Goal: Task Accomplishment & Management: Use online tool/utility

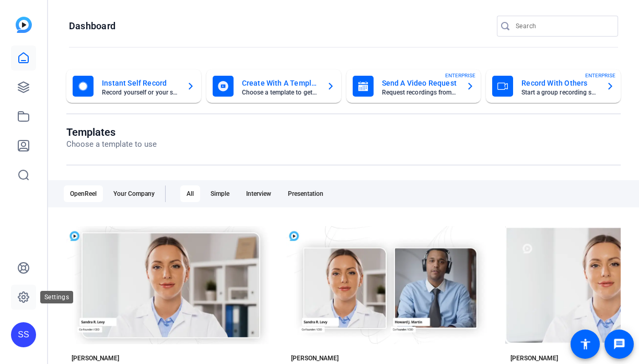
click at [29, 300] on icon at bounding box center [23, 297] width 13 height 13
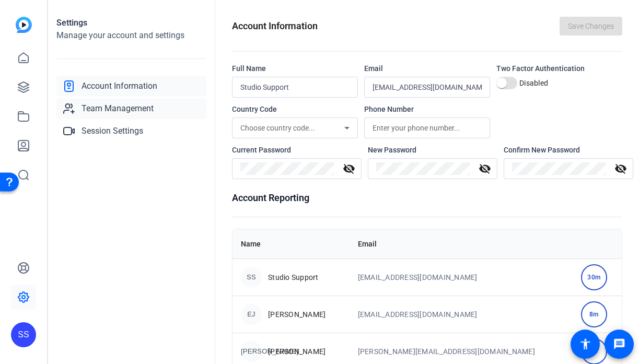
click at [144, 116] on link "Team Management" at bounding box center [131, 108] width 150 height 21
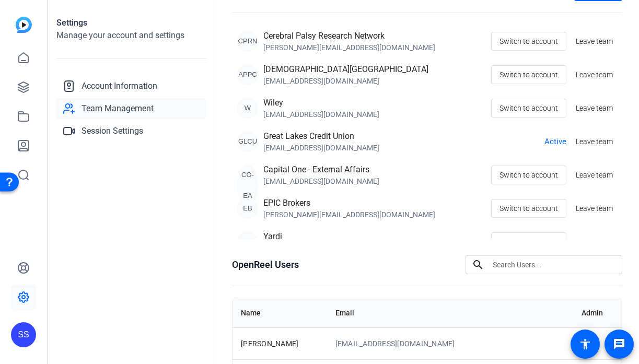
click at [26, 332] on div "SS" at bounding box center [23, 334] width 25 height 25
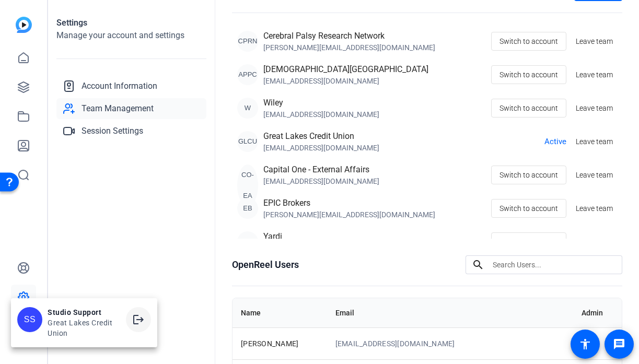
click at [133, 322] on mat-icon "logout" at bounding box center [138, 319] width 13 height 13
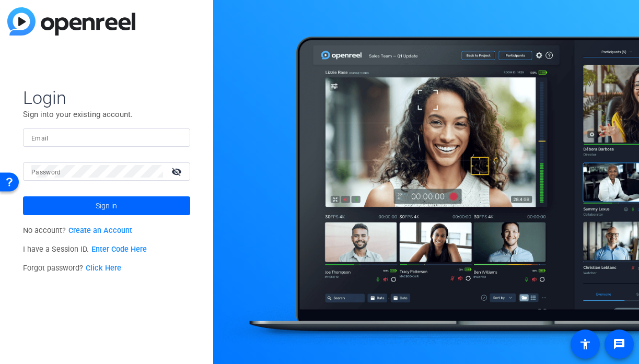
click at [132, 142] on input "Email" at bounding box center [106, 137] width 150 height 13
click at [168, 139] on input "Email" at bounding box center [106, 137] width 150 height 13
click at [176, 136] on img at bounding box center [172, 137] width 7 height 13
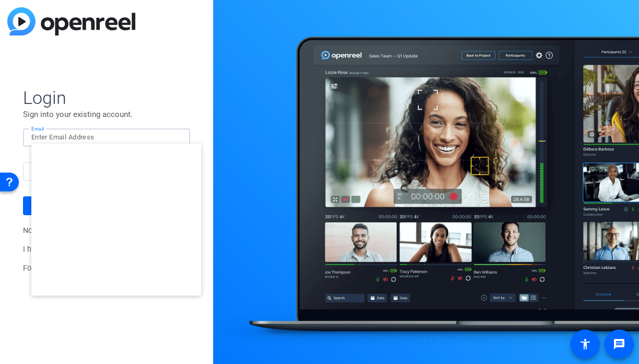
type input "[EMAIL_ADDRESS][DOMAIN_NAME]"
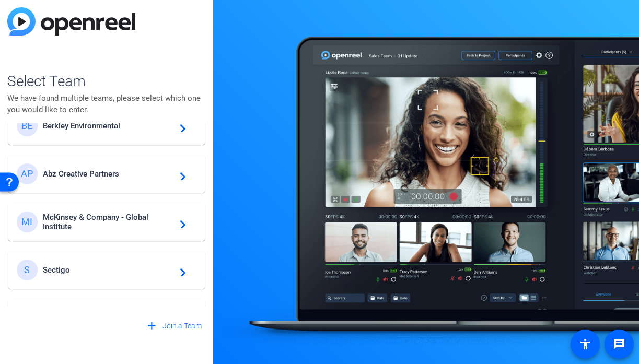
scroll to position [37, 0]
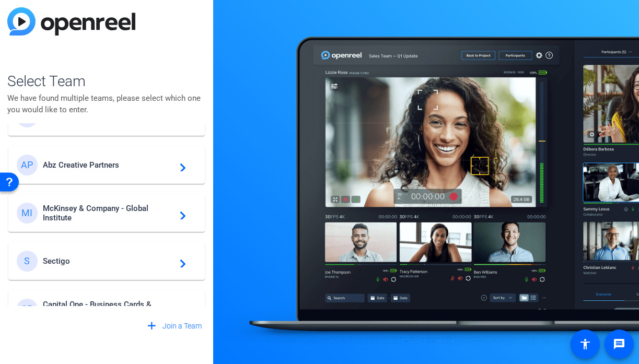
click at [124, 208] on span "McKinsey & Company - Global Institute" at bounding box center [108, 213] width 131 height 19
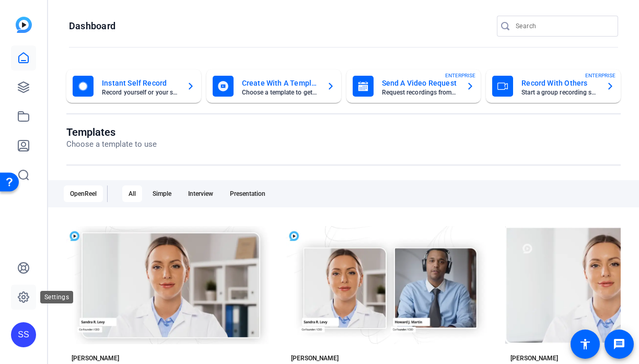
click at [30, 293] on link at bounding box center [23, 297] width 25 height 25
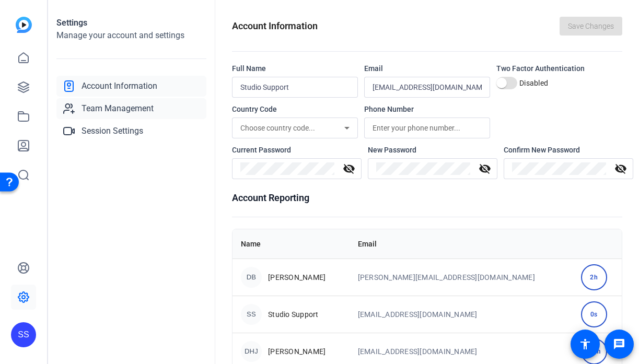
click at [161, 108] on link "Team Management" at bounding box center [131, 108] width 150 height 21
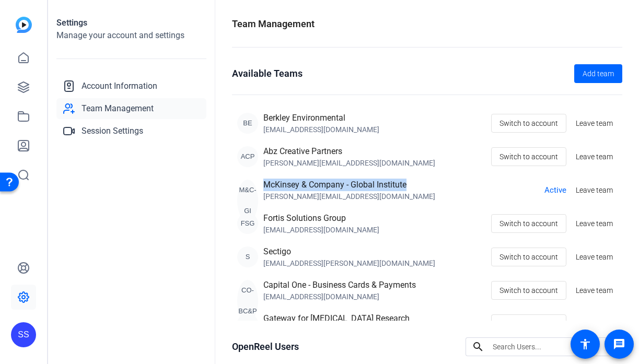
drag, startPoint x: 411, startPoint y: 183, endPoint x: 265, endPoint y: 185, distance: 146.2
click at [265, 185] on div "M&C-GI McKinsey & Company - Global Institute David_Batcheck@mckinsey.com Active…" at bounding box center [427, 190] width 380 height 23
copy div "McKinsey & Company - Global Institute"
click at [530, 128] on span "Switch to account" at bounding box center [528, 123] width 58 height 20
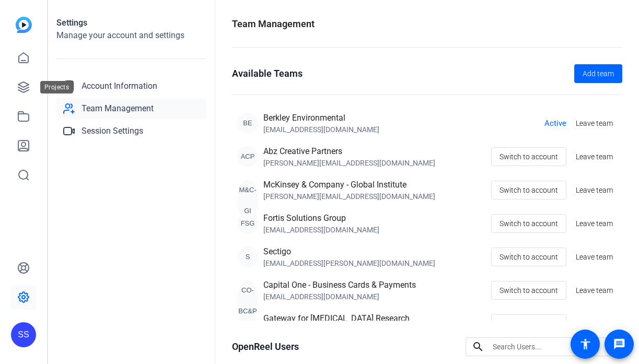
click at [21, 87] on icon at bounding box center [23, 87] width 13 height 13
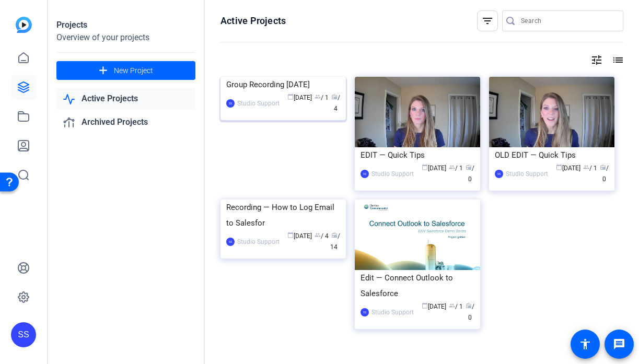
click at [257, 92] on div "Group Recording September 22nd" at bounding box center [283, 85] width 114 height 16
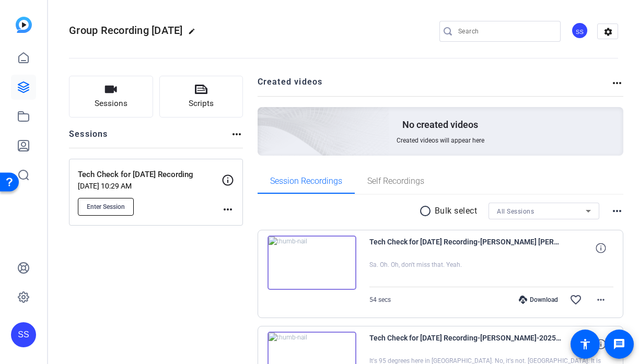
click at [96, 208] on span "Enter Session" at bounding box center [106, 207] width 38 height 8
click at [232, 206] on mat-icon "more_horiz" at bounding box center [227, 209] width 13 height 13
click at [241, 222] on span "Edit Session" at bounding box center [254, 224] width 48 height 13
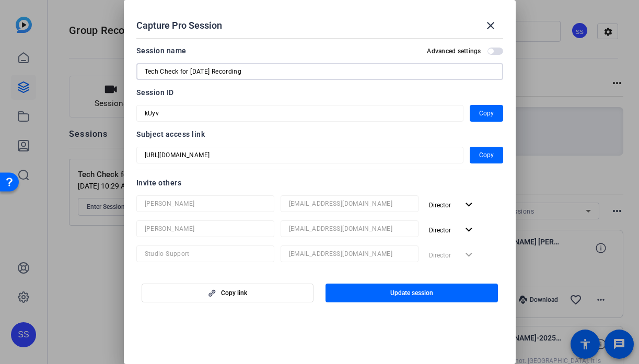
drag, startPoint x: 188, startPoint y: 70, endPoint x: 114, endPoint y: 68, distance: 74.2
click at [114, 68] on div "Capture Pro Session close Session name Advanced settings Tech Check for Sept 22…" at bounding box center [319, 182] width 639 height 364
type input "Session for [DATE] Recording"
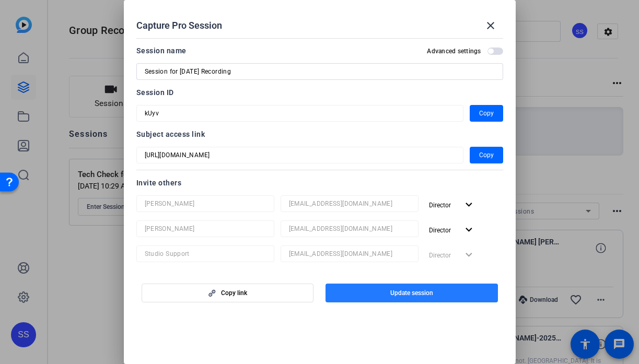
click at [377, 298] on span "button" at bounding box center [411, 292] width 172 height 25
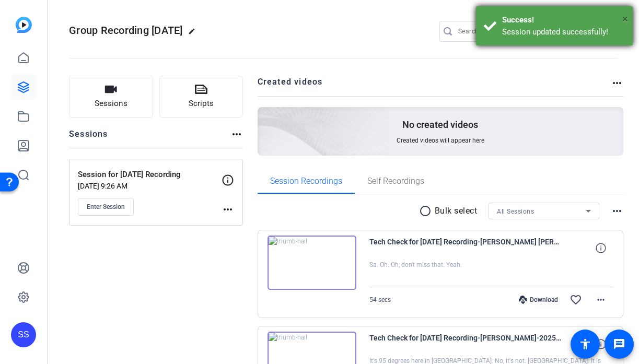
click at [627, 13] on span "×" at bounding box center [625, 19] width 6 height 13
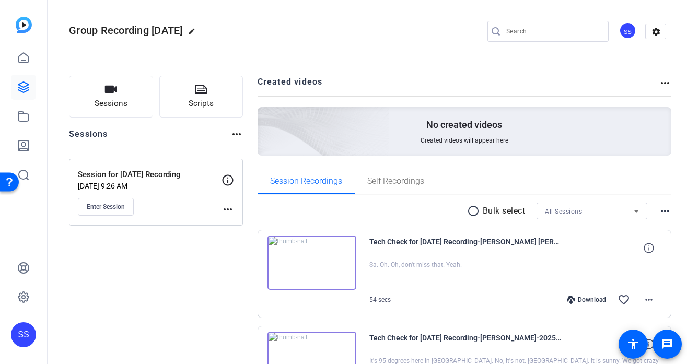
click at [633, 36] on div "SS" at bounding box center [627, 30] width 17 height 17
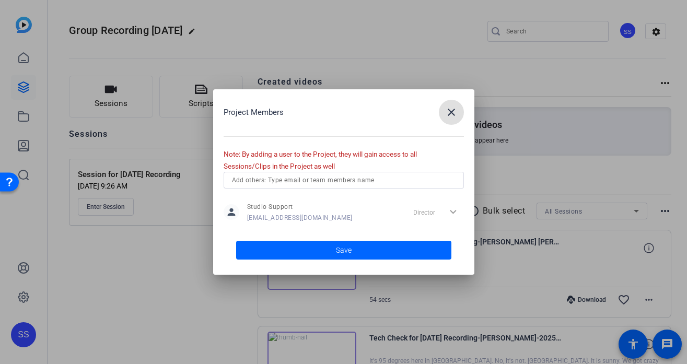
click at [350, 179] on input "text" at bounding box center [343, 180] width 223 height 13
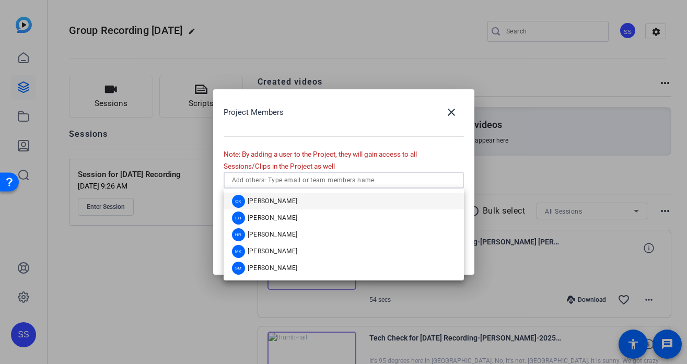
click at [315, 199] on mat-option "CK Cece Keppel" at bounding box center [343, 201] width 240 height 17
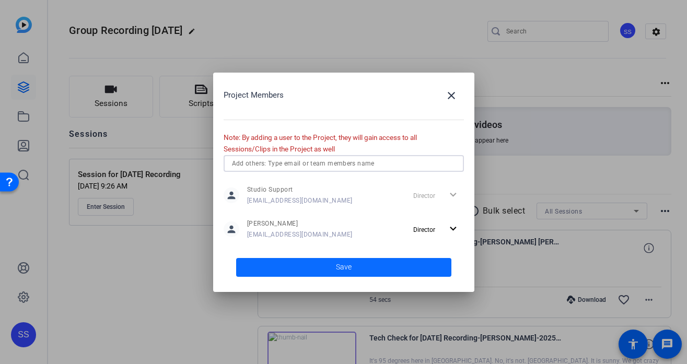
click at [301, 270] on span at bounding box center [343, 267] width 215 height 25
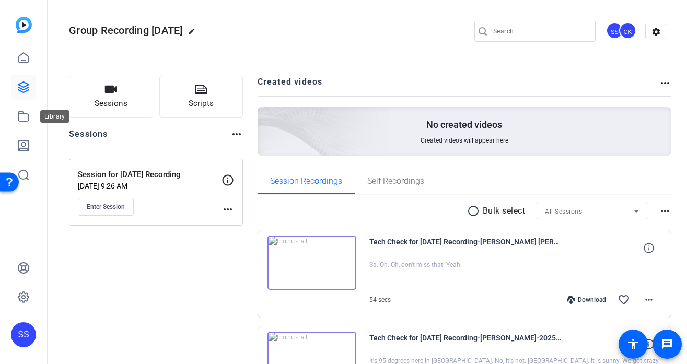
click at [27, 83] on icon at bounding box center [23, 87] width 10 height 10
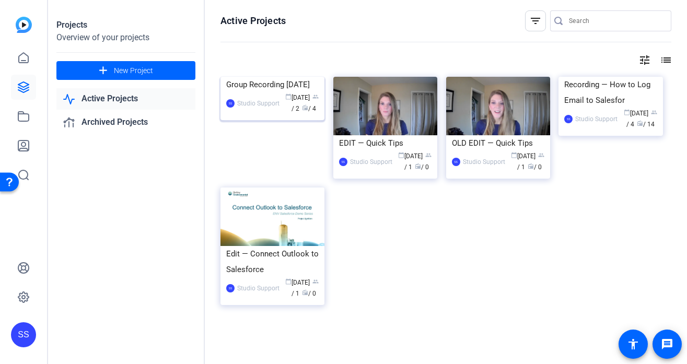
click at [280, 92] on div "Group Recording [DATE]" at bounding box center [272, 85] width 92 height 16
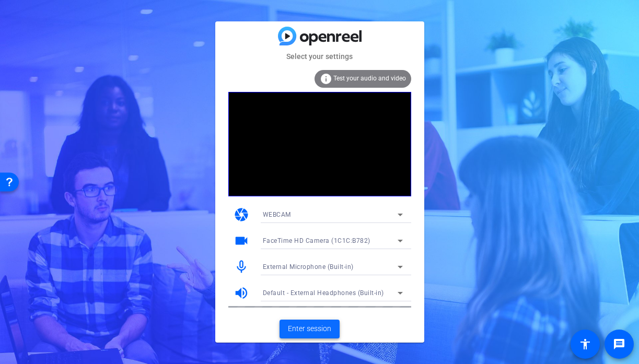
click at [313, 330] on span "Enter session" at bounding box center [309, 328] width 43 height 11
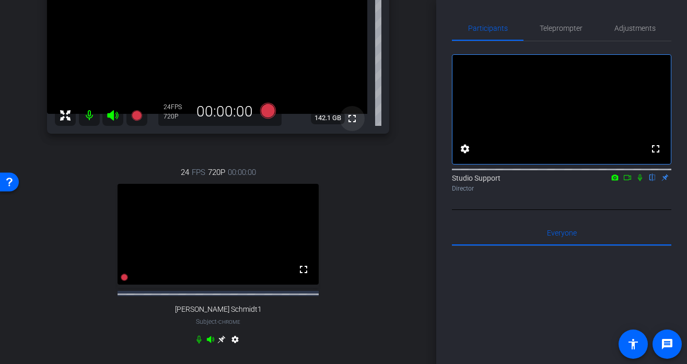
scroll to position [99, 0]
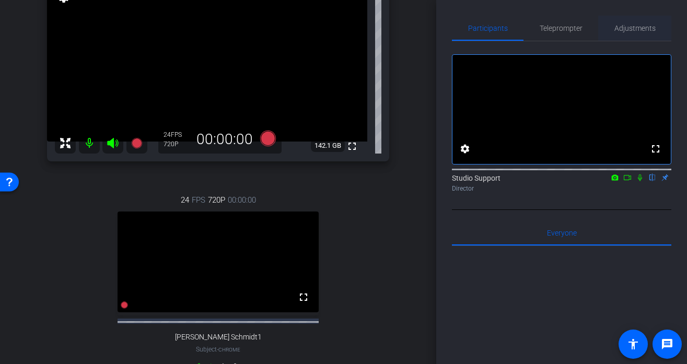
click at [633, 31] on span "Adjustments" at bounding box center [634, 28] width 41 height 7
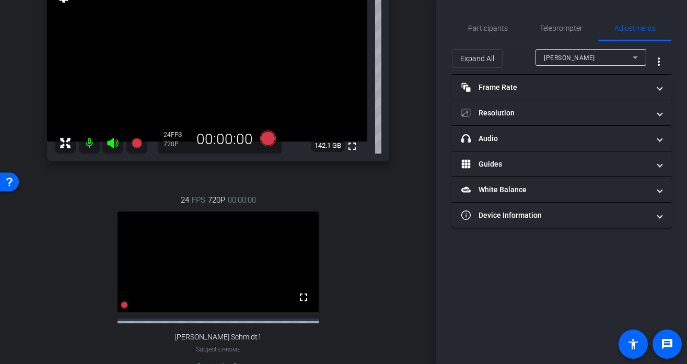
click at [551, 229] on div "Participants Teleprompter Adjustments settings Studio Support flip Director Eve…" at bounding box center [561, 182] width 251 height 364
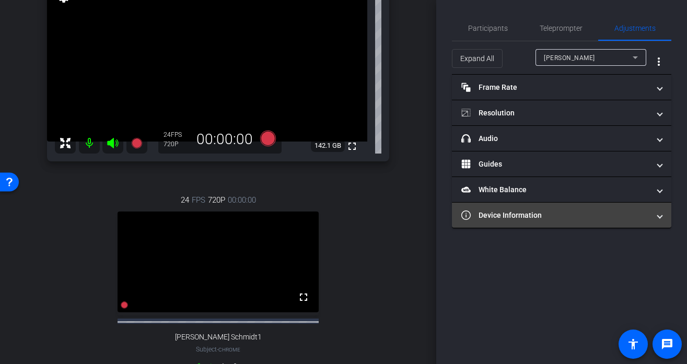
click at [539, 219] on mat-panel-title "Device Information" at bounding box center [555, 215] width 188 height 11
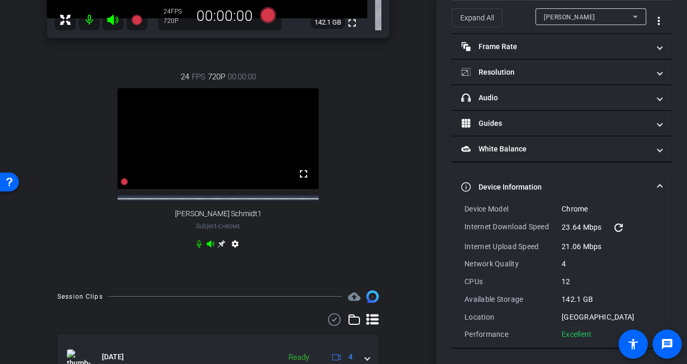
scroll to position [226, 0]
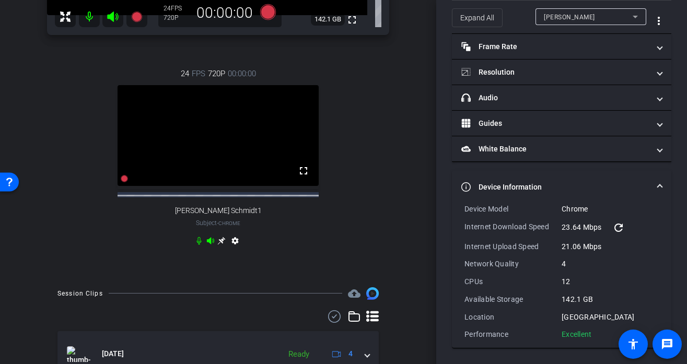
click at [603, 21] on div "[PERSON_NAME]" at bounding box center [588, 16] width 89 height 13
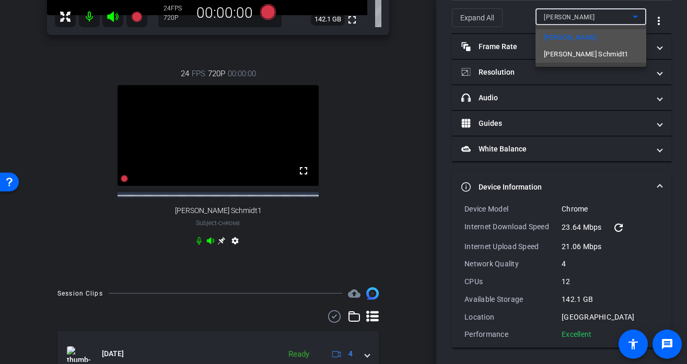
click at [586, 53] on span "[PERSON_NAME] Schmidt1" at bounding box center [586, 54] width 84 height 13
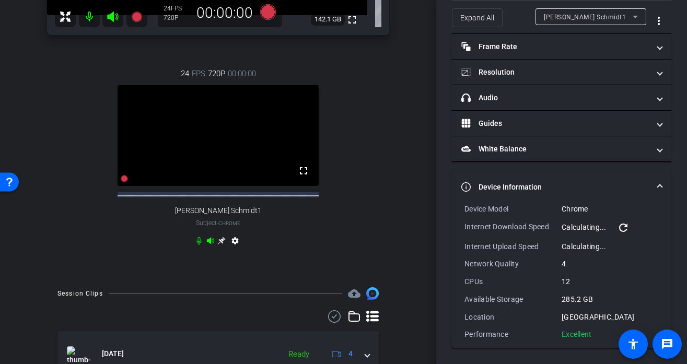
drag, startPoint x: 595, startPoint y: 338, endPoint x: 457, endPoint y: 208, distance: 189.5
click at [457, 208] on div "Device Model Chrome Internet Download Speed Calculating... refresh Internet Upl…" at bounding box center [561, 276] width 219 height 144
copy div "Device Model Chrome Internet Download Speed Calculating... refresh Internet Upl…"
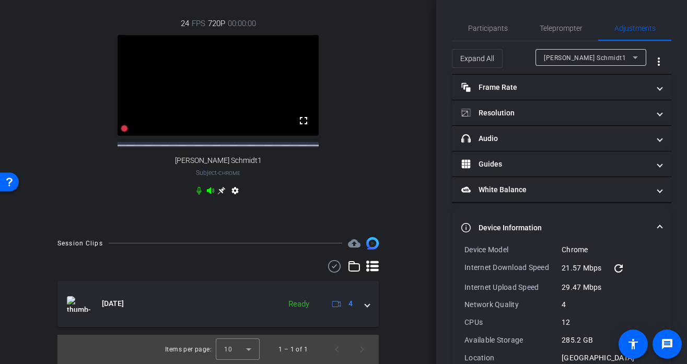
scroll to position [285, 0]
click at [223, 190] on icon at bounding box center [221, 190] width 8 height 8
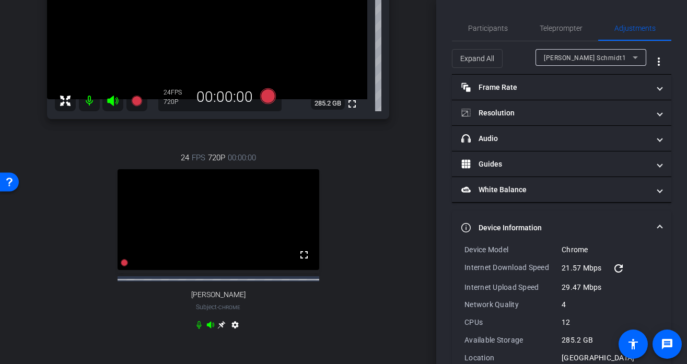
scroll to position [143, 0]
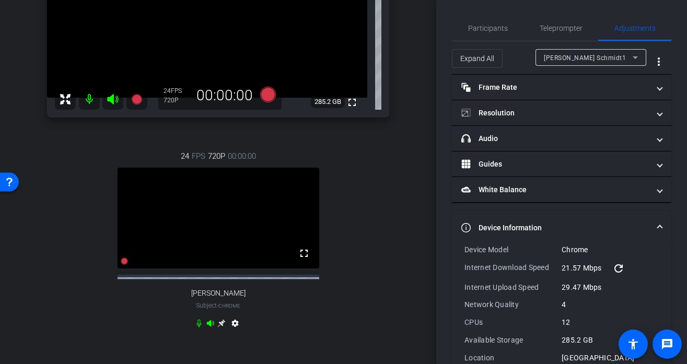
click at [222, 327] on icon at bounding box center [222, 323] width 8 height 8
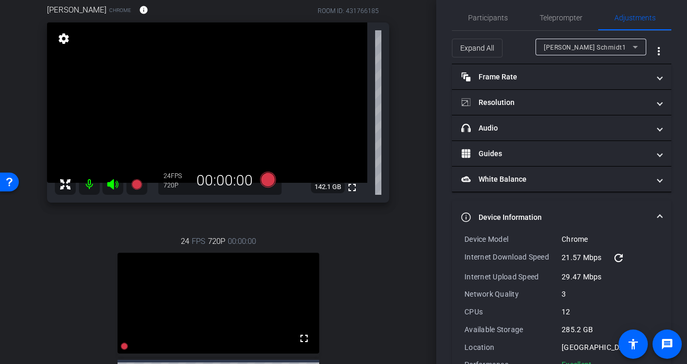
scroll to position [0, 0]
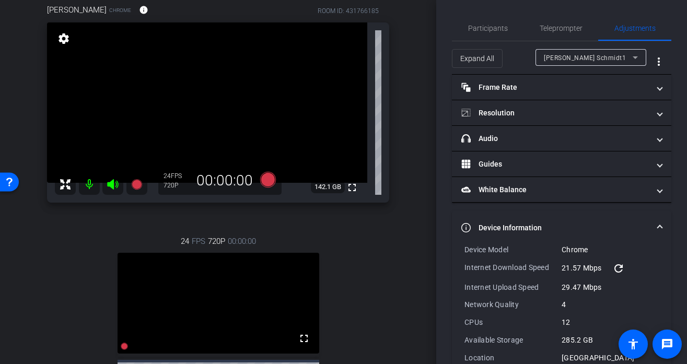
click at [560, 59] on span "[PERSON_NAME] Schmidt1" at bounding box center [585, 57] width 82 height 7
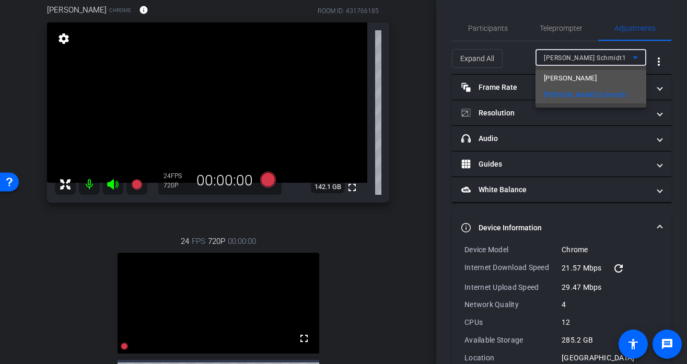
click at [548, 82] on span "[PERSON_NAME]" at bounding box center [570, 78] width 53 height 13
type input "11000"
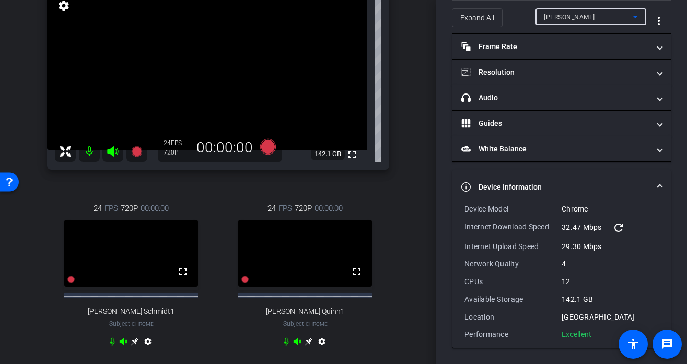
scroll to position [100, 0]
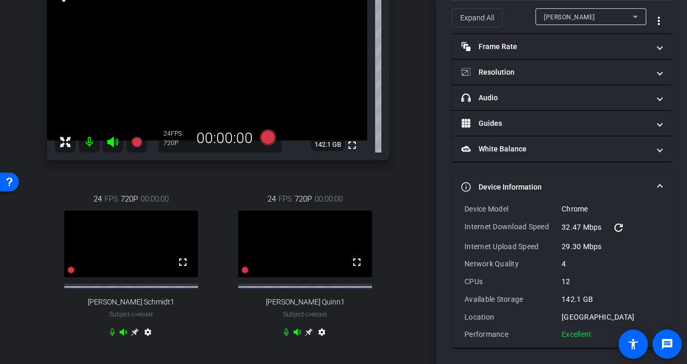
drag, startPoint x: 602, startPoint y: 335, endPoint x: 464, endPoint y: 204, distance: 190.2
click at [464, 204] on div "Device Model Chrome Internet Download Speed 32.47 Mbps refresh Internet Upload …" at bounding box center [561, 272] width 194 height 136
copy div "Device Model Chrome Internet Download Speed 32.47 Mbps refresh Internet Upload …"
click at [308, 336] on icon at bounding box center [308, 332] width 8 height 8
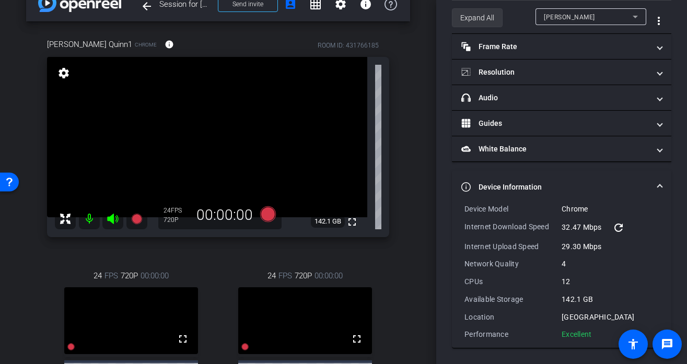
scroll to position [0, 0]
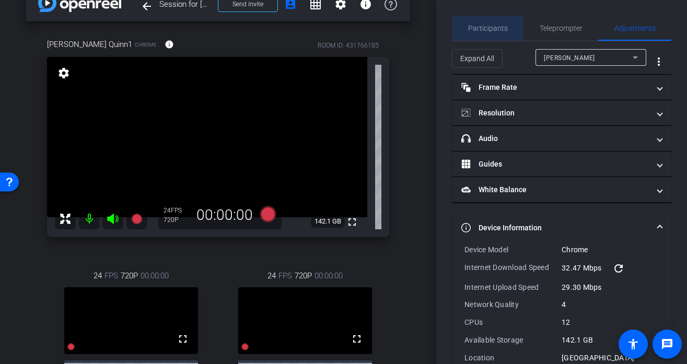
click at [485, 25] on span "Participants" at bounding box center [488, 28] width 40 height 7
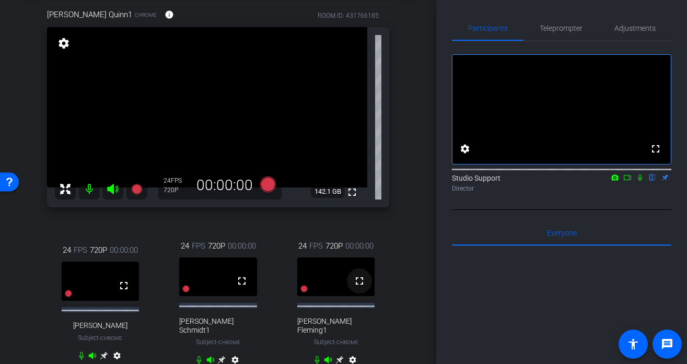
scroll to position [68, 0]
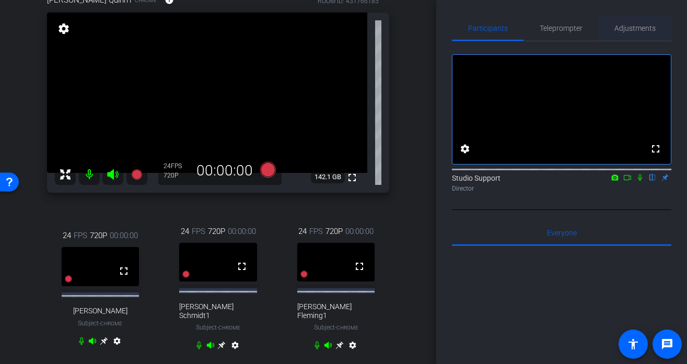
click at [633, 25] on span "Adjustments" at bounding box center [634, 28] width 41 height 7
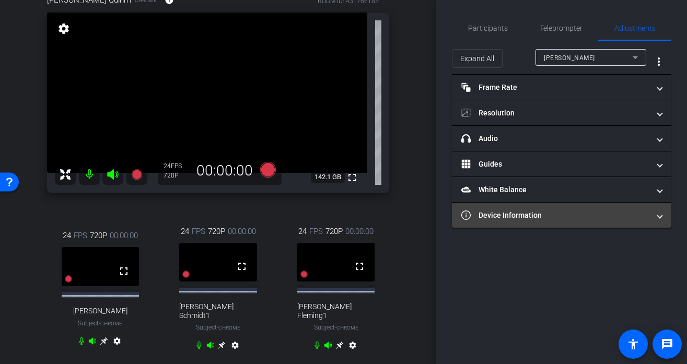
click at [551, 218] on mat-panel-title "Device Information" at bounding box center [555, 215] width 188 height 11
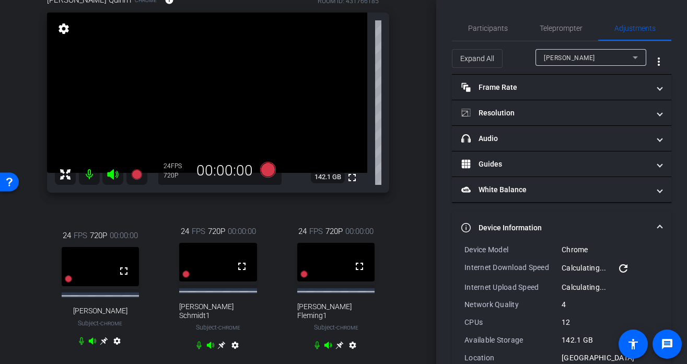
scroll to position [41, 0]
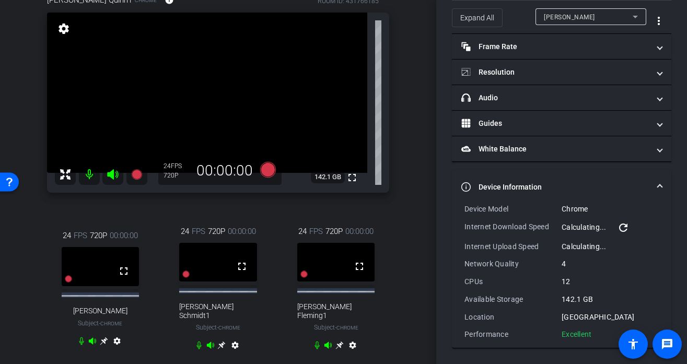
click at [593, 20] on div "[PERSON_NAME]" at bounding box center [588, 16] width 89 height 13
drag, startPoint x: 599, startPoint y: 334, endPoint x: 462, endPoint y: 207, distance: 187.7
click at [462, 207] on div "Device Model Chrome Internet Download Speed 28.28 Mbps refresh Internet Upload …" at bounding box center [561, 276] width 219 height 144
copy div "Device Model Chrome Internet Download Speed 28.28 Mbps refresh Internet Upload …"
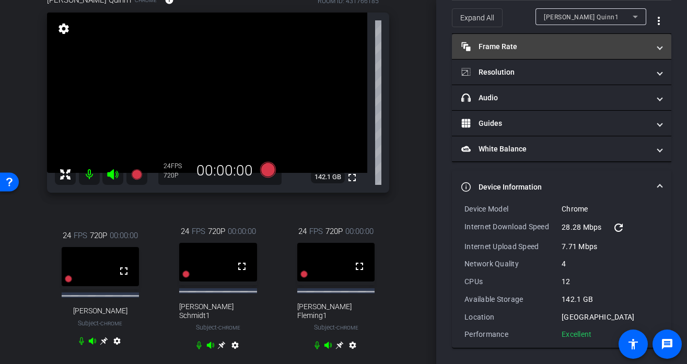
scroll to position [0, 0]
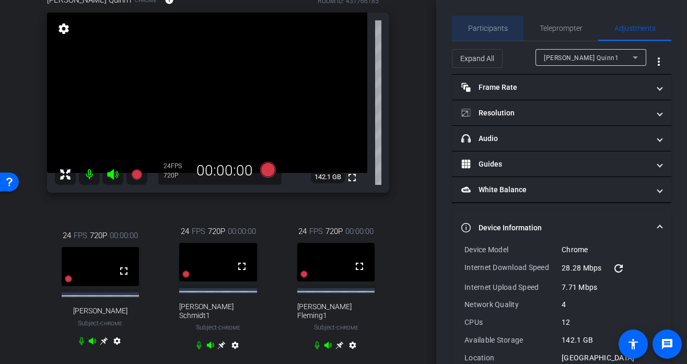
click at [482, 32] on span "Participants" at bounding box center [488, 28] width 40 height 7
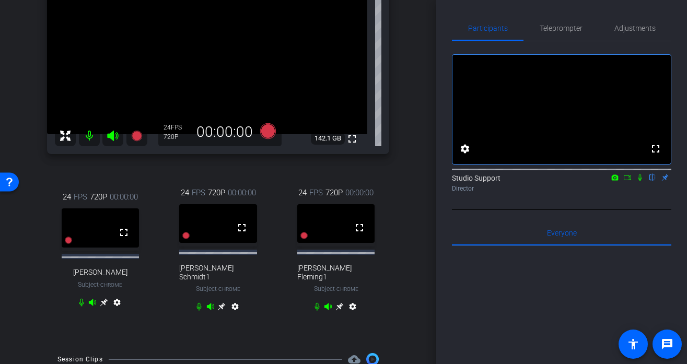
scroll to position [107, 0]
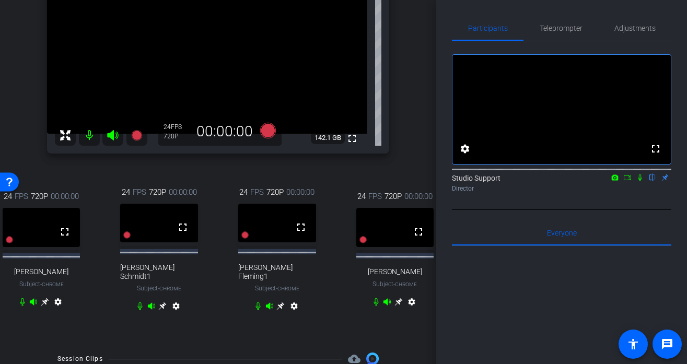
click at [282, 302] on icon at bounding box center [280, 306] width 8 height 8
click at [631, 29] on span "Adjustments" at bounding box center [634, 28] width 41 height 7
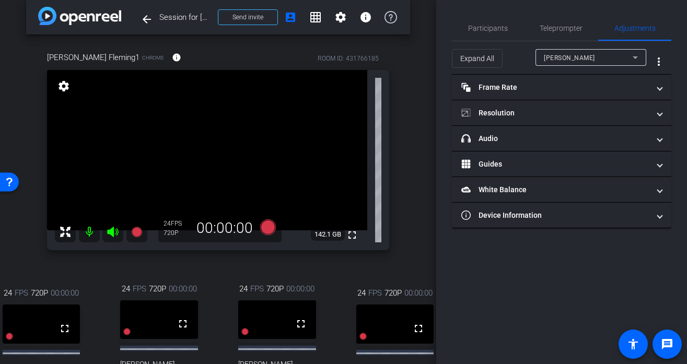
scroll to position [17, 0]
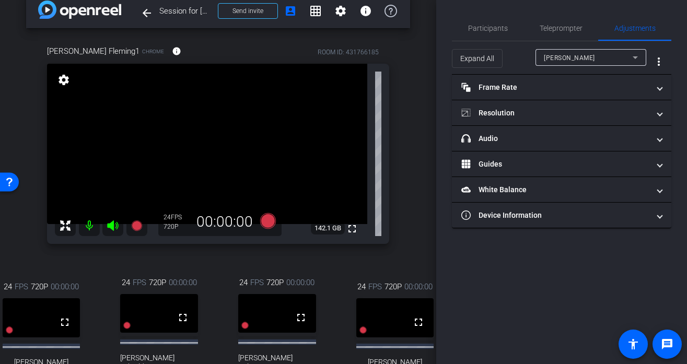
click at [570, 56] on span "[PERSON_NAME]" at bounding box center [569, 57] width 51 height 7
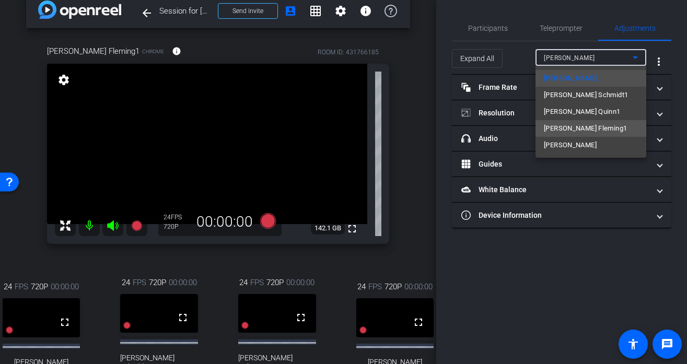
click at [564, 129] on span "[PERSON_NAME] Fleming1" at bounding box center [585, 128] width 83 height 13
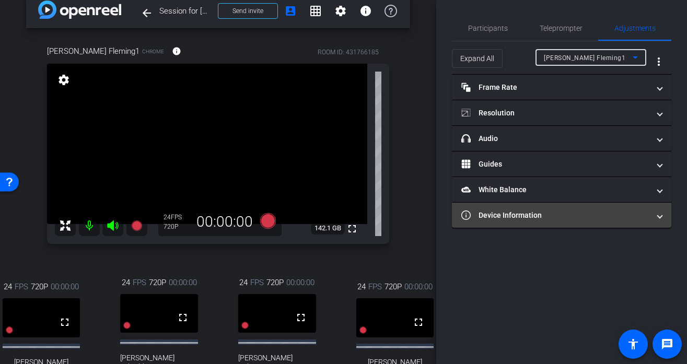
click at [531, 215] on mat-panel-title "Device Information" at bounding box center [555, 215] width 188 height 11
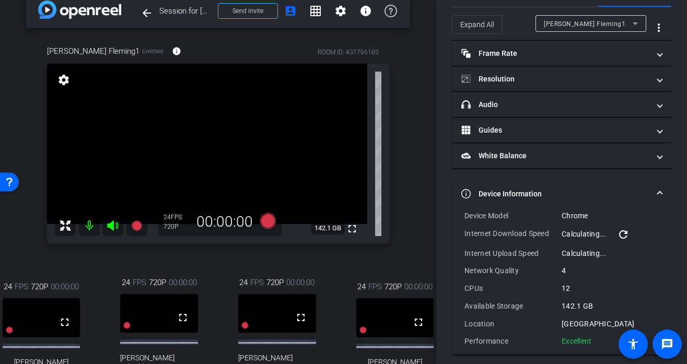
scroll to position [41, 0]
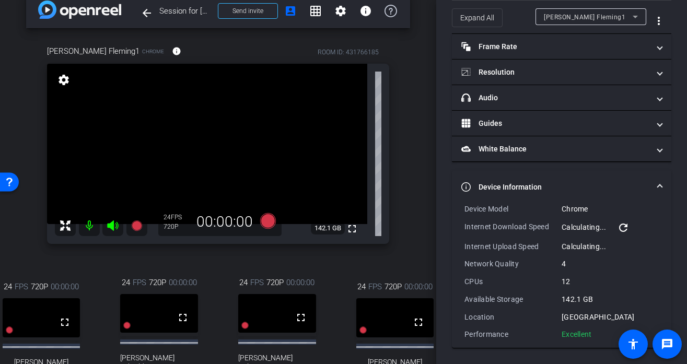
drag, startPoint x: 595, startPoint y: 337, endPoint x: 459, endPoint y: 209, distance: 186.9
click at [459, 209] on div "Device Model Chrome Internet Download Speed Calculating... refresh Internet Upl…" at bounding box center [561, 276] width 219 height 144
copy div "Device Model Chrome Internet Download Speed Calculating... refresh Internet Upl…"
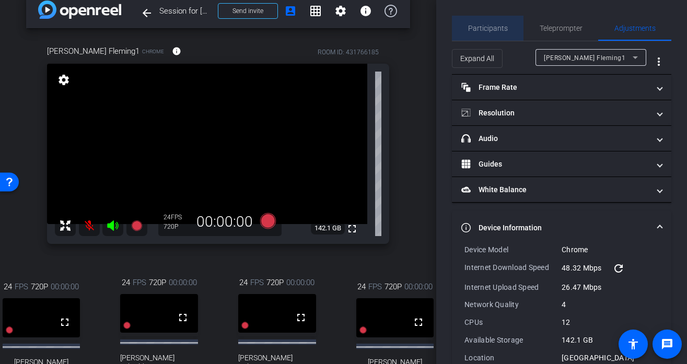
click at [488, 27] on span "Participants" at bounding box center [488, 28] width 40 height 7
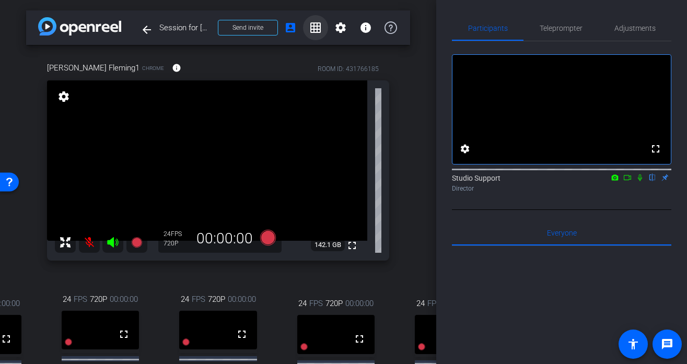
click at [308, 26] on span at bounding box center [315, 27] width 25 height 25
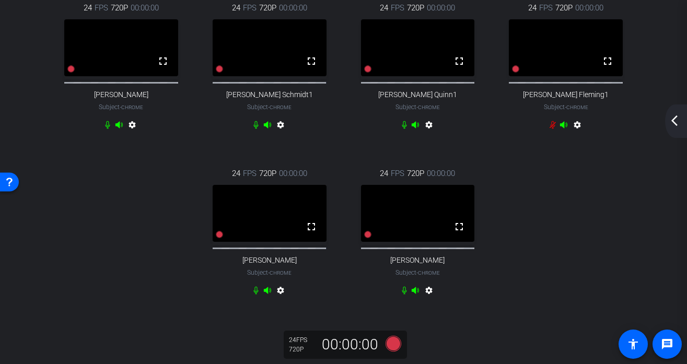
scroll to position [73, 0]
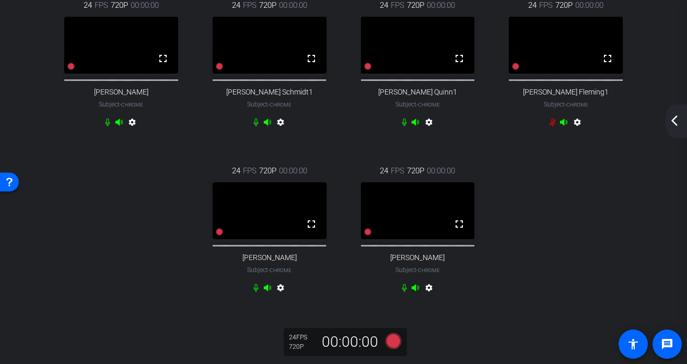
click at [279, 296] on mat-icon "settings" at bounding box center [280, 290] width 13 height 13
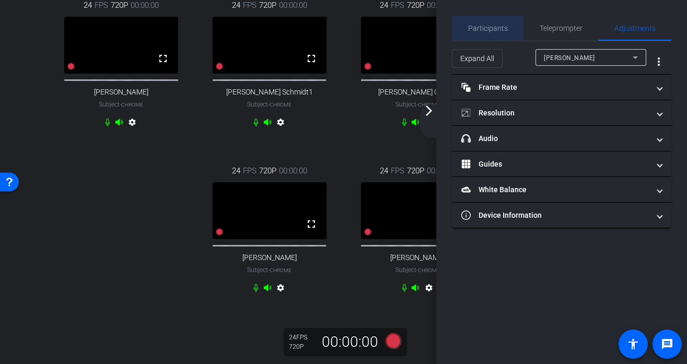
click at [484, 25] on span "Participants" at bounding box center [488, 28] width 40 height 7
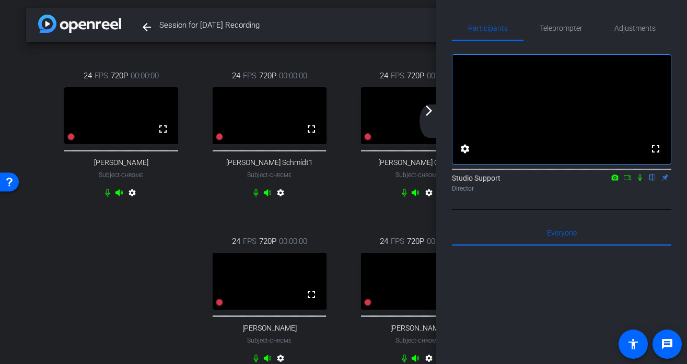
scroll to position [0, 0]
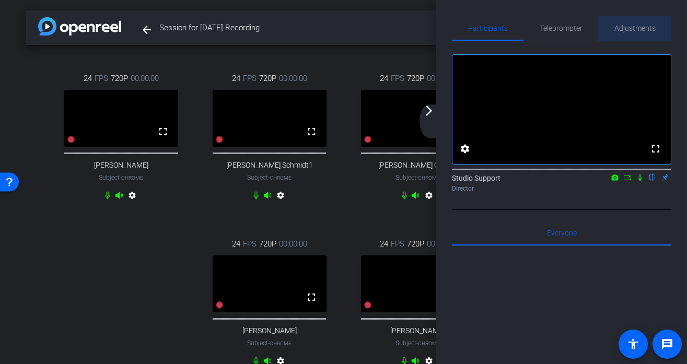
click at [620, 34] on span "Adjustments" at bounding box center [634, 28] width 41 height 25
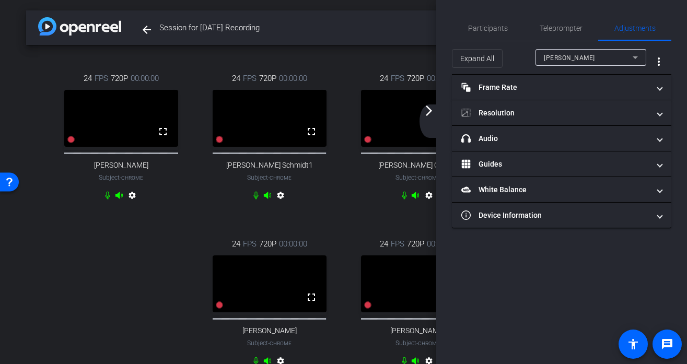
click at [616, 57] on div "Stephanie" at bounding box center [588, 57] width 89 height 13
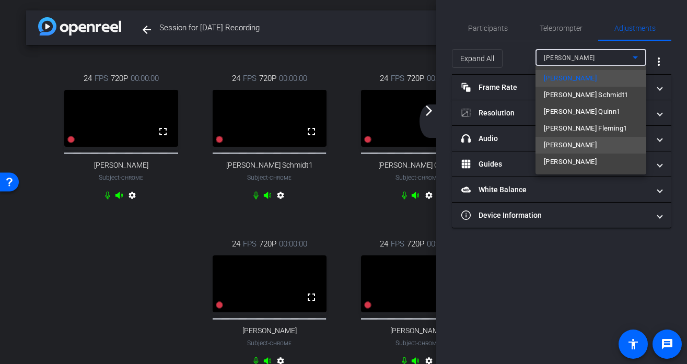
click at [566, 148] on span "Cece Keppel" at bounding box center [570, 145] width 53 height 13
type input "11000"
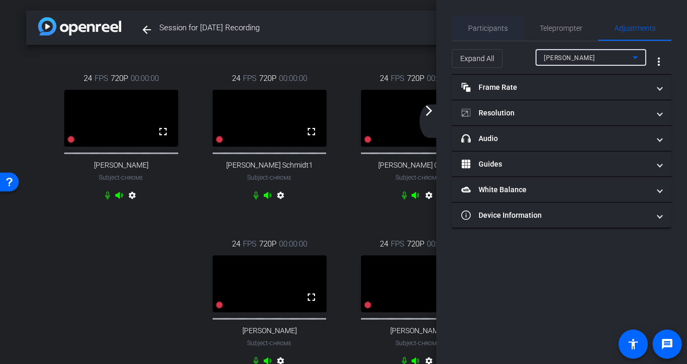
click at [478, 36] on span "Participants" at bounding box center [488, 28] width 40 height 25
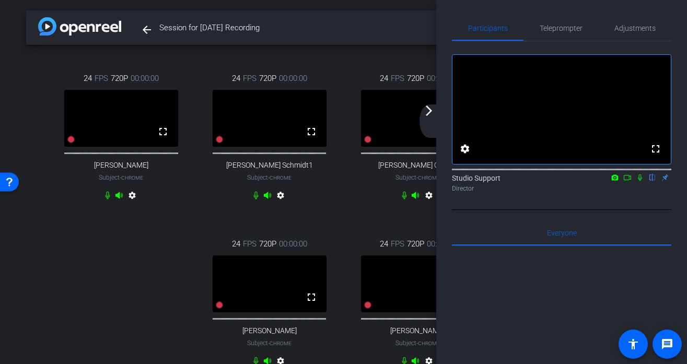
click at [434, 108] on mat-icon "arrow_forward_ios" at bounding box center [428, 110] width 13 height 13
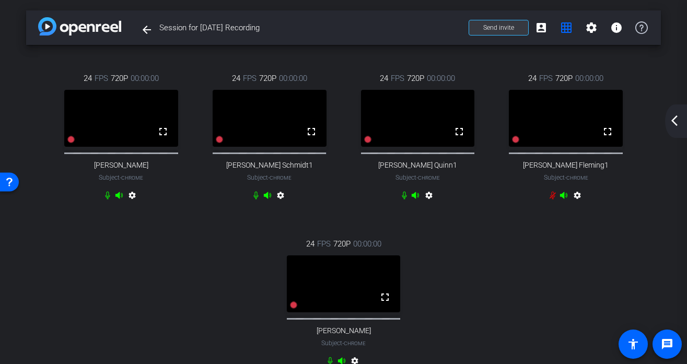
click at [480, 34] on span at bounding box center [498, 27] width 59 height 25
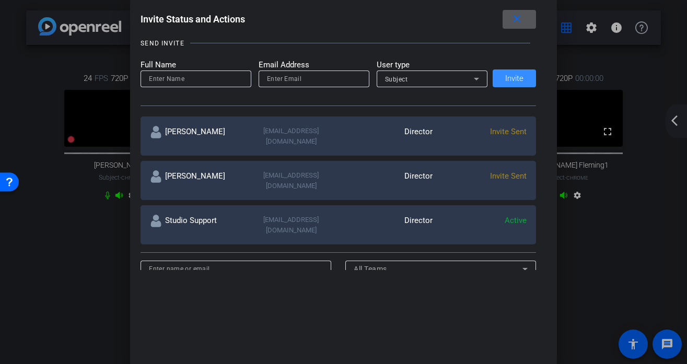
scroll to position [71, 0]
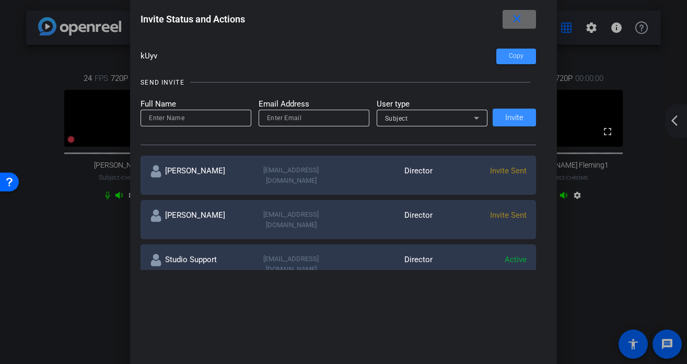
click at [510, 22] on span at bounding box center [518, 19] width 33 height 25
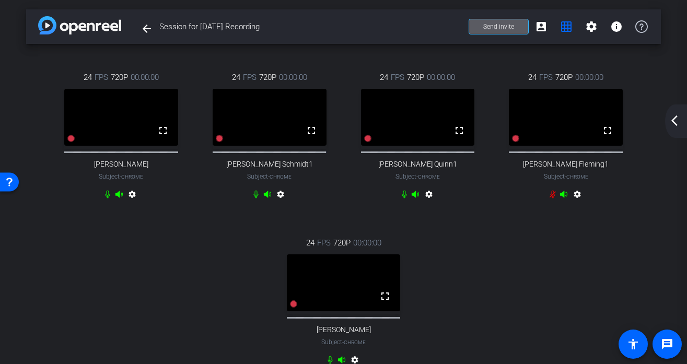
scroll to position [0, 0]
click at [505, 25] on span "Send invite" at bounding box center [498, 27] width 31 height 8
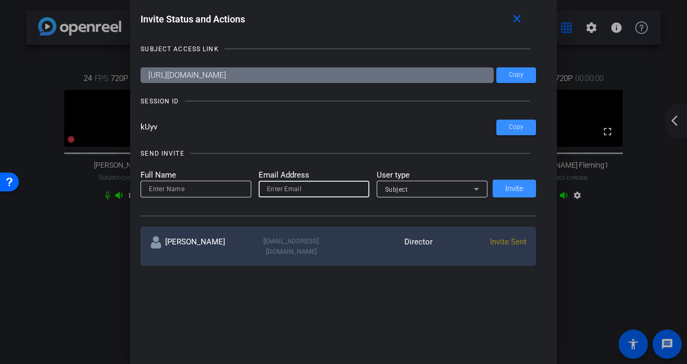
click at [287, 186] on input "email" at bounding box center [314, 189] width 94 height 13
paste input "bseiler@berkleyenvironmental.com"
type input "bseiler@berkleyenvironmental.com"
click at [187, 190] on input at bounding box center [196, 189] width 94 height 13
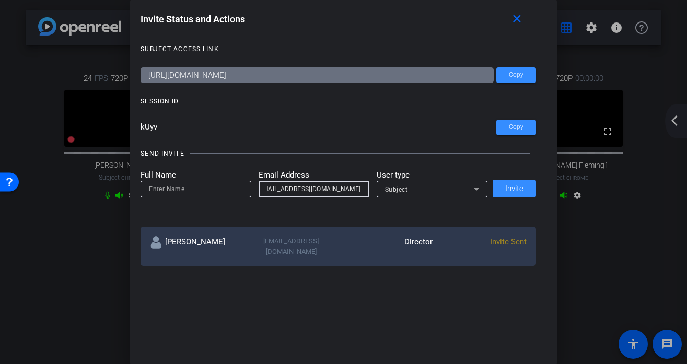
scroll to position [0, 0]
type input "Bri"
click at [442, 189] on div "Subject" at bounding box center [429, 189] width 89 height 13
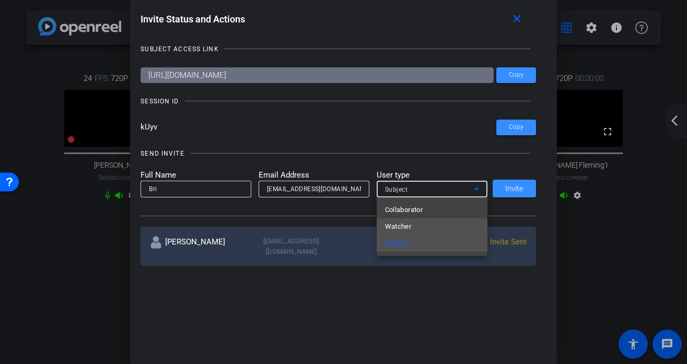
click at [427, 222] on mat-option "Watcher" at bounding box center [431, 226] width 111 height 17
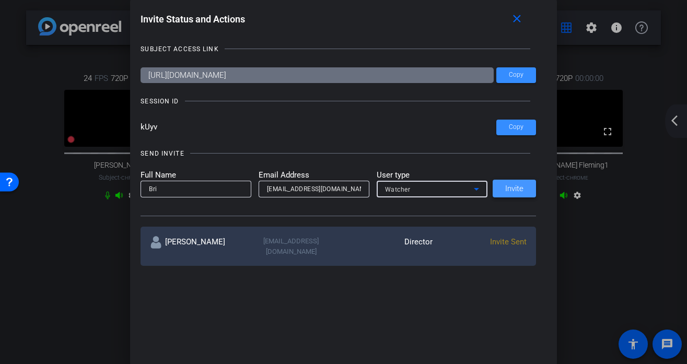
click at [520, 188] on span "Invite" at bounding box center [514, 189] width 18 height 8
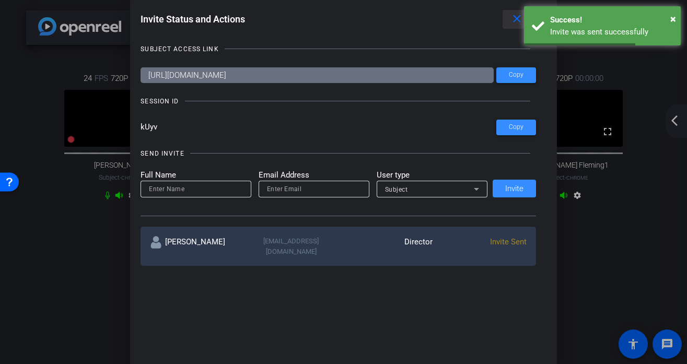
click at [515, 19] on mat-icon "close" at bounding box center [516, 19] width 13 height 13
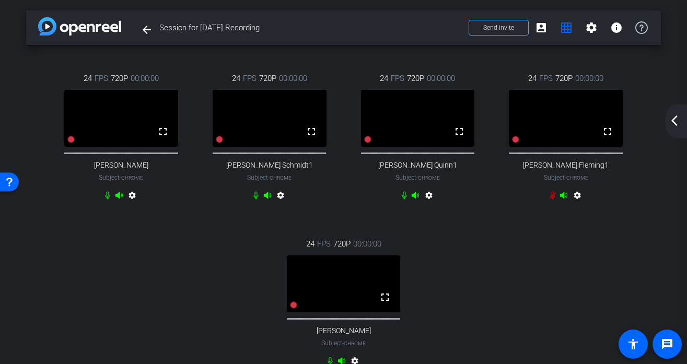
click at [638, 119] on mat-icon "arrow_back_ios_new" at bounding box center [674, 120] width 13 height 13
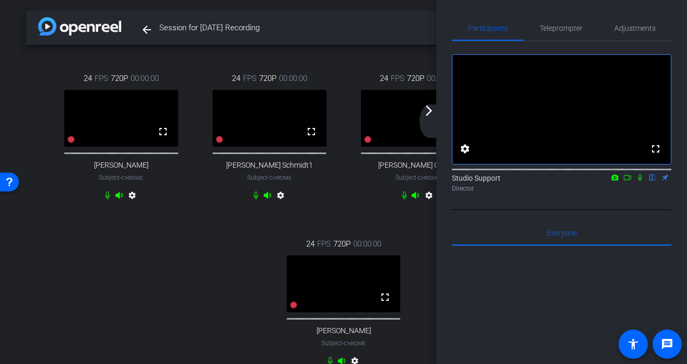
scroll to position [38, 0]
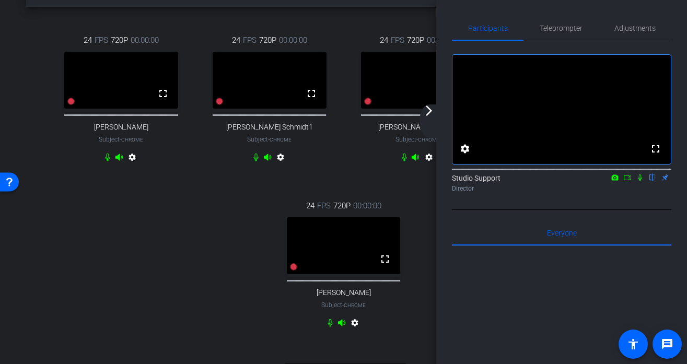
click at [432, 110] on mat-icon "arrow_forward_ios" at bounding box center [428, 110] width 13 height 13
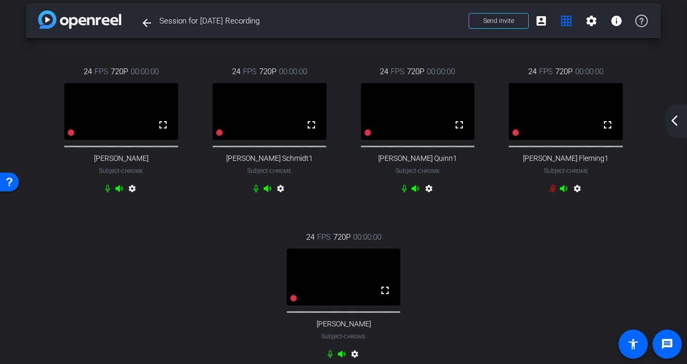
scroll to position [0, 0]
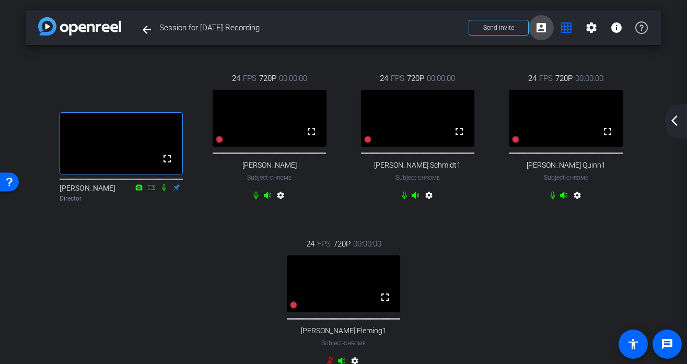
click at [547, 29] on mat-icon "account_box" at bounding box center [541, 27] width 13 height 13
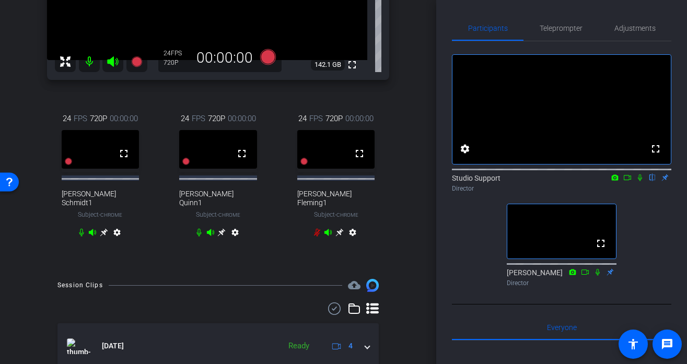
scroll to position [219, 0]
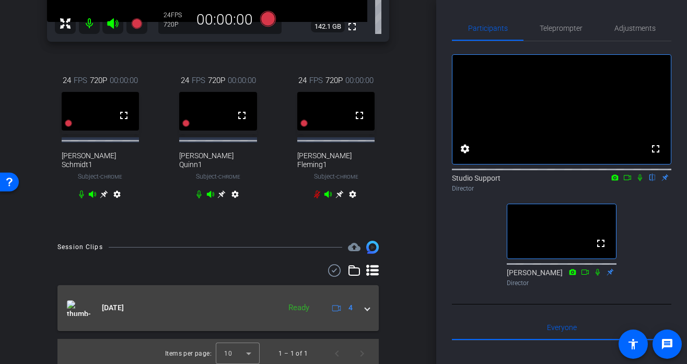
click at [233, 293] on mat-expansion-panel-header "Sep 9, 2025 Ready 4" at bounding box center [217, 308] width 321 height 46
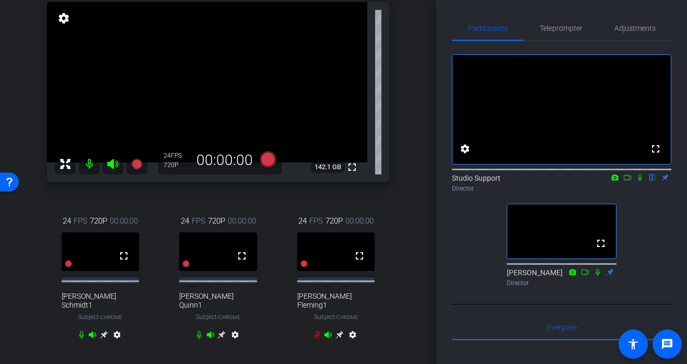
scroll to position [79, 0]
click at [638, 25] on span "Adjustments" at bounding box center [634, 28] width 41 height 7
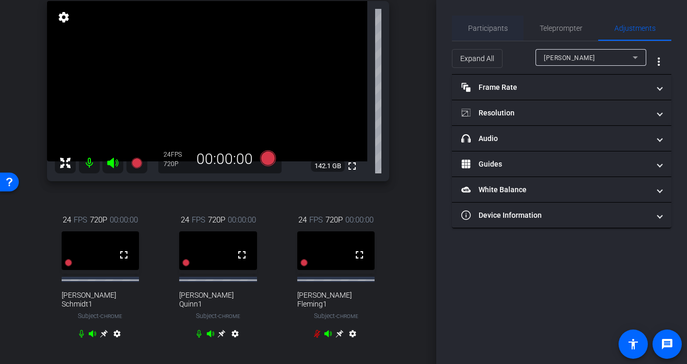
click at [502, 26] on span "Participants" at bounding box center [488, 28] width 40 height 7
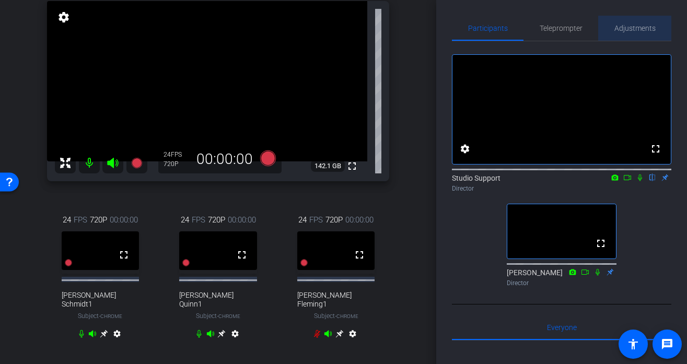
click at [620, 32] on span "Adjustments" at bounding box center [634, 28] width 41 height 7
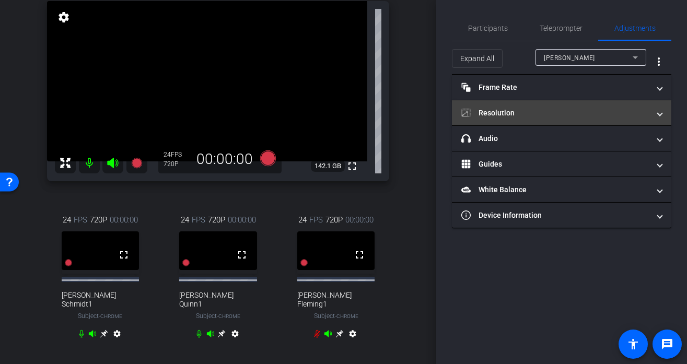
click at [554, 108] on mat-panel-title "Resolution" at bounding box center [555, 113] width 188 height 11
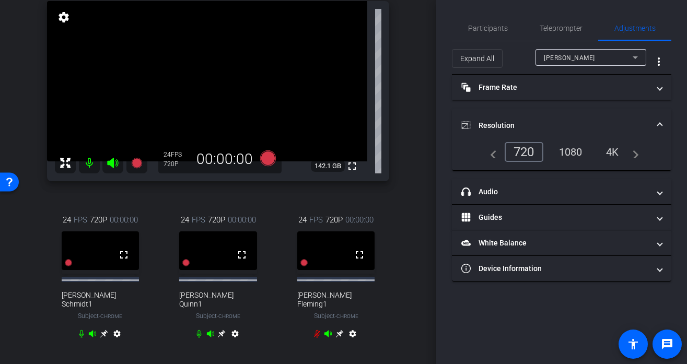
click at [595, 56] on div "[PERSON_NAME]" at bounding box center [588, 57] width 89 height 13
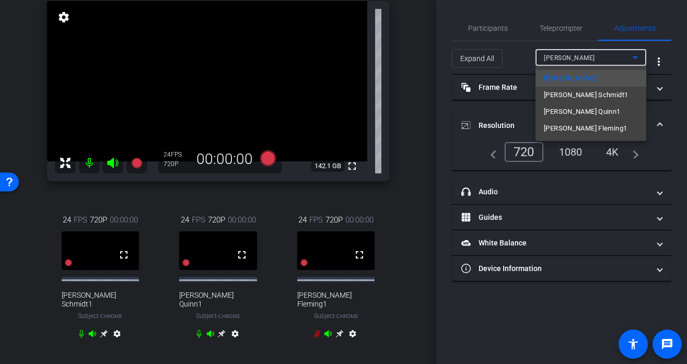
click at [627, 29] on div at bounding box center [343, 182] width 687 height 364
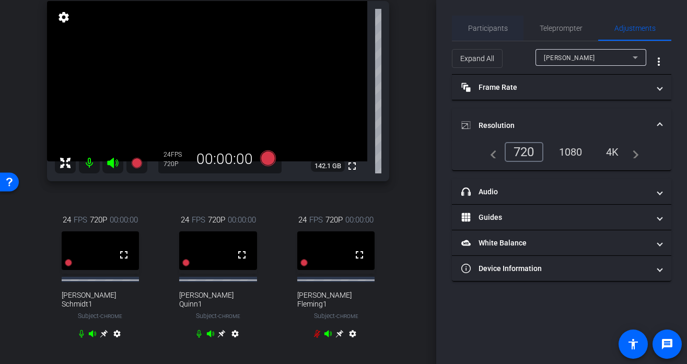
click at [491, 25] on span "Participants" at bounding box center [488, 28] width 40 height 7
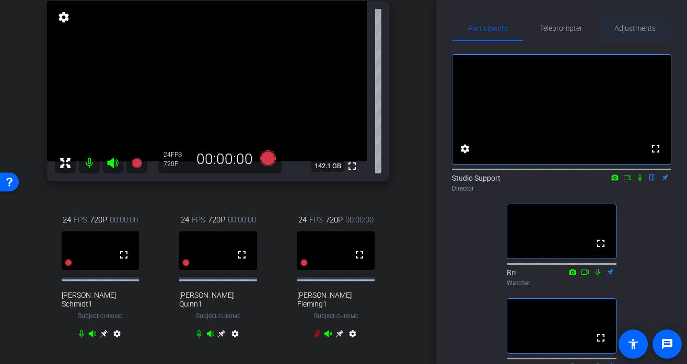
click at [630, 28] on span "Adjustments" at bounding box center [634, 28] width 41 height 7
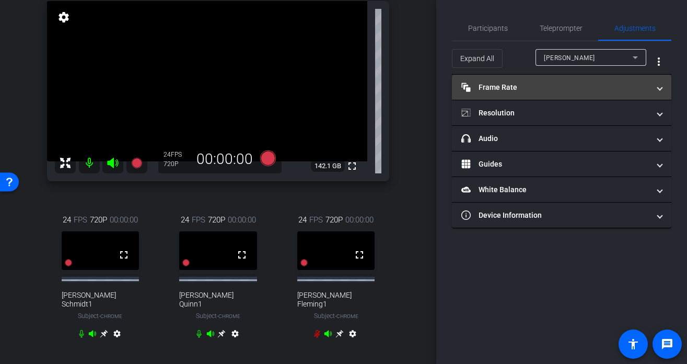
click at [550, 94] on mat-expansion-panel-header "Frame Rate Frame Rate" at bounding box center [561, 87] width 219 height 25
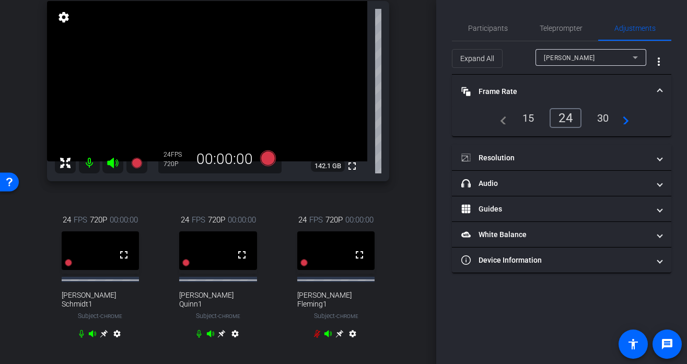
click at [547, 89] on mat-panel-title "Frame Rate Frame Rate" at bounding box center [555, 91] width 188 height 11
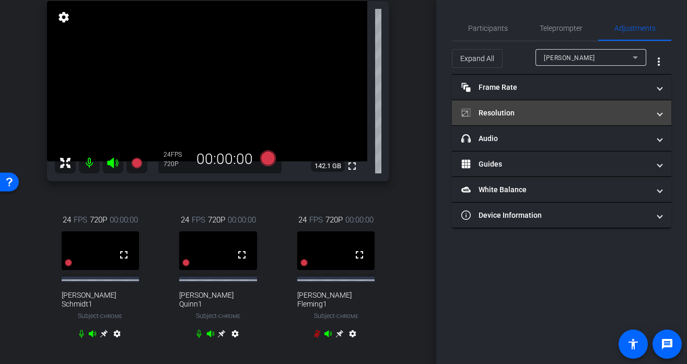
click at [528, 109] on mat-panel-title "Resolution" at bounding box center [555, 113] width 188 height 11
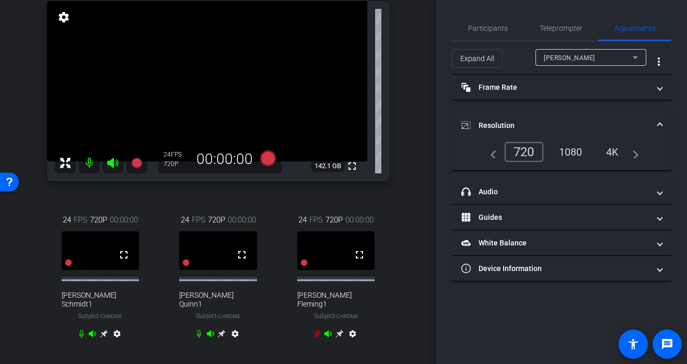
click at [569, 139] on mat-expansion-panel-header "Resolution" at bounding box center [561, 125] width 219 height 33
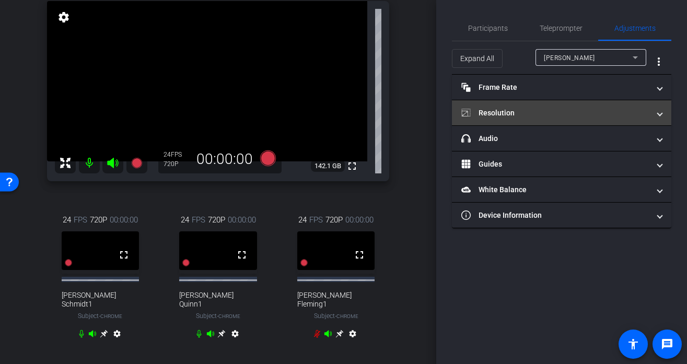
click at [573, 109] on mat-panel-title "Resolution" at bounding box center [555, 113] width 188 height 11
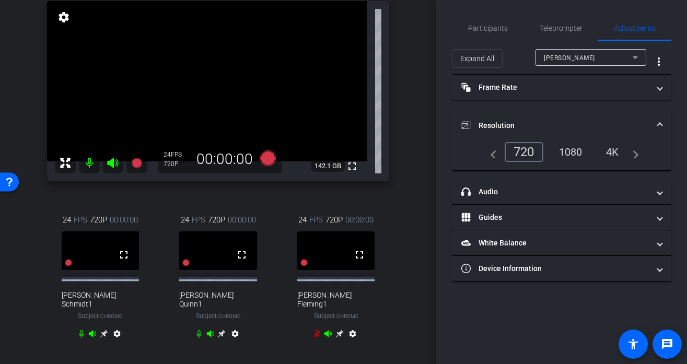
click at [576, 149] on div "1080" at bounding box center [570, 152] width 39 height 18
click at [580, 60] on div "[PERSON_NAME]" at bounding box center [588, 57] width 89 height 13
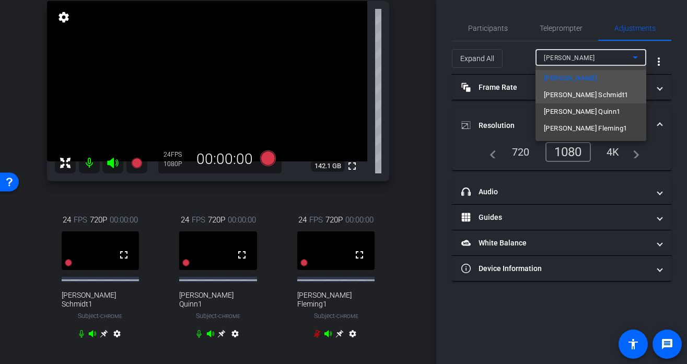
click at [561, 89] on span "[PERSON_NAME] Schmidt1" at bounding box center [586, 95] width 84 height 13
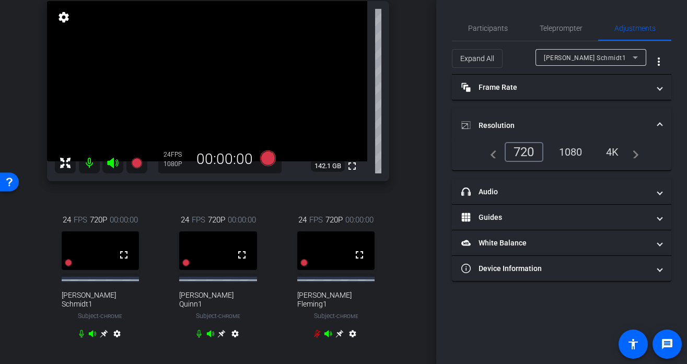
click at [566, 149] on div "1080" at bounding box center [570, 152] width 39 height 18
click at [581, 62] on div "[PERSON_NAME] Schmidt1" at bounding box center [588, 57] width 89 height 13
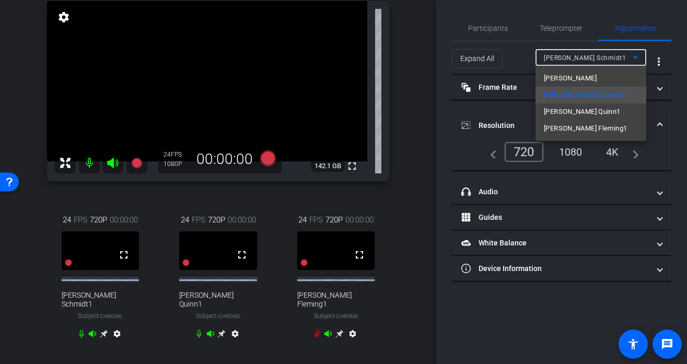
click at [558, 107] on span "Janelle Quinn1" at bounding box center [582, 111] width 77 height 13
type input "11000"
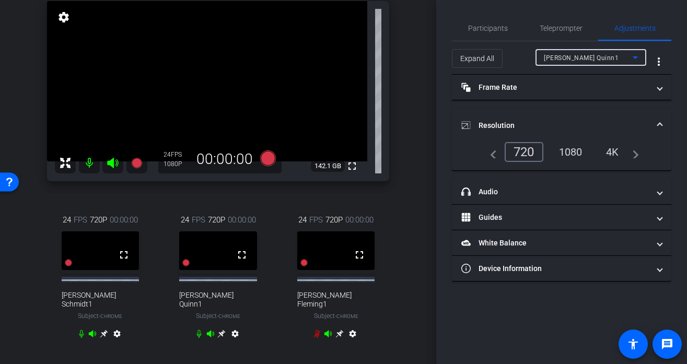
click at [569, 152] on div "1080" at bounding box center [570, 152] width 39 height 18
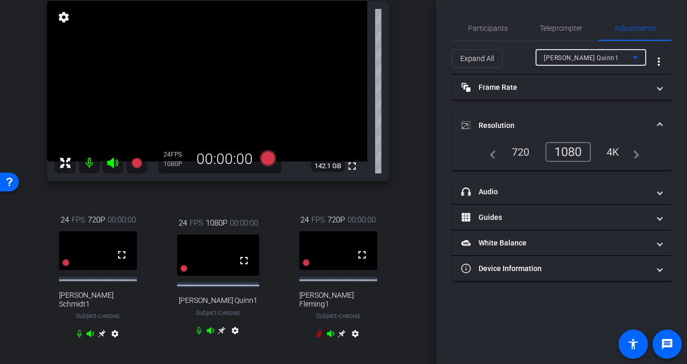
click at [593, 58] on div "Janelle Quinn1" at bounding box center [588, 57] width 89 height 13
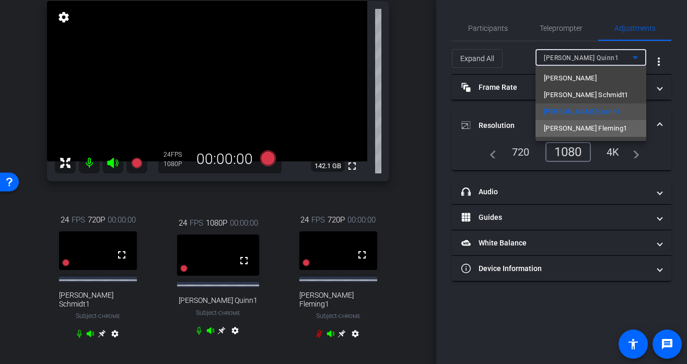
click at [573, 124] on span "[PERSON_NAME] Fleming1" at bounding box center [585, 128] width 83 height 13
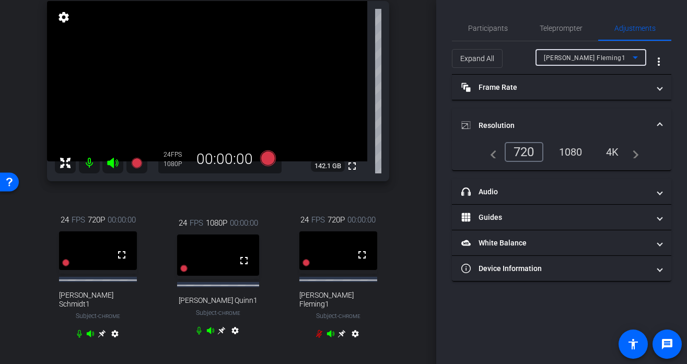
click at [568, 150] on div "1080" at bounding box center [570, 152] width 39 height 18
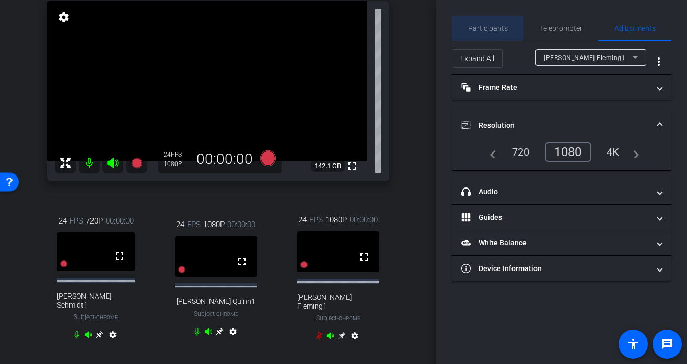
click at [480, 19] on span "Participants" at bounding box center [488, 28] width 40 height 25
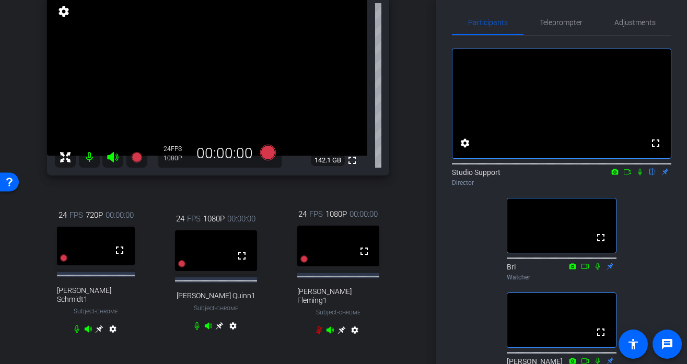
scroll to position [93, 0]
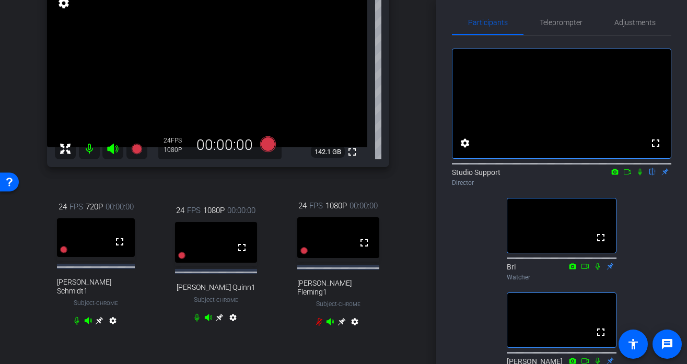
click at [342, 318] on icon at bounding box center [342, 322] width 8 height 8
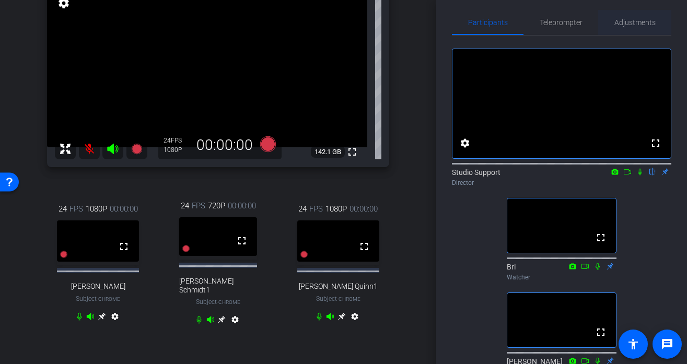
click at [628, 19] on span "Adjustments" at bounding box center [634, 22] width 41 height 7
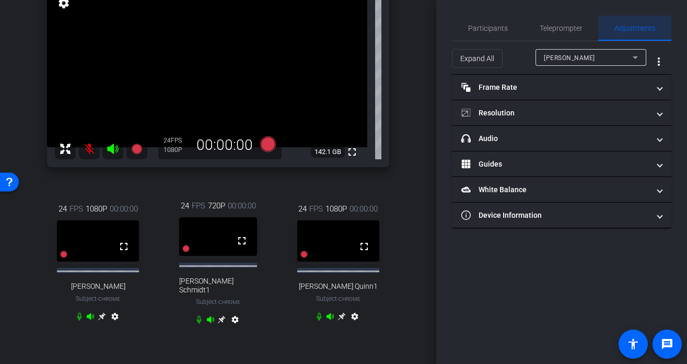
scroll to position [0, 0]
click at [482, 30] on span "Participants" at bounding box center [488, 28] width 40 height 7
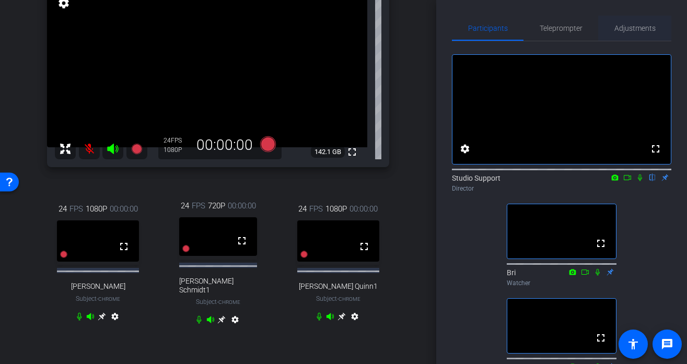
click at [637, 37] on span "Adjustments" at bounding box center [634, 28] width 41 height 25
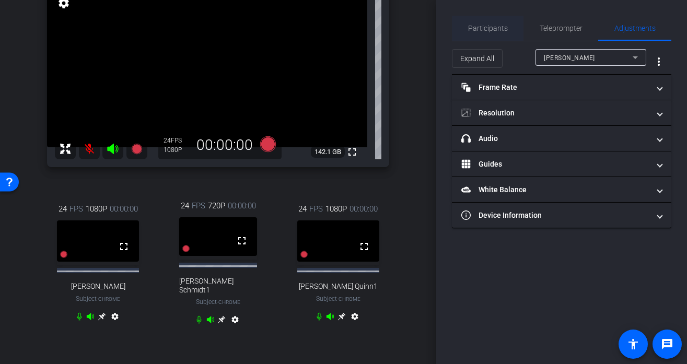
click at [480, 33] on span "Participants" at bounding box center [488, 28] width 40 height 25
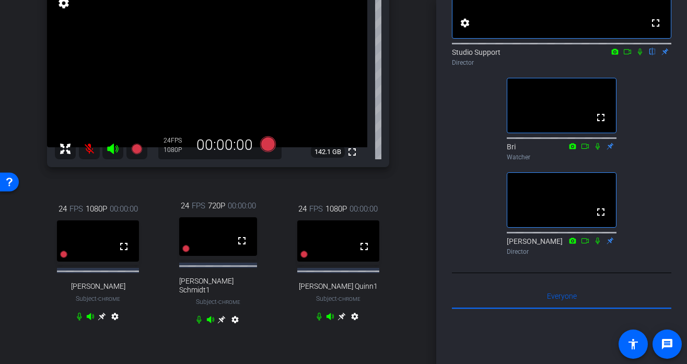
scroll to position [139, 0]
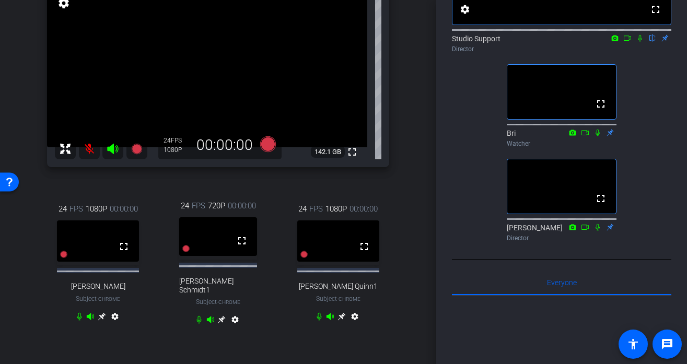
click at [343, 317] on icon at bounding box center [342, 317] width 8 height 8
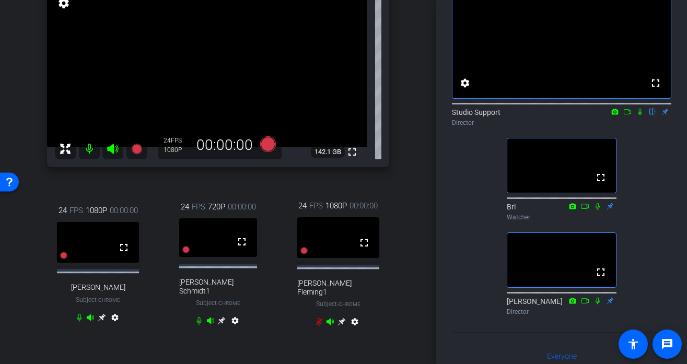
scroll to position [0, 0]
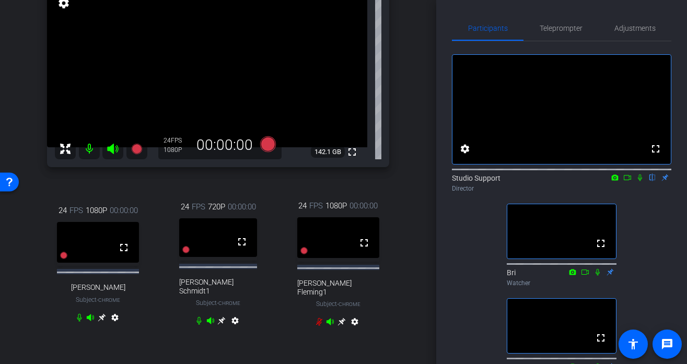
click at [638, 41] on div "Participants Teleprompter Adjustments" at bounding box center [561, 29] width 219 height 26
click at [628, 32] on span "Adjustments" at bounding box center [634, 28] width 41 height 7
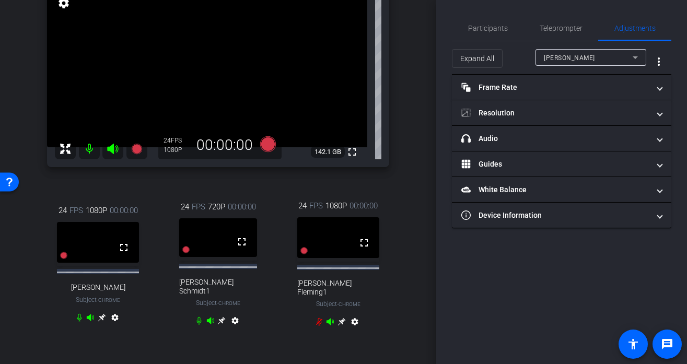
click at [590, 56] on div "[PERSON_NAME]" at bounding box center [588, 57] width 89 height 13
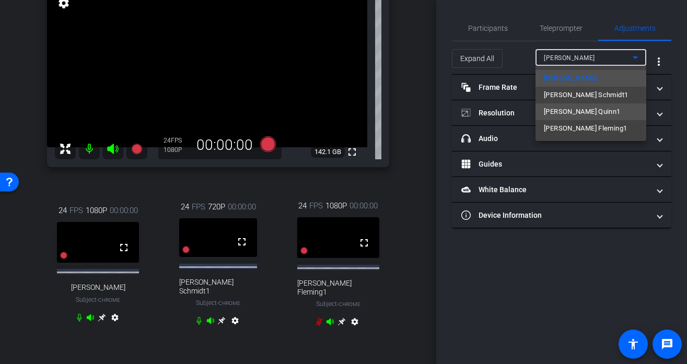
click at [576, 108] on span "Janelle Quinn1" at bounding box center [582, 111] width 77 height 13
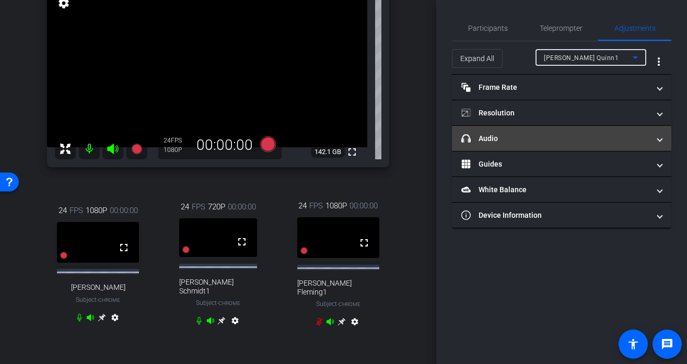
click at [546, 139] on mat-panel-title "headphone icon Audio" at bounding box center [555, 138] width 188 height 11
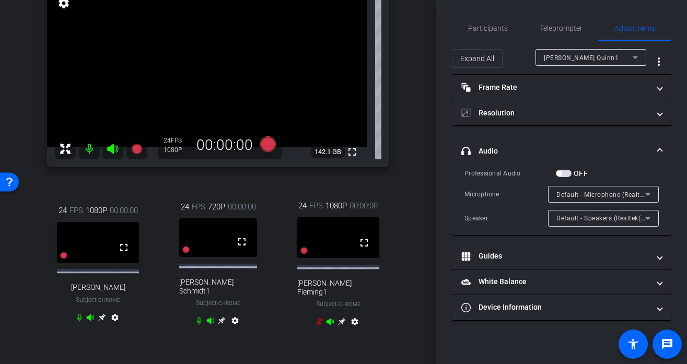
click at [597, 191] on span "Default - Microphone (Realtek(R) Audio)" at bounding box center [616, 194] width 121 height 8
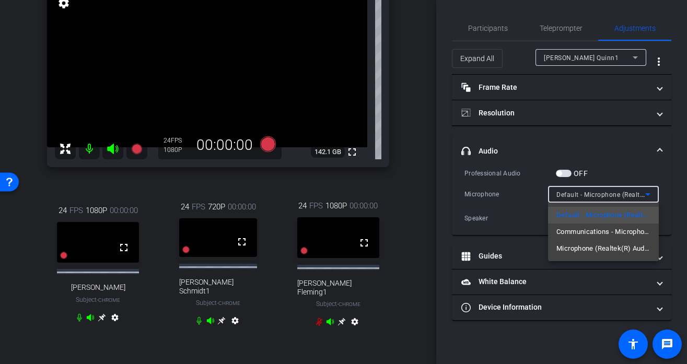
click at [517, 215] on div at bounding box center [343, 182] width 687 height 364
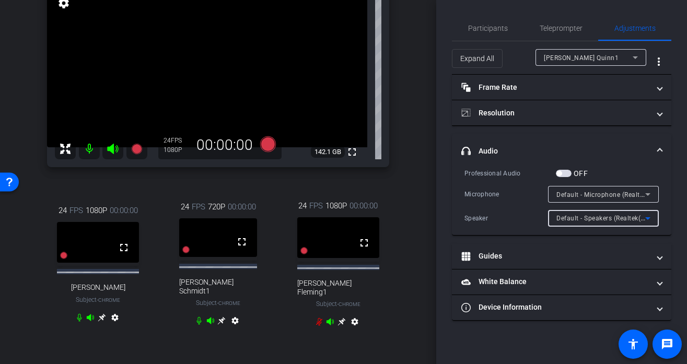
click at [574, 220] on span "Default - Speakers (Realtek(R) Audio)" at bounding box center [612, 218] width 113 height 8
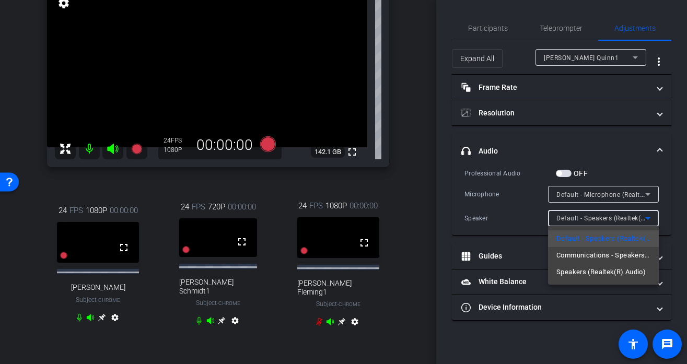
click at [603, 147] on div at bounding box center [343, 182] width 687 height 364
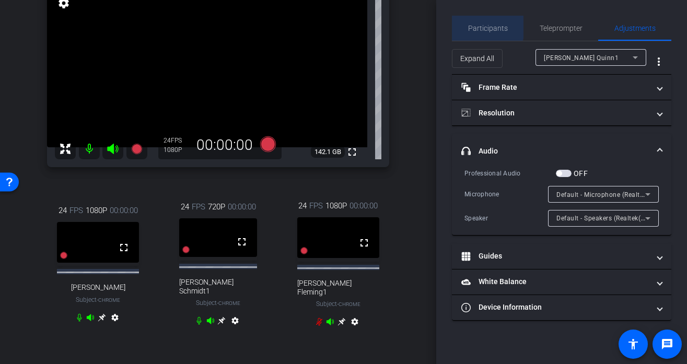
click at [485, 27] on span "Participants" at bounding box center [488, 28] width 40 height 7
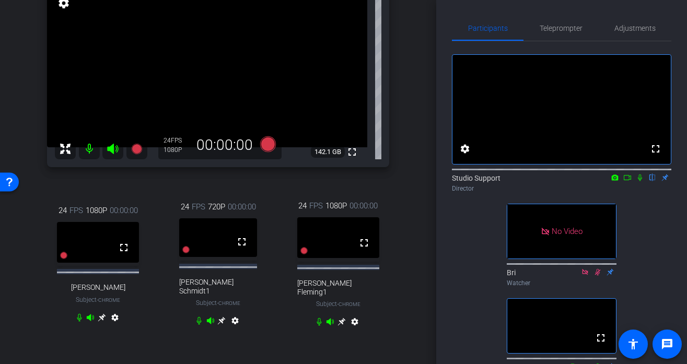
click at [343, 319] on icon at bounding box center [341, 321] width 8 height 8
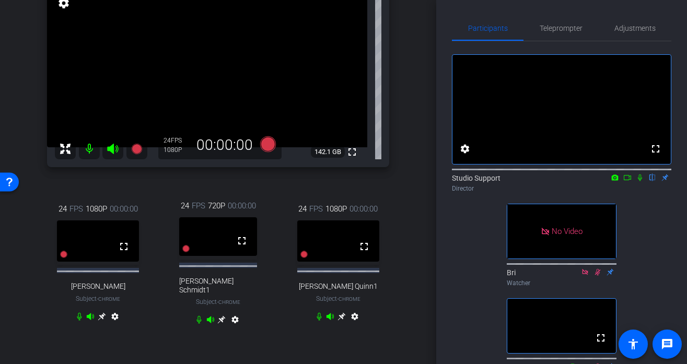
click at [223, 316] on icon at bounding box center [222, 320] width 8 height 8
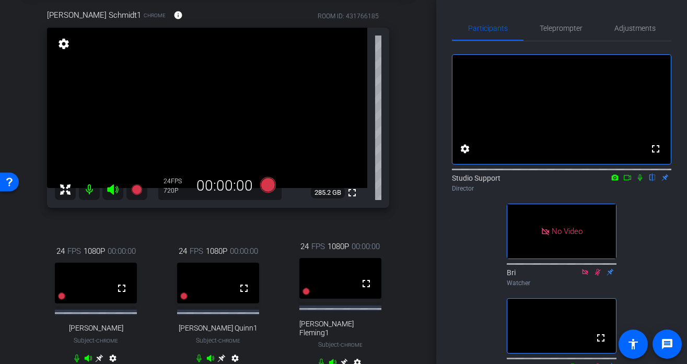
scroll to position [53, 0]
click at [632, 34] on span "Adjustments" at bounding box center [634, 28] width 41 height 25
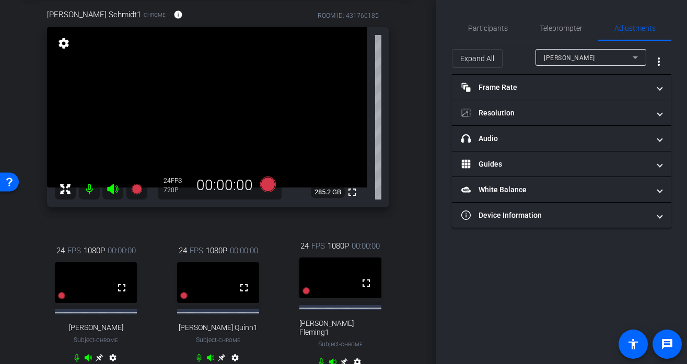
click at [598, 58] on div "[PERSON_NAME]" at bounding box center [588, 57] width 89 height 13
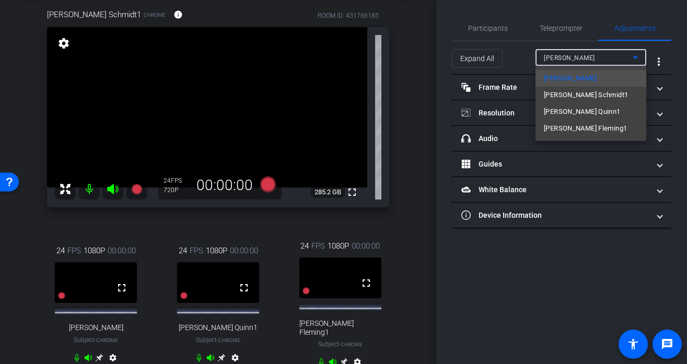
click at [492, 147] on div at bounding box center [343, 182] width 687 height 364
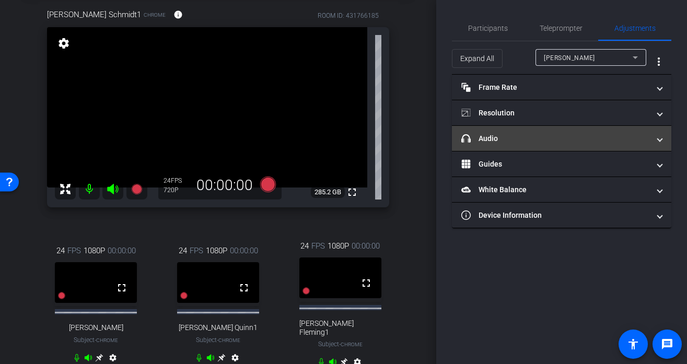
click at [492, 145] on mat-expansion-panel-header "headphone icon Audio" at bounding box center [561, 138] width 219 height 25
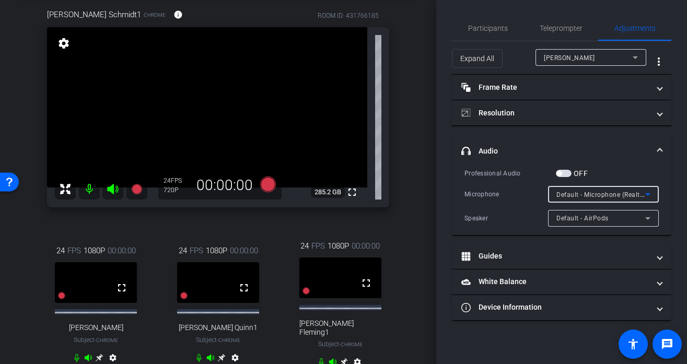
click at [577, 192] on span "Default - Microphone (Realtek(R) Audio)" at bounding box center [616, 194] width 121 height 8
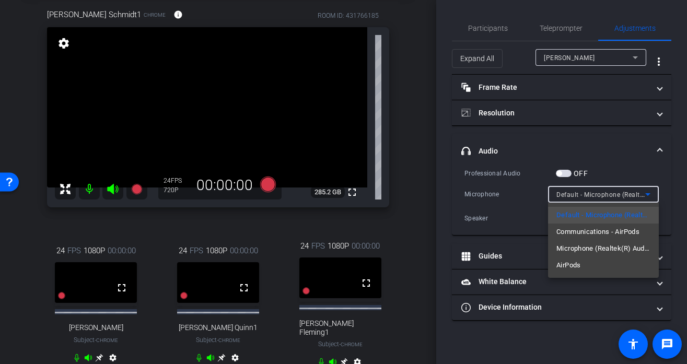
click at [589, 56] on div at bounding box center [343, 182] width 687 height 364
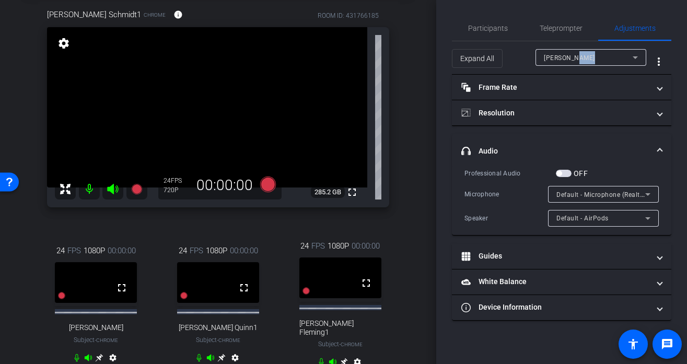
click at [589, 56] on div "[PERSON_NAME]" at bounding box center [588, 57] width 89 height 13
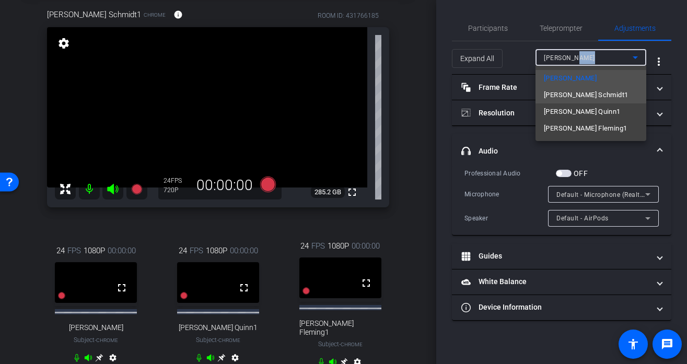
click at [567, 92] on span "[PERSON_NAME] Schmidt1" at bounding box center [586, 95] width 84 height 13
type input "11000"
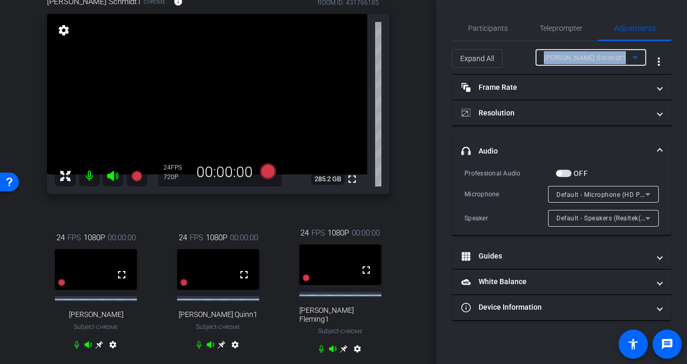
scroll to position [68, 0]
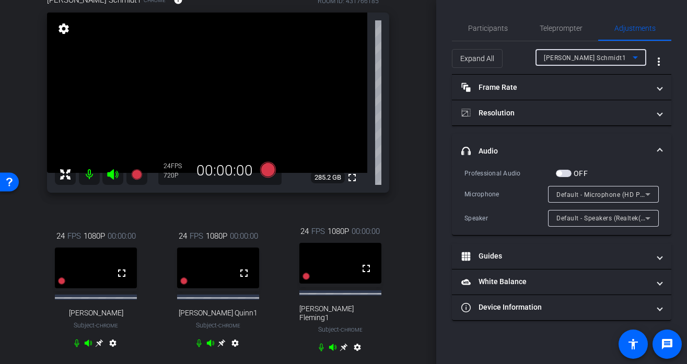
click at [571, 190] on div "Default - Microphone (HD Pro Webcam C920) (046d:08e5)" at bounding box center [600, 194] width 89 height 13
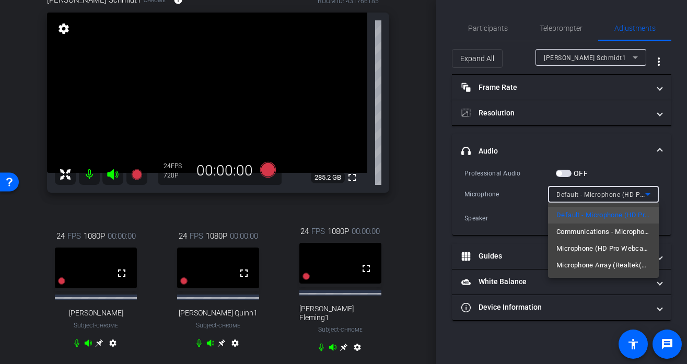
click at [592, 60] on div at bounding box center [343, 182] width 687 height 364
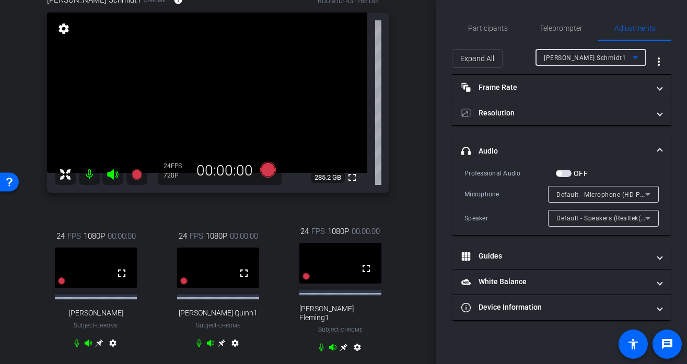
click at [586, 60] on span "[PERSON_NAME] Schmidt1" at bounding box center [585, 57] width 82 height 7
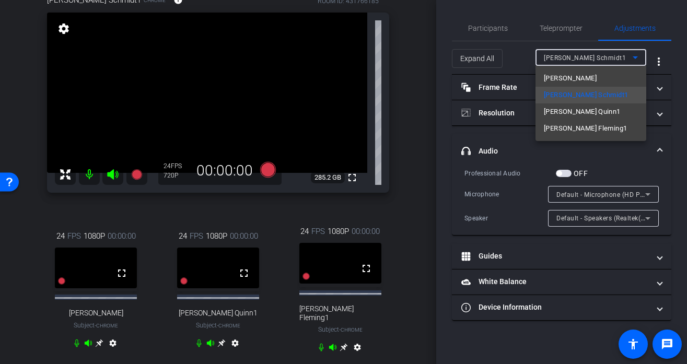
click at [477, 20] on div at bounding box center [343, 182] width 687 height 364
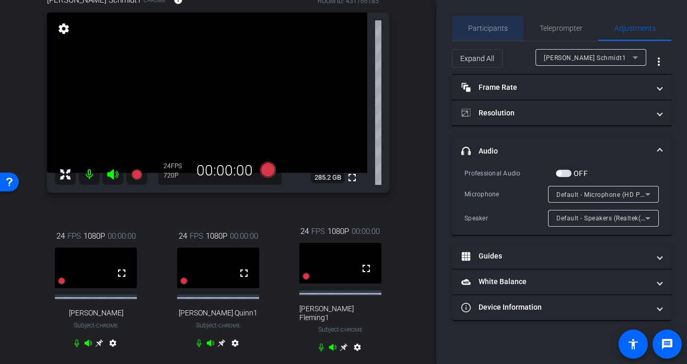
click at [465, 21] on div "Participants" at bounding box center [488, 28] width 72 height 25
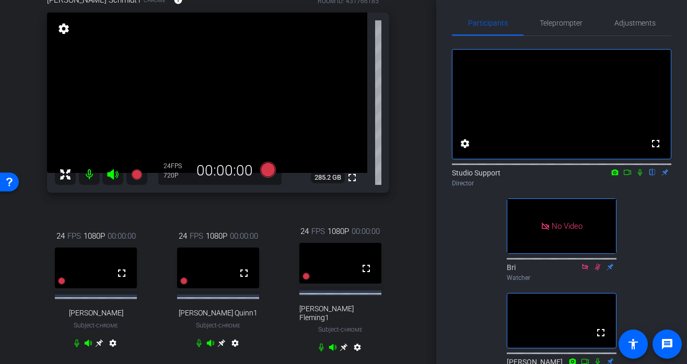
scroll to position [0, 0]
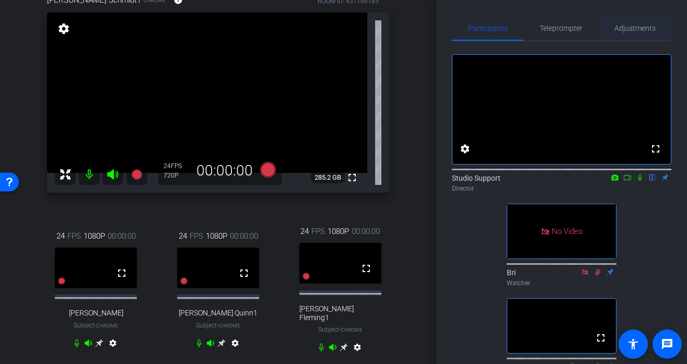
click at [638, 25] on span "Adjustments" at bounding box center [634, 28] width 41 height 7
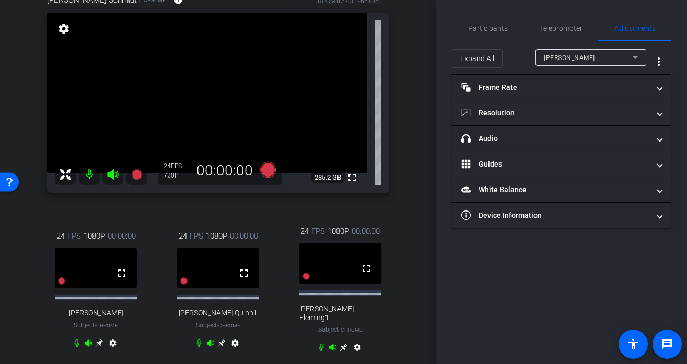
click at [605, 56] on div "[PERSON_NAME]" at bounding box center [588, 57] width 89 height 13
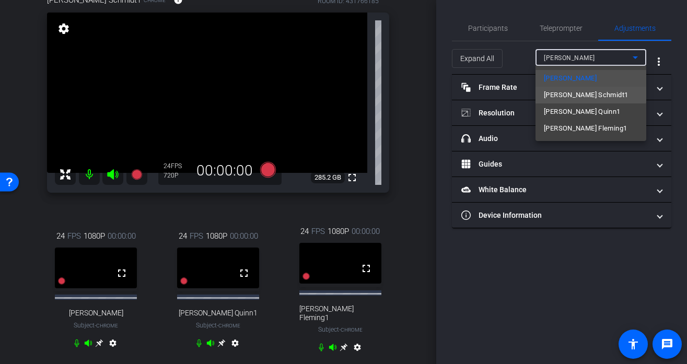
click at [578, 93] on span "[PERSON_NAME] Schmidt1" at bounding box center [586, 95] width 84 height 13
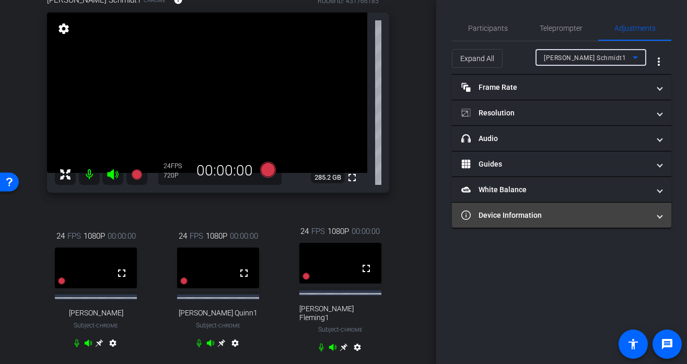
click at [540, 225] on mat-expansion-panel-header "Device Information" at bounding box center [561, 215] width 219 height 25
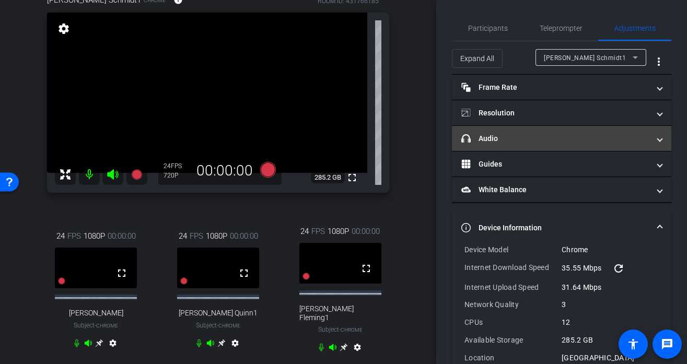
click at [523, 138] on mat-panel-title "headphone icon Audio" at bounding box center [555, 138] width 188 height 11
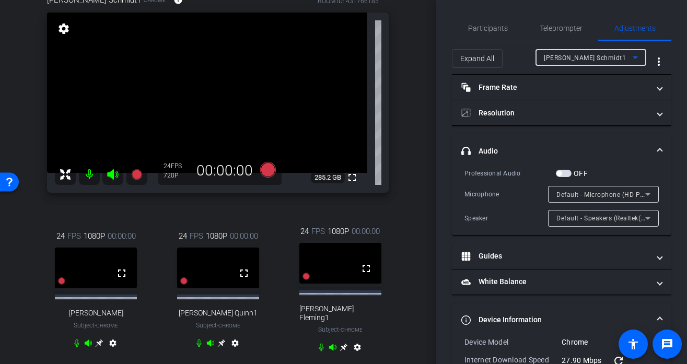
click at [586, 61] on span "[PERSON_NAME] Schmidt1" at bounding box center [585, 57] width 82 height 7
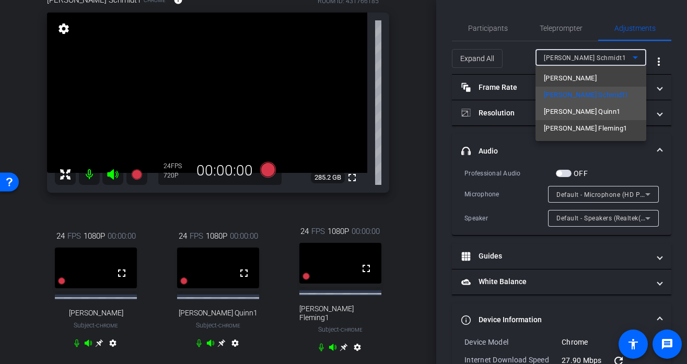
type input "11000"
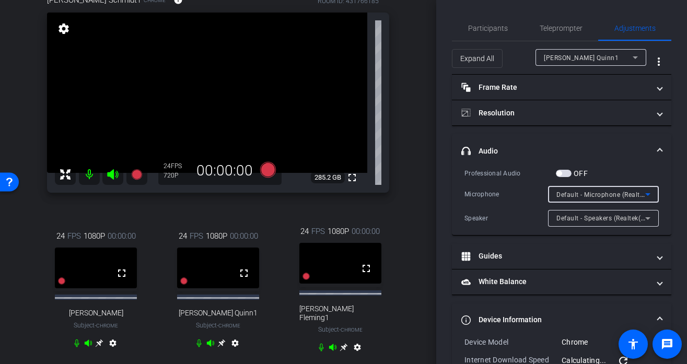
click at [565, 189] on div "Default - Microphone (Realtek(R) Audio)" at bounding box center [600, 194] width 89 height 13
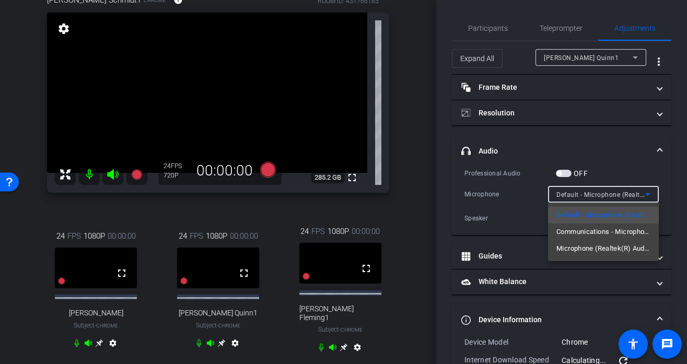
click at [592, 61] on div at bounding box center [343, 182] width 687 height 364
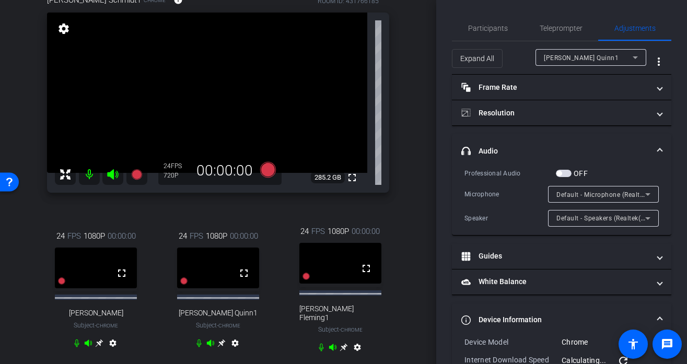
click at [589, 61] on div "Janelle Quinn1" at bounding box center [588, 57] width 89 height 13
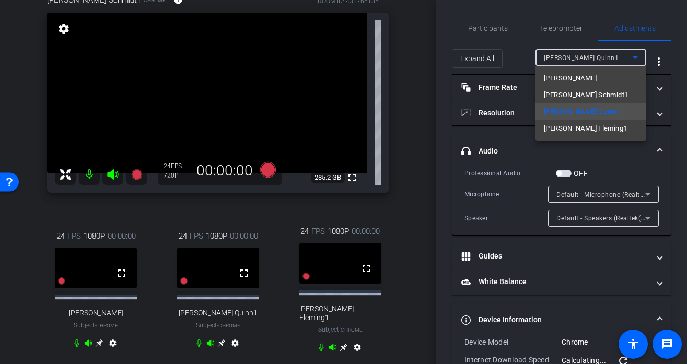
click at [566, 128] on span "[PERSON_NAME] Fleming1" at bounding box center [585, 128] width 83 height 13
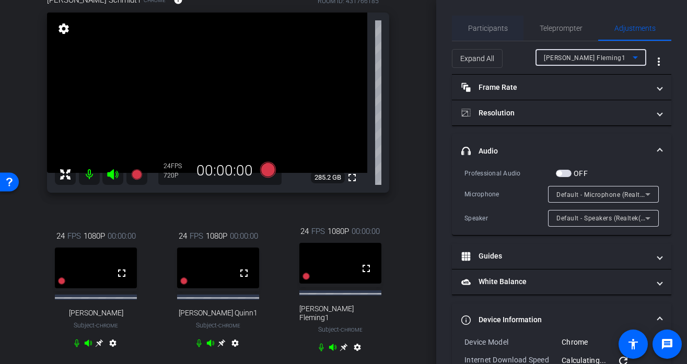
click at [484, 28] on span "Participants" at bounding box center [488, 28] width 40 height 7
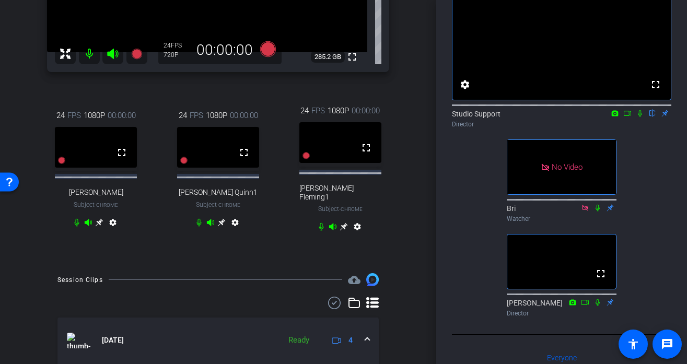
scroll to position [61, 0]
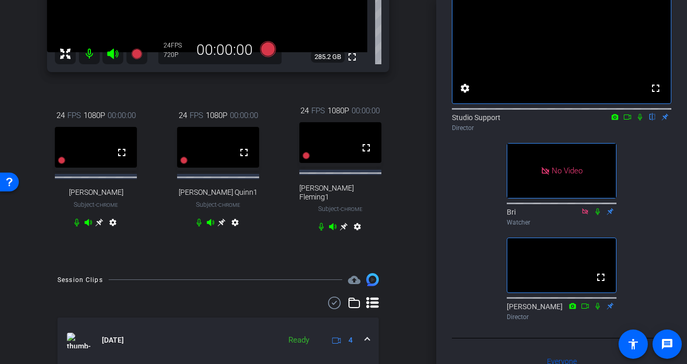
click at [222, 221] on icon at bounding box center [222, 223] width 8 height 8
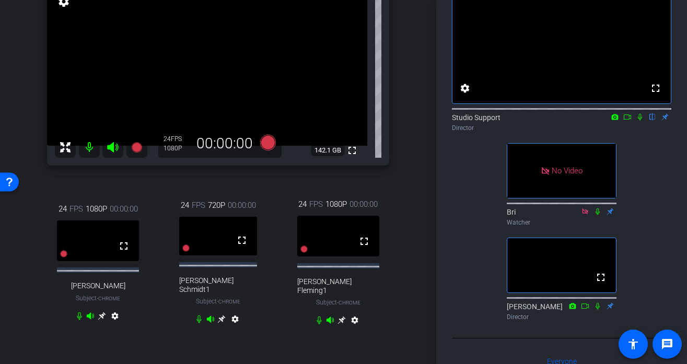
scroll to position [68, 0]
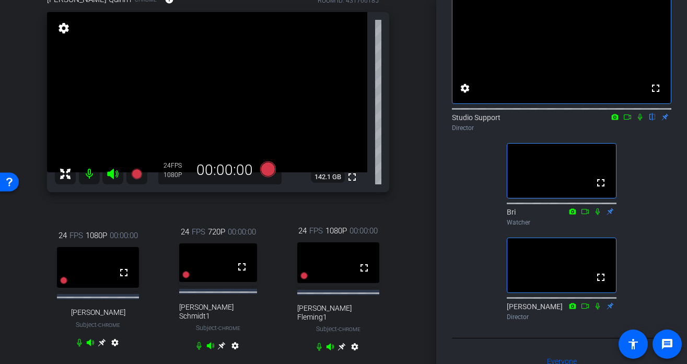
click at [224, 345] on icon at bounding box center [221, 345] width 8 height 8
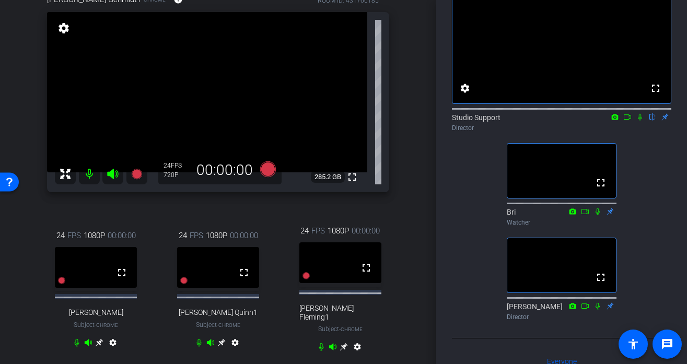
click at [221, 346] on icon at bounding box center [221, 342] width 8 height 8
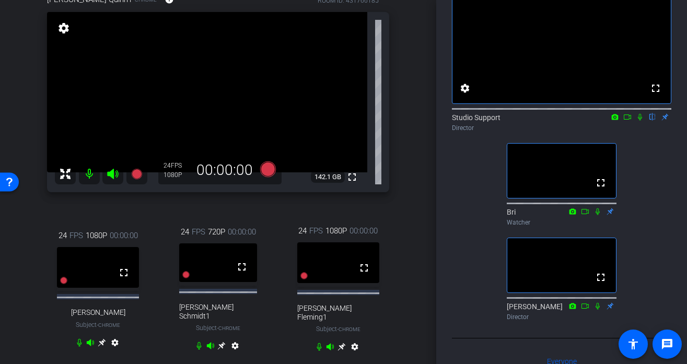
click at [342, 343] on icon at bounding box center [342, 347] width 8 height 8
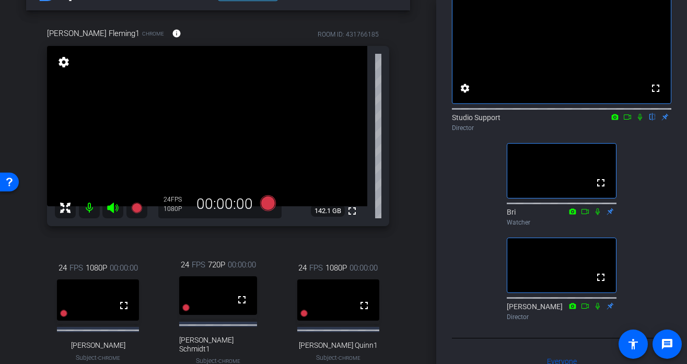
scroll to position [35, 0]
click at [265, 198] on icon at bounding box center [268, 203] width 16 height 16
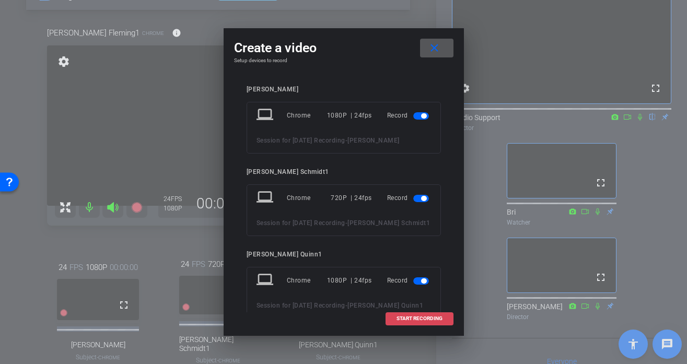
click at [421, 313] on span at bounding box center [419, 318] width 67 height 25
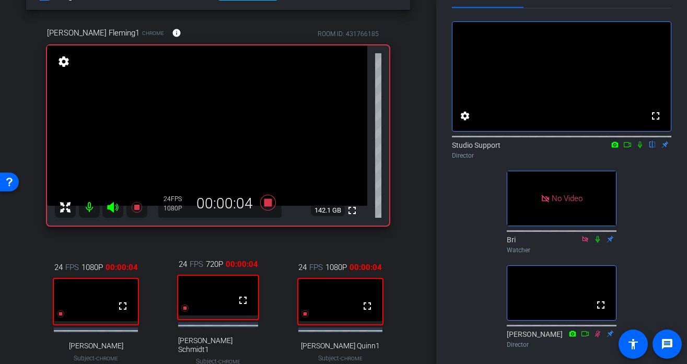
scroll to position [32, 0]
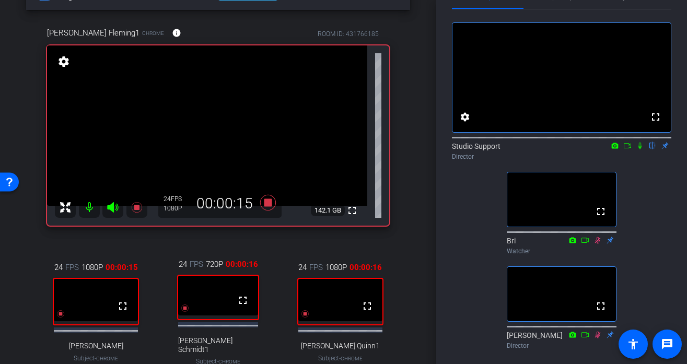
click at [638, 149] on icon at bounding box center [639, 145] width 8 height 7
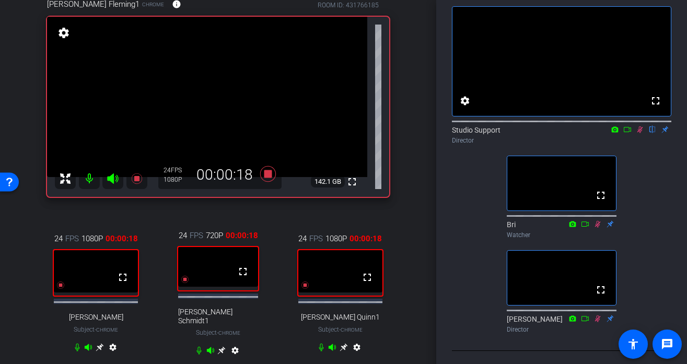
scroll to position [65, 0]
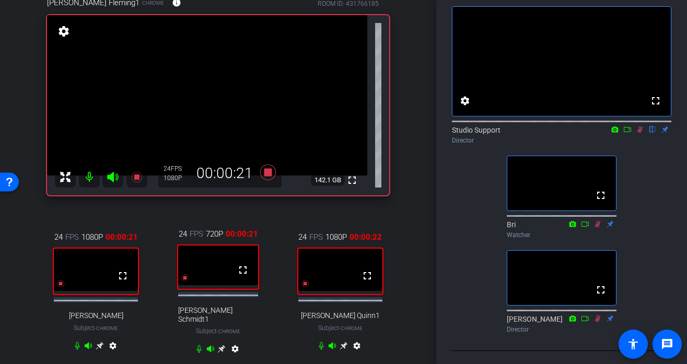
click at [220, 345] on icon at bounding box center [221, 349] width 8 height 8
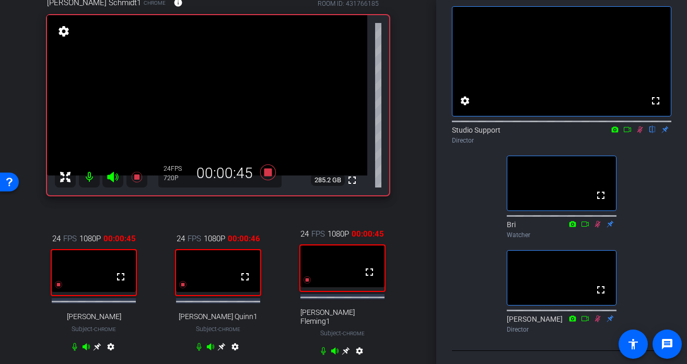
click at [638, 133] on icon at bounding box center [640, 129] width 6 height 7
click at [265, 172] on icon at bounding box center [268, 172] width 16 height 16
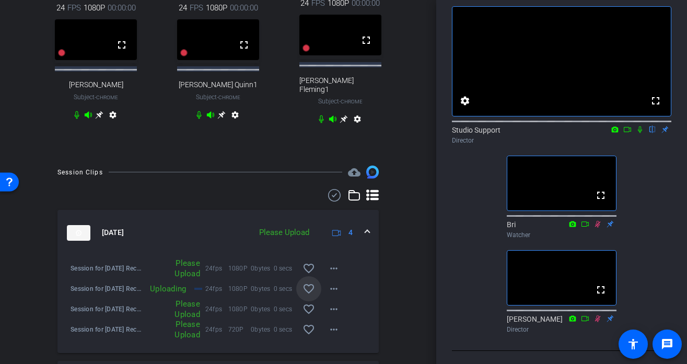
scroll to position [298, 0]
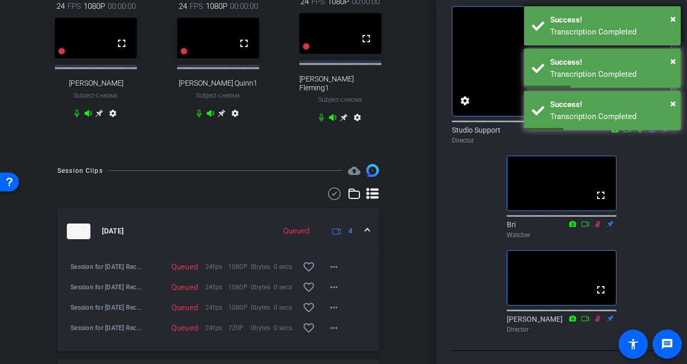
click at [638, 17] on div "× Success! Transcription Completed" at bounding box center [602, 25] width 157 height 39
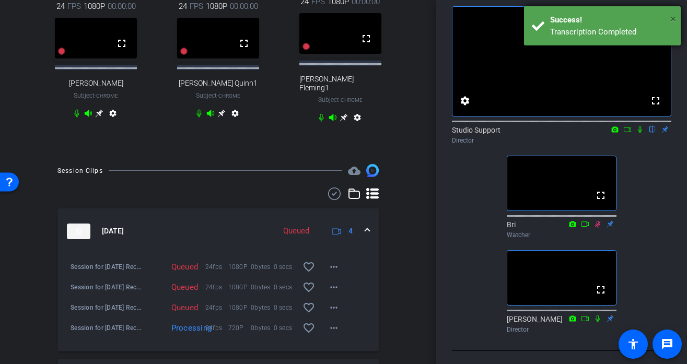
click at [638, 21] on span "×" at bounding box center [673, 19] width 6 height 13
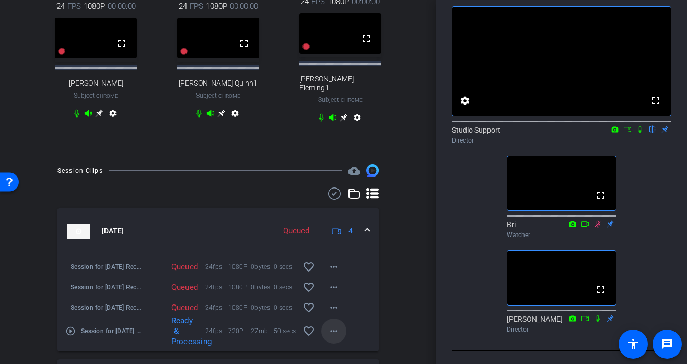
click at [335, 326] on mat-icon "more_horiz" at bounding box center [333, 331] width 13 height 13
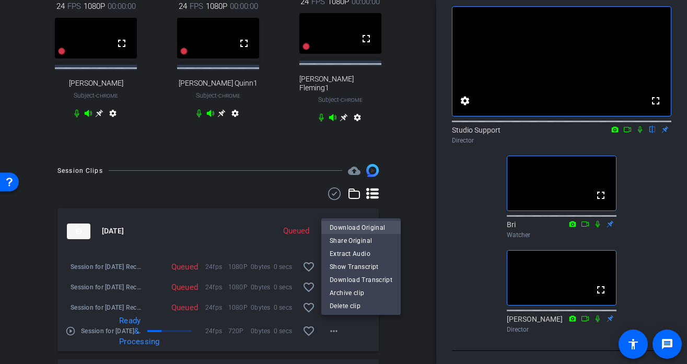
click at [355, 230] on span "Download Original" at bounding box center [360, 227] width 63 height 13
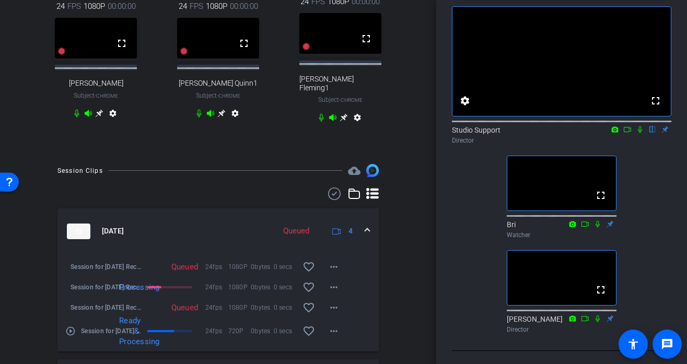
click at [638, 133] on icon at bounding box center [640, 129] width 4 height 7
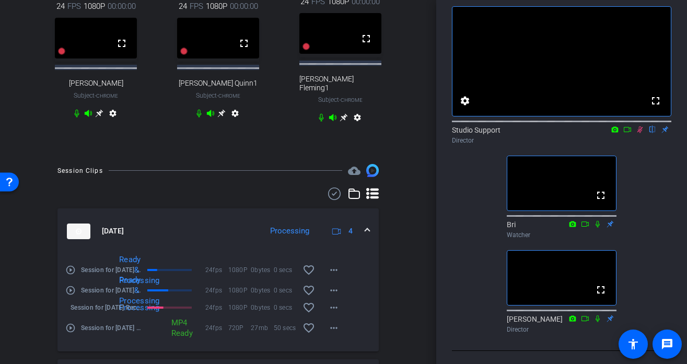
click at [364, 281] on div "play_circle_outline Session for Sept 22nd Recording-Ryan Fleming1-2025-09-22-09…" at bounding box center [217, 281] width 305 height 13
click at [338, 301] on mat-icon "more_horiz" at bounding box center [333, 307] width 13 height 13
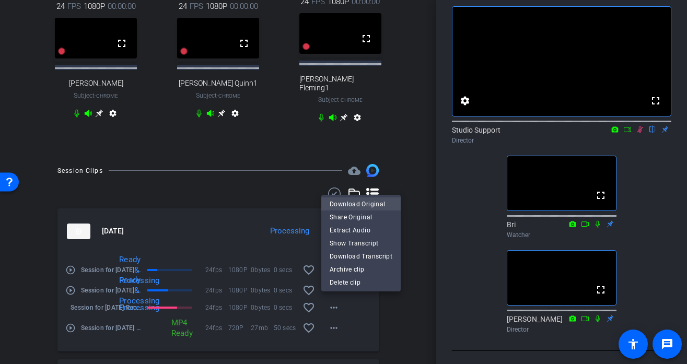
click at [369, 203] on span "Download Original" at bounding box center [360, 203] width 63 height 13
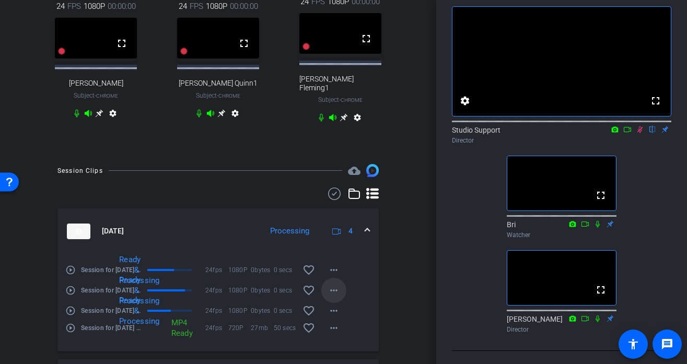
click at [331, 286] on mat-icon "more_horiz" at bounding box center [333, 290] width 13 height 13
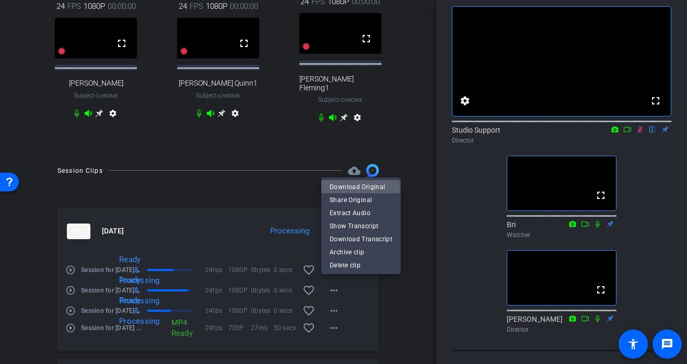
click at [359, 187] on span "Download Original" at bounding box center [360, 186] width 63 height 13
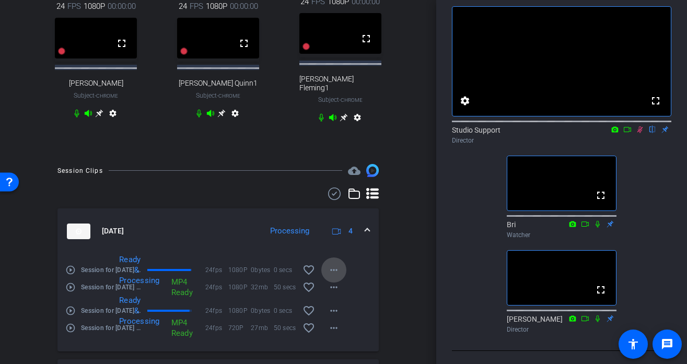
click at [335, 268] on mat-icon "more_horiz" at bounding box center [333, 270] width 13 height 13
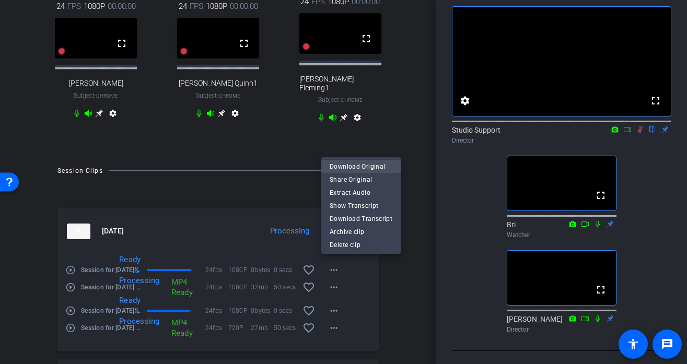
click at [362, 164] on span "Download Original" at bounding box center [360, 166] width 63 height 13
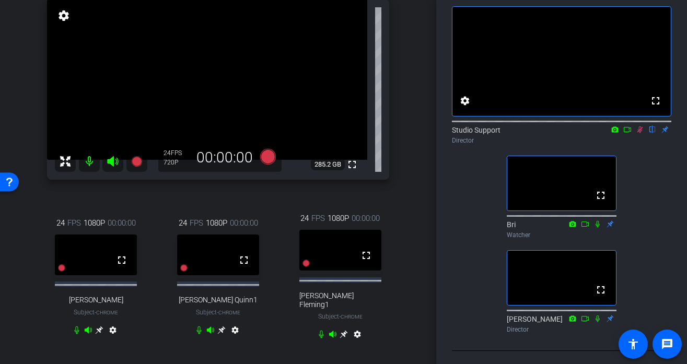
scroll to position [79, 0]
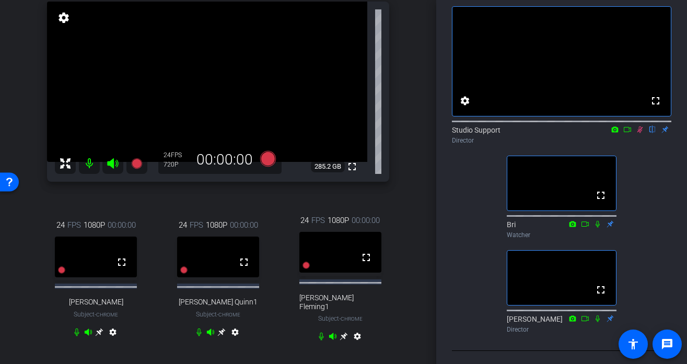
click at [98, 333] on icon at bounding box center [100, 332] width 8 height 8
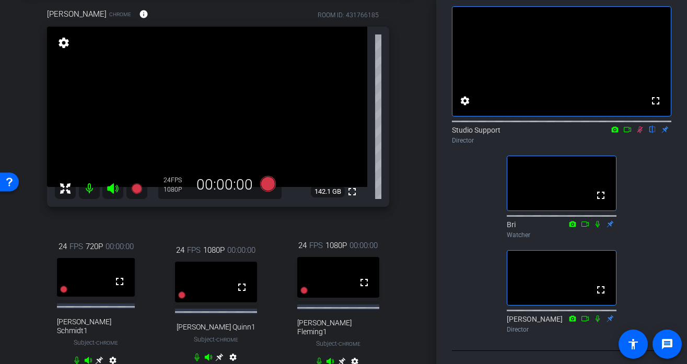
scroll to position [53, 0]
click at [638, 133] on icon at bounding box center [639, 129] width 8 height 7
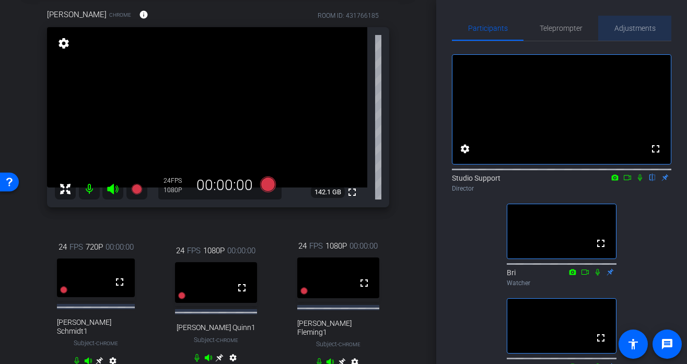
click at [638, 27] on span "Adjustments" at bounding box center [634, 28] width 41 height 7
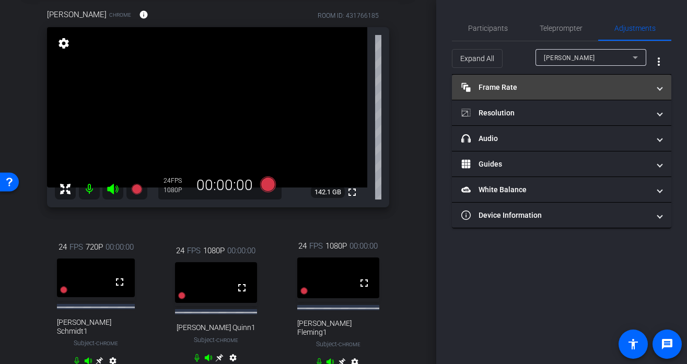
click at [534, 83] on mat-panel-title "Frame Rate Frame Rate" at bounding box center [555, 87] width 188 height 11
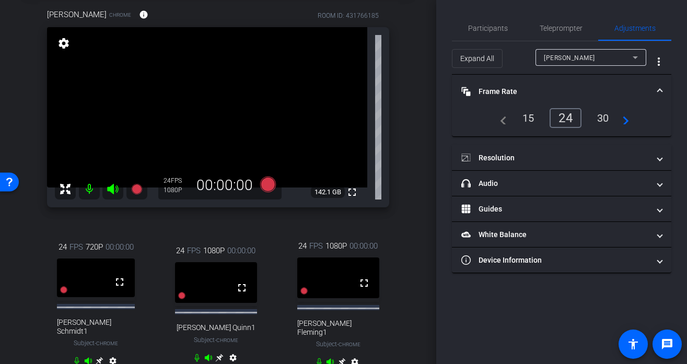
click at [605, 115] on div "30" at bounding box center [603, 118] width 28 height 18
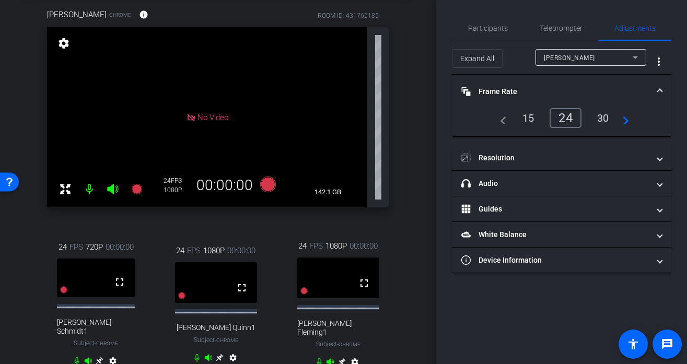
click at [607, 51] on mat-select "[PERSON_NAME]" at bounding box center [591, 57] width 94 height 13
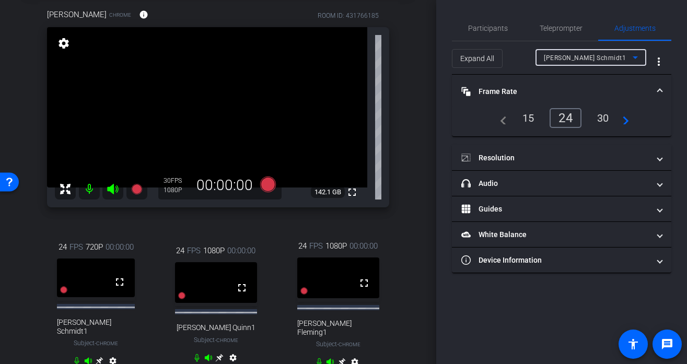
click at [603, 122] on div "30" at bounding box center [603, 118] width 28 height 18
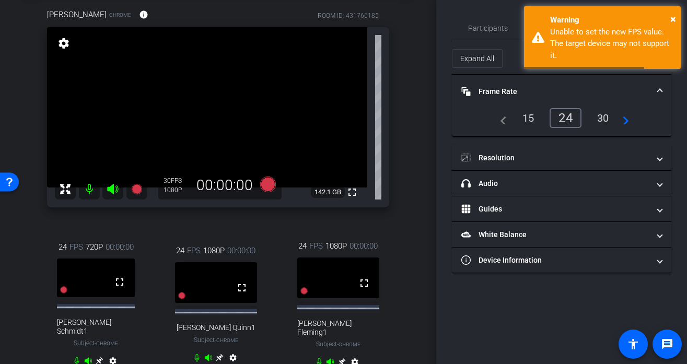
click at [600, 120] on div "30" at bounding box center [603, 118] width 28 height 18
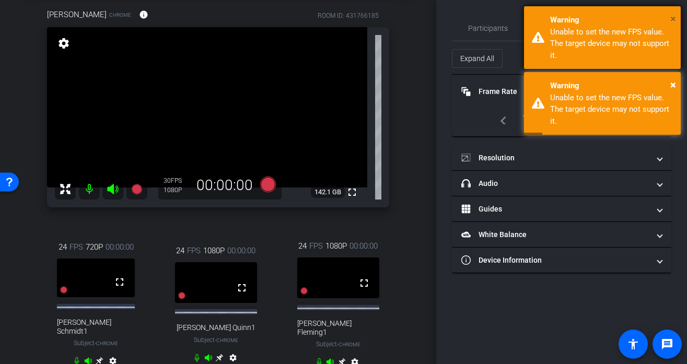
click at [638, 14] on span "×" at bounding box center [673, 19] width 6 height 13
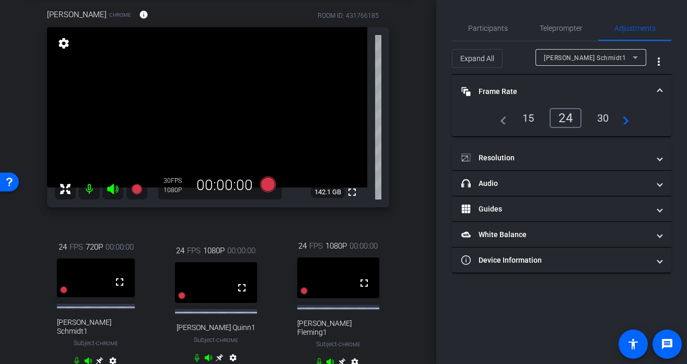
click at [619, 56] on div "[PERSON_NAME] Schmidt1" at bounding box center [588, 57] width 89 height 13
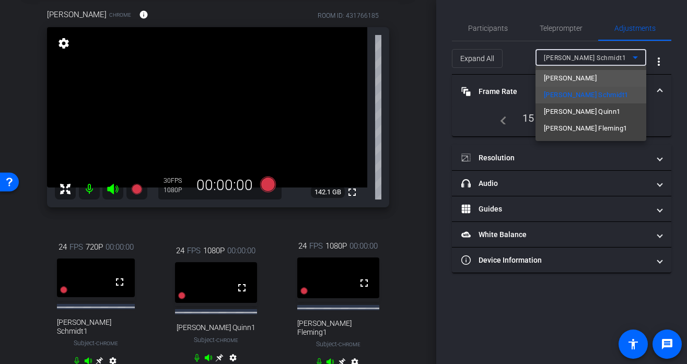
click at [593, 79] on mat-option "[PERSON_NAME]" at bounding box center [590, 78] width 111 height 17
type input "11000"
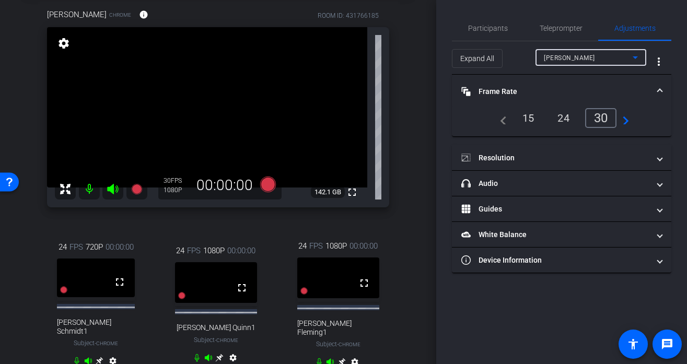
click at [560, 111] on div "24" at bounding box center [563, 118] width 28 height 18
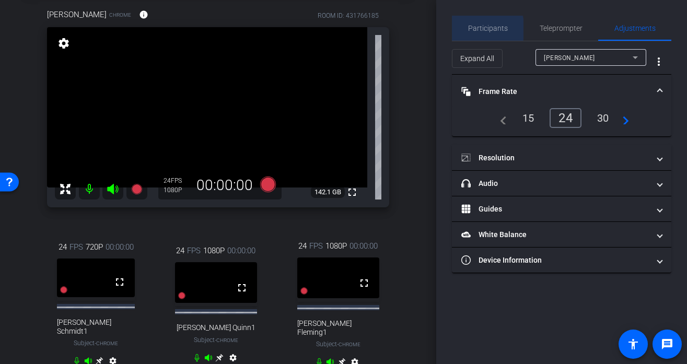
click at [472, 29] on span "Participants" at bounding box center [488, 28] width 40 height 7
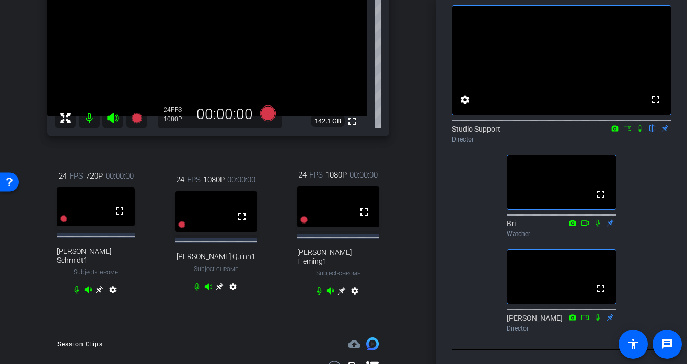
scroll to position [133, 0]
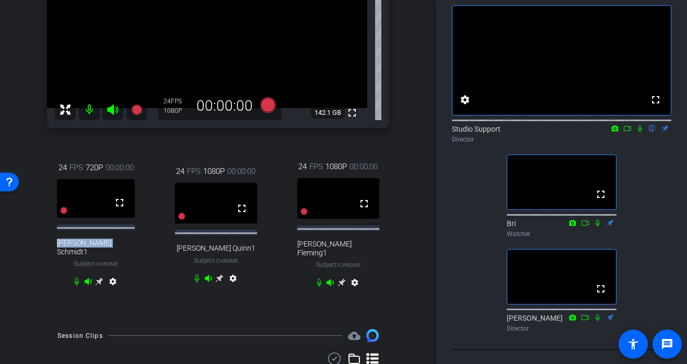
drag, startPoint x: 70, startPoint y: 248, endPoint x: 128, endPoint y: 248, distance: 58.0
click at [129, 248] on div "24 FPS 720P 00:00:00 fullscreen James Schmidt1 Subject - Chrome settings" at bounding box center [96, 226] width 112 height 162
click at [128, 248] on div "24 FPS 720P 00:00:00 fullscreen James Schmidt1 Subject - Chrome settings" at bounding box center [96, 226] width 112 height 162
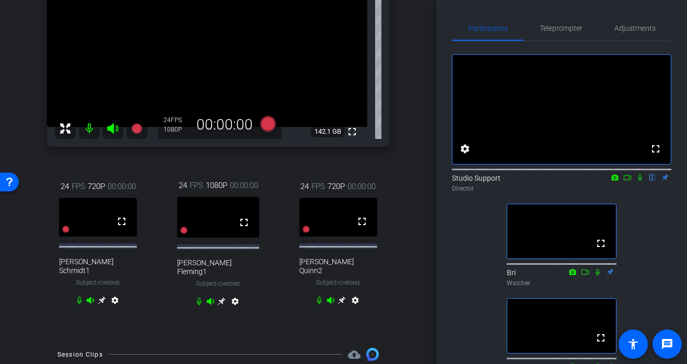
scroll to position [152, 0]
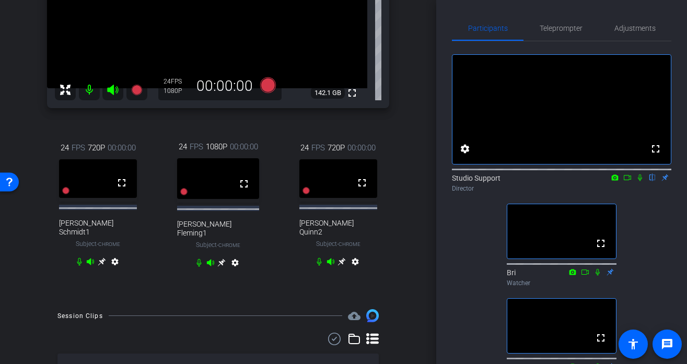
click at [341, 258] on icon at bounding box center [342, 262] width 8 height 8
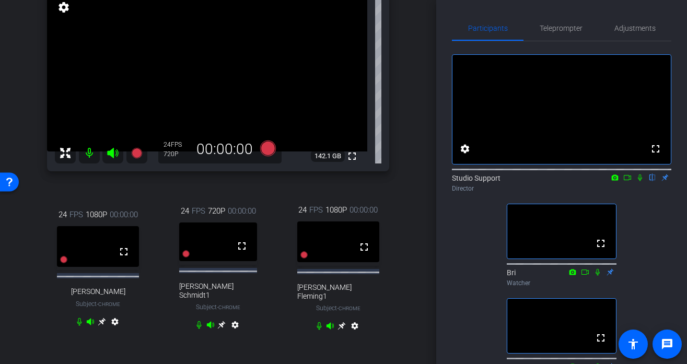
scroll to position [0, 0]
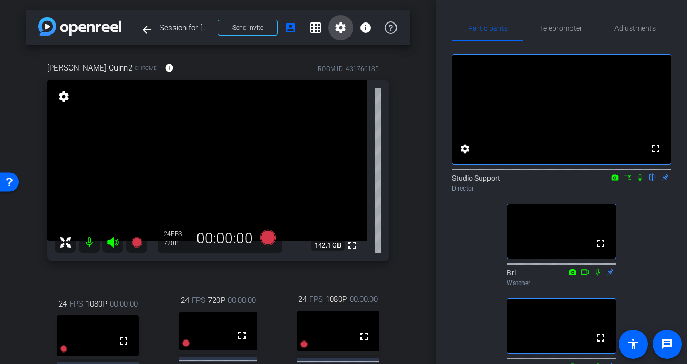
click at [348, 27] on span at bounding box center [340, 27] width 25 height 25
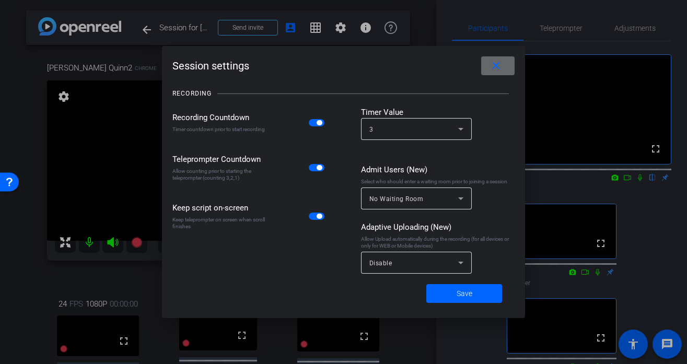
click at [489, 61] on mat-icon "close" at bounding box center [495, 66] width 13 height 13
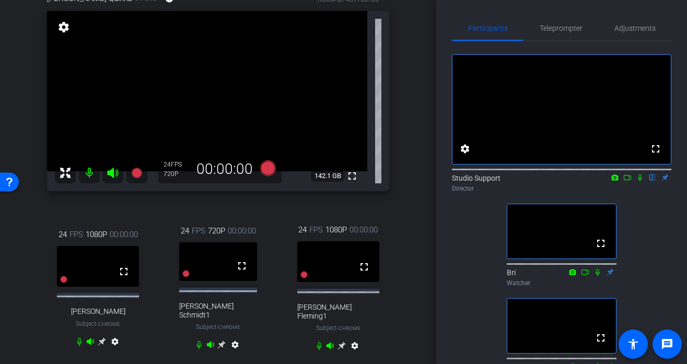
scroll to position [65, 0]
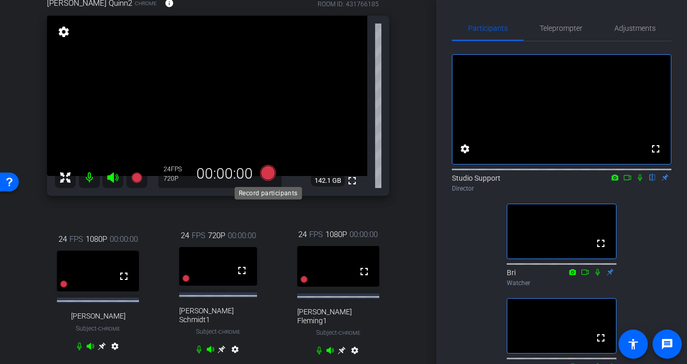
click at [269, 175] on icon at bounding box center [268, 173] width 16 height 16
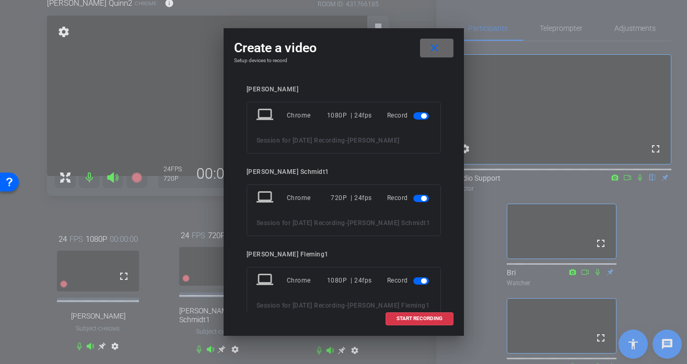
click at [452, 40] on span at bounding box center [436, 48] width 33 height 25
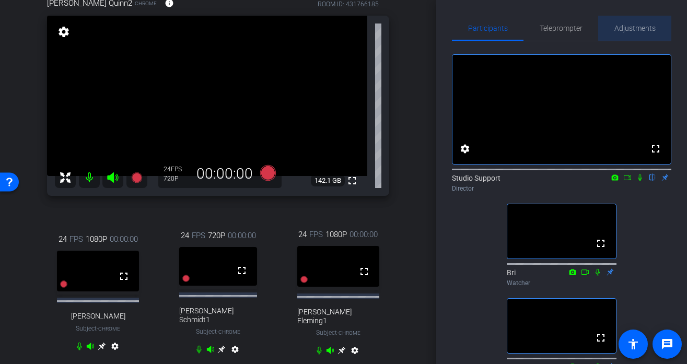
click at [638, 21] on span "Adjustments" at bounding box center [634, 28] width 41 height 25
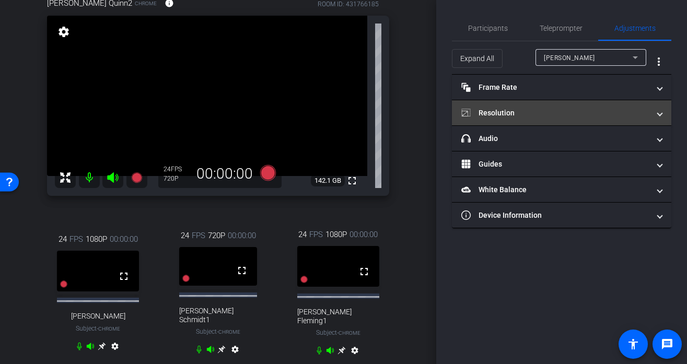
click at [530, 114] on mat-panel-title "Resolution" at bounding box center [555, 113] width 188 height 11
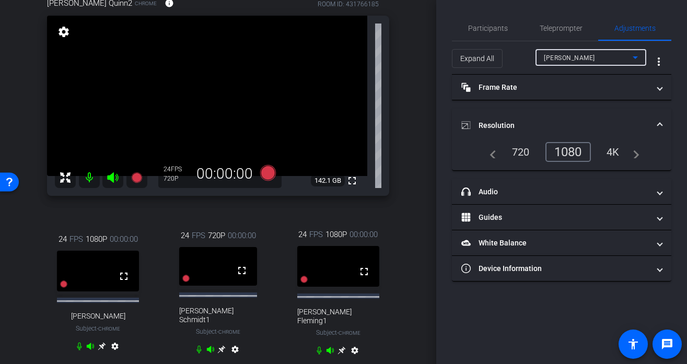
click at [573, 60] on span "[PERSON_NAME]" at bounding box center [569, 57] width 51 height 7
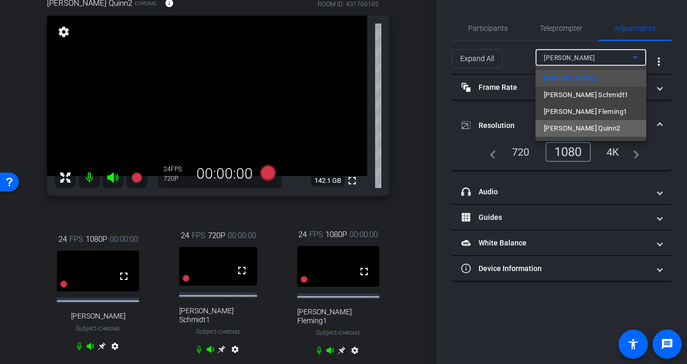
click at [572, 128] on span "[PERSON_NAME] Quinn2" at bounding box center [582, 128] width 77 height 13
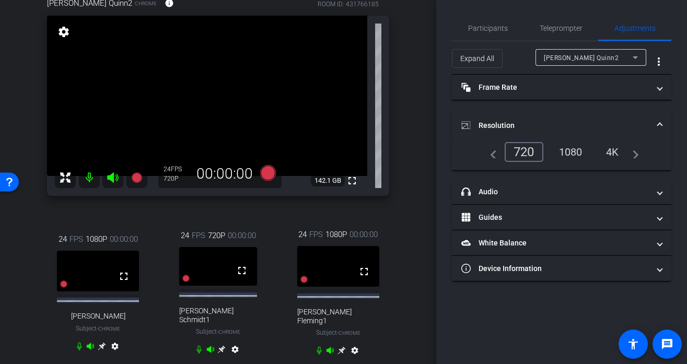
click at [569, 147] on div "1080" at bounding box center [570, 152] width 39 height 18
click at [491, 25] on span "Participants" at bounding box center [488, 28] width 40 height 7
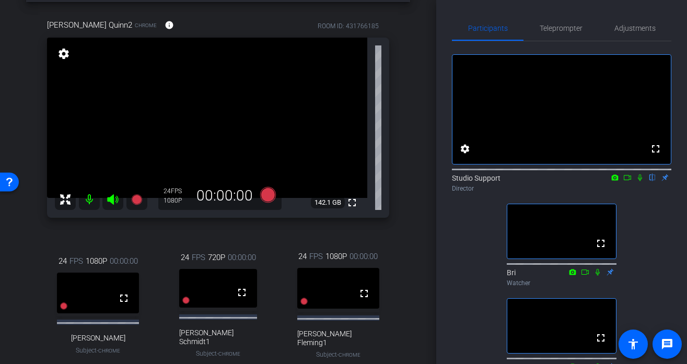
scroll to position [61, 0]
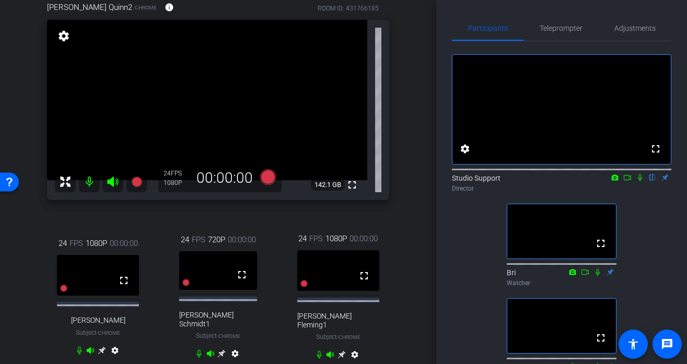
click at [220, 355] on div "settings" at bounding box center [218, 355] width 46 height 13
click at [220, 350] on icon at bounding box center [221, 353] width 8 height 8
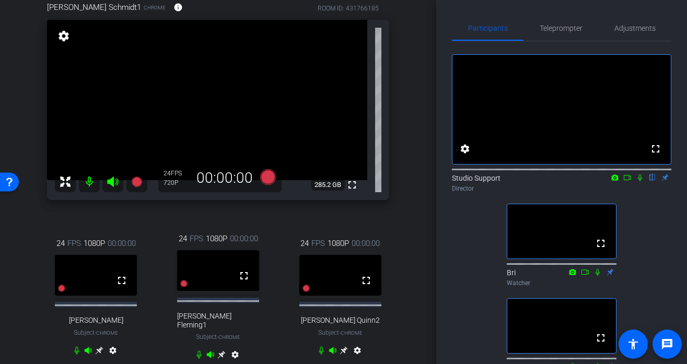
click at [343, 347] on icon at bounding box center [343, 350] width 8 height 8
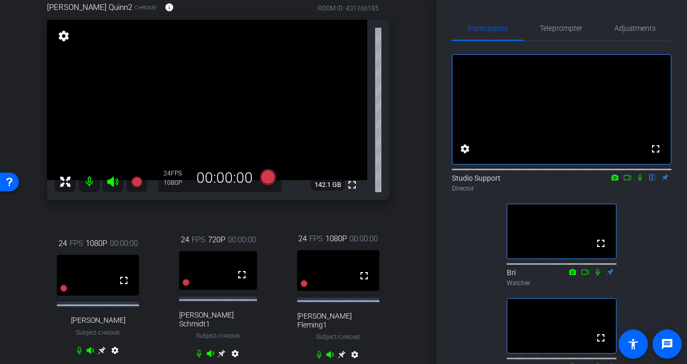
click at [340, 350] on icon at bounding box center [341, 354] width 8 height 8
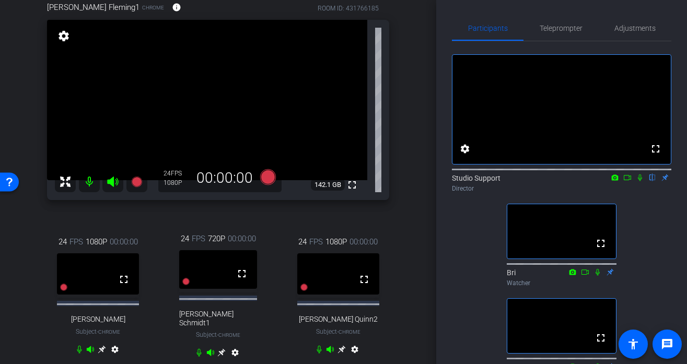
click at [342, 351] on icon at bounding box center [342, 350] width 8 height 8
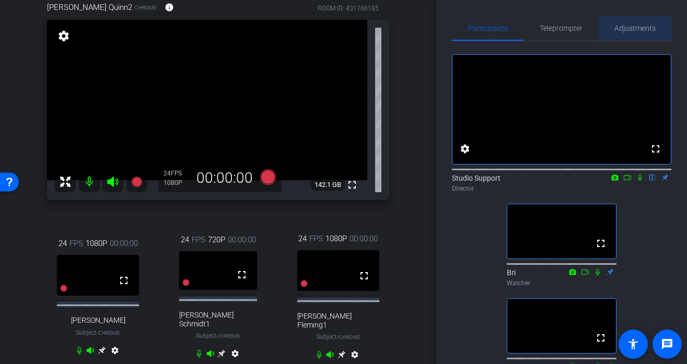
click at [635, 22] on span "Adjustments" at bounding box center [634, 28] width 41 height 25
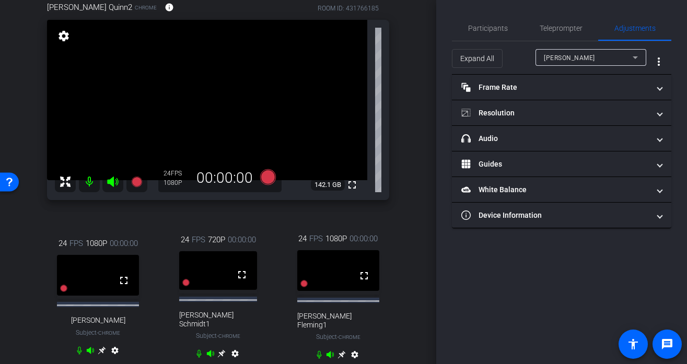
click at [603, 55] on div "[PERSON_NAME]" at bounding box center [588, 57] width 89 height 13
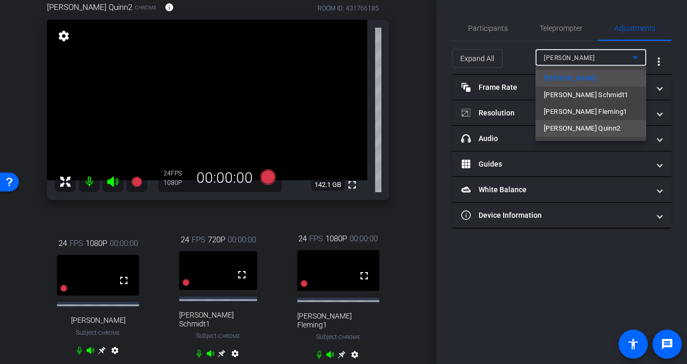
click at [571, 129] on span "[PERSON_NAME] Quinn2" at bounding box center [582, 128] width 77 height 13
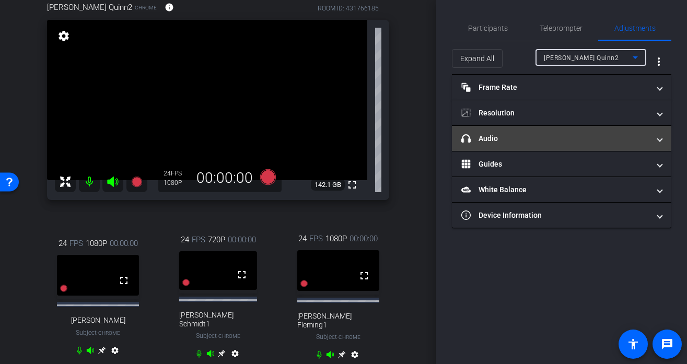
click at [538, 140] on mat-panel-title "headphone icon Audio" at bounding box center [555, 138] width 188 height 11
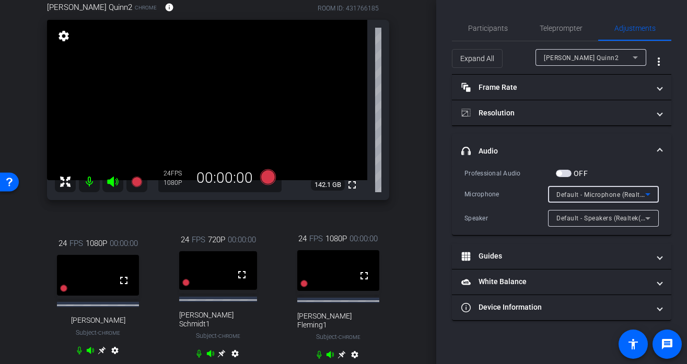
click at [583, 192] on span "Default - Microphone (Realtek(R) Audio)" at bounding box center [616, 194] width 121 height 8
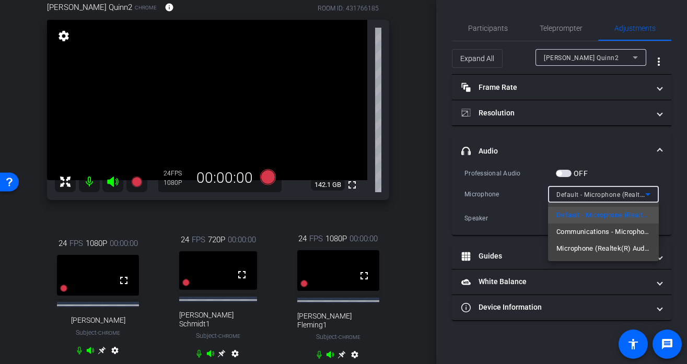
click at [638, 175] on div at bounding box center [343, 182] width 687 height 364
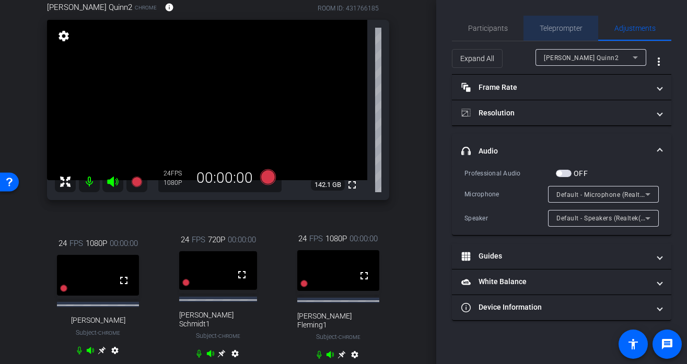
click at [551, 27] on span "Teleprompter" at bounding box center [560, 28] width 43 height 7
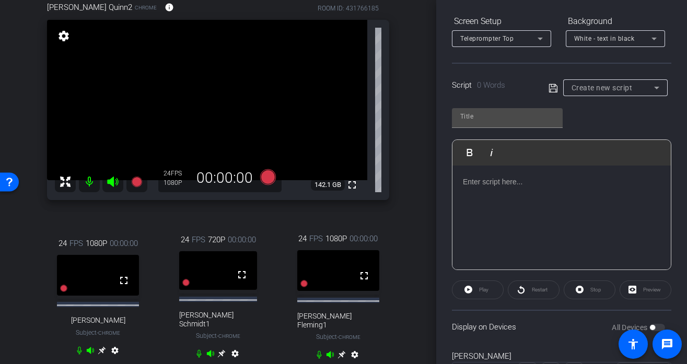
scroll to position [161, 0]
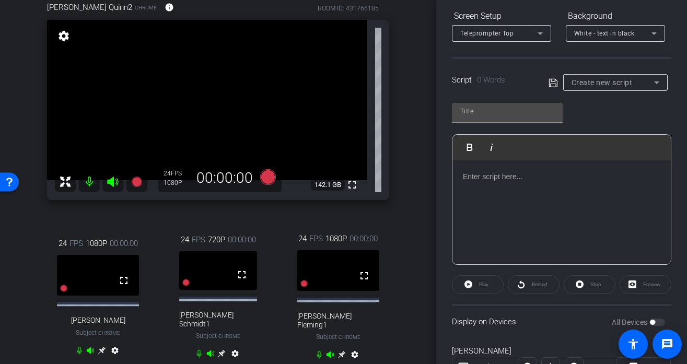
click at [614, 83] on span "Create new script" at bounding box center [601, 82] width 61 height 8
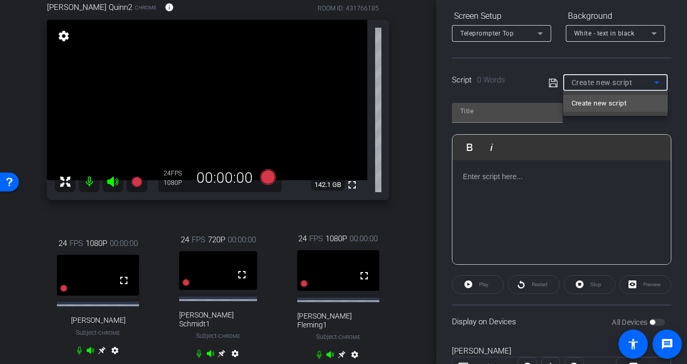
click at [517, 118] on div at bounding box center [343, 182] width 687 height 364
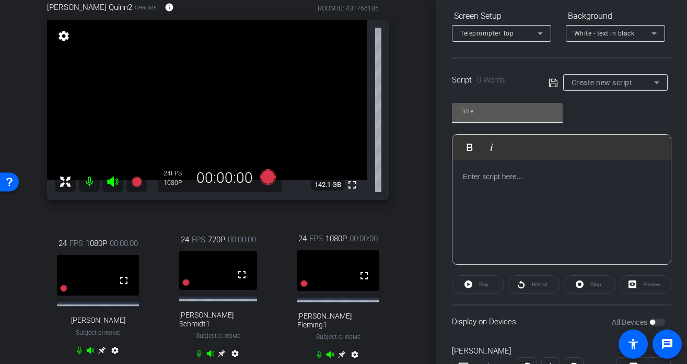
click at [497, 113] on input "text" at bounding box center [507, 111] width 94 height 13
type input "hey there"
click at [519, 179] on p at bounding box center [561, 176] width 197 height 11
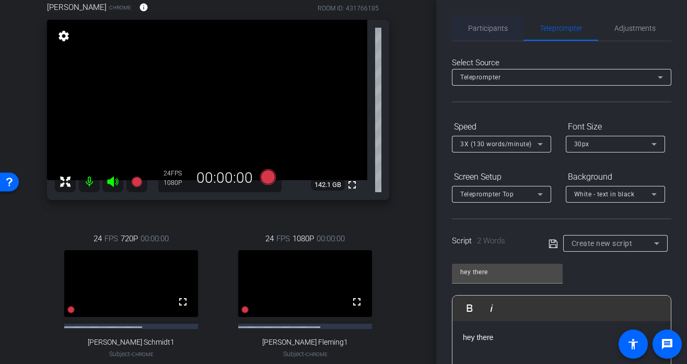
scroll to position [61, 0]
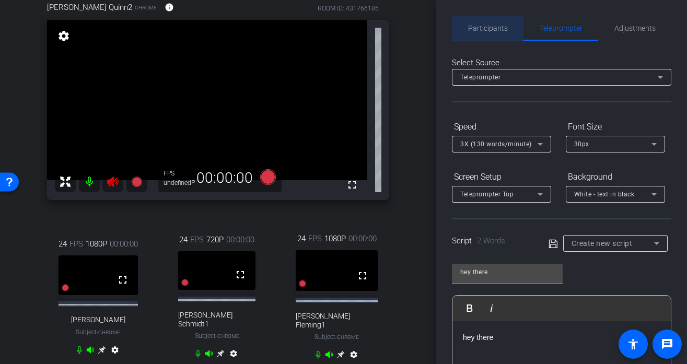
click at [497, 32] on span "Participants" at bounding box center [488, 28] width 40 height 25
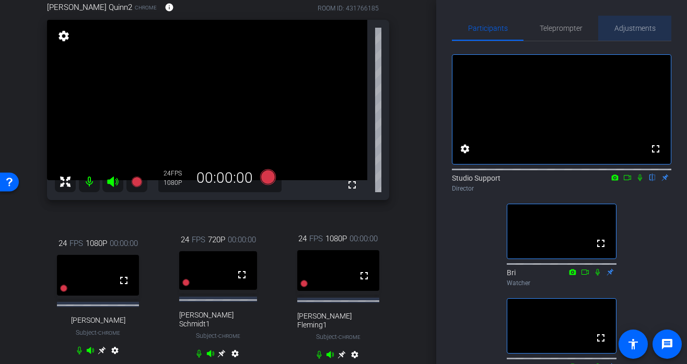
click at [622, 34] on span "Adjustments" at bounding box center [634, 28] width 41 height 25
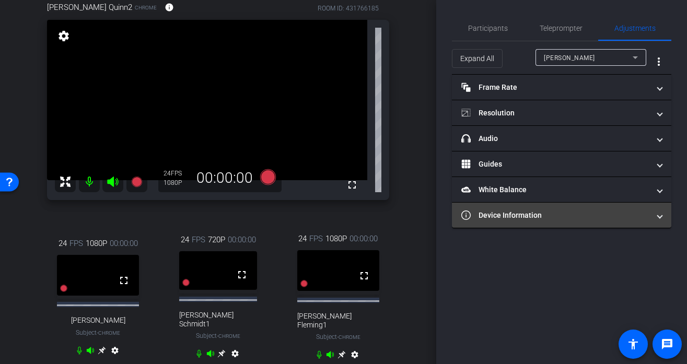
click at [560, 222] on mat-expansion-panel-header "Device Information" at bounding box center [561, 215] width 219 height 25
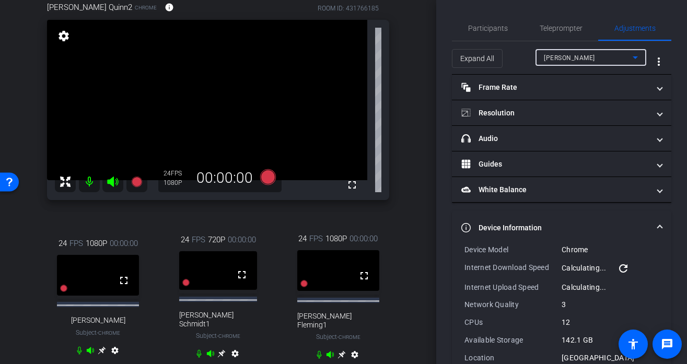
click at [596, 57] on div "[PERSON_NAME]" at bounding box center [588, 57] width 89 height 13
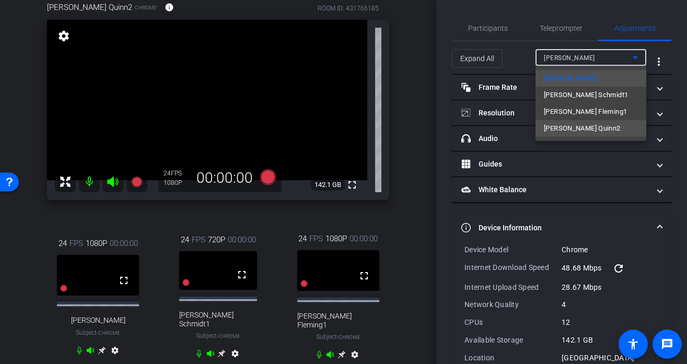
click at [584, 134] on span "[PERSON_NAME] Quinn2" at bounding box center [582, 128] width 77 height 13
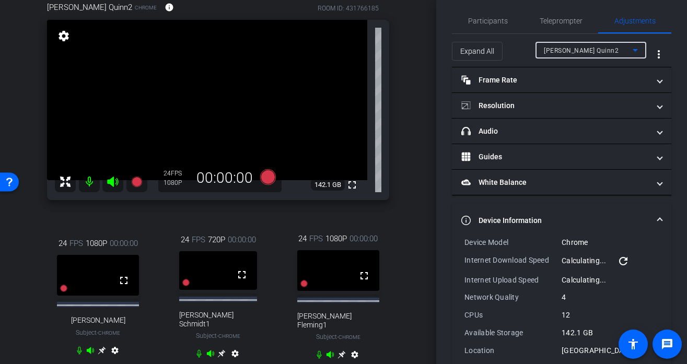
scroll to position [7, 0]
click at [481, 25] on span "Participants" at bounding box center [488, 21] width 40 height 25
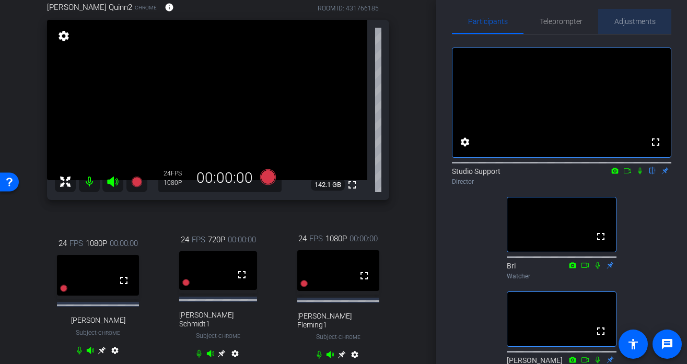
click at [638, 15] on span "Adjustments" at bounding box center [634, 21] width 41 height 25
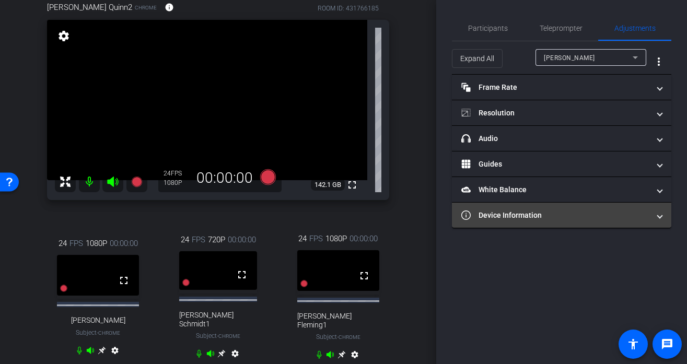
click at [552, 214] on mat-panel-title "Device Information" at bounding box center [555, 215] width 188 height 11
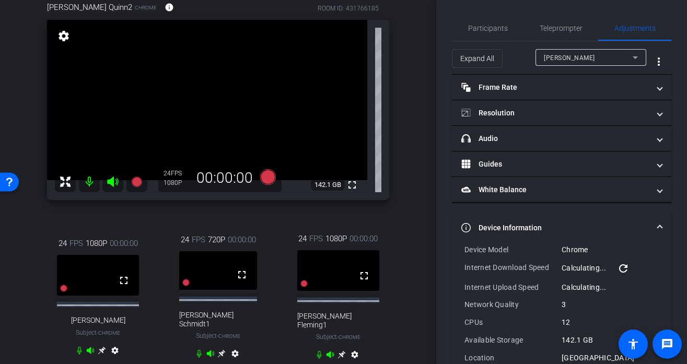
scroll to position [18, 0]
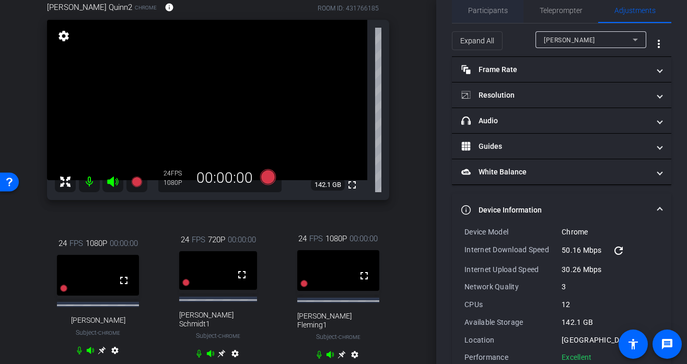
click at [488, 13] on span "Participants" at bounding box center [488, 10] width 40 height 7
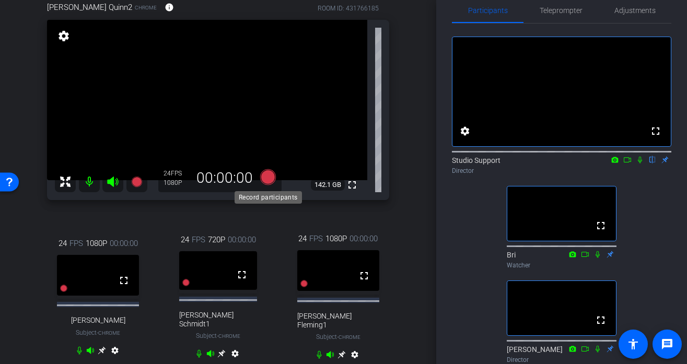
click at [270, 180] on icon at bounding box center [268, 177] width 16 height 16
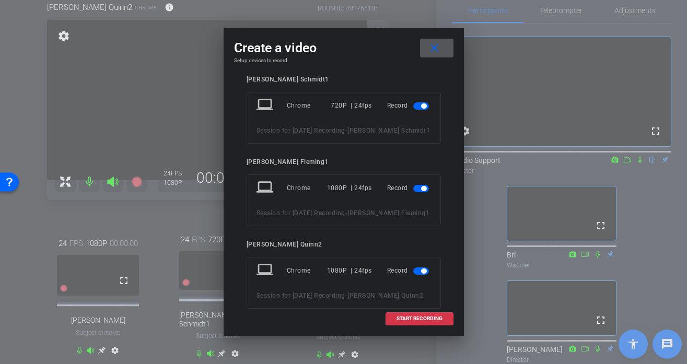
scroll to position [93, 0]
click at [405, 317] on span "START RECORDING" at bounding box center [419, 318] width 46 height 5
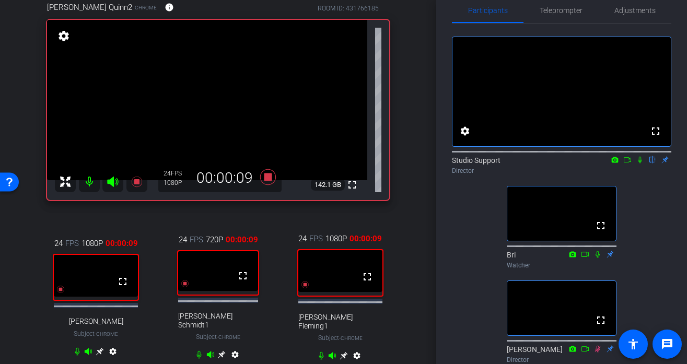
click at [344, 351] on icon at bounding box center [343, 355] width 8 height 8
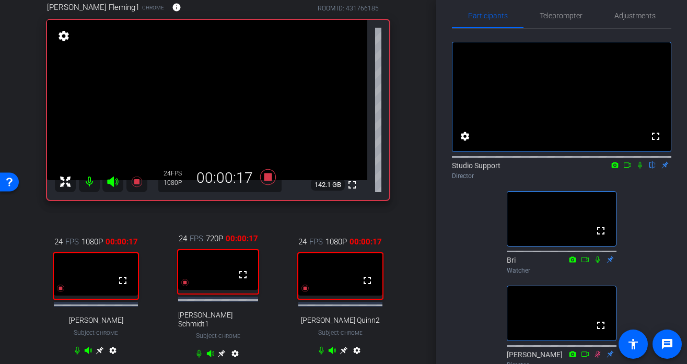
scroll to position [0, 0]
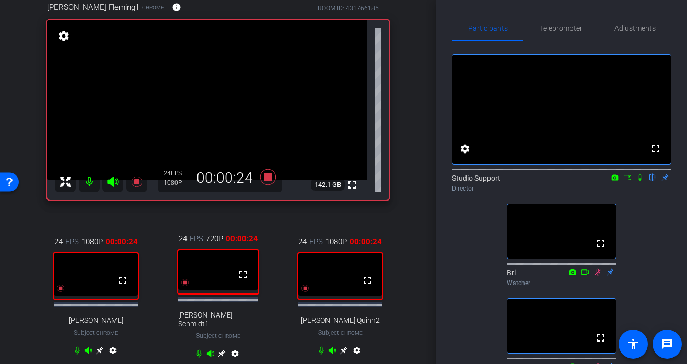
click at [638, 181] on icon at bounding box center [639, 177] width 8 height 7
click at [630, 181] on icon at bounding box center [627, 177] width 8 height 7
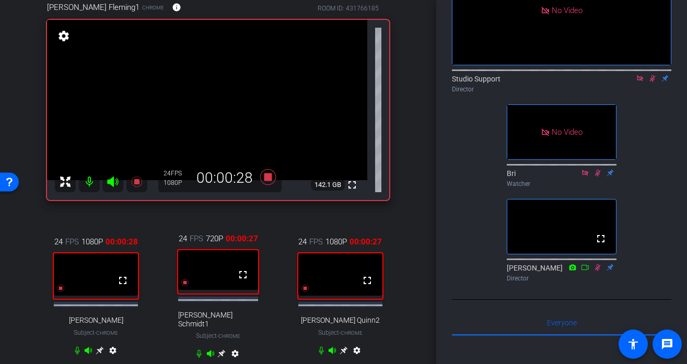
scroll to position [100, 0]
click at [221, 350] on icon at bounding box center [222, 354] width 8 height 8
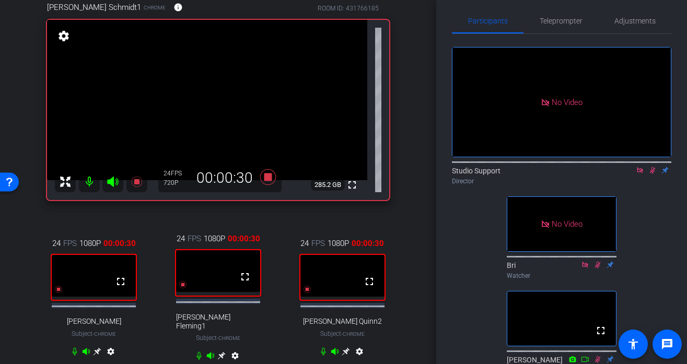
scroll to position [0, 0]
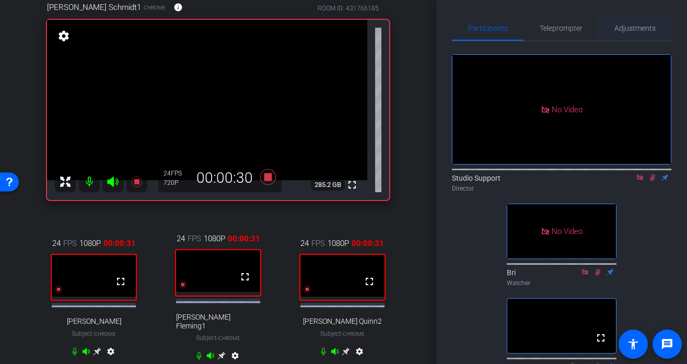
click at [635, 32] on span "Adjustments" at bounding box center [634, 28] width 41 height 25
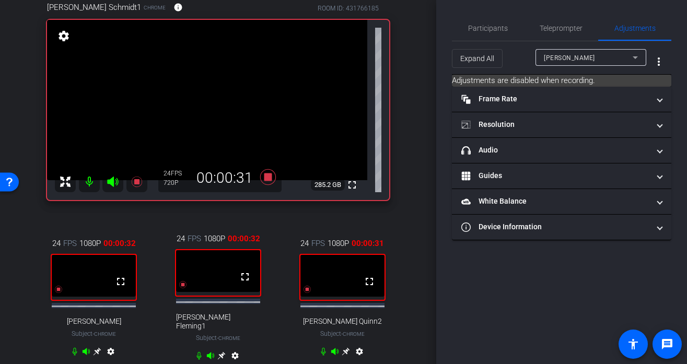
click at [592, 59] on div "[PERSON_NAME]" at bounding box center [588, 57] width 89 height 13
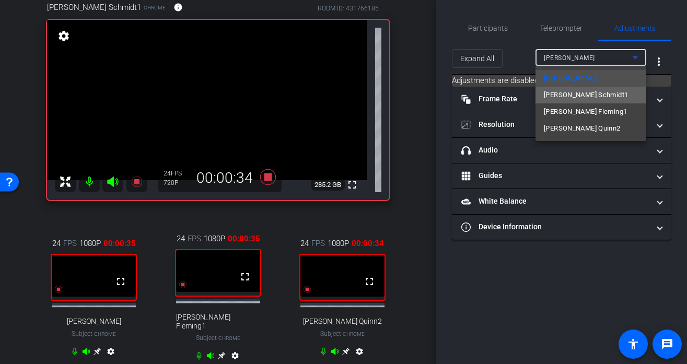
click at [570, 101] on span "[PERSON_NAME] Schmidt1" at bounding box center [586, 95] width 84 height 13
type input "11000"
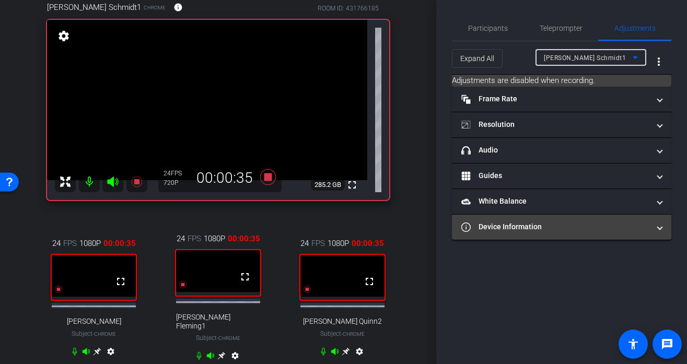
click at [532, 226] on mat-panel-title "Device Information" at bounding box center [555, 226] width 188 height 11
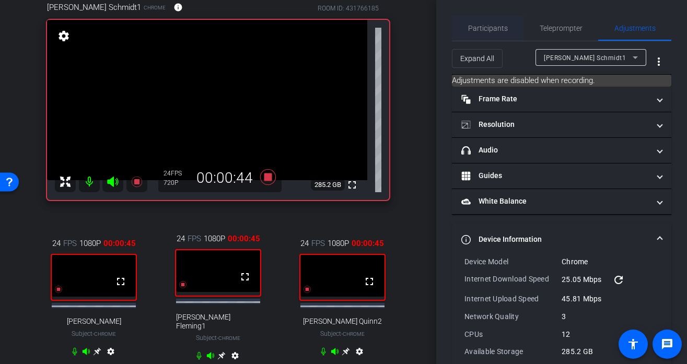
click at [488, 29] on span "Participants" at bounding box center [488, 28] width 40 height 7
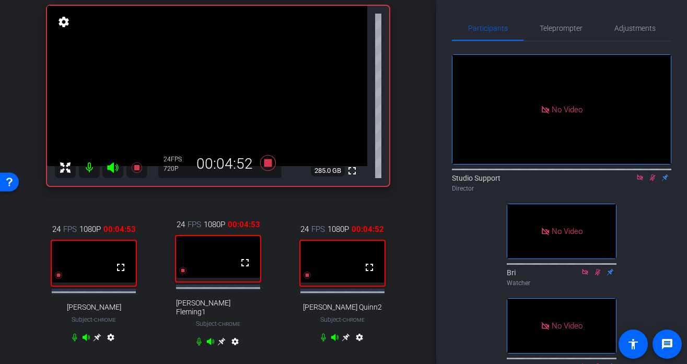
scroll to position [73, 0]
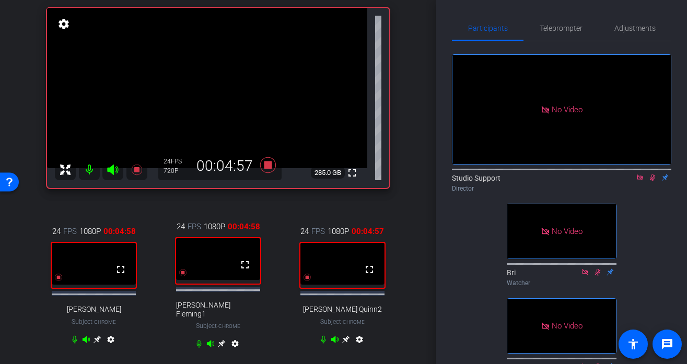
click at [223, 339] on icon at bounding box center [221, 343] width 8 height 8
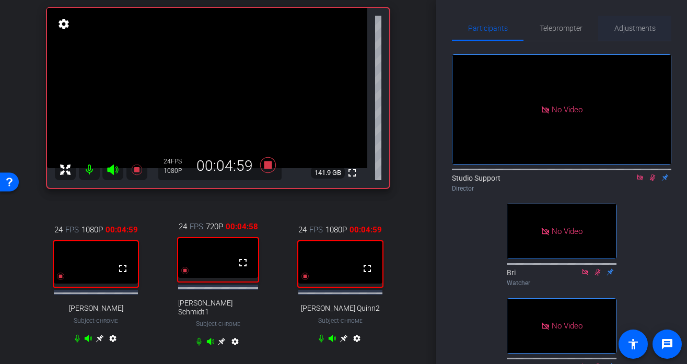
click at [615, 30] on span "Adjustments" at bounding box center [634, 28] width 41 height 7
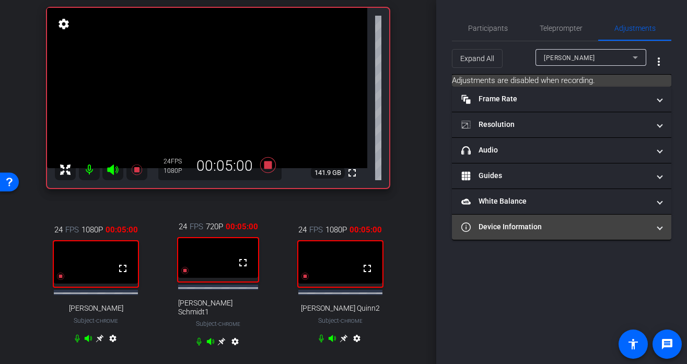
click at [548, 231] on mat-panel-title "Device Information" at bounding box center [555, 226] width 188 height 11
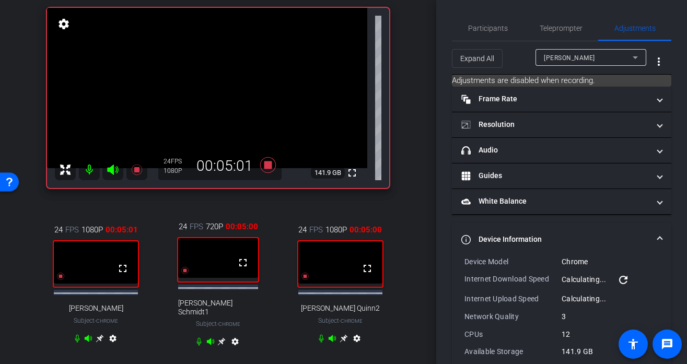
scroll to position [53, 0]
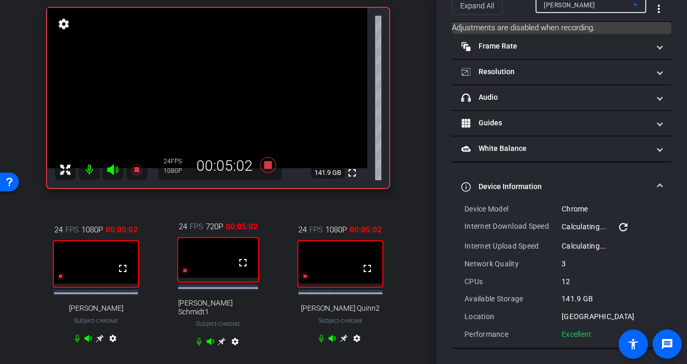
click at [595, 4] on div "[PERSON_NAME]" at bounding box center [588, 4] width 89 height 13
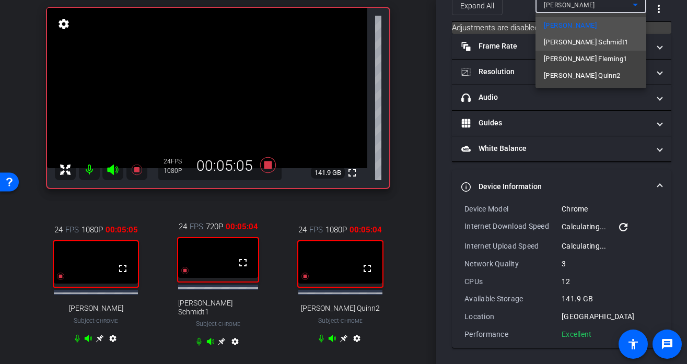
click at [578, 46] on span "[PERSON_NAME] Schmidt1" at bounding box center [586, 42] width 84 height 13
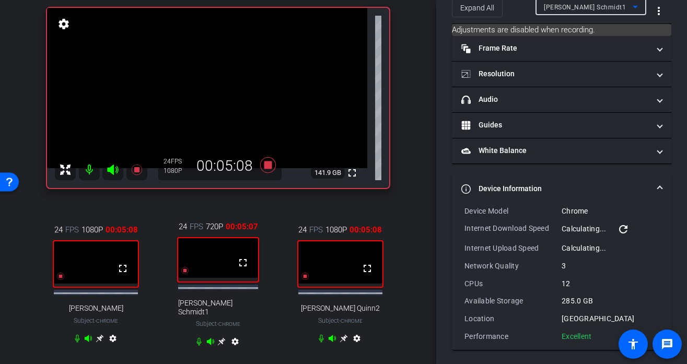
click at [599, 7] on div "[PERSON_NAME] Schmidt1" at bounding box center [588, 7] width 89 height 13
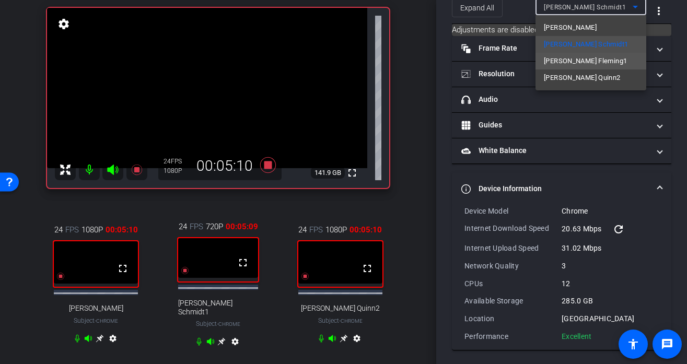
click at [578, 64] on span "[PERSON_NAME] Fleming1" at bounding box center [585, 61] width 83 height 13
type input "11000"
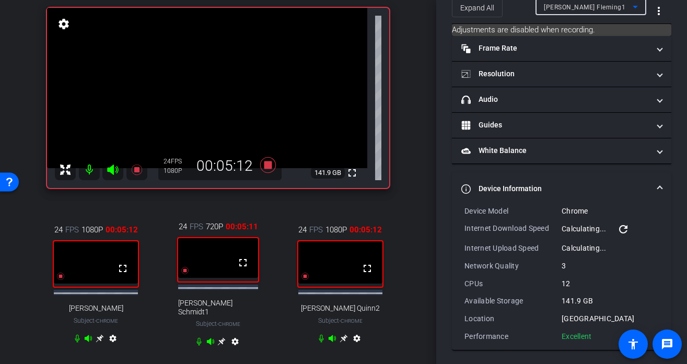
click at [598, 6] on div "[PERSON_NAME] Fleming1" at bounding box center [588, 7] width 89 height 13
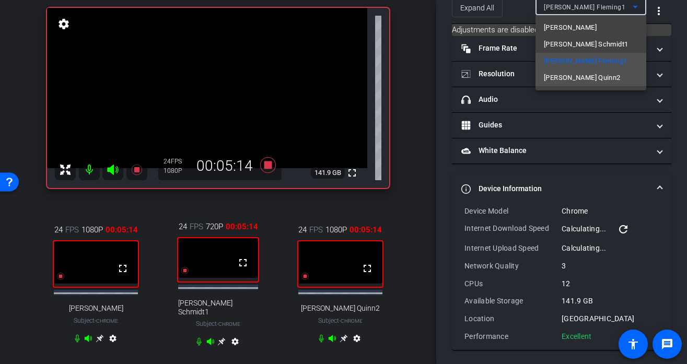
click at [573, 78] on span "[PERSON_NAME] Quinn2" at bounding box center [582, 78] width 77 height 13
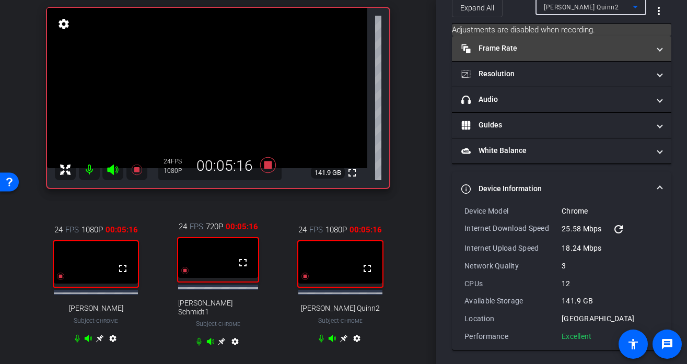
scroll to position [0, 0]
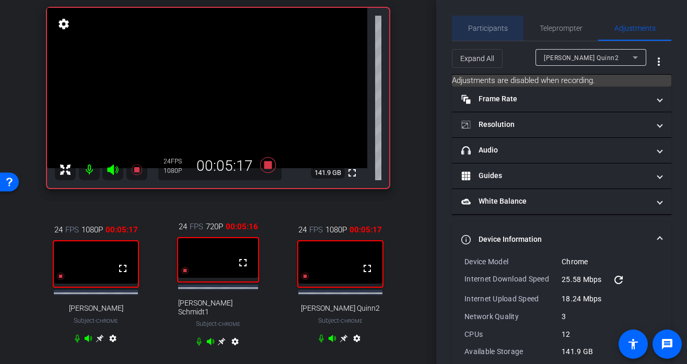
click at [487, 34] on span "Participants" at bounding box center [488, 28] width 40 height 25
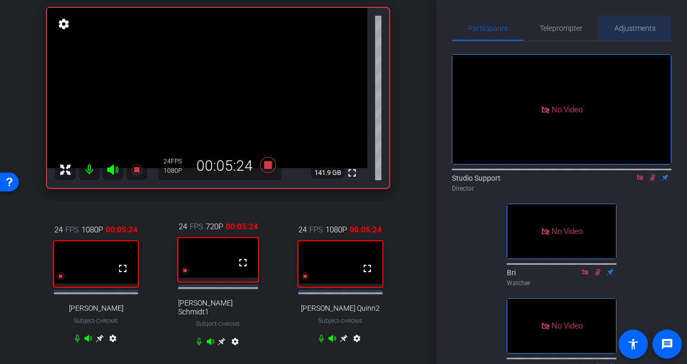
click at [630, 34] on span "Adjustments" at bounding box center [634, 28] width 41 height 25
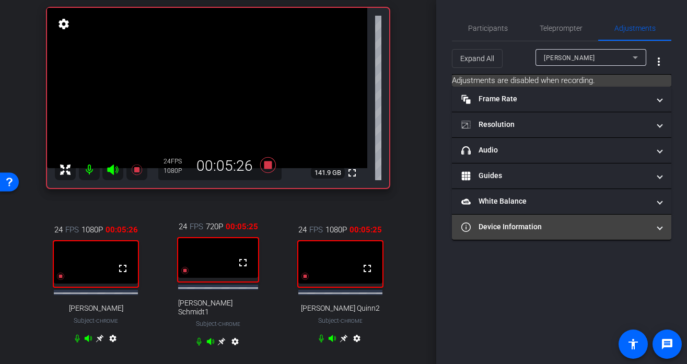
click at [516, 231] on mat-panel-title "Device Information" at bounding box center [555, 226] width 188 height 11
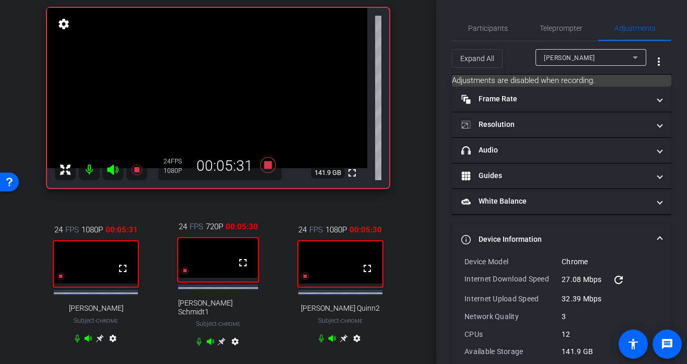
click at [625, 281] on mat-icon "refresh" at bounding box center [618, 280] width 13 height 13
click at [623, 279] on mat-icon "refresh" at bounding box center [618, 280] width 13 height 13
click at [609, 63] on div "[PERSON_NAME]" at bounding box center [588, 57] width 89 height 13
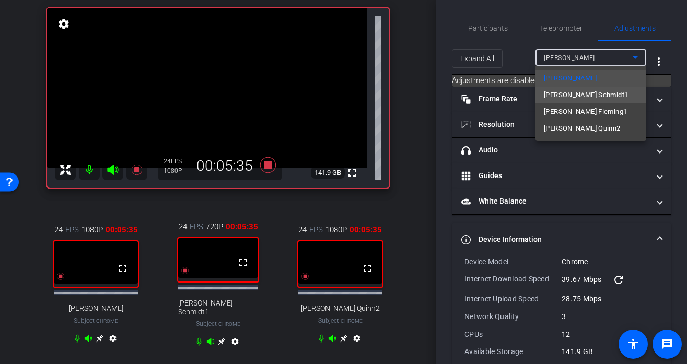
click at [574, 95] on span "[PERSON_NAME] Schmidt1" at bounding box center [586, 95] width 84 height 13
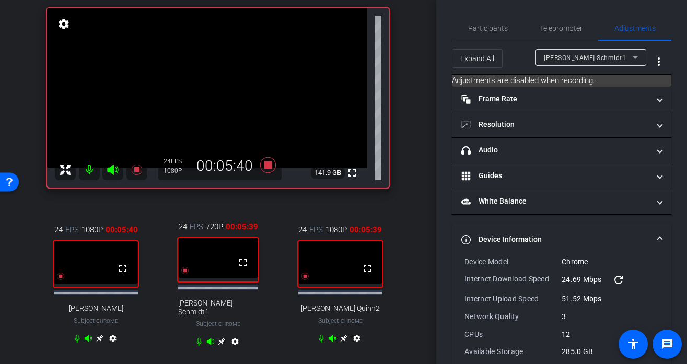
click at [620, 280] on mat-icon "refresh" at bounding box center [618, 280] width 13 height 13
click at [621, 62] on div "[PERSON_NAME] Schmidt1" at bounding box center [588, 57] width 89 height 13
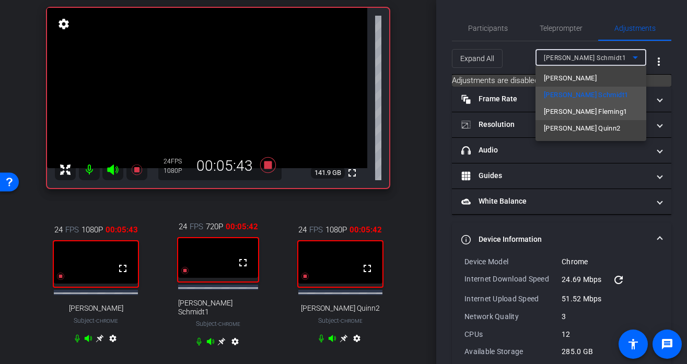
click at [597, 117] on mat-option "[PERSON_NAME] Fleming1" at bounding box center [590, 111] width 111 height 17
type input "11000"
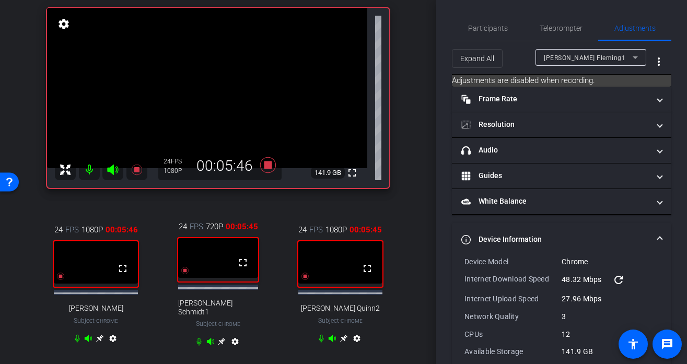
click at [622, 279] on mat-icon "refresh" at bounding box center [618, 280] width 13 height 13
click at [588, 61] on div "[PERSON_NAME] Fleming1" at bounding box center [588, 57] width 89 height 13
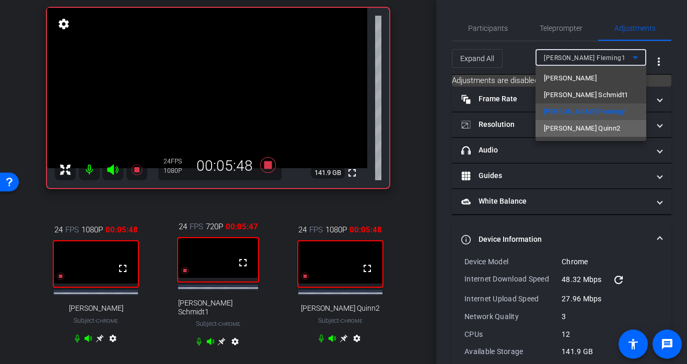
click at [572, 133] on span "[PERSON_NAME] Quinn2" at bounding box center [582, 128] width 77 height 13
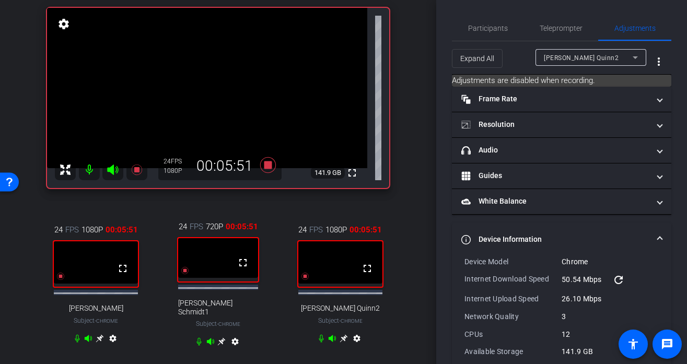
click at [620, 279] on mat-icon "refresh" at bounding box center [618, 280] width 13 height 13
click at [99, 341] on icon at bounding box center [100, 338] width 8 height 8
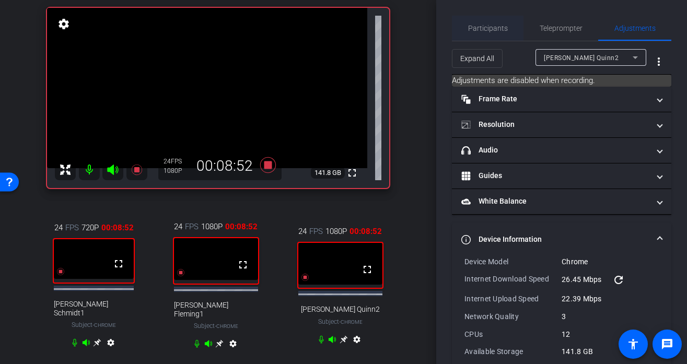
click at [477, 17] on span "Participants" at bounding box center [488, 28] width 40 height 25
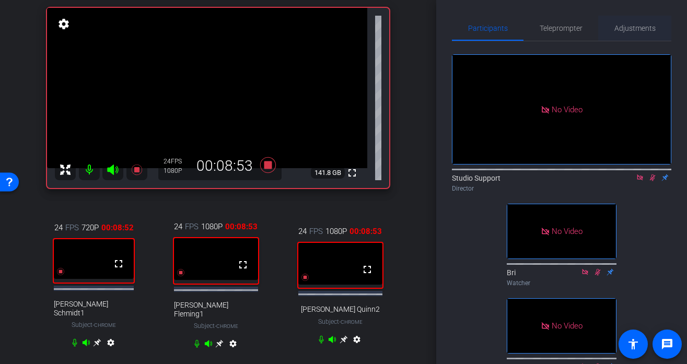
click at [633, 25] on span "Adjustments" at bounding box center [634, 28] width 41 height 7
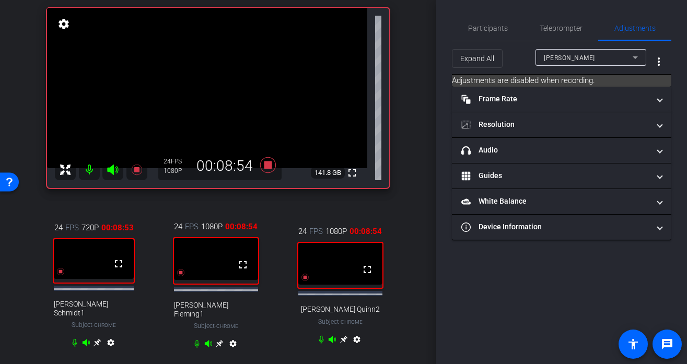
click at [344, 343] on icon at bounding box center [343, 339] width 8 height 8
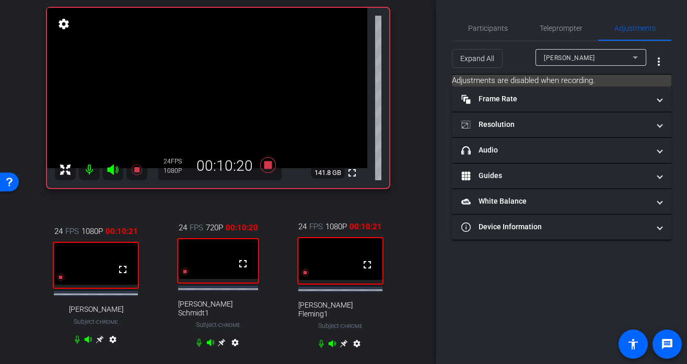
click at [343, 342] on icon at bounding box center [343, 343] width 8 height 8
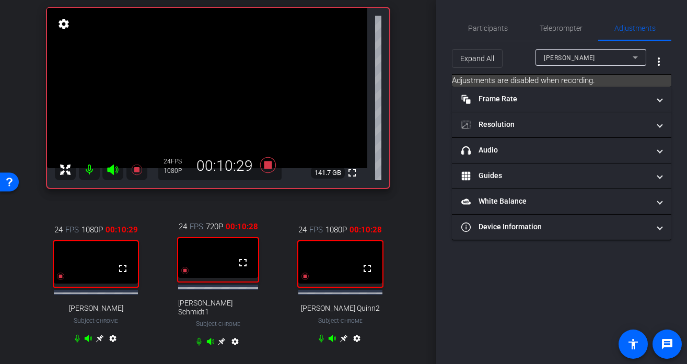
click at [99, 340] on icon at bounding box center [100, 338] width 8 height 8
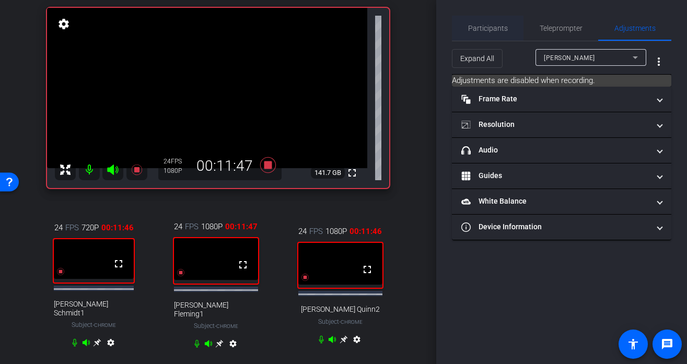
click at [476, 38] on span "Participants" at bounding box center [488, 28] width 40 height 25
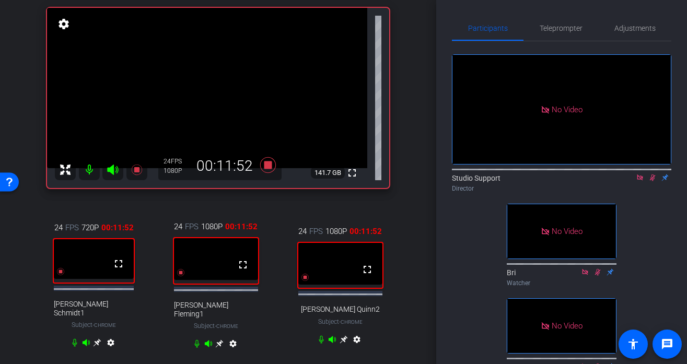
click at [412, 124] on div "arrow_back Session for Sept 22nd Recording Back to project Send invite account_…" at bounding box center [218, 109] width 436 height 364
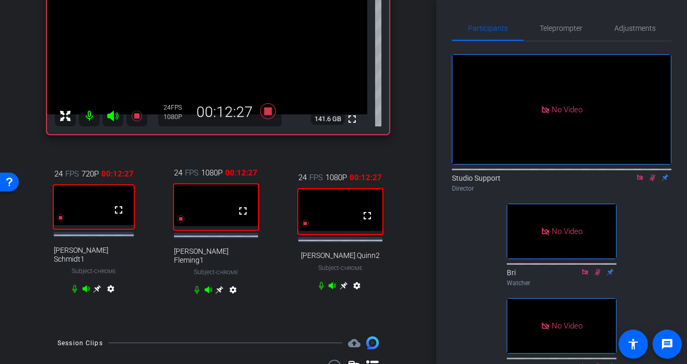
scroll to position [129, 0]
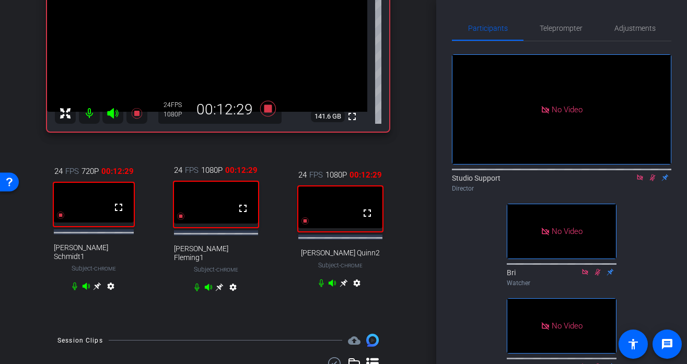
click at [343, 285] on icon at bounding box center [343, 283] width 8 height 8
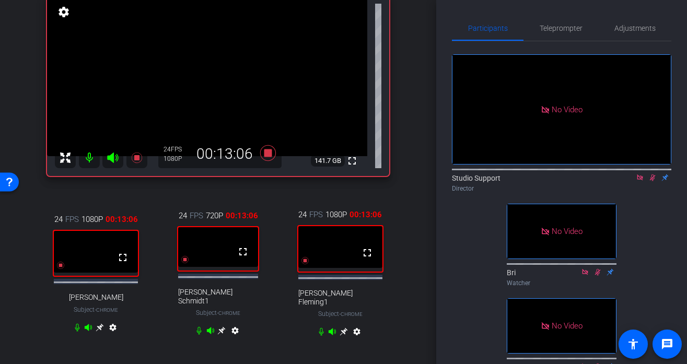
scroll to position [87, 0]
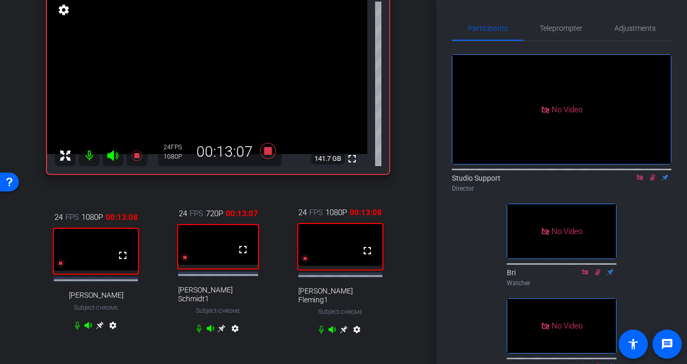
click at [222, 326] on icon at bounding box center [222, 329] width 8 height 8
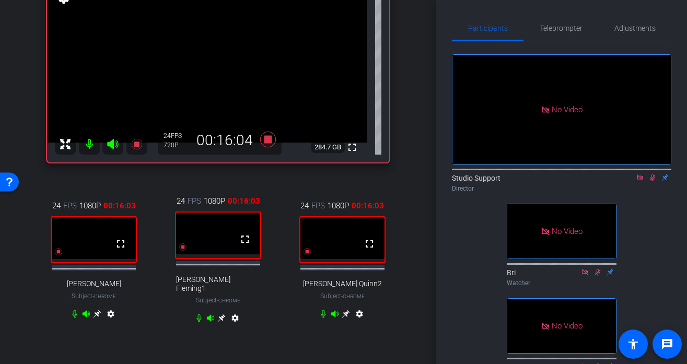
scroll to position [117, 0]
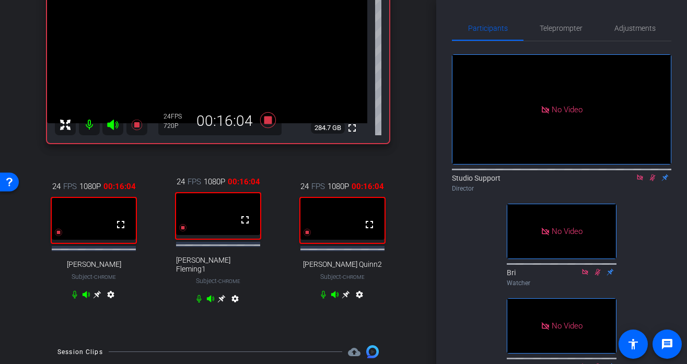
click at [348, 293] on icon at bounding box center [346, 295] width 8 height 8
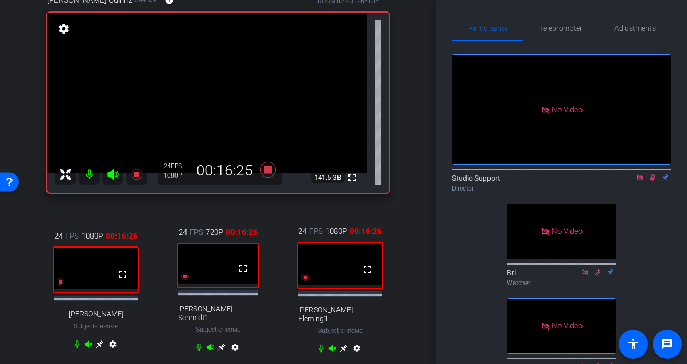
scroll to position [87, 0]
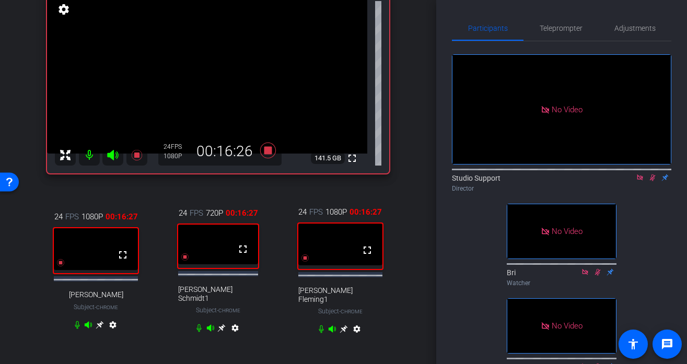
click at [220, 324] on icon at bounding box center [221, 328] width 8 height 8
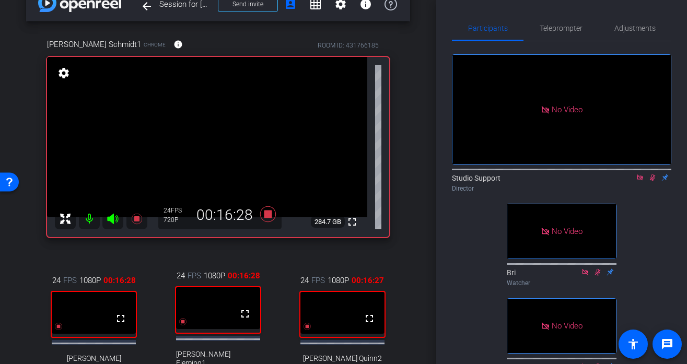
scroll to position [0, 0]
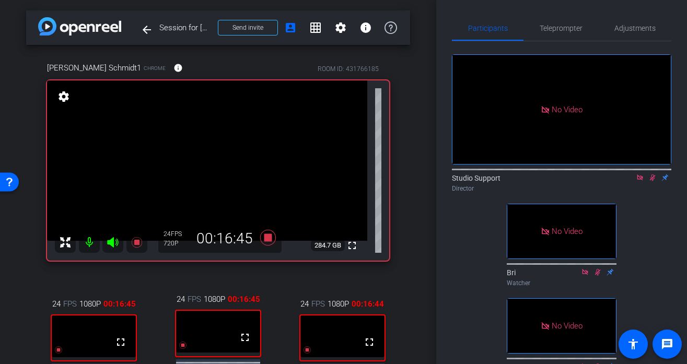
click at [638, 174] on icon at bounding box center [652, 177] width 8 height 7
click at [638, 174] on icon at bounding box center [640, 177] width 6 height 6
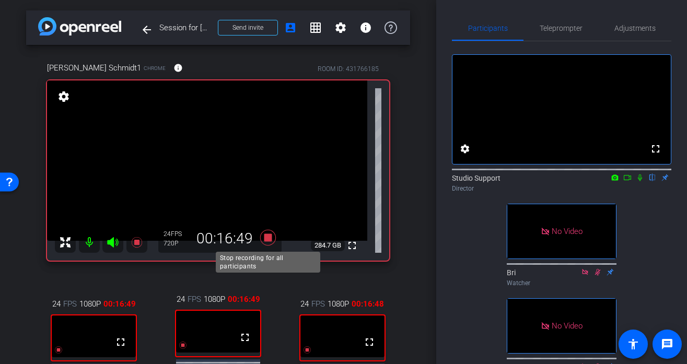
click at [264, 240] on icon at bounding box center [268, 238] width 16 height 16
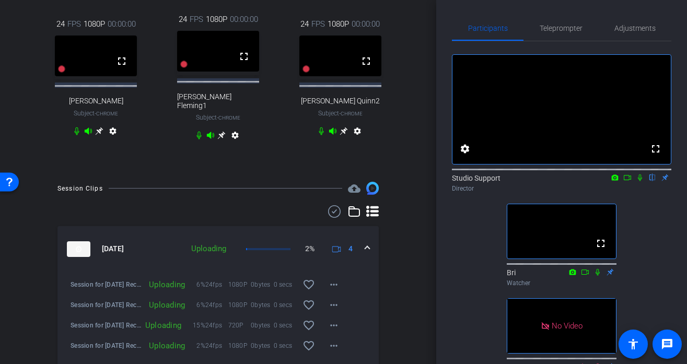
scroll to position [281, 0]
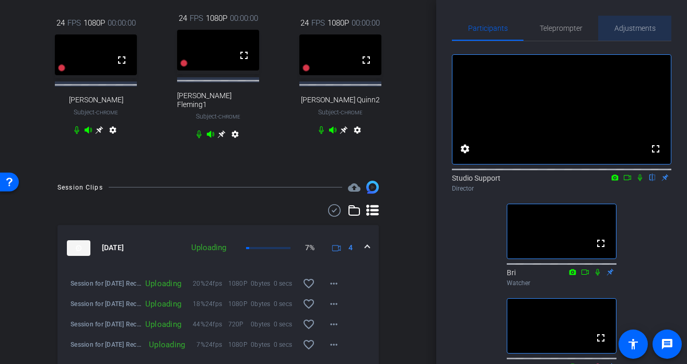
click at [638, 26] on span "Adjustments" at bounding box center [634, 28] width 41 height 7
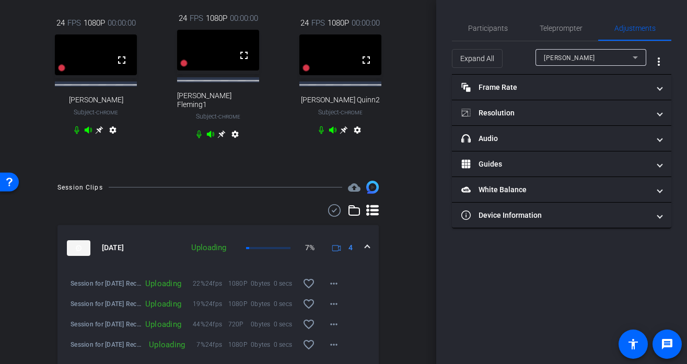
click at [605, 71] on div at bounding box center [590, 71] width 111 height 11
click at [583, 57] on div "[PERSON_NAME]" at bounding box center [588, 57] width 89 height 13
click at [529, 229] on div "Participants Teleprompter Adjustments settings Studio Support flip Director Bri…" at bounding box center [561, 182] width 251 height 364
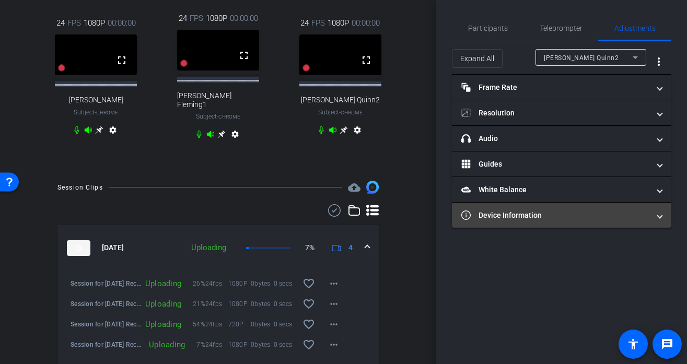
click at [523, 219] on mat-panel-title "Device Information" at bounding box center [555, 215] width 188 height 11
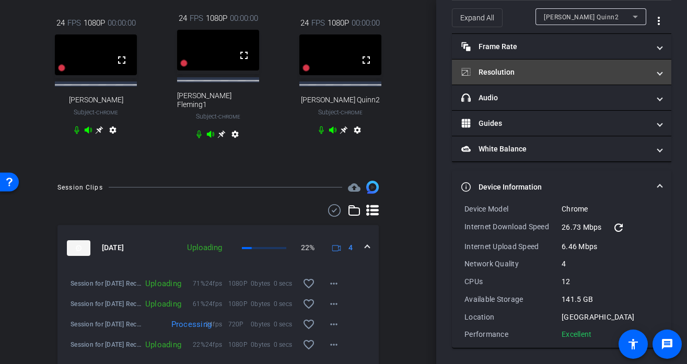
scroll to position [0, 0]
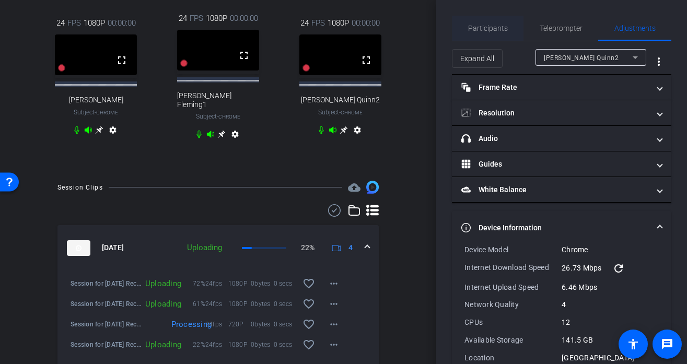
click at [498, 33] on span "Participants" at bounding box center [488, 28] width 40 height 25
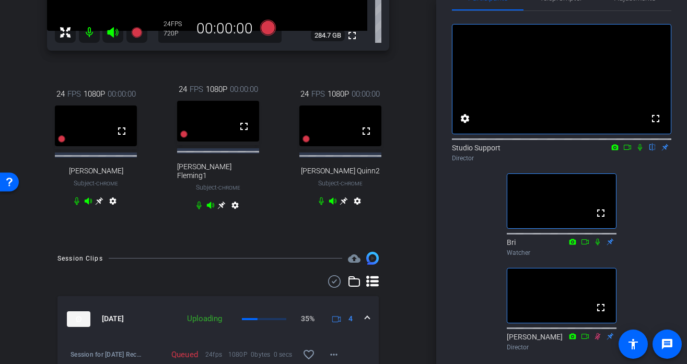
scroll to position [208, 0]
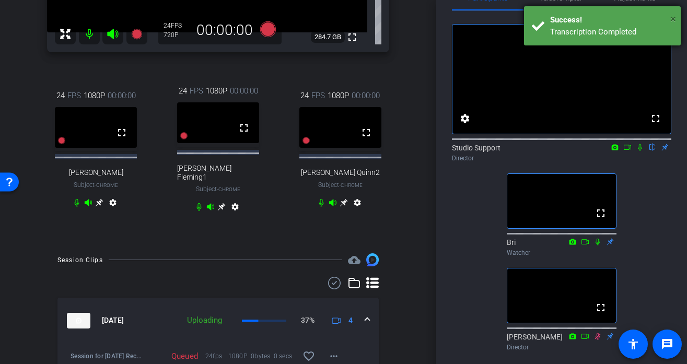
click at [638, 18] on span "×" at bounding box center [673, 19] width 6 height 13
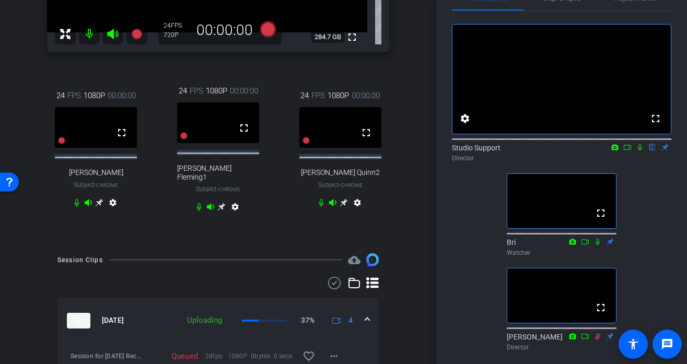
scroll to position [0, 0]
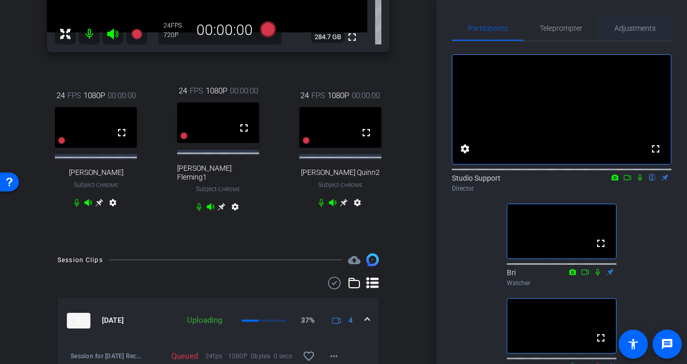
click at [638, 29] on span "Adjustments" at bounding box center [634, 28] width 41 height 7
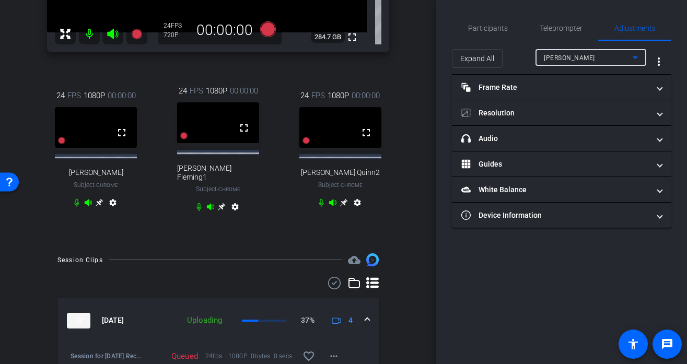
click at [619, 57] on div "[PERSON_NAME]" at bounding box center [588, 57] width 89 height 13
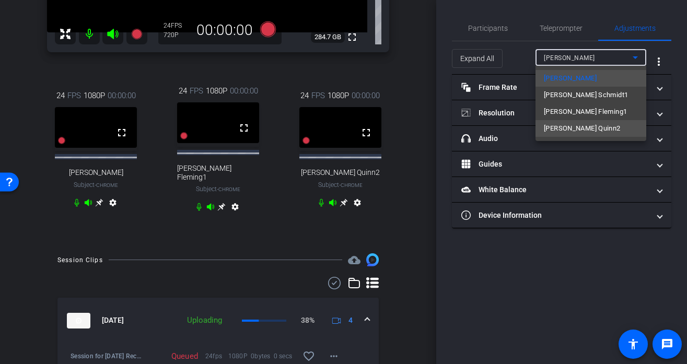
click at [578, 131] on span "[PERSON_NAME] Quinn2" at bounding box center [582, 128] width 77 height 13
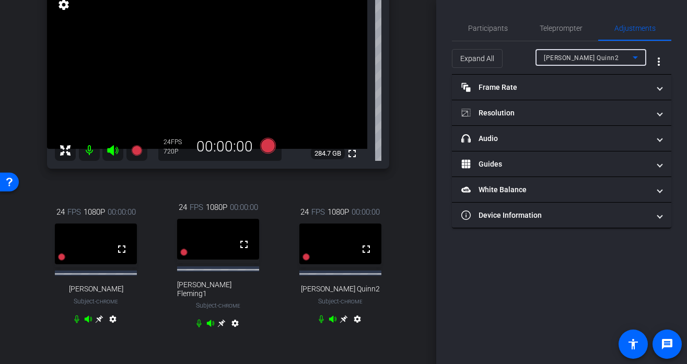
scroll to position [74, 0]
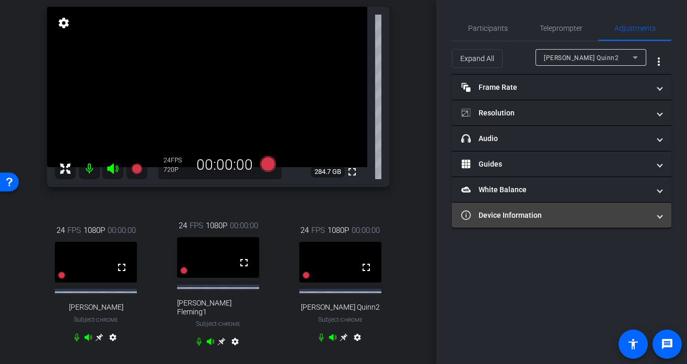
click at [500, 215] on mat-panel-title "Device Information" at bounding box center [555, 215] width 188 height 11
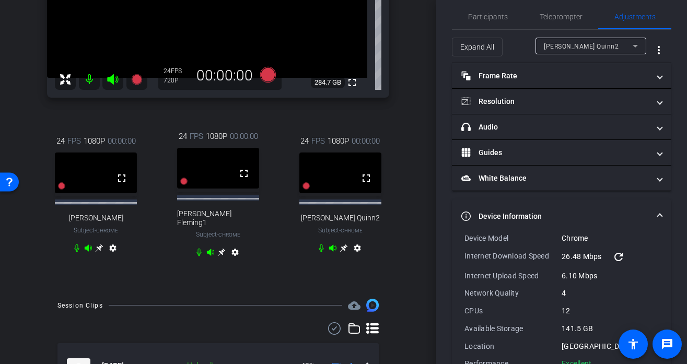
scroll to position [0, 0]
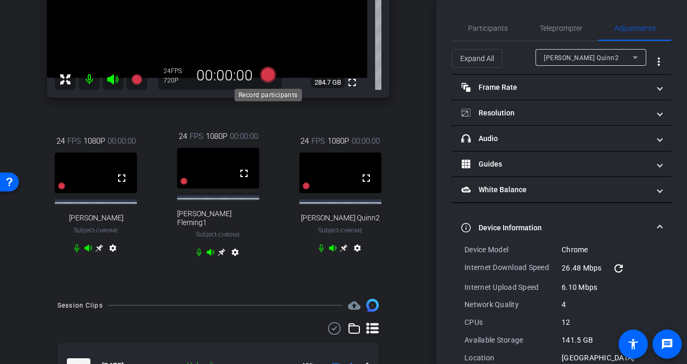
click at [270, 72] on icon at bounding box center [268, 75] width 16 height 16
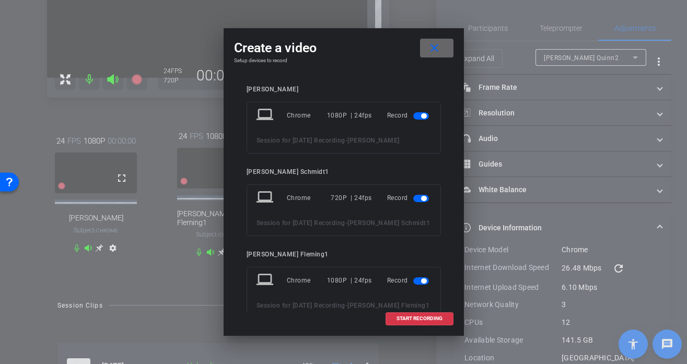
click at [439, 37] on span at bounding box center [436, 48] width 33 height 25
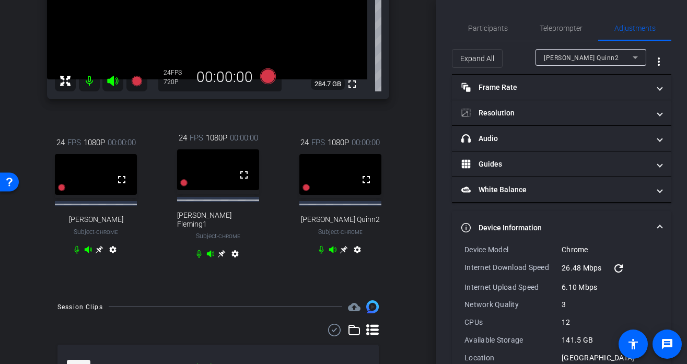
scroll to position [157, 0]
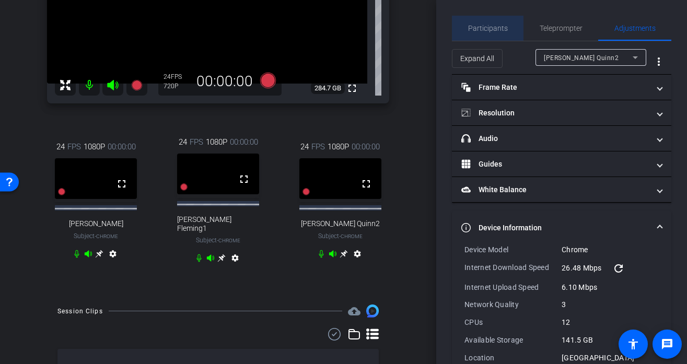
click at [490, 30] on span "Participants" at bounding box center [488, 28] width 40 height 7
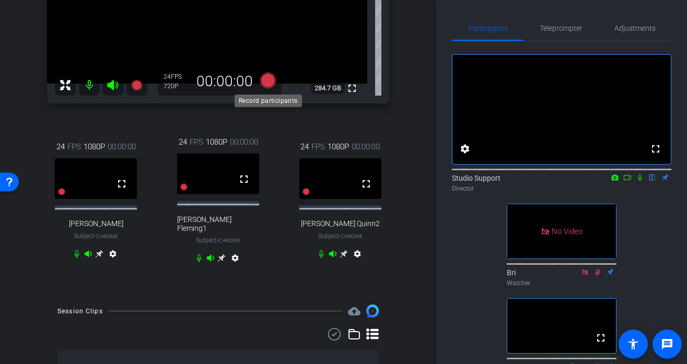
click at [268, 84] on icon at bounding box center [268, 81] width 16 height 16
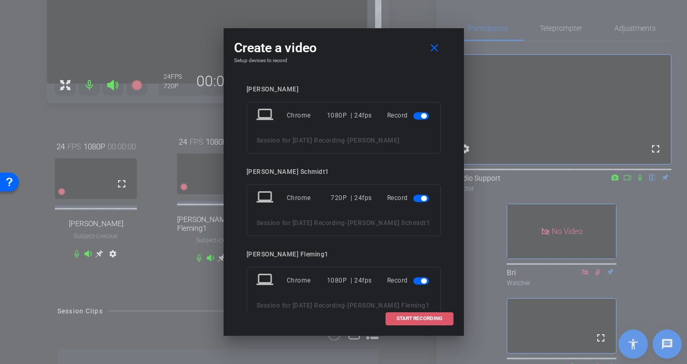
click at [403, 322] on span at bounding box center [419, 318] width 67 height 25
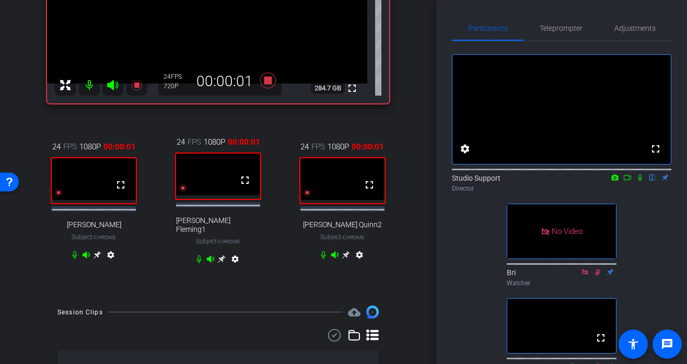
click at [638, 181] on icon at bounding box center [639, 177] width 8 height 7
click at [625, 181] on icon at bounding box center [627, 177] width 8 height 7
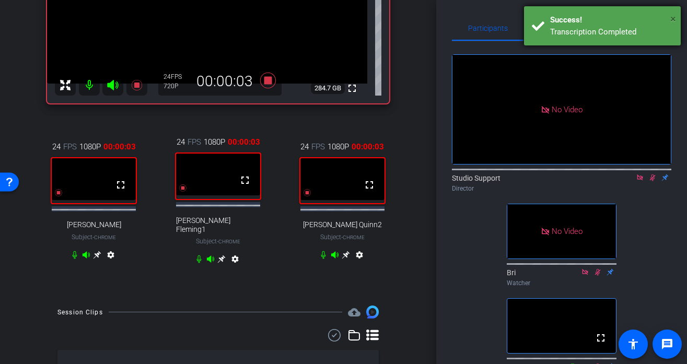
click at [638, 17] on span "×" at bounding box center [673, 19] width 6 height 13
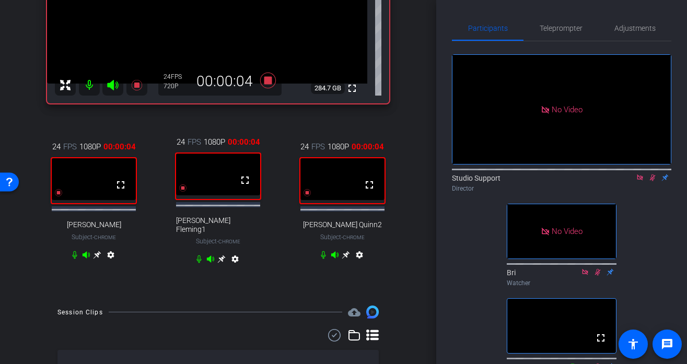
click at [638, 181] on icon at bounding box center [652, 177] width 8 height 7
click at [638, 181] on icon at bounding box center [639, 177] width 8 height 7
click at [630, 27] on span "Adjustments" at bounding box center [634, 28] width 41 height 7
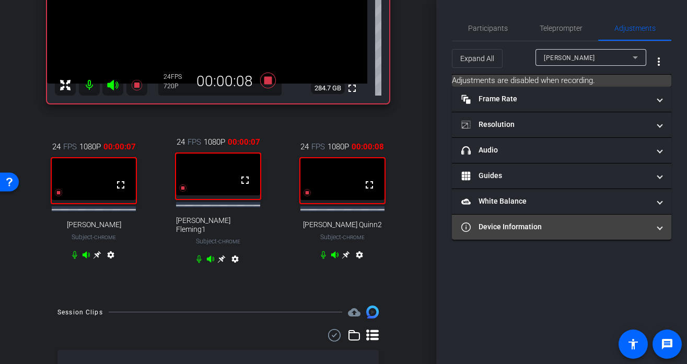
click at [532, 227] on mat-panel-title "Device Information" at bounding box center [555, 226] width 188 height 11
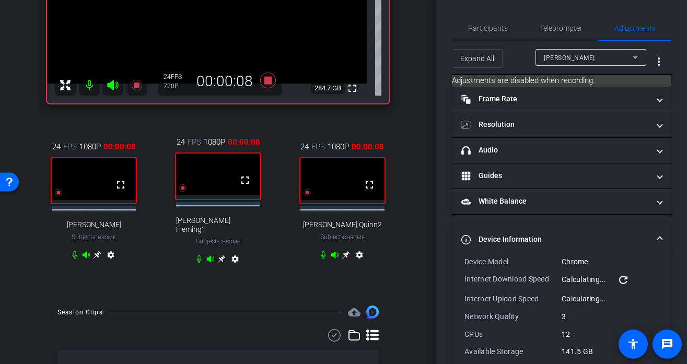
click at [532, 227] on mat-expansion-panel-header "Device Information" at bounding box center [561, 239] width 219 height 33
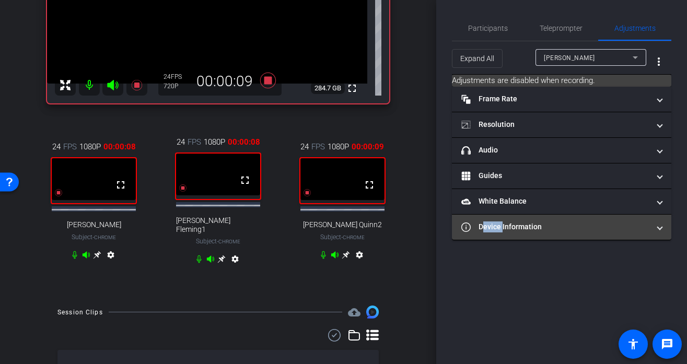
click at [532, 227] on mat-panel-title "Device Information" at bounding box center [555, 226] width 188 height 11
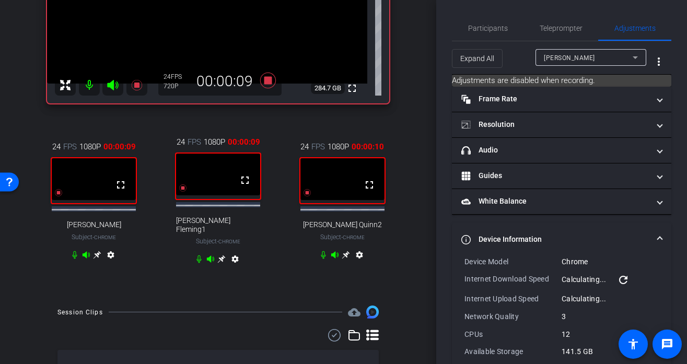
click at [608, 57] on div "[PERSON_NAME]" at bounding box center [588, 57] width 89 height 13
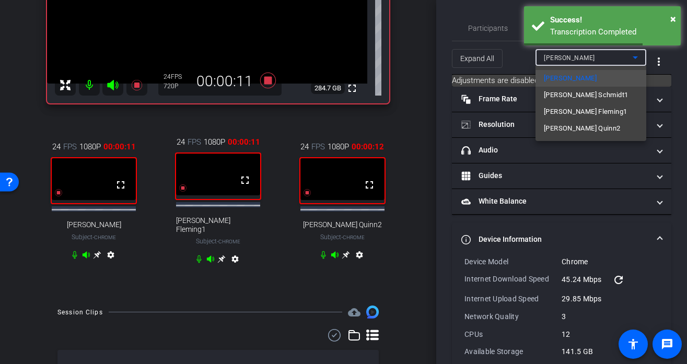
click at [574, 138] on div "Stephanie James Schmidt1 Ryan Fleming1 Janelle Quinn2" at bounding box center [590, 103] width 111 height 75
click at [567, 133] on span "[PERSON_NAME] Quinn2" at bounding box center [582, 128] width 77 height 13
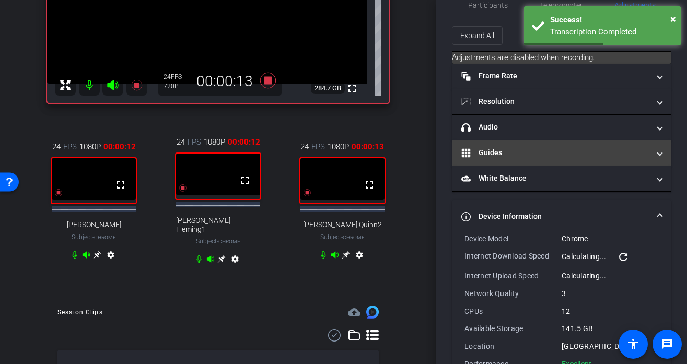
scroll to position [53, 0]
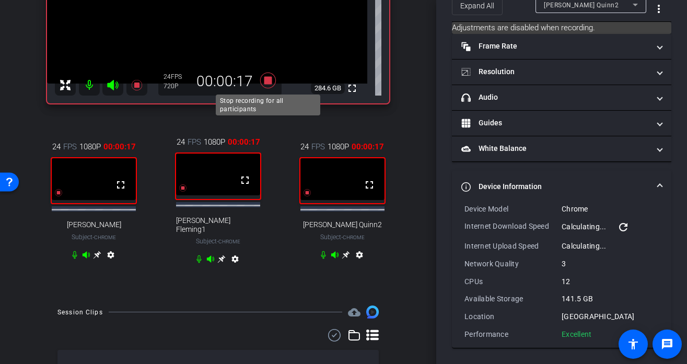
click at [268, 78] on icon at bounding box center [268, 81] width 16 height 16
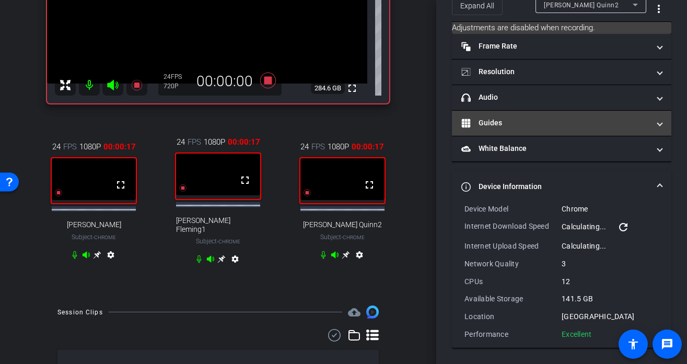
scroll to position [0, 0]
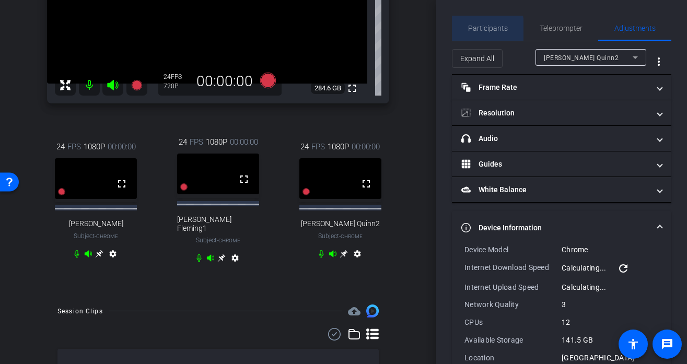
click at [484, 29] on span "Participants" at bounding box center [488, 28] width 40 height 7
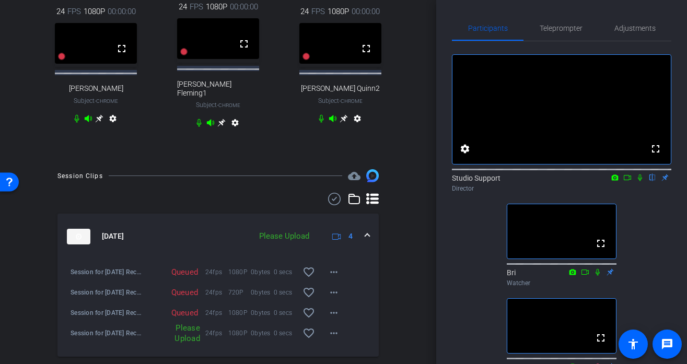
scroll to position [367, 0]
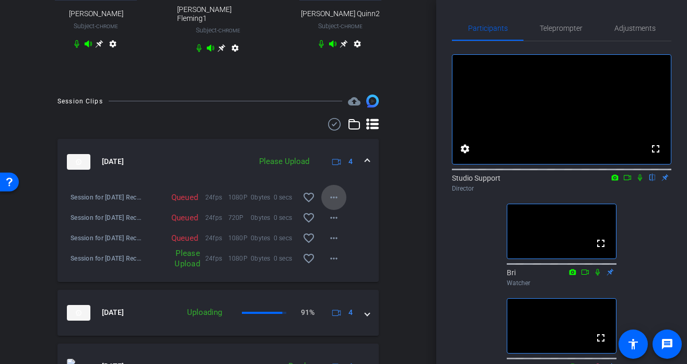
click at [331, 194] on mat-icon "more_horiz" at bounding box center [333, 197] width 13 height 13
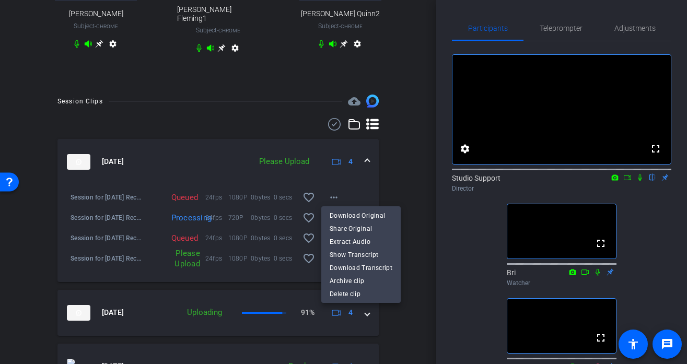
click at [420, 103] on div at bounding box center [343, 182] width 687 height 364
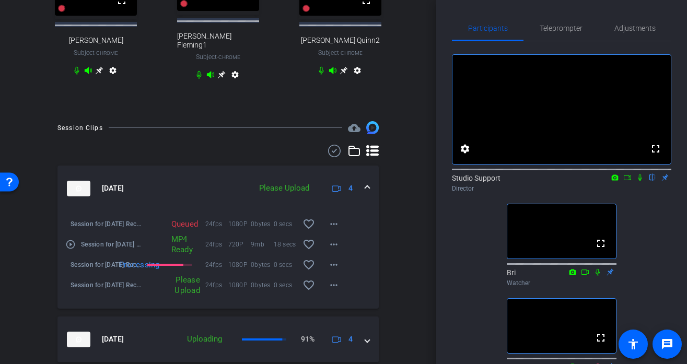
scroll to position [345, 0]
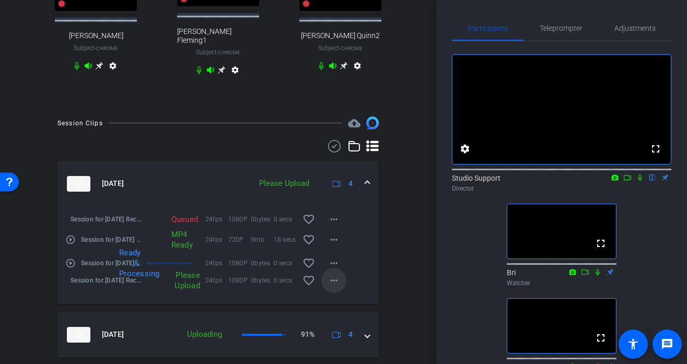
click at [336, 277] on mat-icon "more_horiz" at bounding box center [333, 280] width 13 height 13
click at [383, 228] on div at bounding box center [343, 182] width 687 height 364
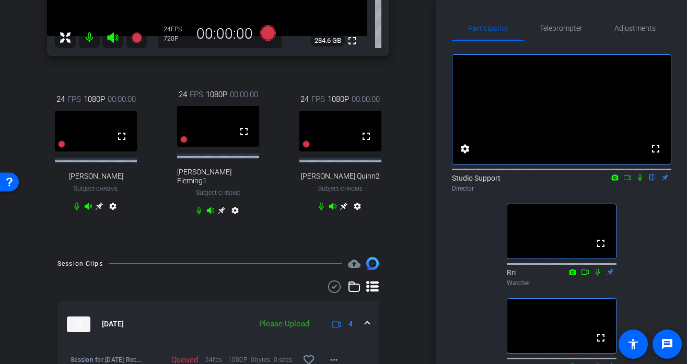
scroll to position [178, 0]
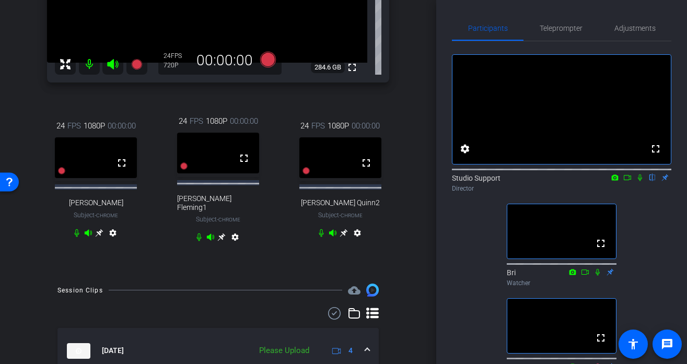
click at [344, 233] on icon at bounding box center [343, 233] width 8 height 8
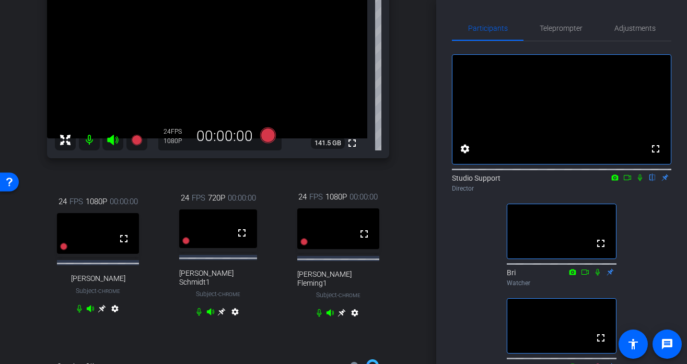
scroll to position [109, 0]
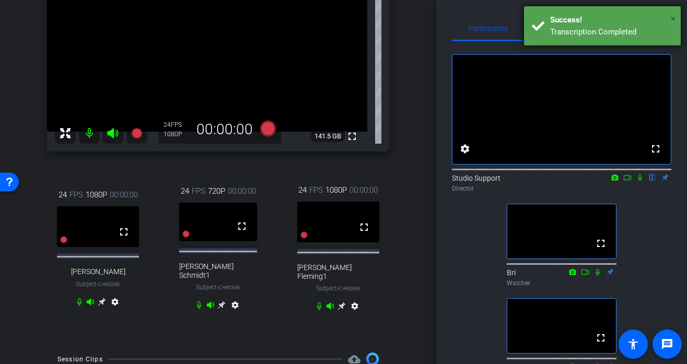
click at [638, 20] on span "×" at bounding box center [673, 19] width 6 height 13
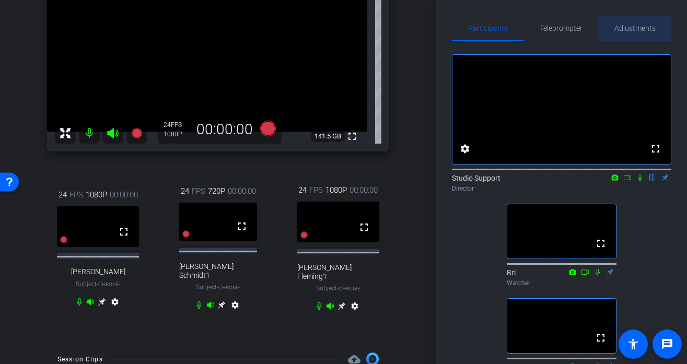
click at [625, 27] on span "Adjustments" at bounding box center [634, 28] width 41 height 7
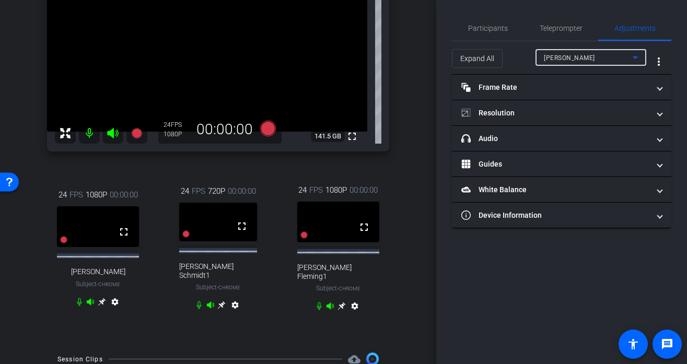
click at [579, 59] on div "[PERSON_NAME]" at bounding box center [588, 57] width 89 height 13
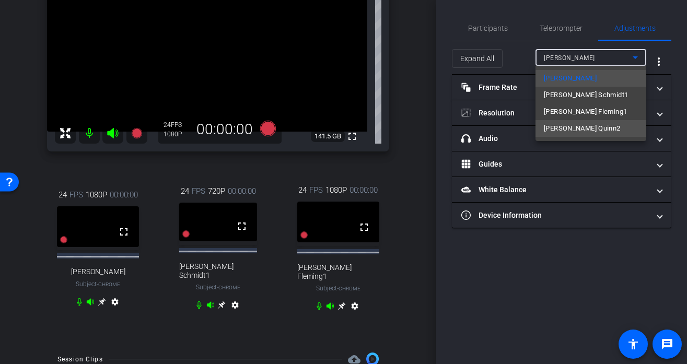
click at [573, 128] on span "[PERSON_NAME] Quinn2" at bounding box center [582, 128] width 77 height 13
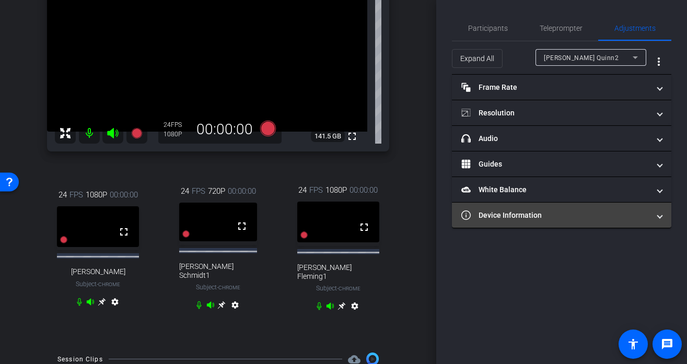
click at [541, 220] on mat-panel-title "Device Information" at bounding box center [555, 215] width 188 height 11
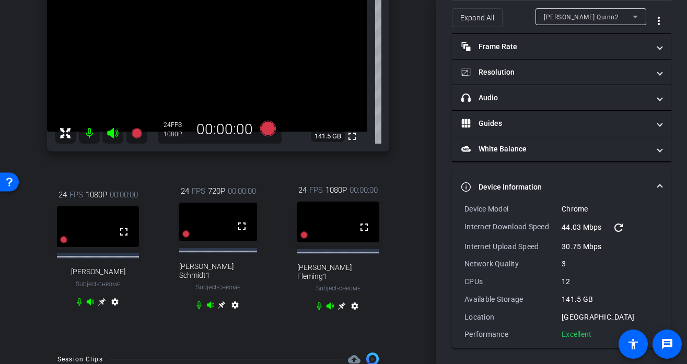
scroll to position [0, 0]
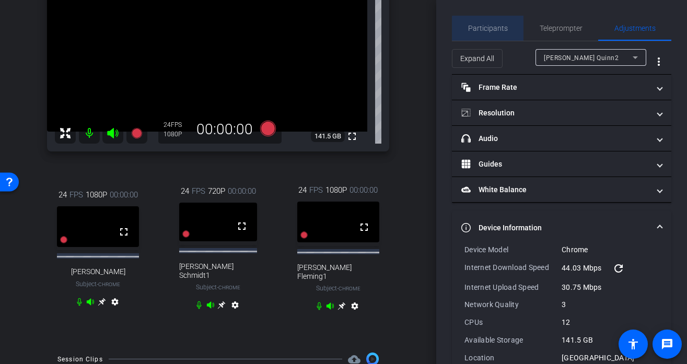
click at [492, 34] on span "Participants" at bounding box center [488, 28] width 40 height 25
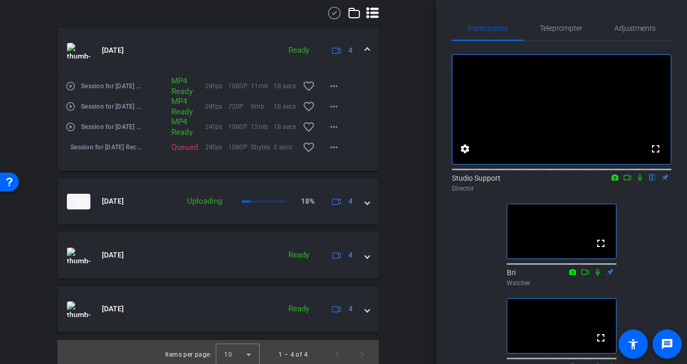
scroll to position [480, 0]
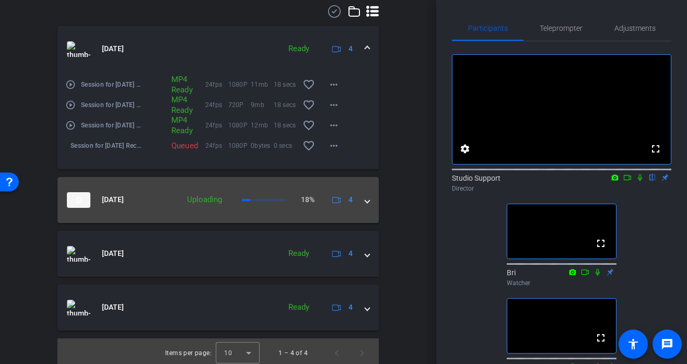
click at [361, 199] on div "Sep 22, 2025 Uploading 18% 4" at bounding box center [216, 200] width 298 height 16
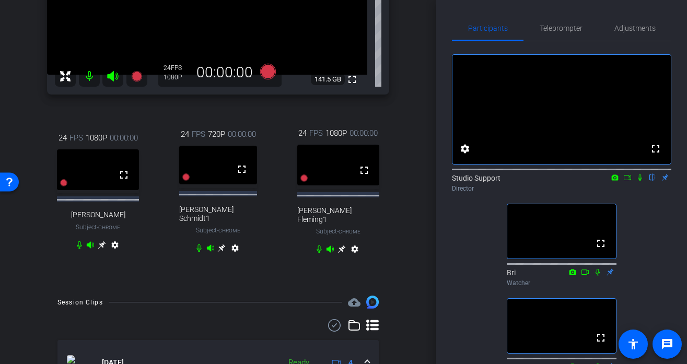
scroll to position [147, 0]
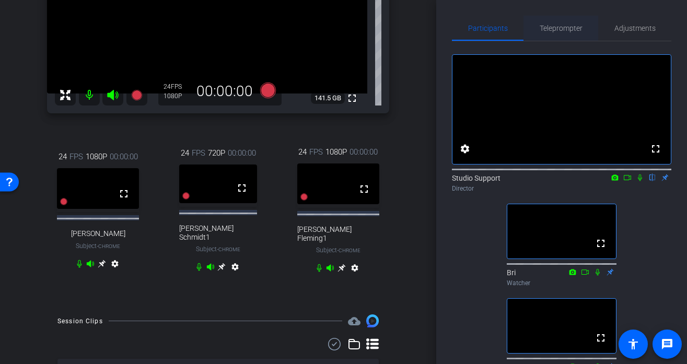
click at [562, 29] on span "Teleprompter" at bounding box center [560, 28] width 43 height 7
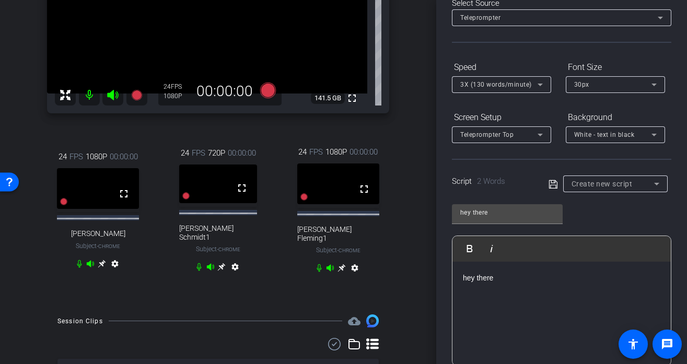
scroll to position [79, 0]
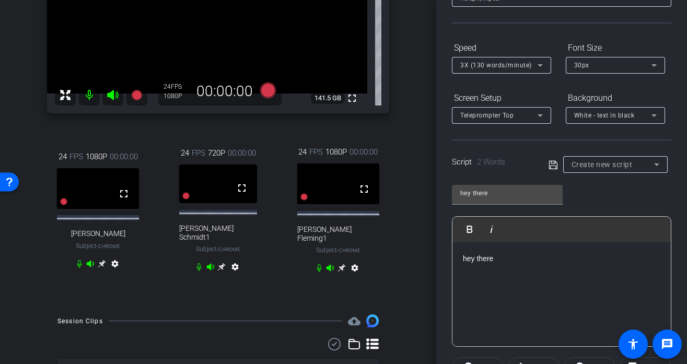
click at [521, 278] on div "hey there" at bounding box center [561, 294] width 218 height 104
drag, startPoint x: 517, startPoint y: 262, endPoint x: 398, endPoint y: 262, distance: 119.1
click at [398, 262] on div "arrow_back Session for Sept 22nd Recording Back to project Send invite account_…" at bounding box center [343, 182] width 687 height 364
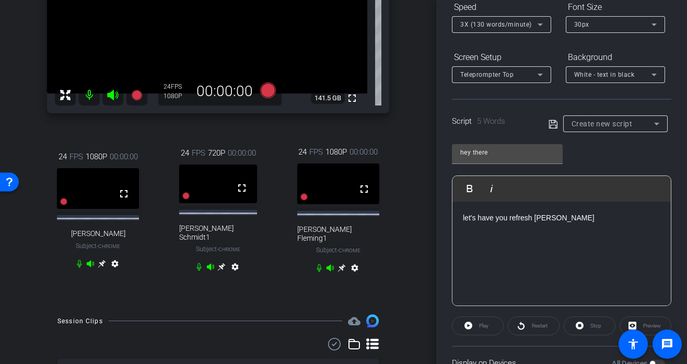
scroll to position [150, 0]
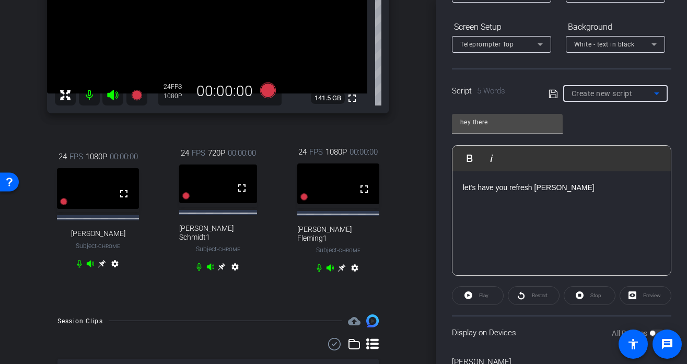
click at [631, 96] on span "Create new script" at bounding box center [601, 93] width 61 height 8
click at [533, 104] on div at bounding box center [343, 182] width 687 height 364
click at [553, 96] on icon at bounding box center [552, 94] width 9 height 13
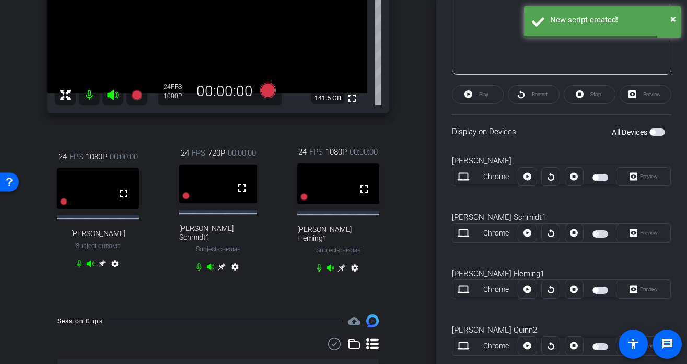
scroll to position [369, 0]
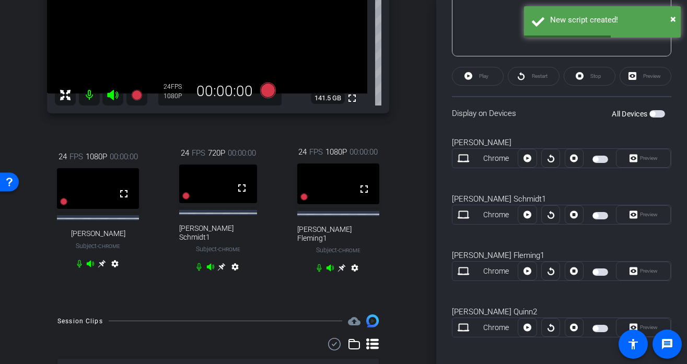
click at [599, 329] on span "button" at bounding box center [600, 328] width 16 height 7
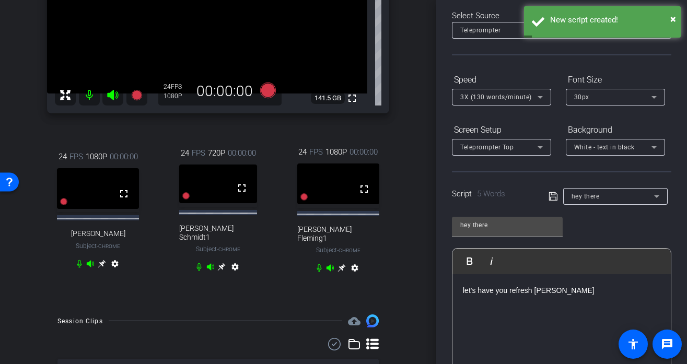
scroll to position [23, 0]
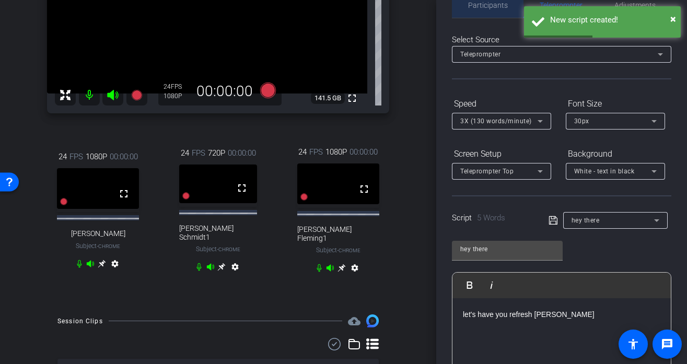
click at [491, 11] on span "Participants" at bounding box center [488, 5] width 40 height 25
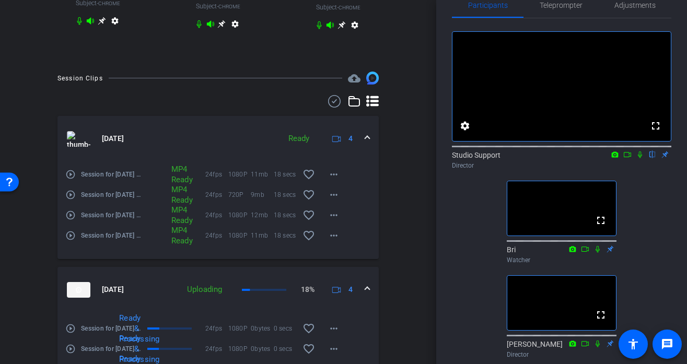
scroll to position [387, 0]
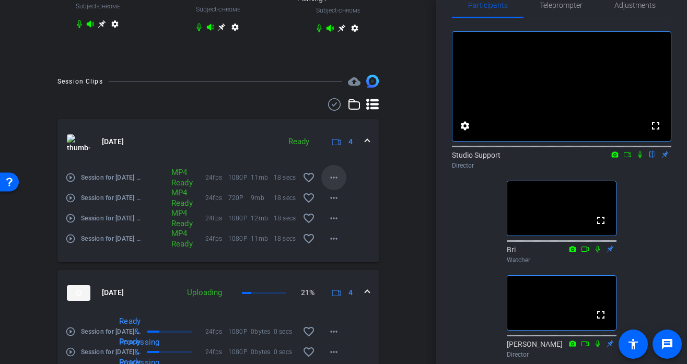
click at [332, 171] on mat-icon "more_horiz" at bounding box center [333, 177] width 13 height 13
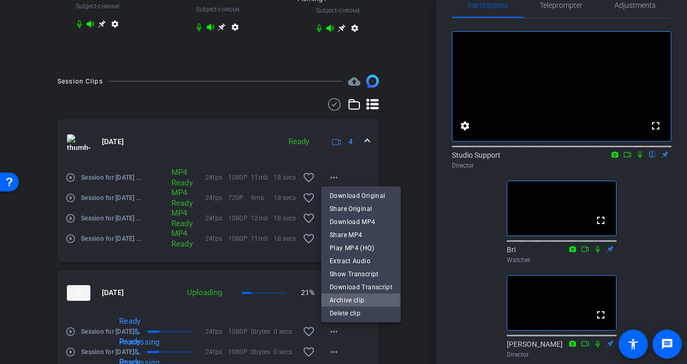
click at [349, 300] on span "Archive clip" at bounding box center [360, 299] width 63 height 13
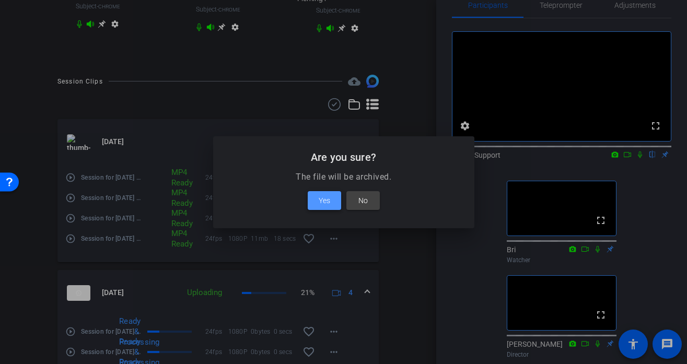
click at [330, 193] on span at bounding box center [324, 200] width 33 height 25
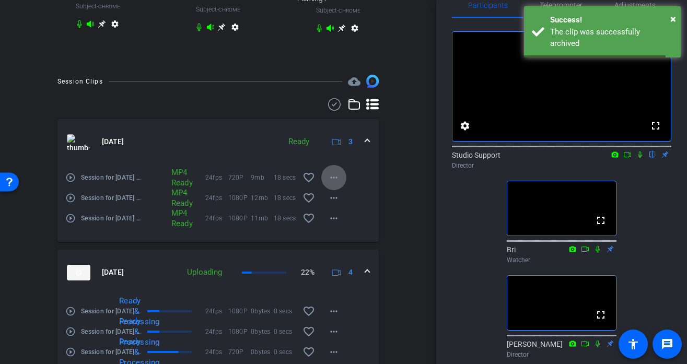
click at [337, 176] on mat-icon "more_horiz" at bounding box center [333, 177] width 13 height 13
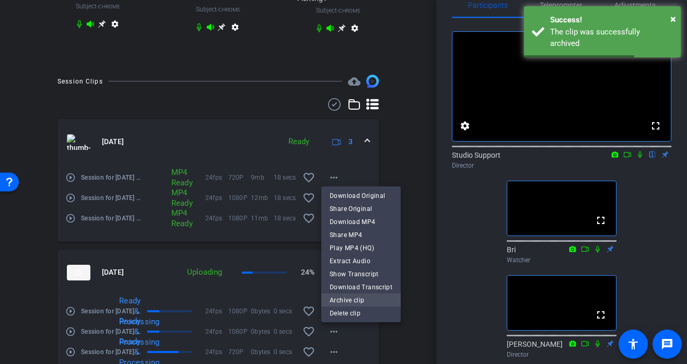
click at [350, 304] on span "Archive clip" at bounding box center [360, 299] width 63 height 13
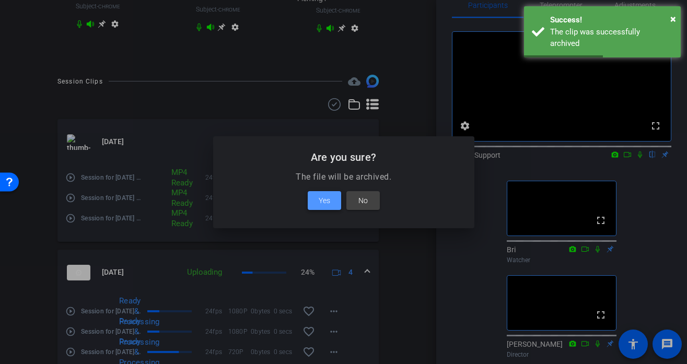
click at [325, 197] on span "Yes" at bounding box center [324, 200] width 11 height 13
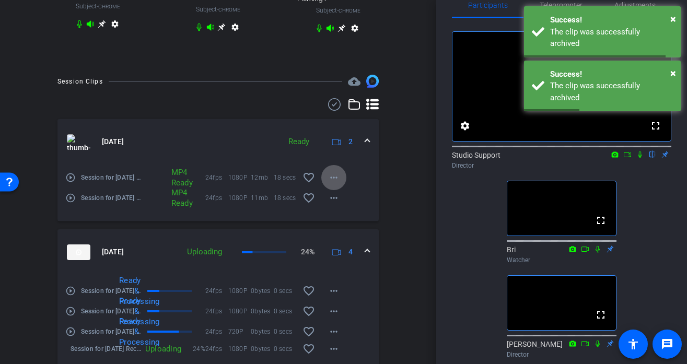
click at [334, 171] on mat-icon "more_horiz" at bounding box center [333, 177] width 13 height 13
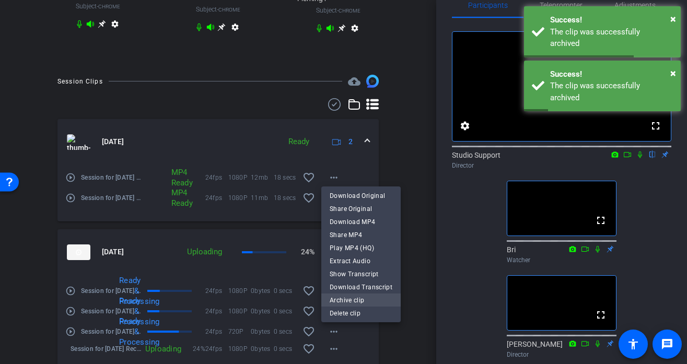
click at [356, 299] on span "Archive clip" at bounding box center [360, 299] width 63 height 13
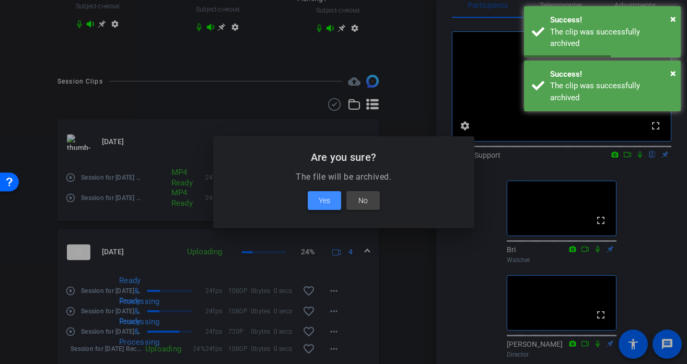
click at [327, 196] on span "Yes" at bounding box center [324, 200] width 11 height 13
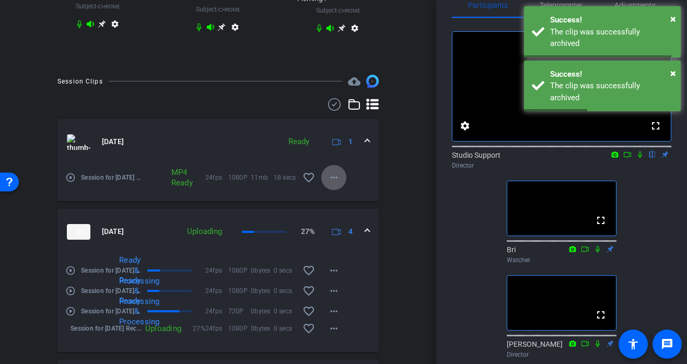
click at [333, 173] on mat-icon "more_horiz" at bounding box center [333, 177] width 13 height 13
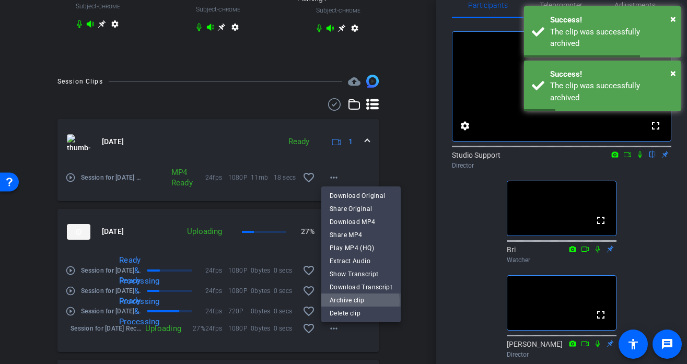
click at [352, 301] on span "Archive clip" at bounding box center [360, 299] width 63 height 13
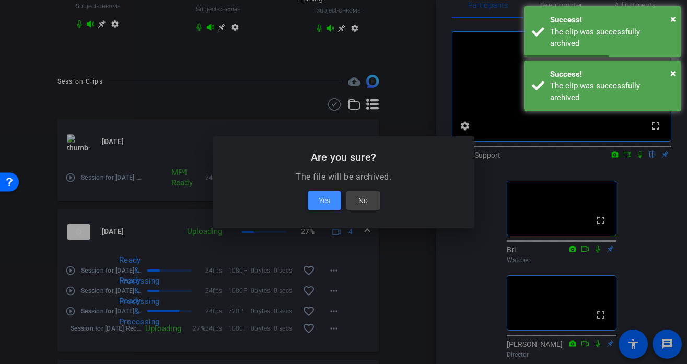
click at [323, 201] on span "Yes" at bounding box center [324, 200] width 11 height 13
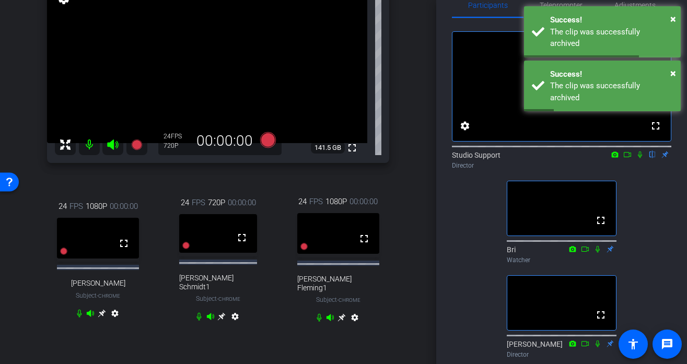
scroll to position [113, 0]
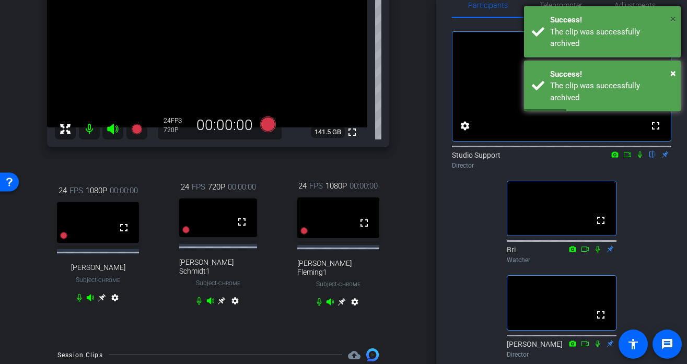
click at [638, 14] on span "×" at bounding box center [673, 19] width 6 height 13
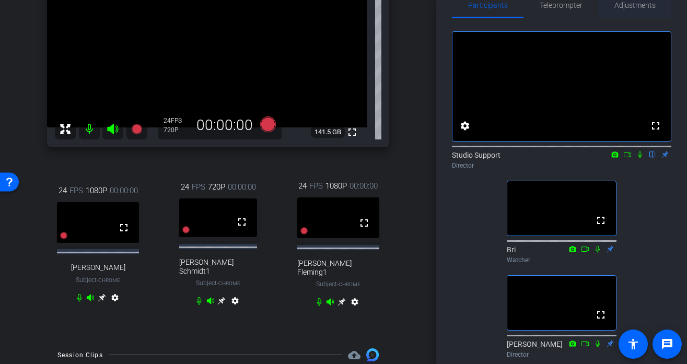
click at [638, 8] on span "Adjustments" at bounding box center [634, 5] width 41 height 7
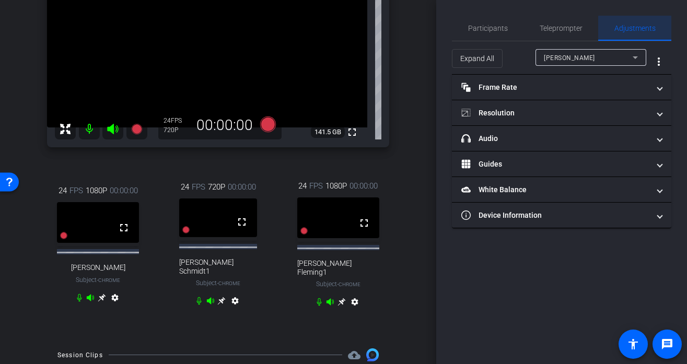
scroll to position [0, 0]
click at [587, 61] on div "[PERSON_NAME]" at bounding box center [588, 57] width 89 height 13
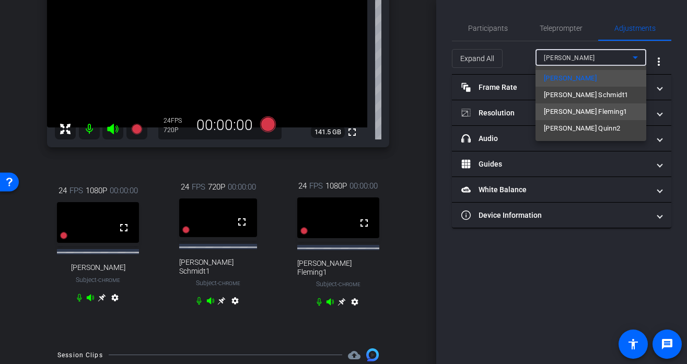
click at [558, 111] on span "[PERSON_NAME] Fleming1" at bounding box center [585, 111] width 83 height 13
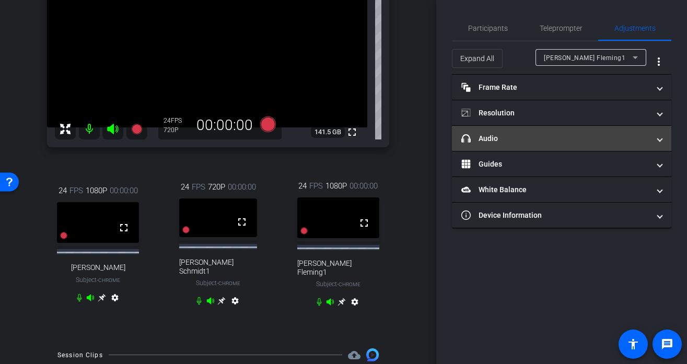
click at [516, 133] on mat-panel-title "headphone icon Audio" at bounding box center [555, 138] width 188 height 11
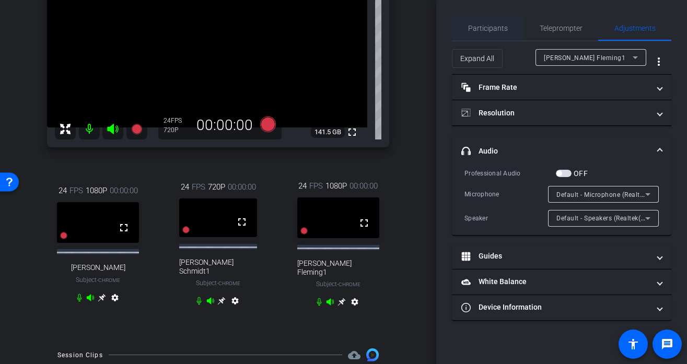
click at [486, 32] on span "Participants" at bounding box center [488, 28] width 40 height 25
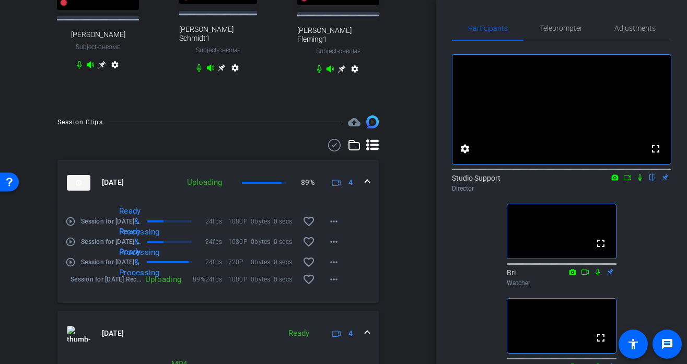
scroll to position [355, 0]
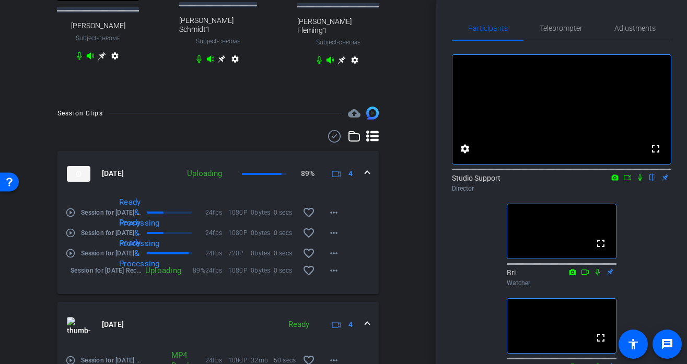
click at [70, 209] on mat-icon "play_circle_outline" at bounding box center [70, 212] width 10 height 10
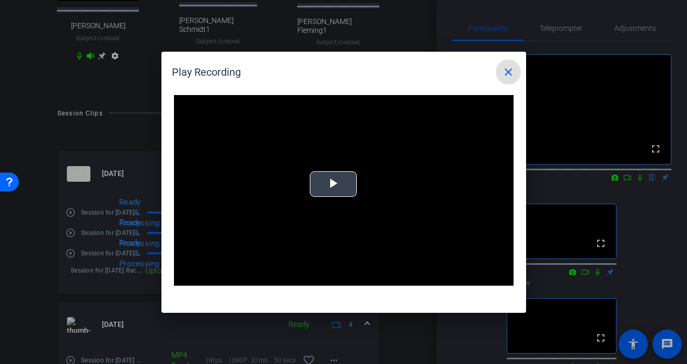
click at [333, 184] on span "Video Player" at bounding box center [333, 184] width 0 height 0
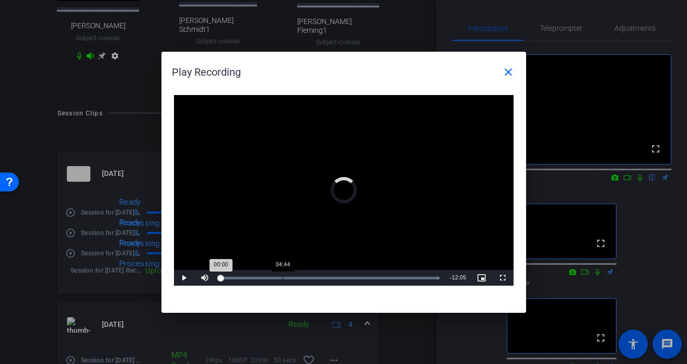
click at [282, 274] on div "Loaded : 100.00% 04:44 00:00" at bounding box center [330, 278] width 229 height 16
click at [391, 275] on div "Loaded : 100.00% 13:17 04:44" at bounding box center [330, 278] width 229 height 16
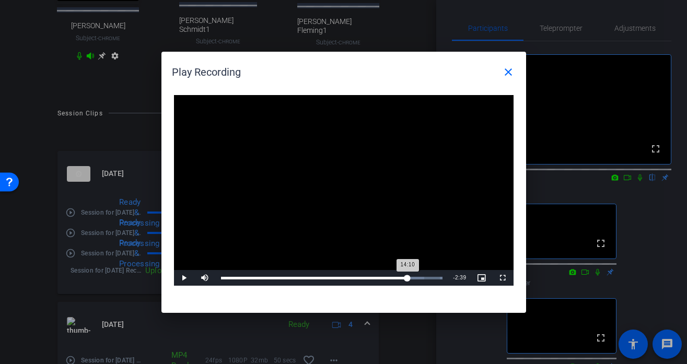
click at [407, 278] on div "Loaded : 100.00% 14:10 14:10" at bounding box center [332, 278] width 222 height 3
click at [417, 278] on div "Loaded : 100.00% 14:50 14:11" at bounding box center [332, 278] width 222 height 3
click at [430, 276] on div "Loaded : 100.00% 15:50 14:53" at bounding box center [332, 278] width 232 height 16
click at [437, 275] on div "Loaded : 100.00% 16:07 15:53" at bounding box center [332, 278] width 232 height 16
click at [336, 269] on video "Video Player" at bounding box center [343, 190] width 339 height 191
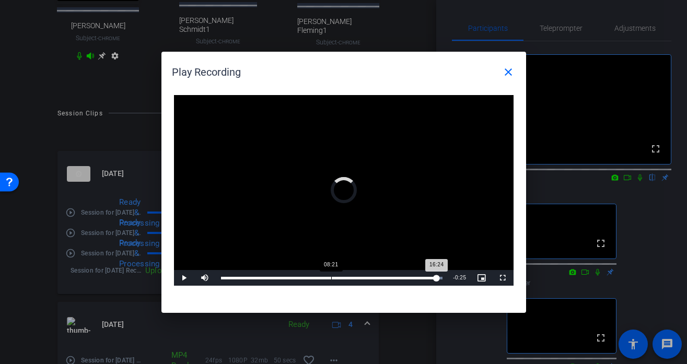
click at [331, 274] on div "Loaded : 100.00% 08:21 16:24" at bounding box center [332, 278] width 232 height 16
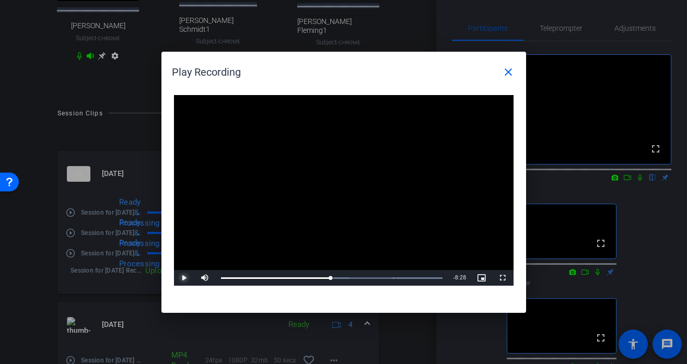
click at [187, 278] on span "Video Player" at bounding box center [184, 278] width 21 height 0
click at [340, 278] on div "Loaded : 100.00% 09:04 08:22" at bounding box center [332, 278] width 222 height 3
click at [357, 282] on div "Loaded : 100.00% 10:20 10:20" at bounding box center [332, 278] width 232 height 16
click at [506, 72] on mat-icon "close" at bounding box center [508, 72] width 13 height 13
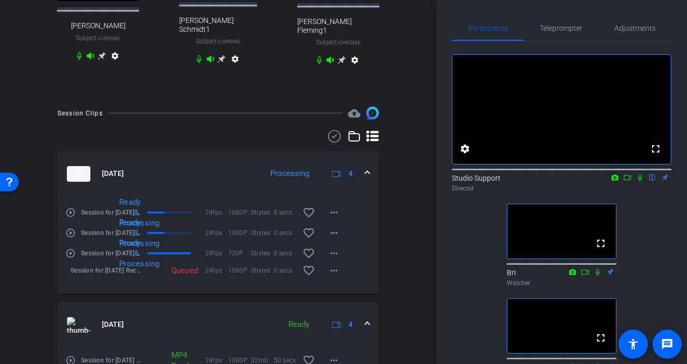
click at [70, 228] on mat-icon "play_circle_outline" at bounding box center [70, 233] width 10 height 10
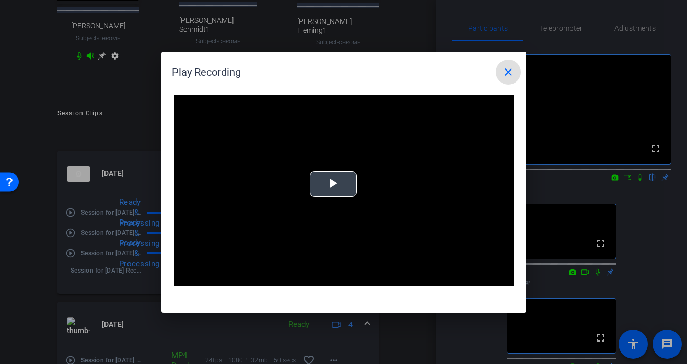
click at [333, 184] on span "Video Player" at bounding box center [333, 184] width 0 height 0
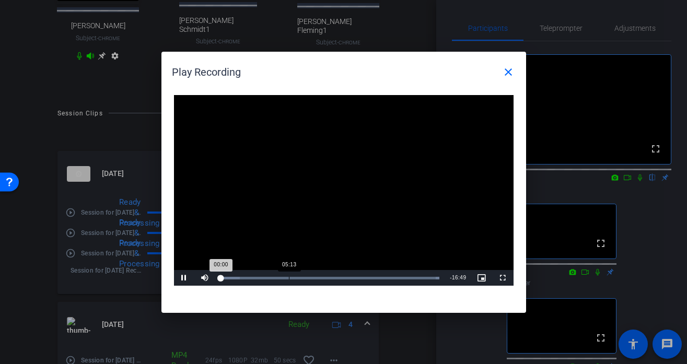
click at [288, 277] on div "Loaded : 100.00% 05:13 00:00" at bounding box center [330, 278] width 219 height 3
click at [308, 282] on div "Loaded : 100.00% 06:42 06:42" at bounding box center [330, 278] width 229 height 16
click at [509, 70] on mat-icon "close" at bounding box center [508, 72] width 13 height 13
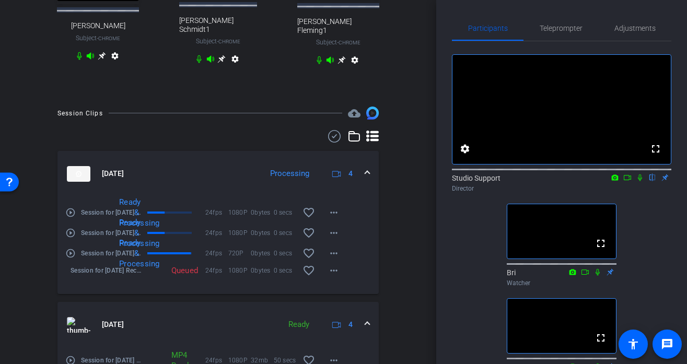
click at [73, 248] on mat-icon "play_circle_outline" at bounding box center [70, 253] width 10 height 10
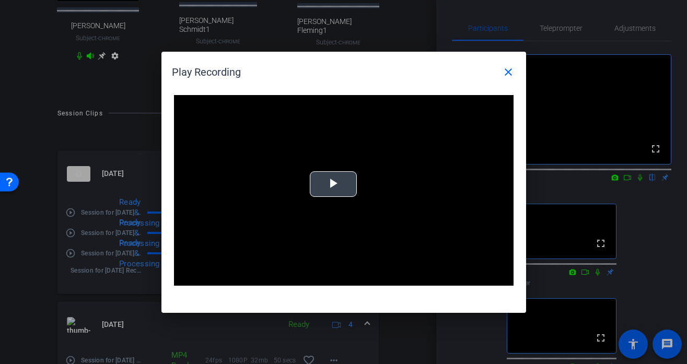
click at [333, 184] on span "Video Player" at bounding box center [333, 184] width 0 height 0
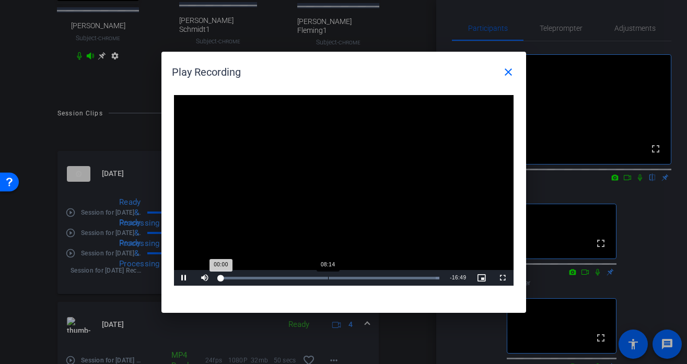
click at [328, 277] on div "08:14" at bounding box center [328, 278] width 1 height 3
click at [511, 72] on mat-icon "close" at bounding box center [508, 72] width 13 height 13
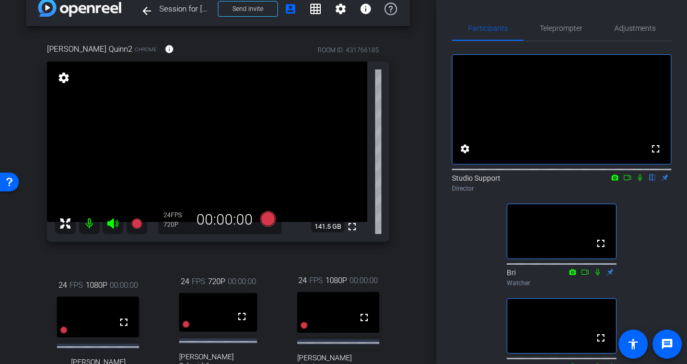
scroll to position [1, 0]
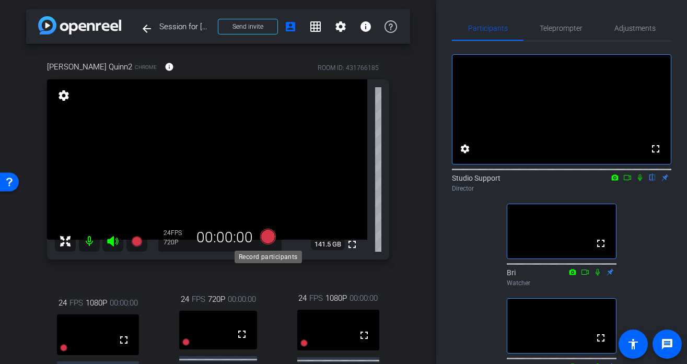
click at [273, 232] on icon at bounding box center [267, 236] width 25 height 19
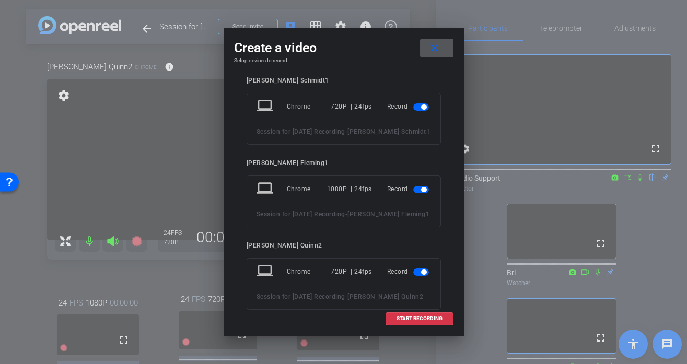
scroll to position [92, 0]
click at [428, 42] on mat-icon "close" at bounding box center [434, 48] width 13 height 13
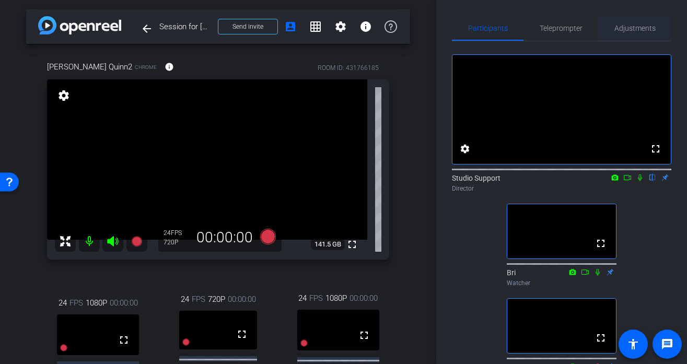
click at [638, 25] on span "Adjustments" at bounding box center [634, 28] width 41 height 7
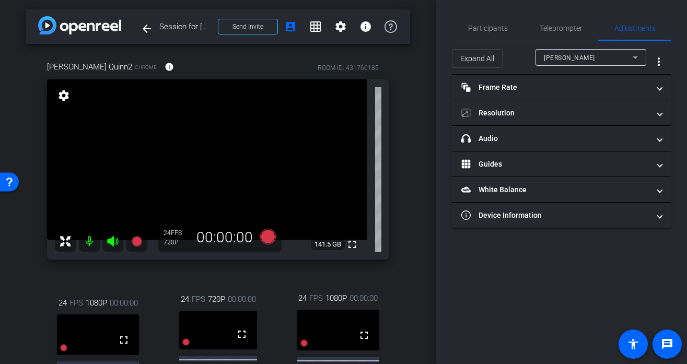
click at [579, 62] on div "[PERSON_NAME]" at bounding box center [588, 57] width 89 height 13
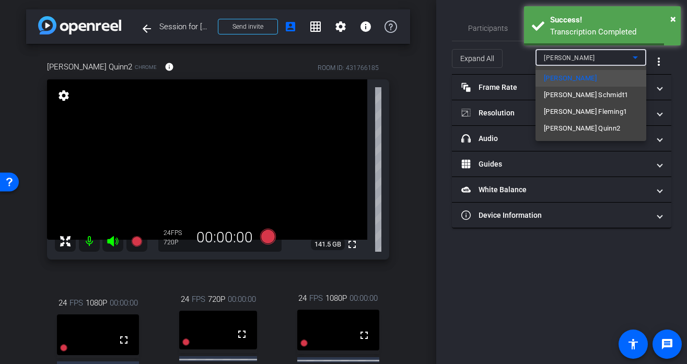
click at [552, 128] on span "[PERSON_NAME] Quinn2" at bounding box center [582, 128] width 77 height 13
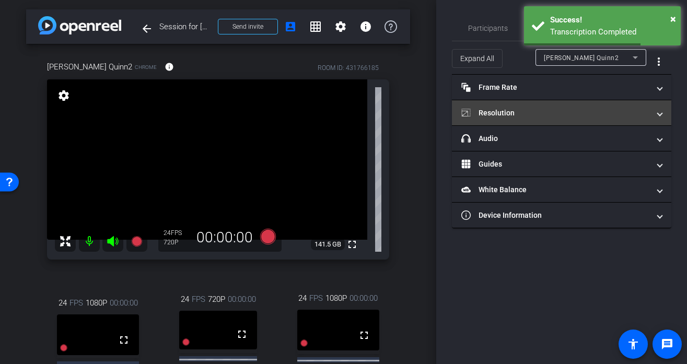
click at [528, 109] on mat-panel-title "Resolution" at bounding box center [555, 113] width 188 height 11
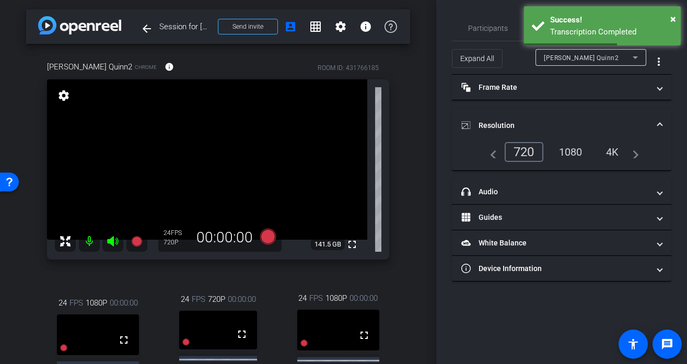
click at [568, 146] on div "1080" at bounding box center [570, 152] width 39 height 18
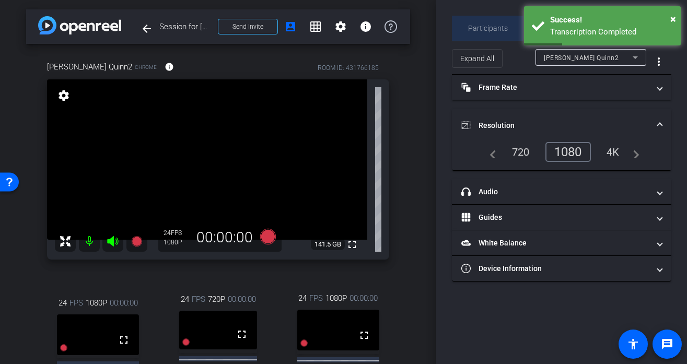
click at [474, 26] on span "Participants" at bounding box center [488, 28] width 40 height 7
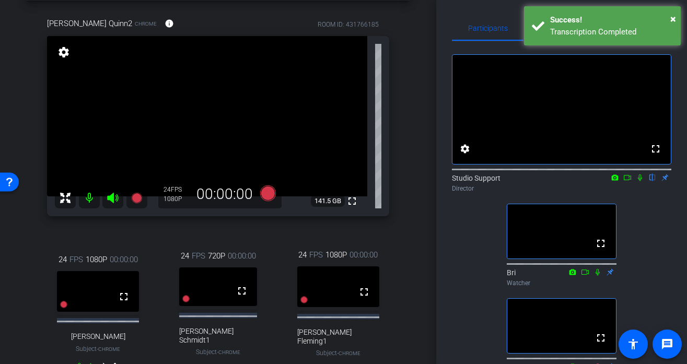
scroll to position [52, 0]
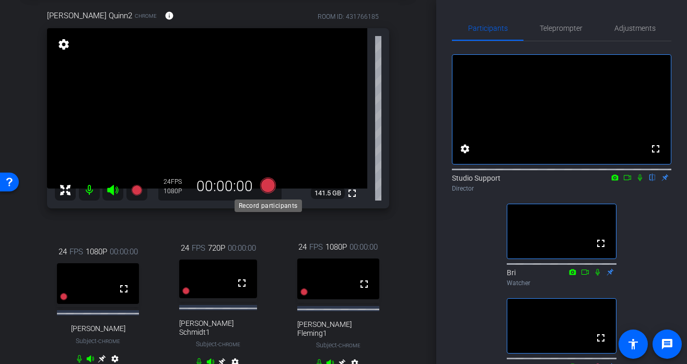
click at [267, 189] on icon at bounding box center [268, 186] width 16 height 16
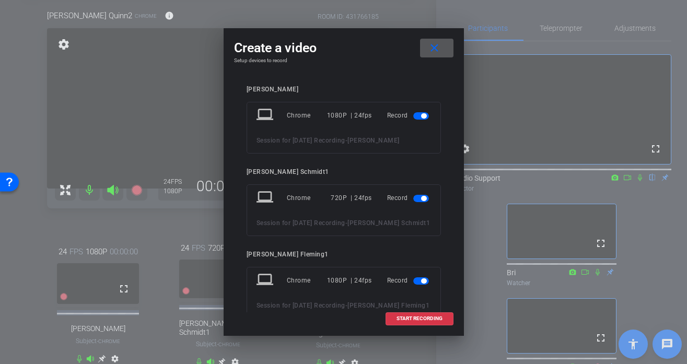
click at [445, 46] on span at bounding box center [436, 48] width 33 height 25
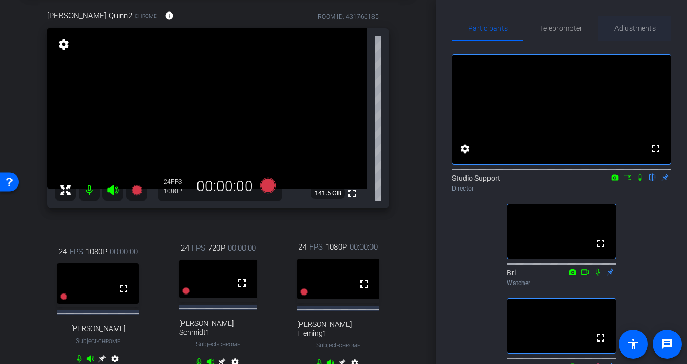
click at [638, 27] on span "Adjustments" at bounding box center [634, 28] width 41 height 7
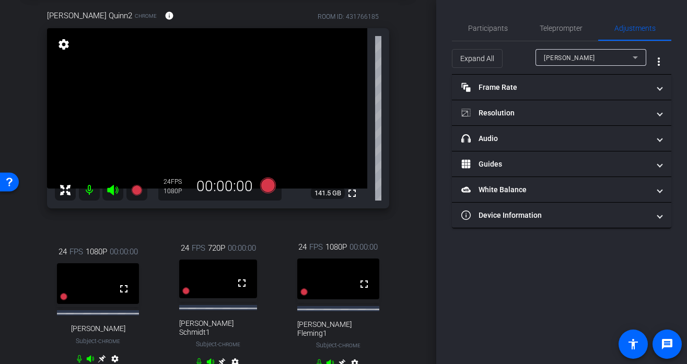
click at [618, 58] on div "[PERSON_NAME]" at bounding box center [588, 57] width 89 height 13
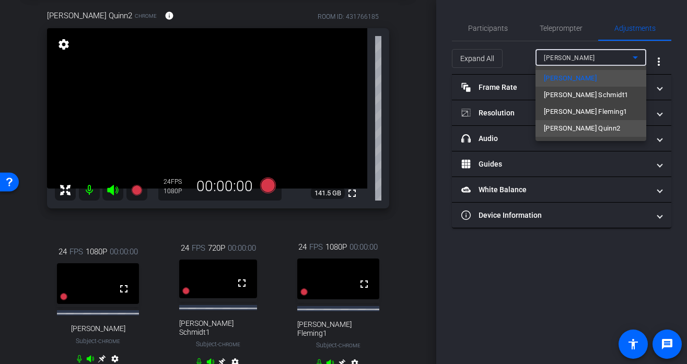
click at [581, 131] on span "[PERSON_NAME] Quinn2" at bounding box center [582, 128] width 77 height 13
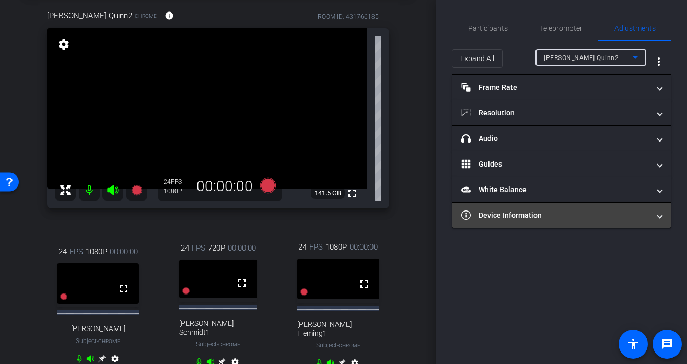
click at [533, 208] on mat-expansion-panel-header "Device Information" at bounding box center [561, 215] width 219 height 25
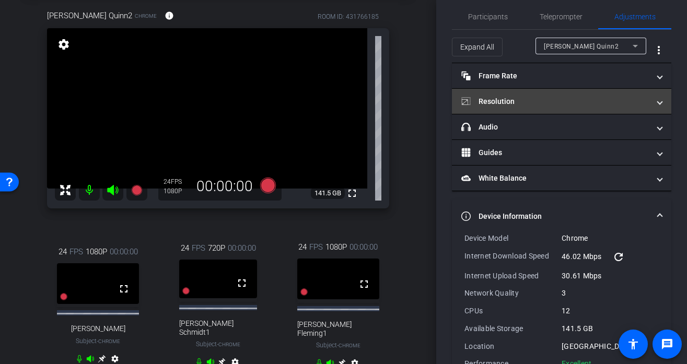
scroll to position [0, 0]
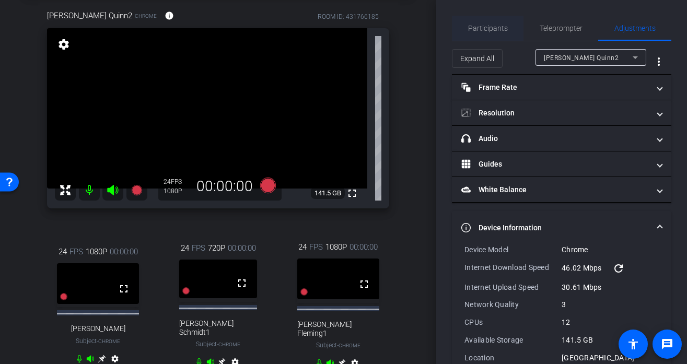
click at [489, 28] on span "Participants" at bounding box center [488, 28] width 40 height 7
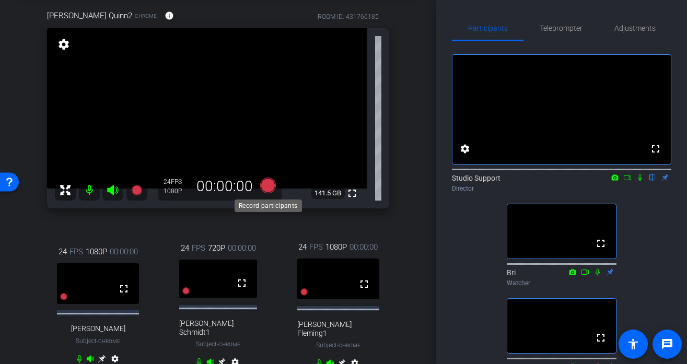
click at [267, 190] on icon at bounding box center [268, 186] width 16 height 16
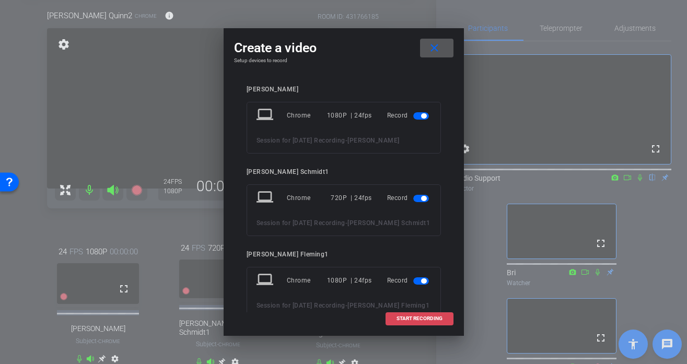
click at [421, 322] on span at bounding box center [419, 318] width 67 height 25
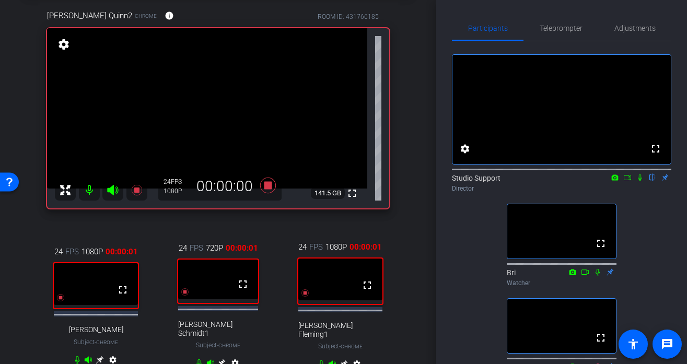
click at [638, 181] on icon at bounding box center [639, 177] width 8 height 7
click at [625, 181] on icon at bounding box center [627, 177] width 8 height 7
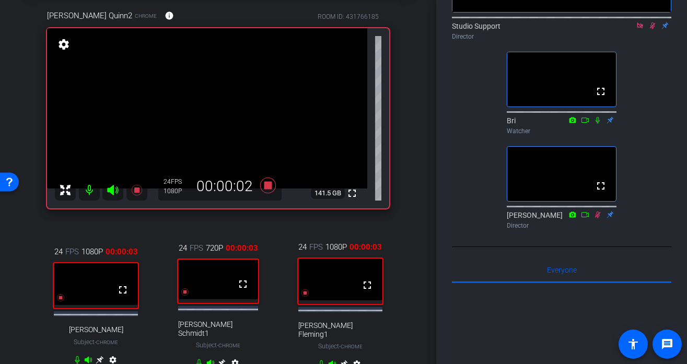
scroll to position [156, 0]
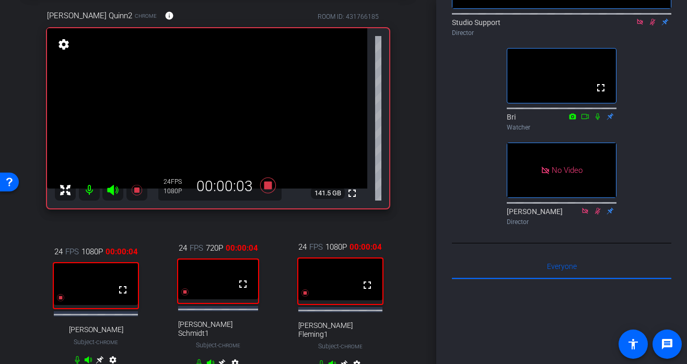
click at [598, 120] on icon at bounding box center [597, 116] width 4 height 7
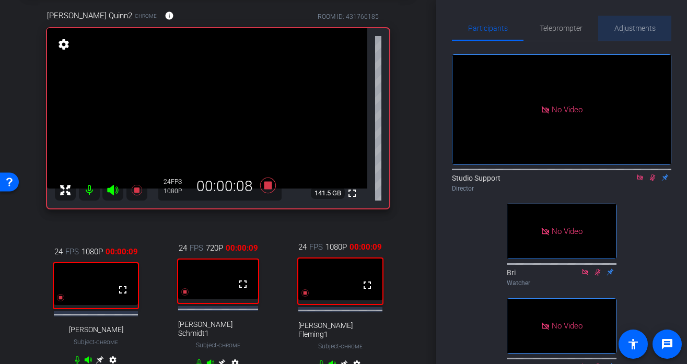
click at [638, 20] on span "Adjustments" at bounding box center [634, 28] width 41 height 25
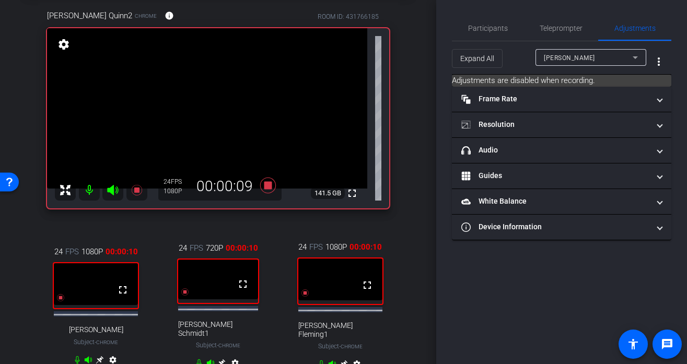
click at [604, 55] on div "[PERSON_NAME]" at bounding box center [588, 57] width 89 height 13
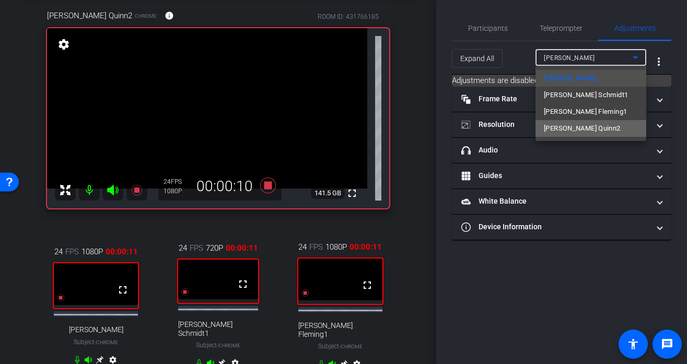
click at [573, 129] on span "[PERSON_NAME] Quinn2" at bounding box center [582, 128] width 77 height 13
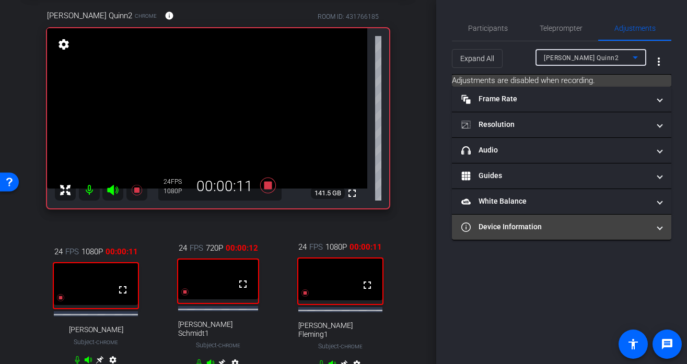
click at [529, 234] on mat-expansion-panel-header "Device Information" at bounding box center [561, 227] width 219 height 25
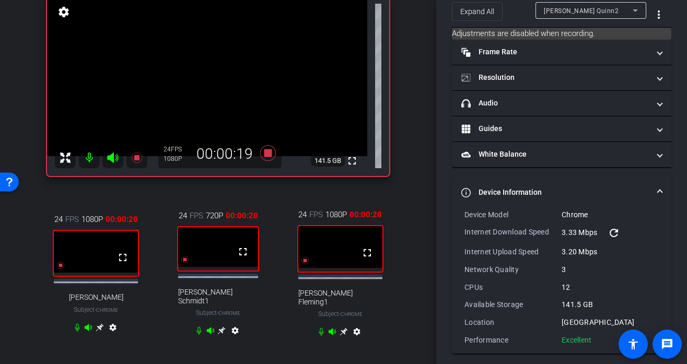
scroll to position [90, 0]
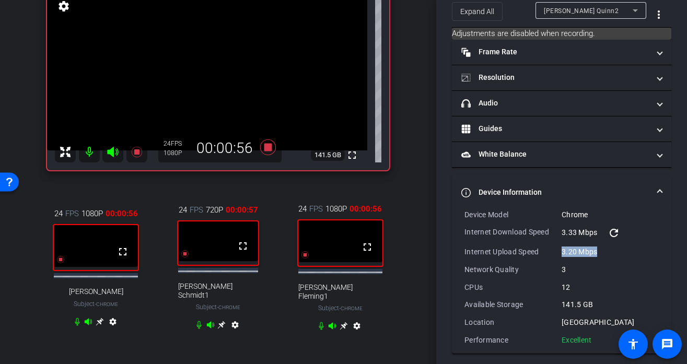
drag, startPoint x: 600, startPoint y: 253, endPoint x: 558, endPoint y: 254, distance: 42.3
click at [558, 254] on div "Internet Upload Speed 3.20 Mbps" at bounding box center [561, 251] width 194 height 10
copy div "3.20 Mbps"
drag, startPoint x: 597, startPoint y: 232, endPoint x: 562, endPoint y: 232, distance: 35.0
click at [562, 232] on div "3.33 Mbps refresh" at bounding box center [609, 233] width 97 height 13
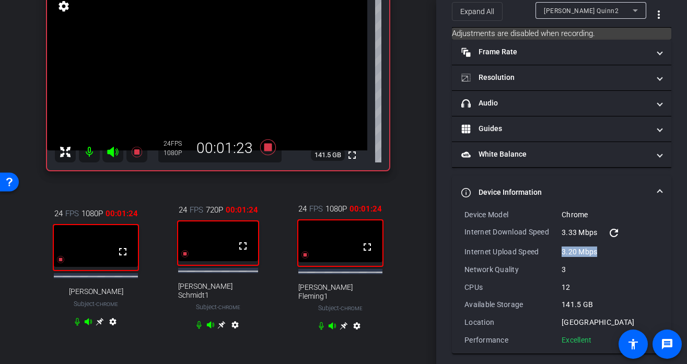
copy div "3.33 Mbps"
click at [587, 9] on span "[PERSON_NAME] Quinn2" at bounding box center [581, 10] width 75 height 7
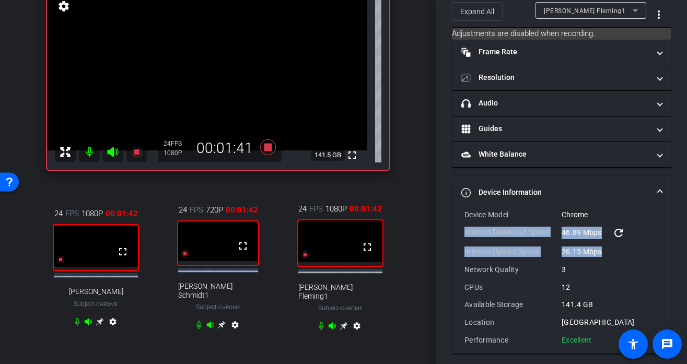
drag, startPoint x: 608, startPoint y: 253, endPoint x: 453, endPoint y: 233, distance: 156.4
click at [453, 233] on div "Device Model Chrome Internet Download Speed 46.89 Mbps refresh Internet Upload …" at bounding box center [561, 281] width 219 height 144
copy div "Internet Download Speed 46.89 Mbps refresh Internet Upload Speed 26.15 Mbps"
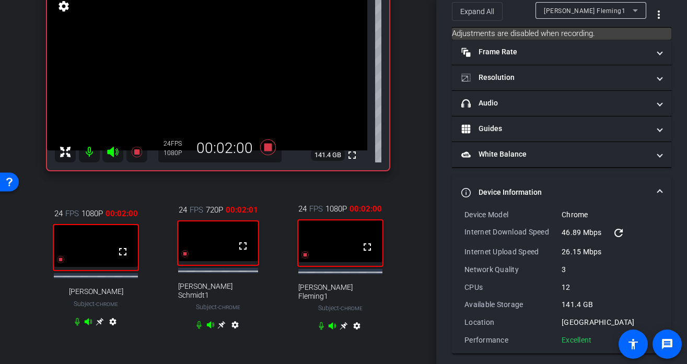
click at [605, 11] on div "[PERSON_NAME] Fleming1" at bounding box center [588, 10] width 89 height 13
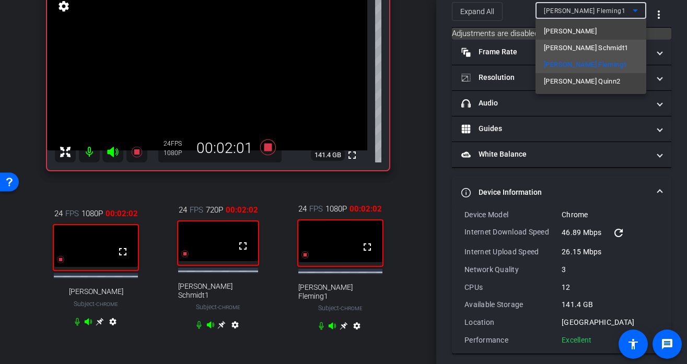
type input "11000"
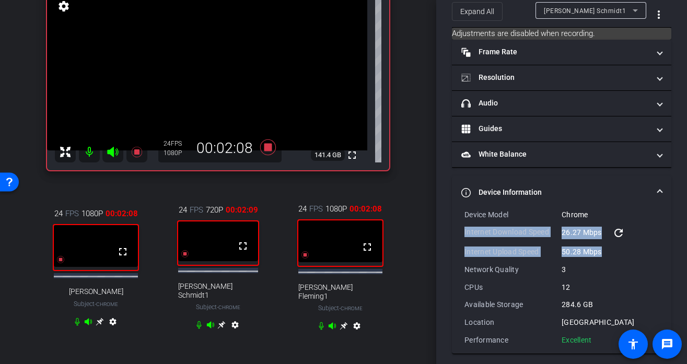
drag, startPoint x: 603, startPoint y: 251, endPoint x: 456, endPoint y: 235, distance: 147.6
click at [456, 235] on div "Device Model Chrome Internet Download Speed 26.27 Mbps refresh Internet Upload …" at bounding box center [561, 281] width 219 height 144
copy div "Internet Download Speed 26.27 Mbps refresh Internet Upload Speed 50.28 Mbps"
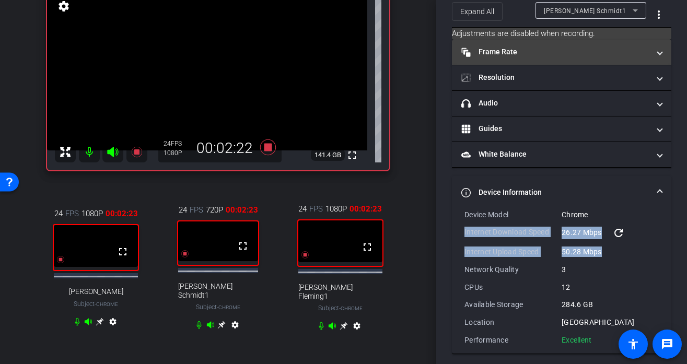
scroll to position [0, 0]
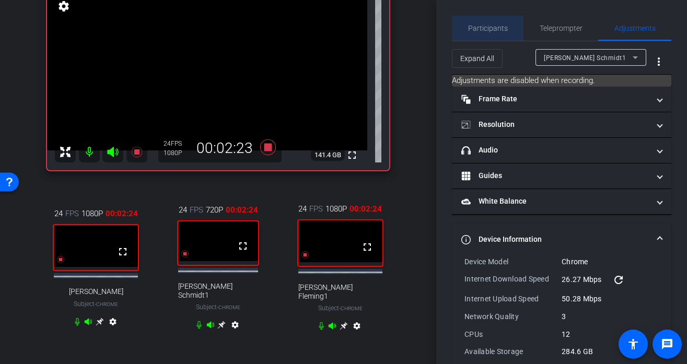
click at [505, 22] on span "Participants" at bounding box center [488, 28] width 40 height 25
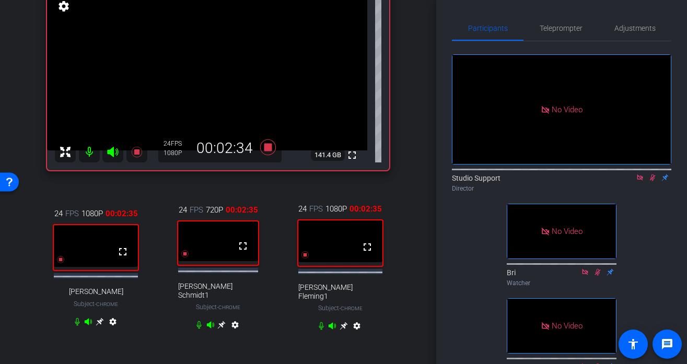
click at [101, 322] on icon at bounding box center [100, 322] width 8 height 8
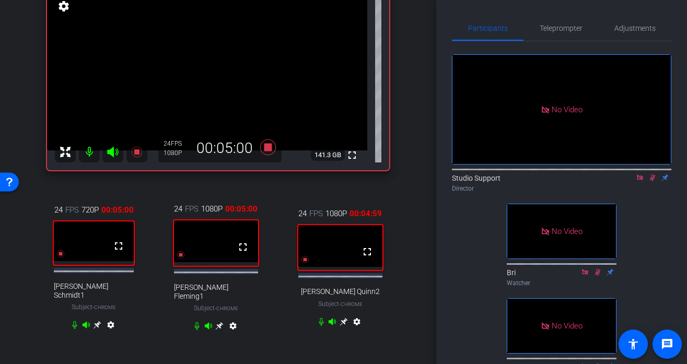
click at [345, 323] on icon at bounding box center [343, 321] width 8 height 8
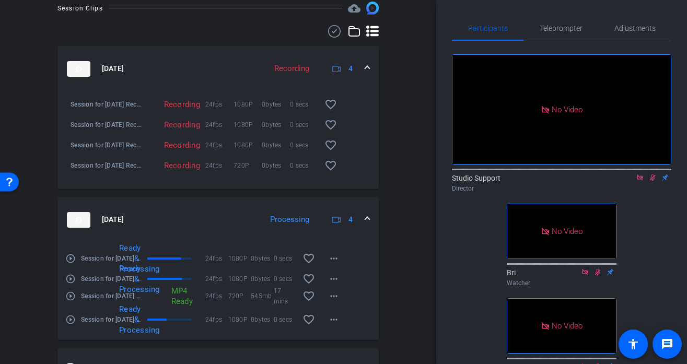
scroll to position [478, 0]
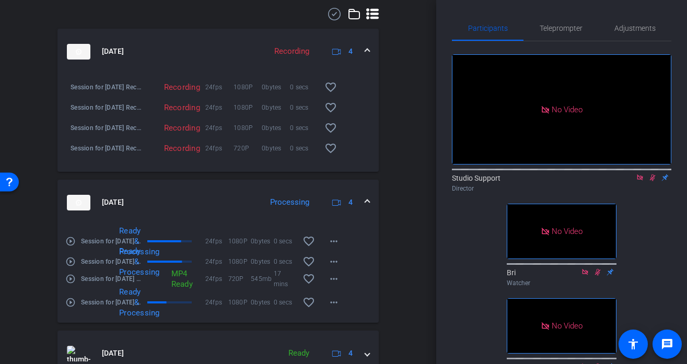
click at [72, 297] on mat-icon "play_circle_outline" at bounding box center [70, 302] width 10 height 10
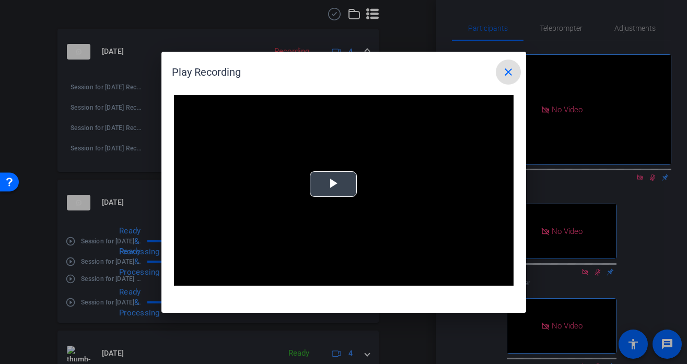
click at [333, 184] on span "Video Player" at bounding box center [333, 184] width 0 height 0
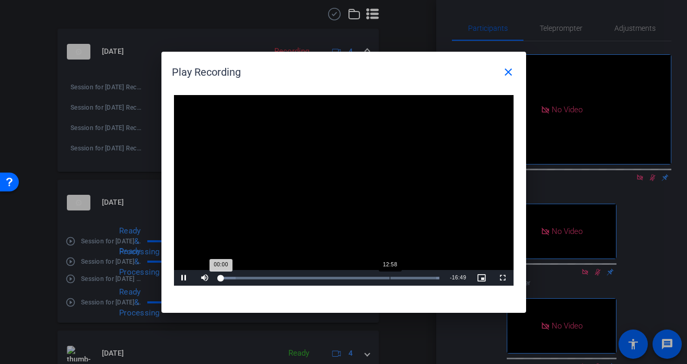
click at [390, 277] on div "12:58" at bounding box center [390, 278] width 1 height 3
click at [409, 276] on div "Loaded : 100.00% 13:25 12:59" at bounding box center [332, 278] width 232 height 16
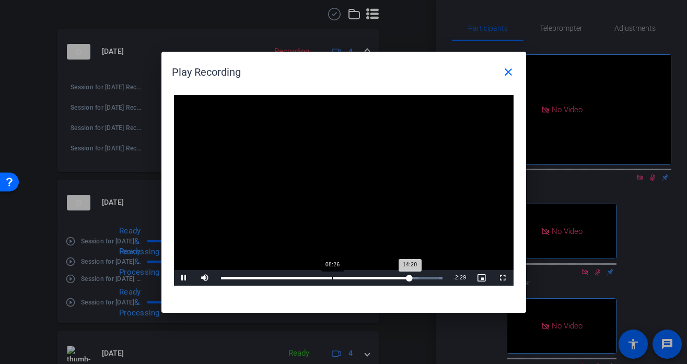
click at [331, 278] on div "Loaded : 100.00% 08:26 14:20" at bounding box center [332, 278] width 222 height 3
click at [352, 277] on div "09:56" at bounding box center [352, 278] width 1 height 3
click at [385, 277] on div "12:26" at bounding box center [385, 278] width 1 height 3
click at [511, 67] on mat-icon "close" at bounding box center [508, 72] width 13 height 13
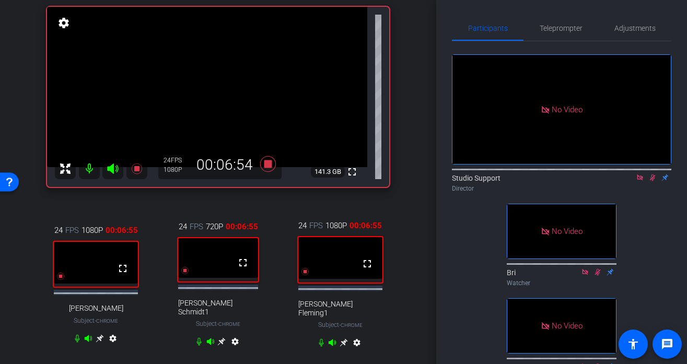
scroll to position [99, 0]
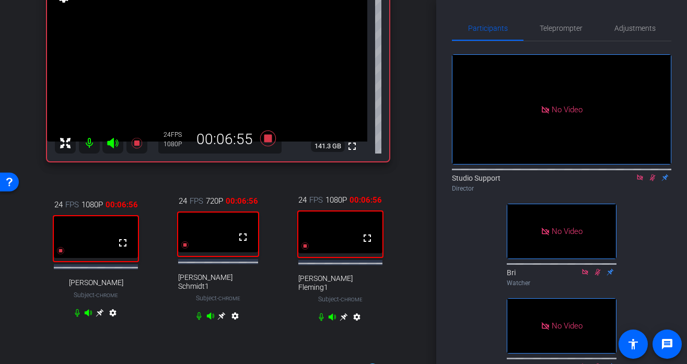
click at [343, 313] on icon at bounding box center [343, 317] width 8 height 8
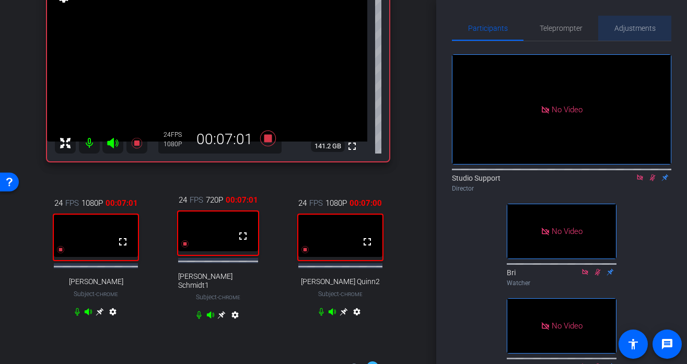
click at [636, 30] on span "Adjustments" at bounding box center [634, 28] width 41 height 7
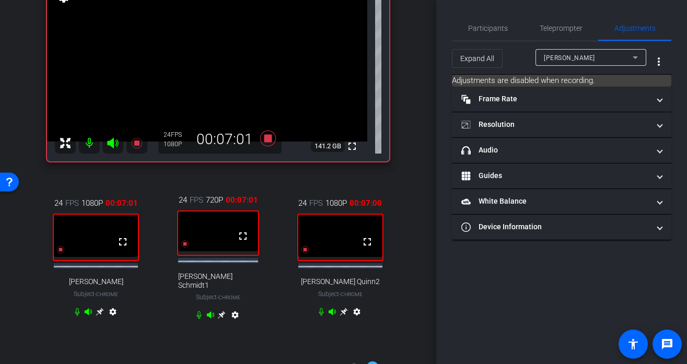
click at [596, 56] on div "[PERSON_NAME]" at bounding box center [588, 57] width 89 height 13
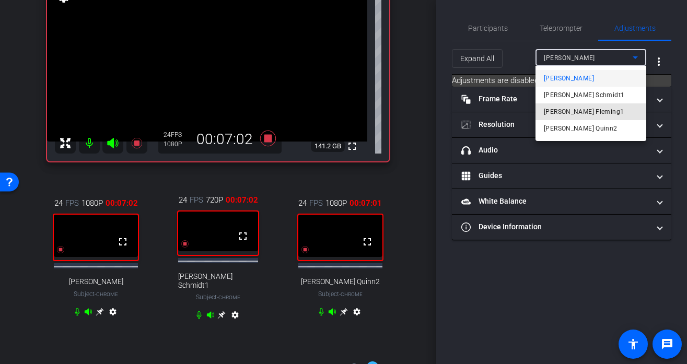
click at [569, 113] on span "[PERSON_NAME] Fleming1" at bounding box center [584, 111] width 80 height 13
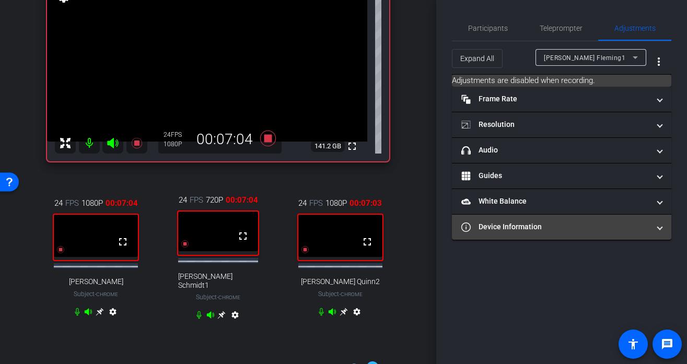
click at [541, 231] on mat-panel-title "Device Information" at bounding box center [555, 226] width 188 height 11
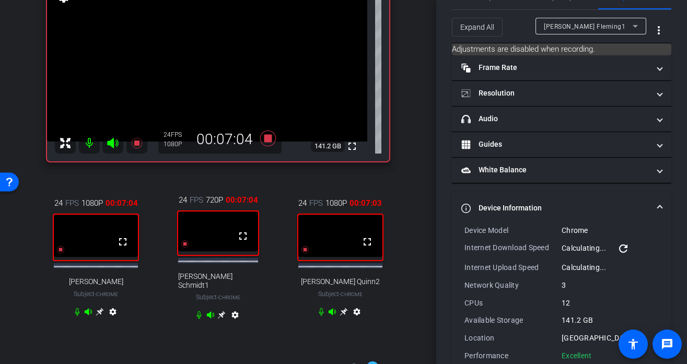
scroll to position [53, 0]
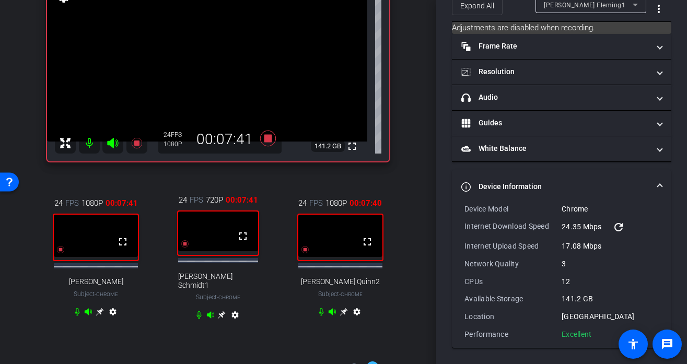
click at [101, 311] on icon at bounding box center [100, 312] width 8 height 8
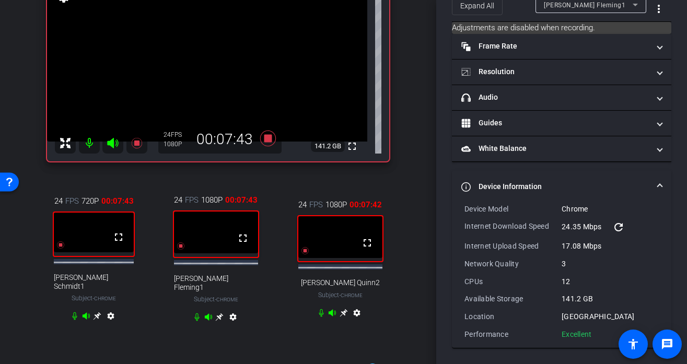
click at [574, 5] on span "[PERSON_NAME] Fleming1" at bounding box center [584, 5] width 81 height 7
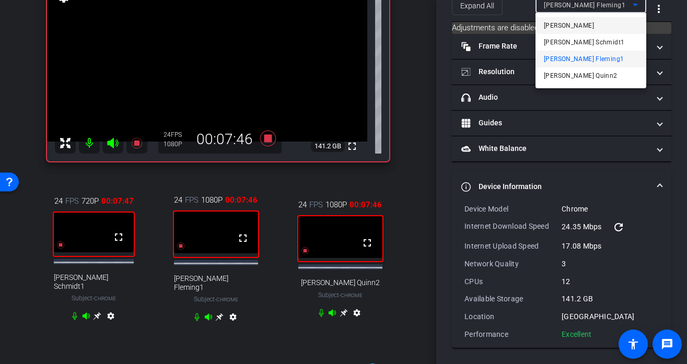
click at [572, 27] on span "[PERSON_NAME]" at bounding box center [569, 25] width 50 height 13
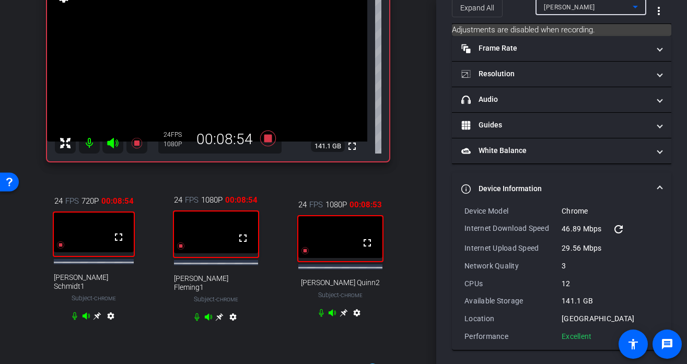
click at [96, 313] on icon at bounding box center [97, 316] width 8 height 8
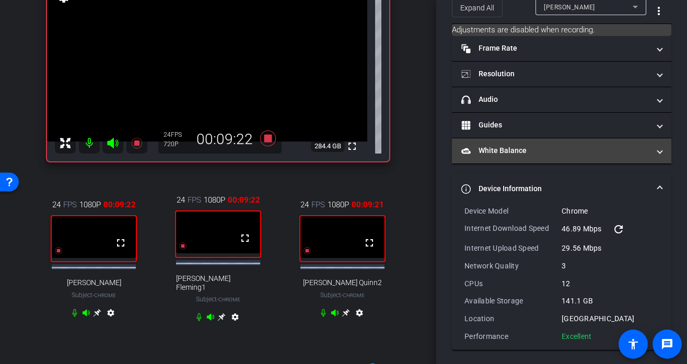
scroll to position [0, 0]
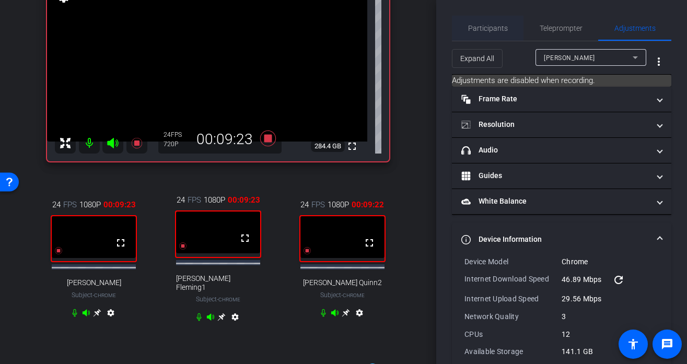
click at [493, 34] on span "Participants" at bounding box center [488, 28] width 40 height 25
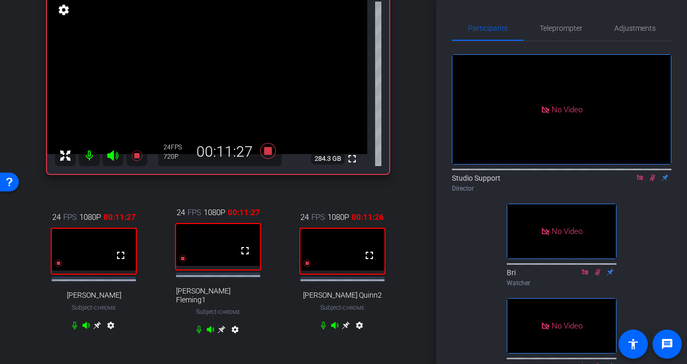
scroll to position [86, 0]
click at [222, 326] on icon at bounding box center [222, 330] width 8 height 8
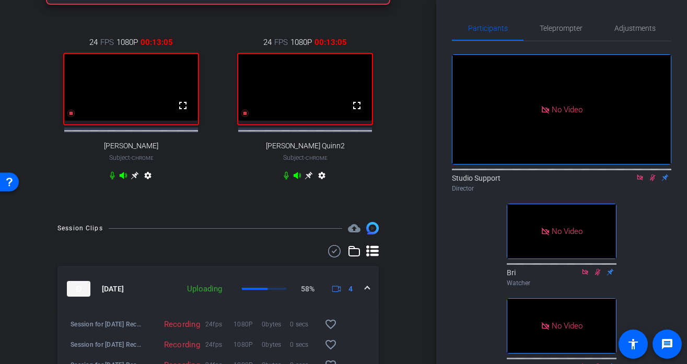
scroll to position [262, 0]
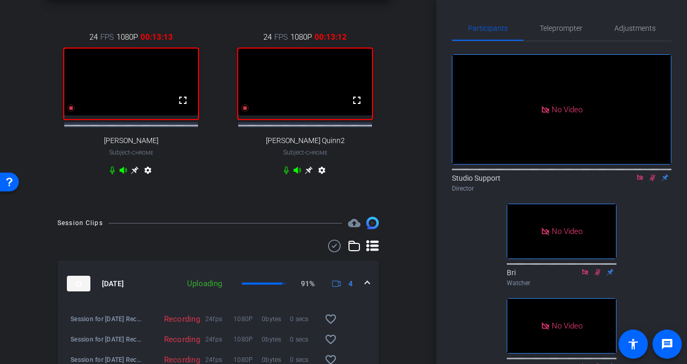
click at [638, 174] on icon at bounding box center [652, 177] width 8 height 7
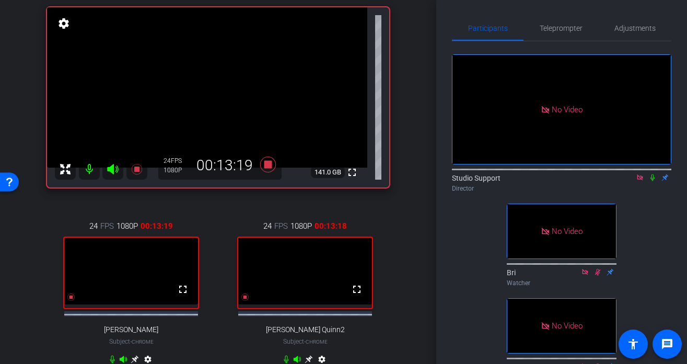
scroll to position [63, 0]
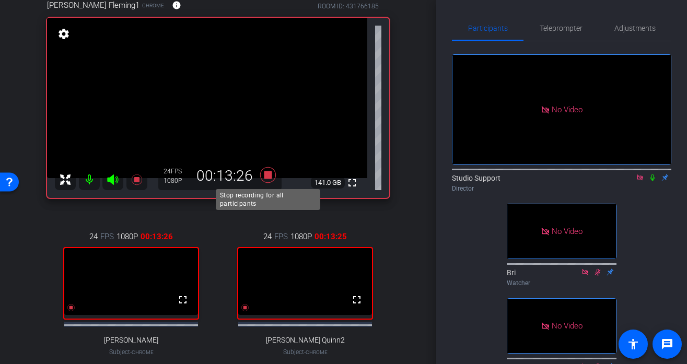
click at [270, 178] on icon at bounding box center [268, 175] width 16 height 16
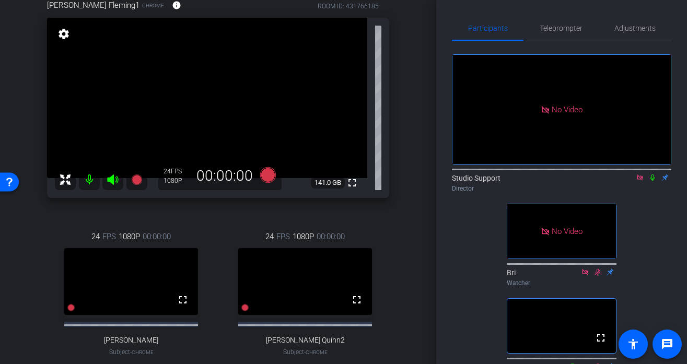
click at [637, 174] on icon at bounding box center [639, 177] width 8 height 7
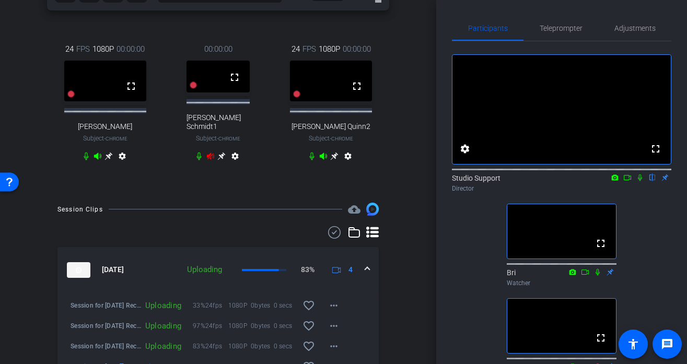
scroll to position [216, 0]
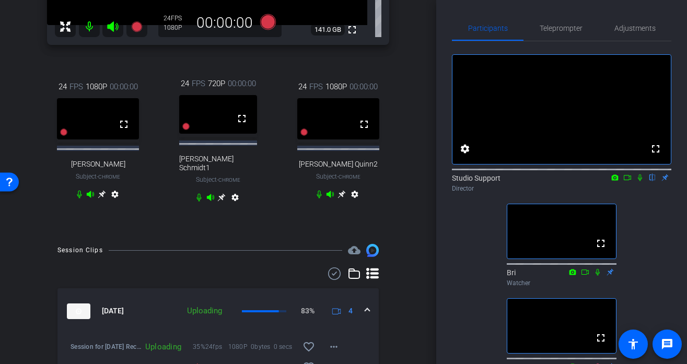
click at [222, 194] on icon at bounding box center [222, 198] width 8 height 8
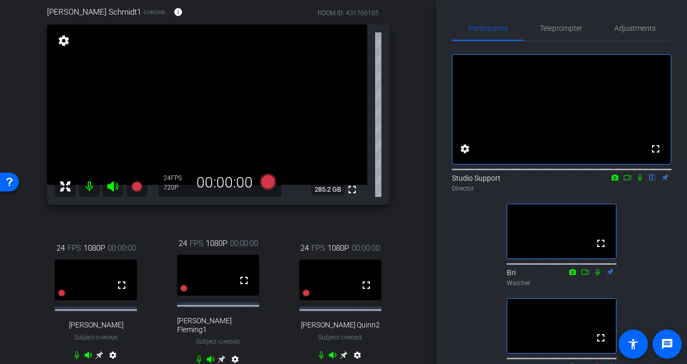
scroll to position [56, 0]
click at [267, 181] on icon at bounding box center [268, 181] width 16 height 16
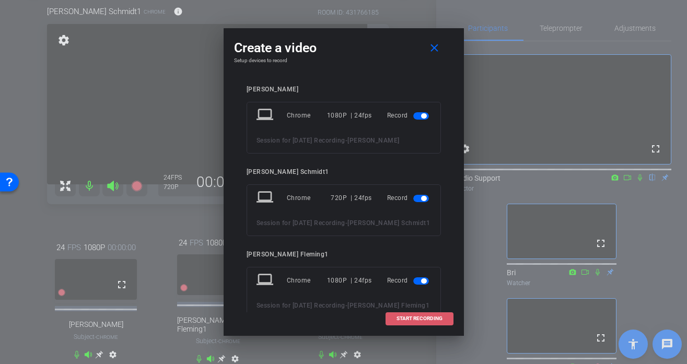
click at [426, 316] on span "START RECORDING" at bounding box center [419, 318] width 46 height 5
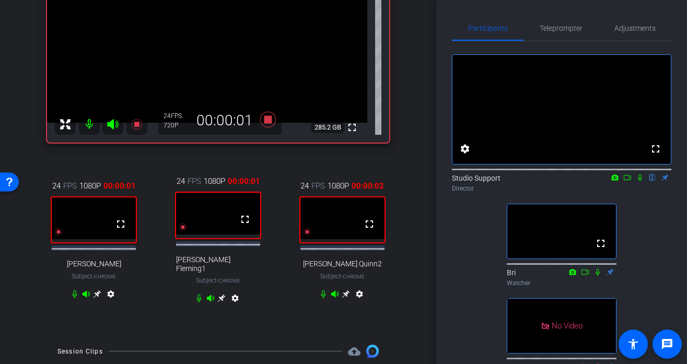
scroll to position [119, 0]
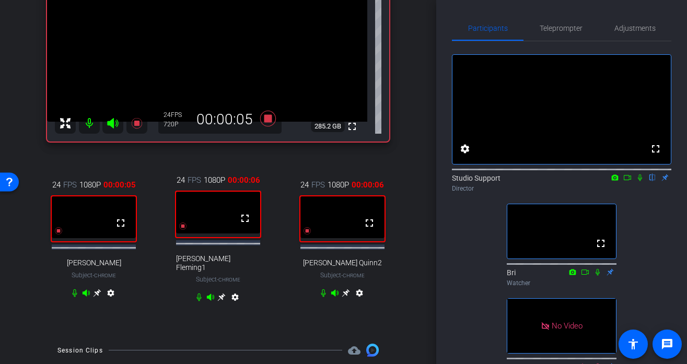
click at [638, 211] on div "fullscreen settings Studio Support flip Director fullscreen Bri Watcher No Vide…" at bounding box center [561, 213] width 219 height 344
click at [594, 276] on icon at bounding box center [597, 271] width 8 height 7
click at [638, 181] on icon at bounding box center [640, 177] width 4 height 7
click at [630, 181] on icon at bounding box center [627, 177] width 8 height 7
click at [98, 297] on icon at bounding box center [97, 293] width 8 height 8
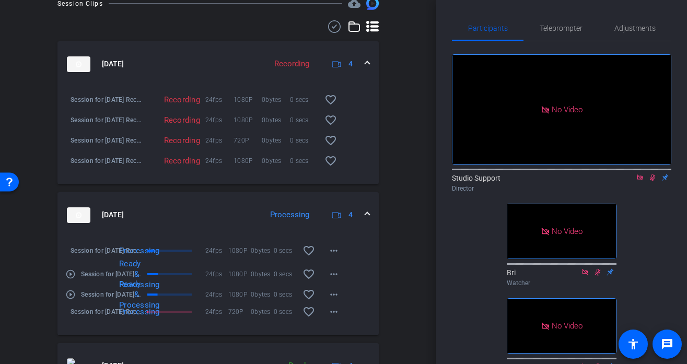
scroll to position [468, 0]
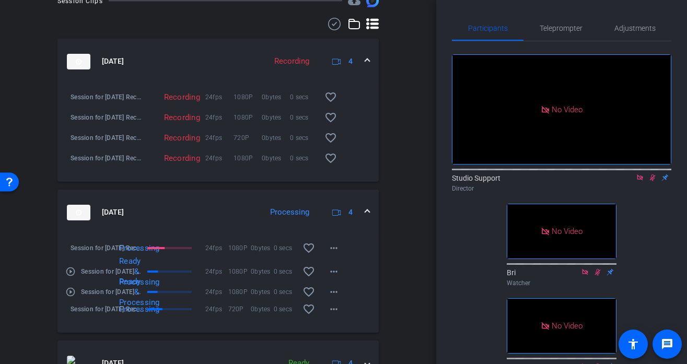
click at [71, 287] on mat-icon "play_circle_outline" at bounding box center [70, 292] width 10 height 10
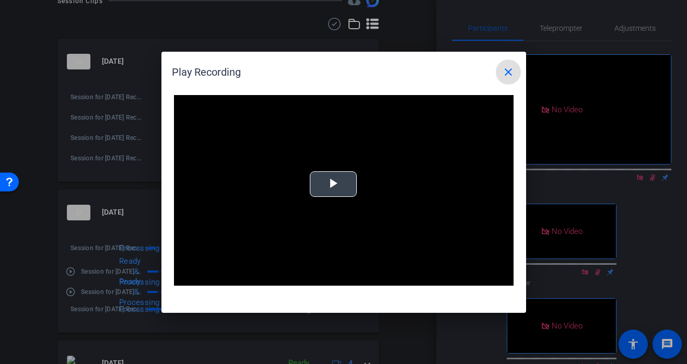
click at [333, 184] on span "Video Player" at bounding box center [333, 184] width 0 height 0
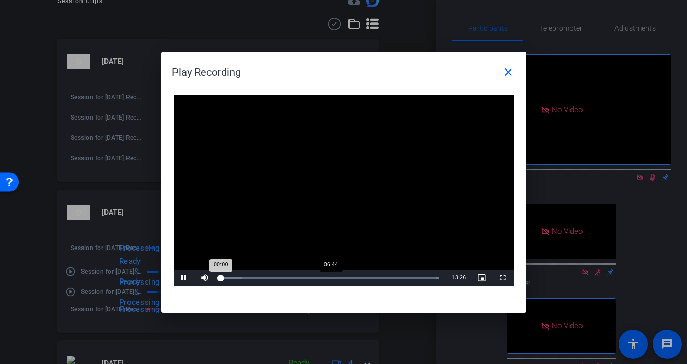
click at [330, 275] on div "Loaded : 100.00% 06:44 00:00" at bounding box center [330, 278] width 229 height 16
click at [370, 277] on div "Loaded : 100.00% 08:53 06:44" at bounding box center [332, 278] width 222 height 3
click at [383, 277] on div "Loaded : 100.00% 09:52 09:05" at bounding box center [332, 278] width 222 height 3
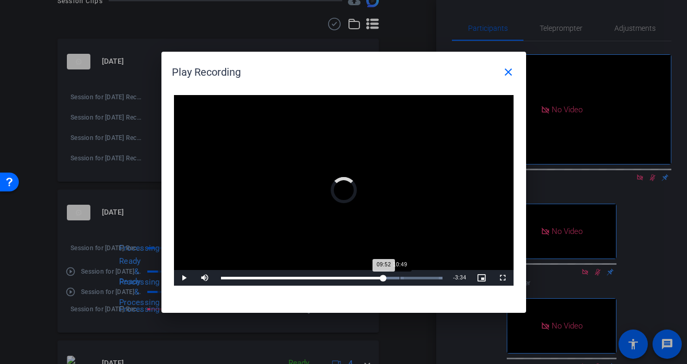
click at [399, 275] on div "Loaded : 100.00% 10:49 09:52" at bounding box center [332, 278] width 232 height 16
click at [409, 274] on div "Loaded : 100.00% 11:23 10:49" at bounding box center [332, 278] width 232 height 16
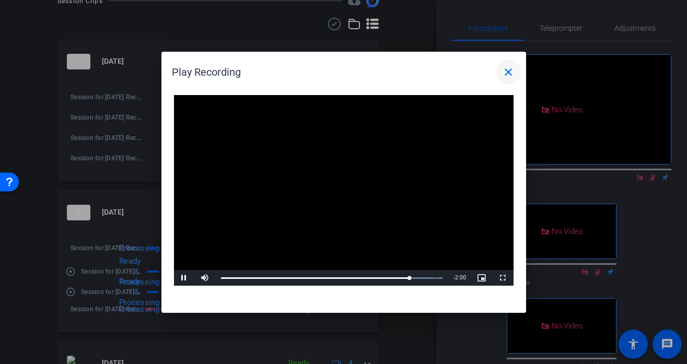
click at [505, 72] on mat-icon "close" at bounding box center [508, 72] width 13 height 13
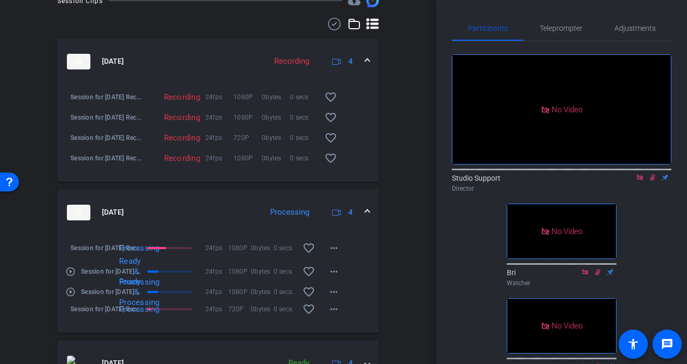
click at [70, 266] on mat-icon "play_circle_outline" at bounding box center [70, 271] width 10 height 10
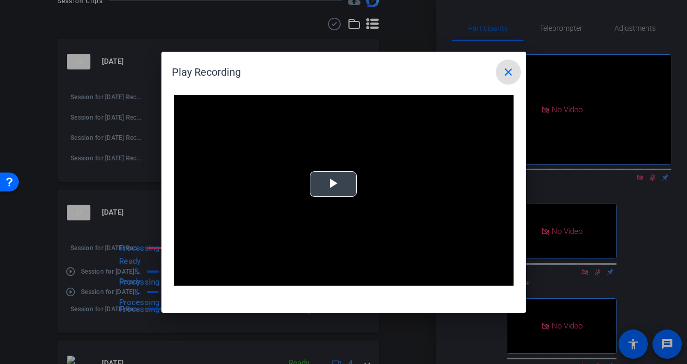
click at [318, 219] on video "Video Player" at bounding box center [343, 190] width 339 height 191
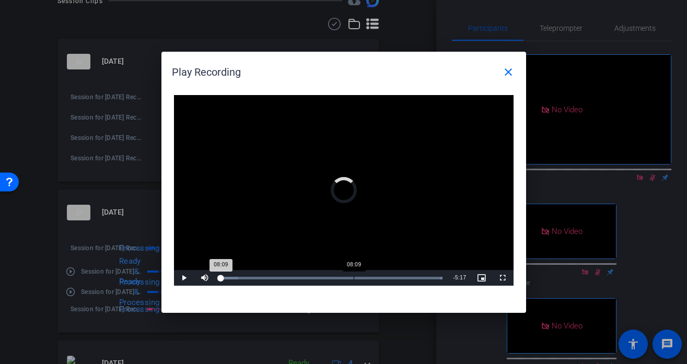
click at [353, 276] on div "Loaded : 100.00% 08:09 08:09" at bounding box center [332, 278] width 232 height 16
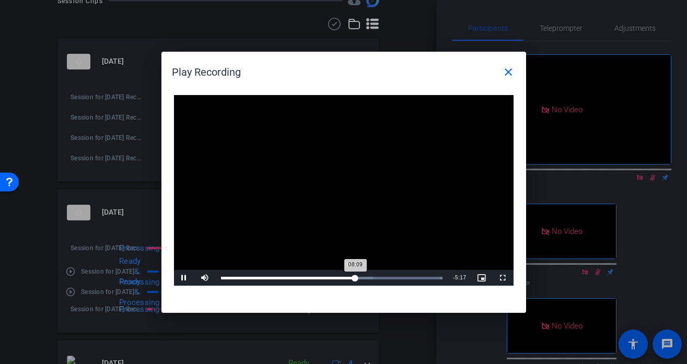
click at [385, 275] on div "Loaded : 100.00% 08:02 08:09" at bounding box center [332, 278] width 232 height 16
click at [308, 279] on div "05:17" at bounding box center [308, 278] width 1 height 3
click at [284, 279] on div "Loaded : 100.00% 03:51 03:51" at bounding box center [332, 278] width 232 height 16
click at [273, 280] on div "Loaded : 100.00% 03:11 03:52" at bounding box center [332, 278] width 232 height 16
click at [261, 284] on div "Loaded : 100.00% 02:28 03:10" at bounding box center [330, 278] width 229 height 16
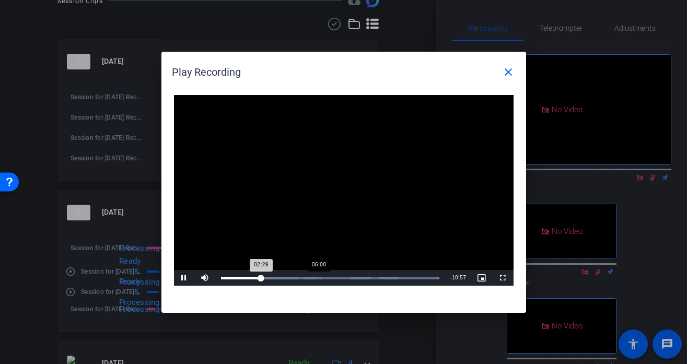
click at [319, 280] on div "Loaded : 100.00% 06:00 02:29" at bounding box center [330, 278] width 229 height 16
click at [360, 279] on div "Loaded : 100.00% 07:47 06:02" at bounding box center [332, 278] width 232 height 16
click at [506, 66] on mat-icon "close" at bounding box center [508, 72] width 13 height 13
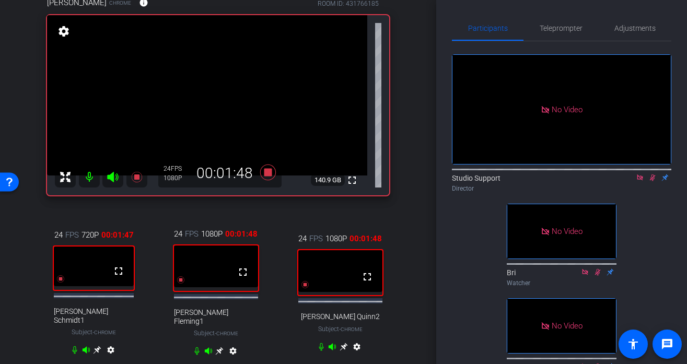
scroll to position [86, 0]
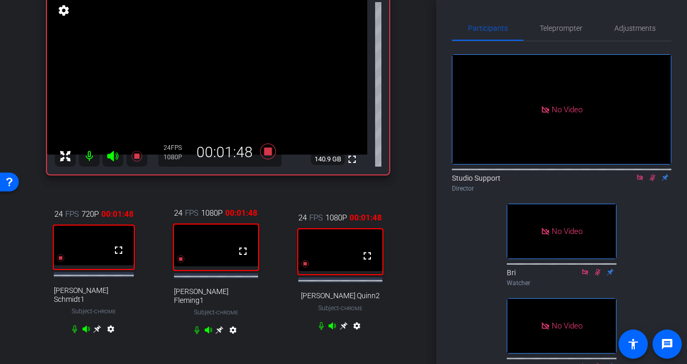
click at [99, 325] on icon at bounding box center [97, 329] width 8 height 8
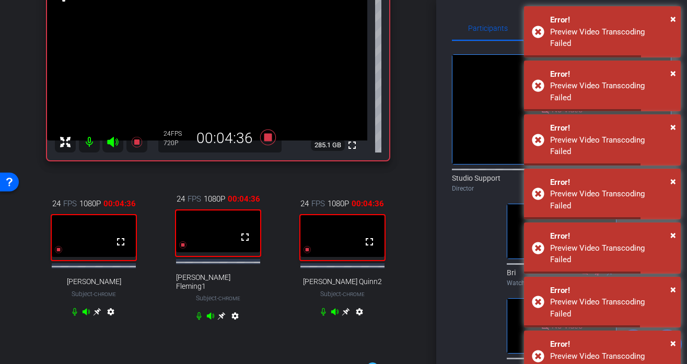
scroll to position [83, 0]
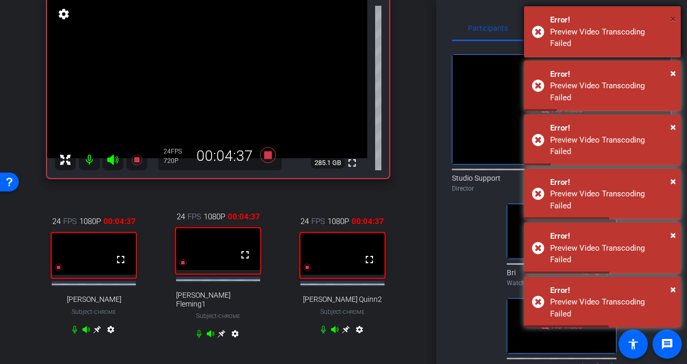
click at [638, 18] on span "×" at bounding box center [673, 19] width 6 height 13
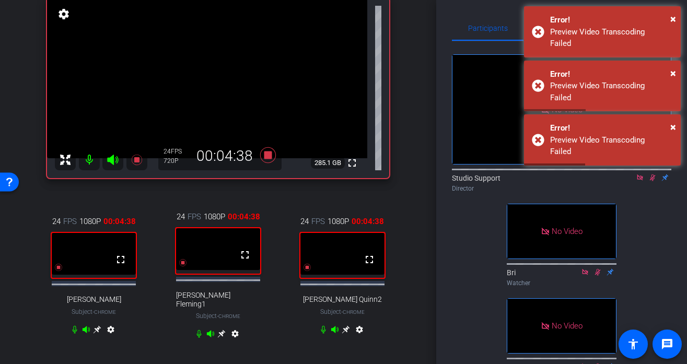
click at [638, 18] on div "× Error! Preview Video Transcoding Failed × Error! Preview Video Transcoding Fa…" at bounding box center [602, 87] width 157 height 162
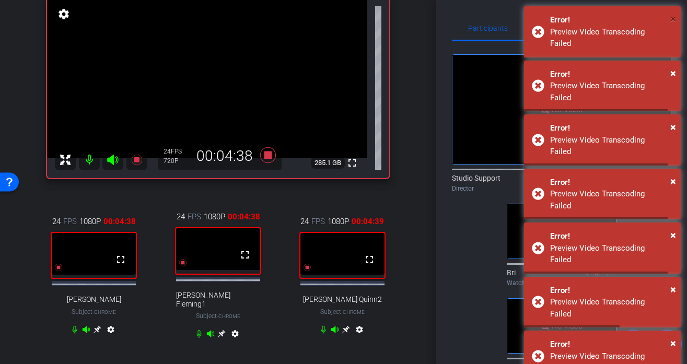
click at [638, 18] on span "×" at bounding box center [673, 19] width 6 height 13
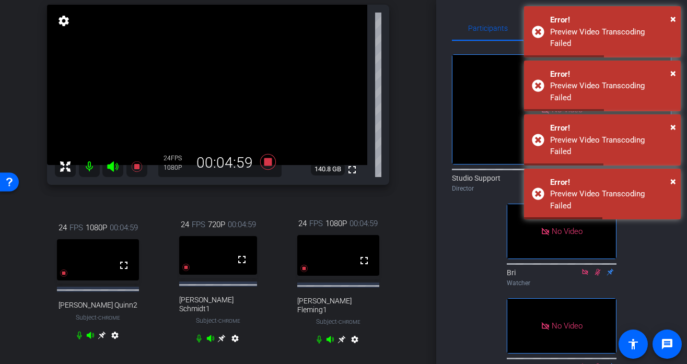
scroll to position [78, 0]
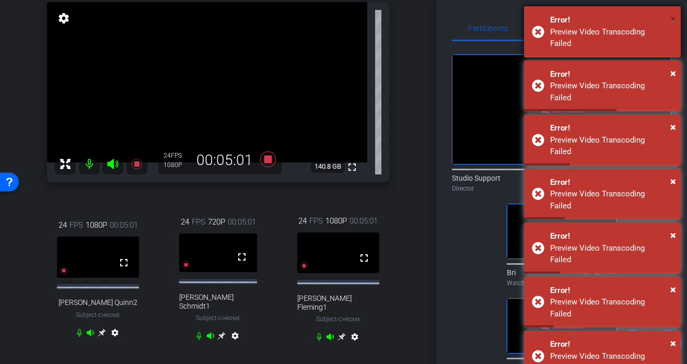
click at [675, 20] on span "×" at bounding box center [673, 19] width 6 height 13
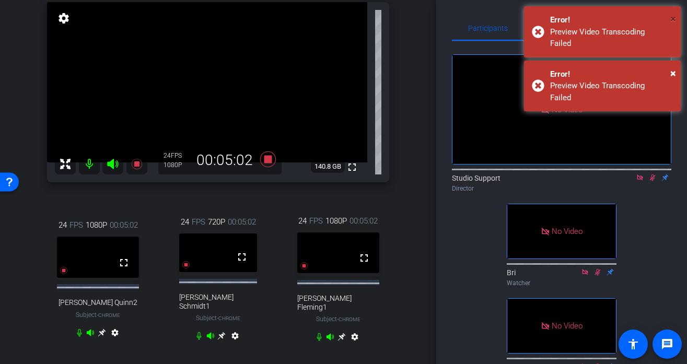
click at [675, 20] on span "×" at bounding box center [673, 19] width 6 height 13
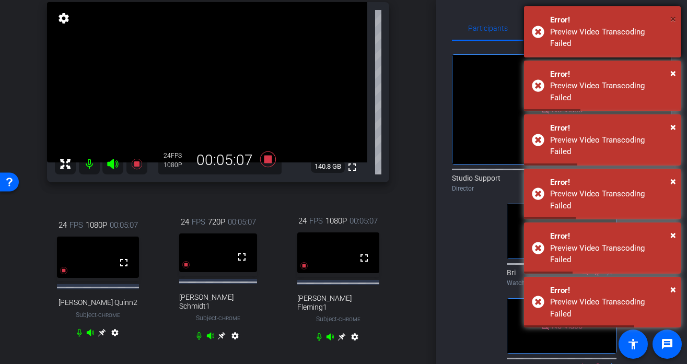
click at [673, 19] on span "×" at bounding box center [673, 19] width 6 height 13
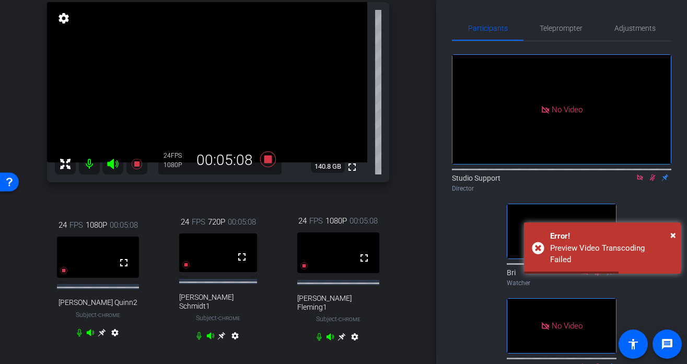
click at [673, 19] on span "×" at bounding box center [673, 19] width 6 height 13
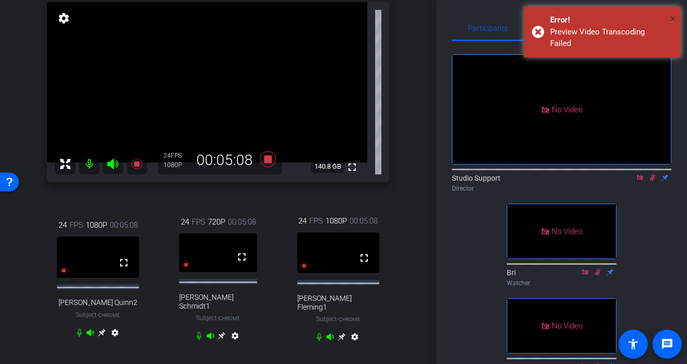
click at [673, 19] on span "×" at bounding box center [673, 19] width 6 height 13
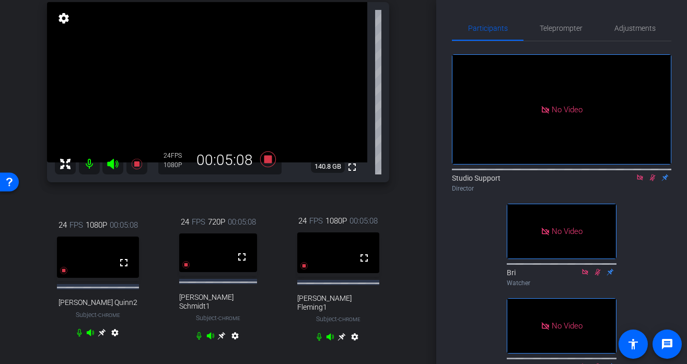
click at [673, 19] on span "×" at bounding box center [673, 19] width 6 height 13
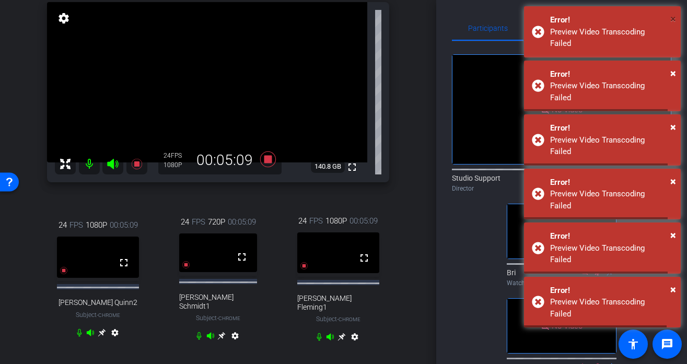
click at [673, 19] on span "×" at bounding box center [673, 19] width 6 height 13
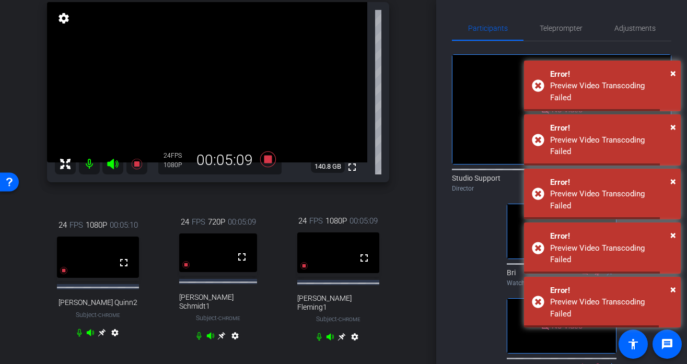
click at [673, 19] on span "×" at bounding box center [673, 19] width 6 height 13
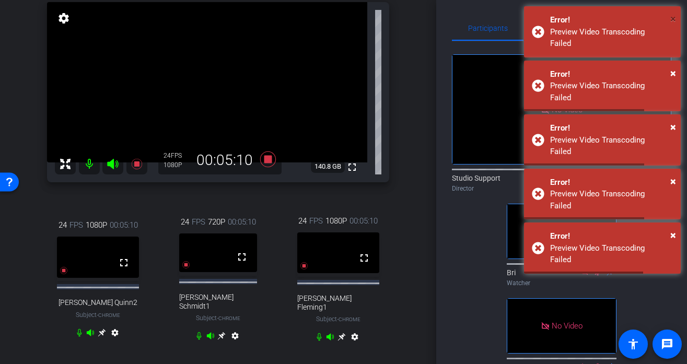
click at [673, 19] on span "×" at bounding box center [673, 19] width 6 height 13
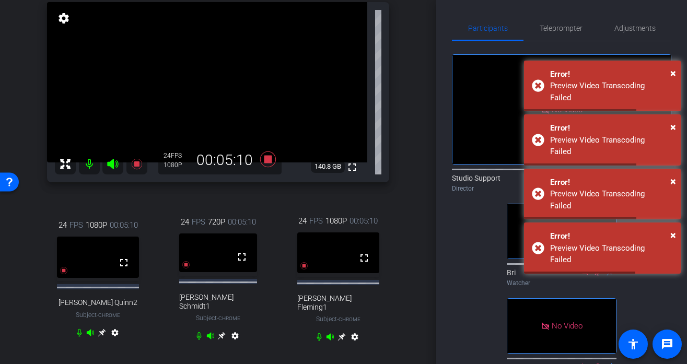
click at [673, 19] on span "×" at bounding box center [673, 19] width 6 height 13
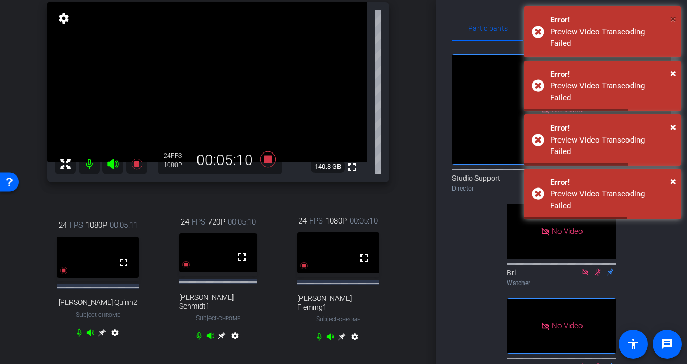
click at [673, 19] on span "×" at bounding box center [673, 19] width 6 height 13
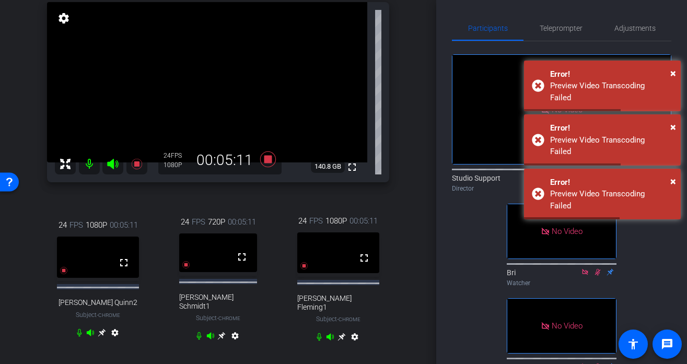
click at [673, 19] on span "×" at bounding box center [673, 19] width 6 height 13
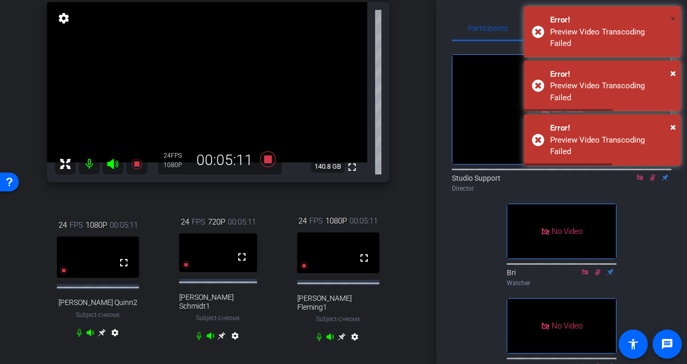
click at [673, 19] on span "×" at bounding box center [673, 19] width 6 height 13
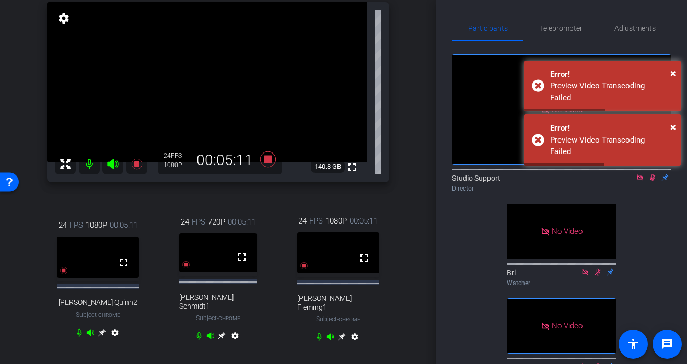
click at [673, 19] on span "×" at bounding box center [673, 19] width 6 height 13
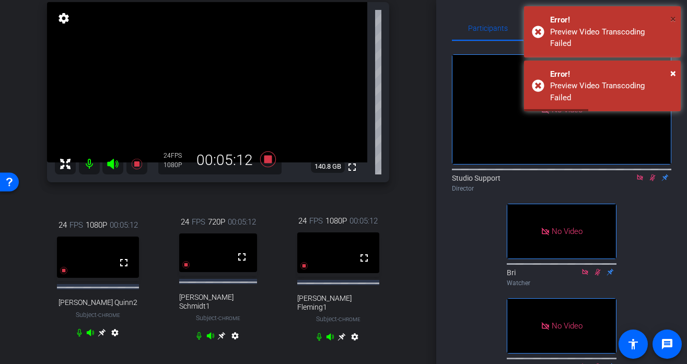
click at [673, 19] on div "× Error! Preview Video Transcoding Failed × Error! Preview Video Transcoding Fa…" at bounding box center [602, 60] width 157 height 108
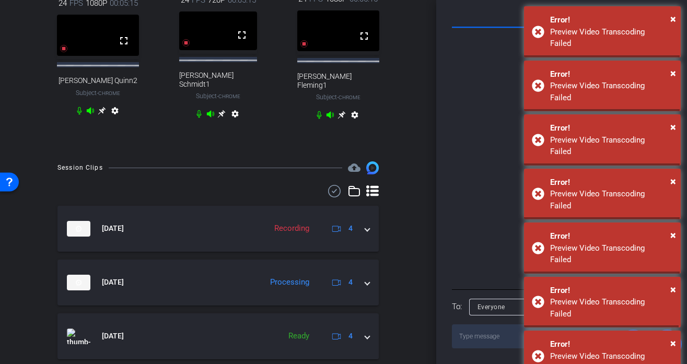
scroll to position [0, 0]
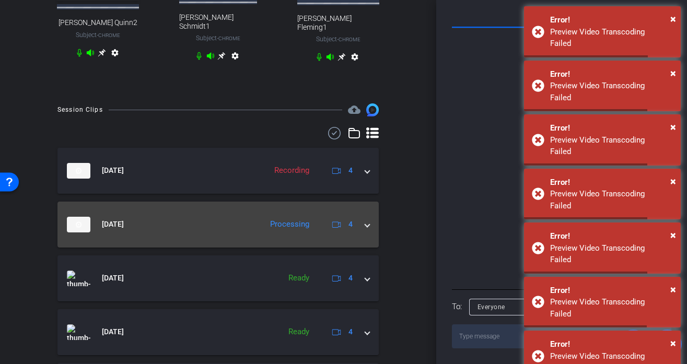
click at [240, 226] on mat-panel-title "[DATE]" at bounding box center [162, 225] width 190 height 16
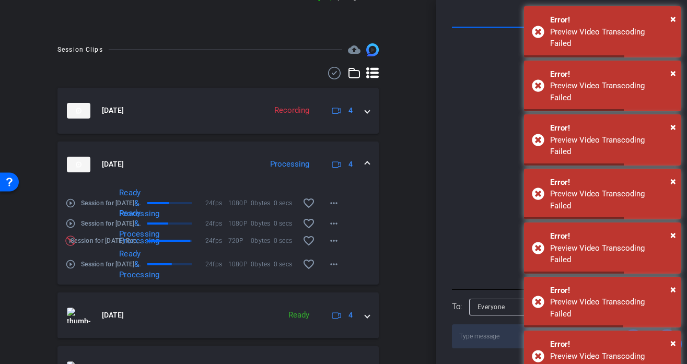
scroll to position [432, 0]
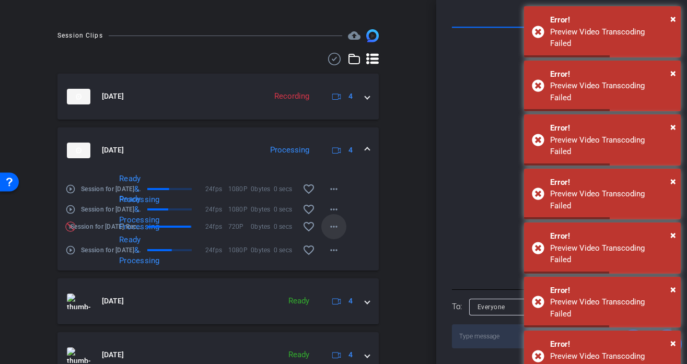
click at [337, 221] on mat-icon "more_horiz" at bounding box center [333, 226] width 13 height 13
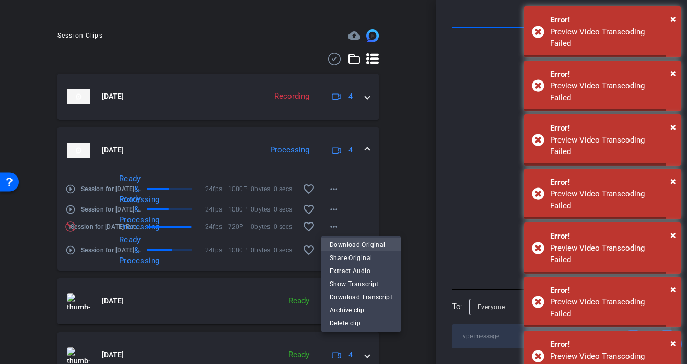
click at [354, 246] on span "Download Original" at bounding box center [360, 244] width 63 height 13
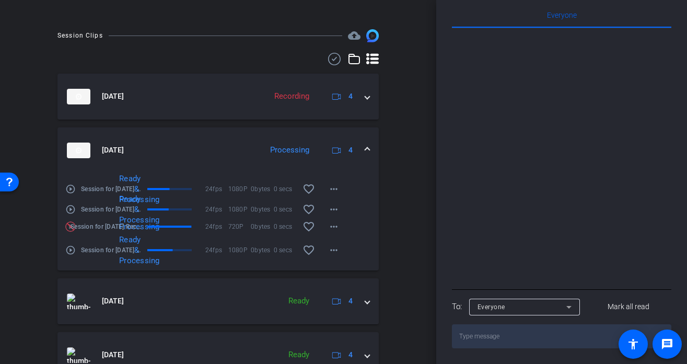
scroll to position [484, 0]
click at [525, 333] on textarea at bounding box center [561, 336] width 219 height 24
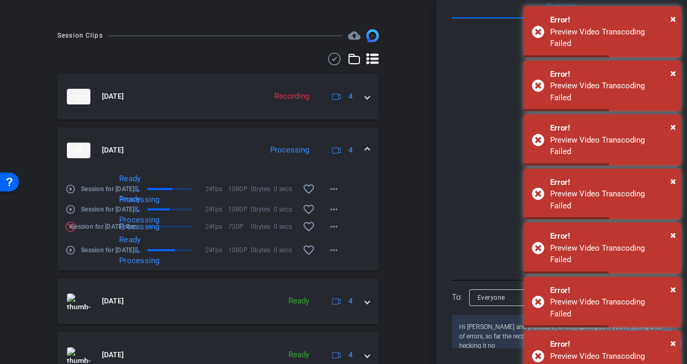
type textarea "Hi [PERSON_NAME] and [PERSON_NAME], apologies if you're seeing a lot of errors,…"
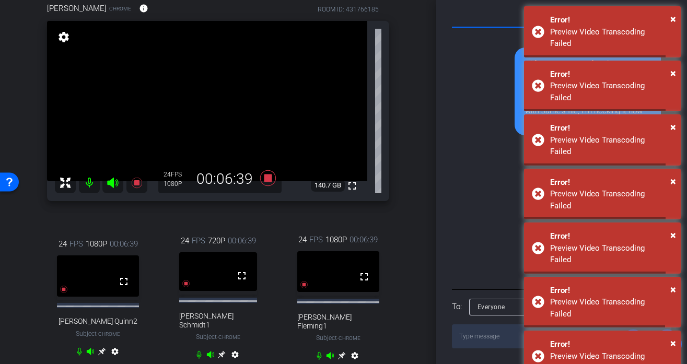
scroll to position [0, 0]
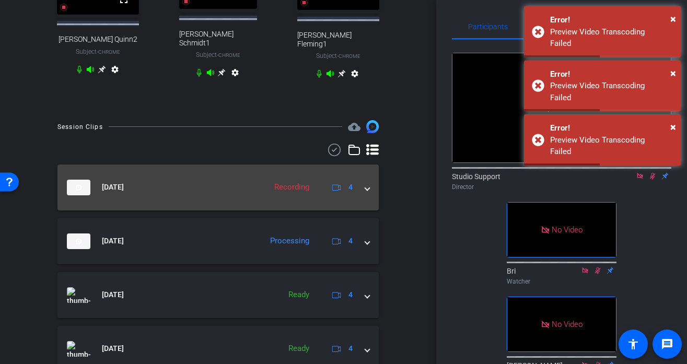
scroll to position [344, 0]
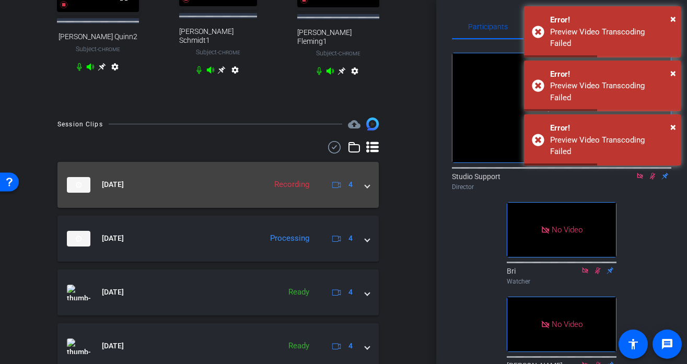
click at [233, 193] on mat-expansion-panel-header "Sep 22, 2025 Recording 4" at bounding box center [217, 185] width 321 height 46
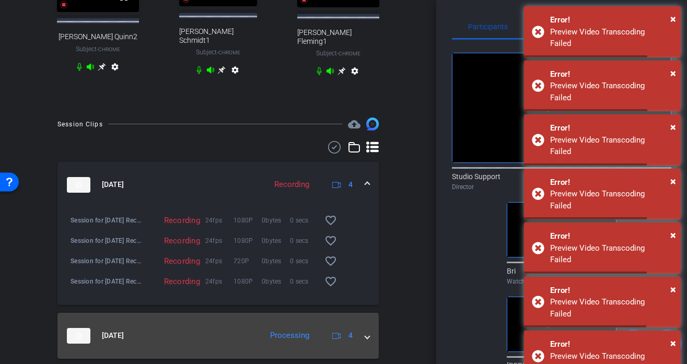
scroll to position [407, 0]
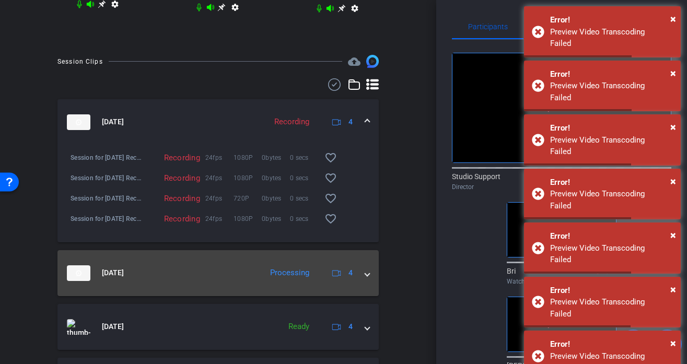
click at [205, 284] on mat-expansion-panel-header "Sep 22, 2025 Processing 4" at bounding box center [217, 273] width 321 height 46
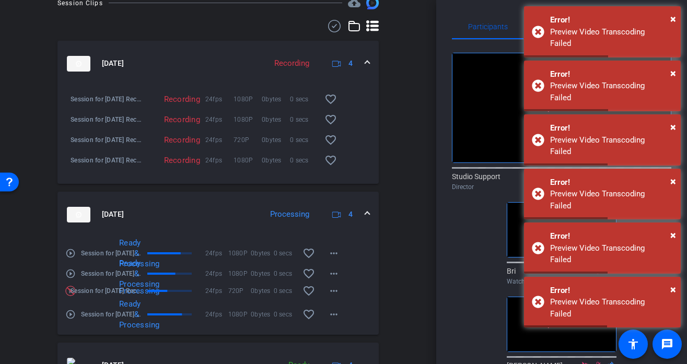
scroll to position [501, 0]
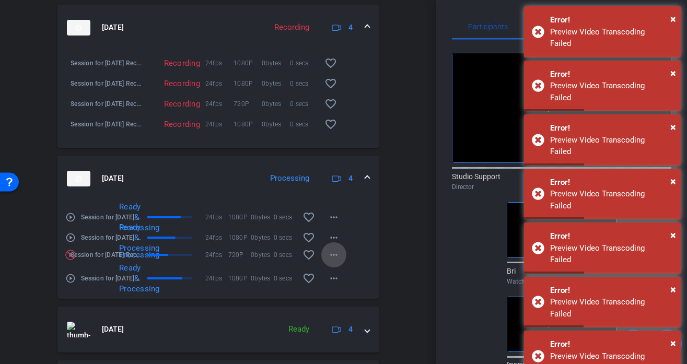
click at [332, 251] on mat-icon "more_horiz" at bounding box center [333, 255] width 13 height 13
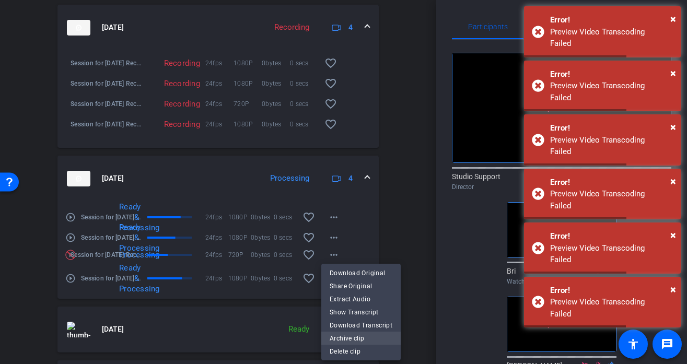
click at [343, 334] on span "Archive clip" at bounding box center [360, 338] width 63 height 13
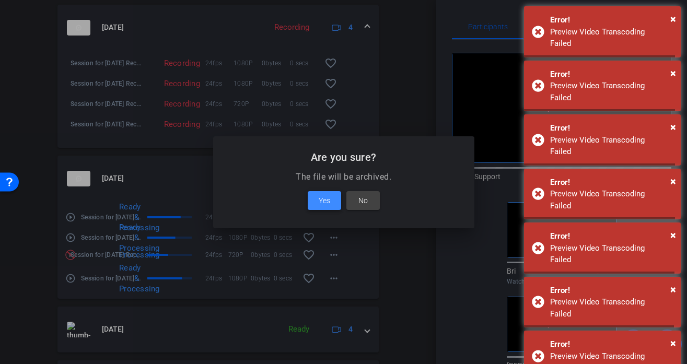
click at [319, 206] on span "Yes" at bounding box center [324, 200] width 11 height 13
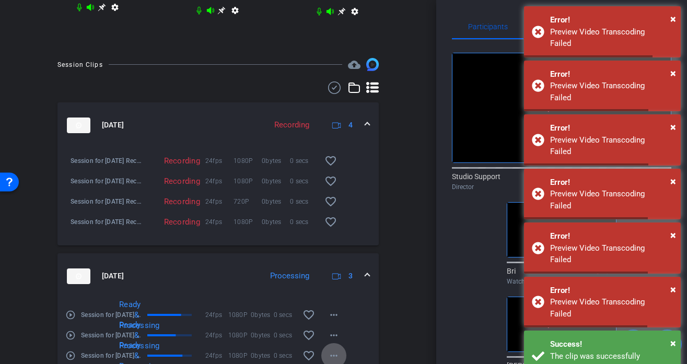
scroll to position [384, 0]
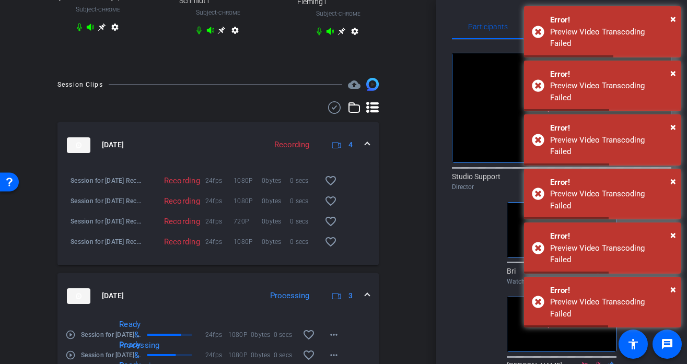
click at [355, 105] on icon at bounding box center [354, 107] width 13 height 13
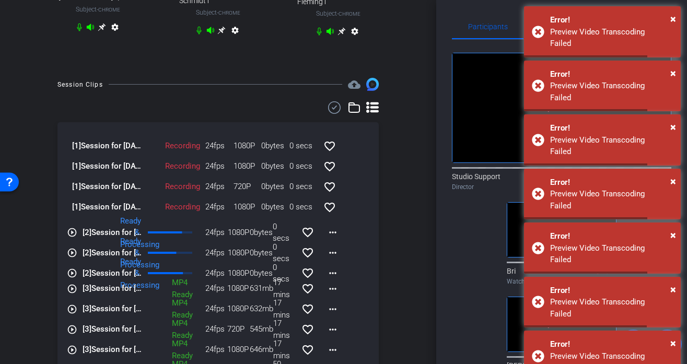
click at [375, 104] on icon at bounding box center [372, 107] width 13 height 11
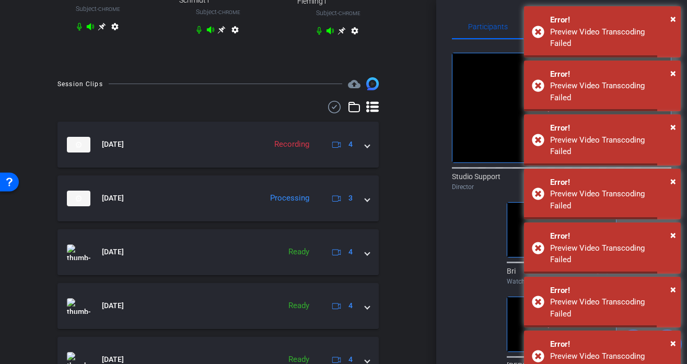
scroll to position [373, 0]
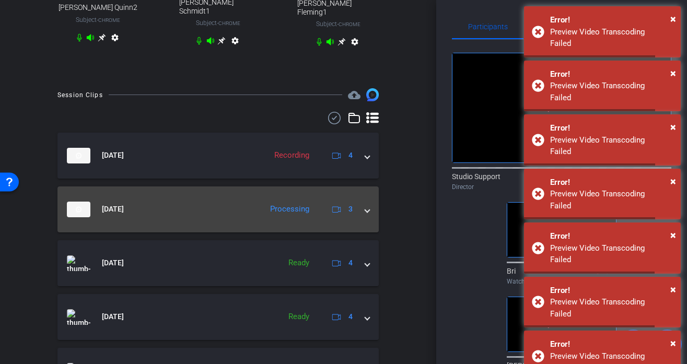
click at [236, 214] on mat-expansion-panel-header "Sep 22, 2025 Processing 3" at bounding box center [217, 209] width 321 height 46
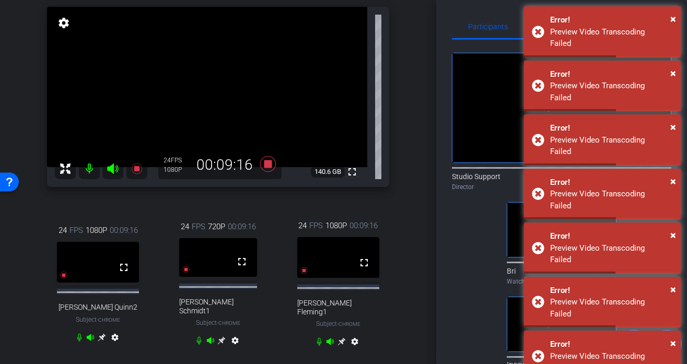
scroll to position [0, 0]
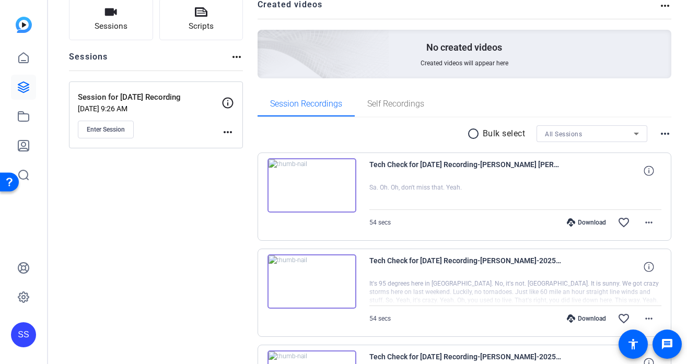
scroll to position [98, 0]
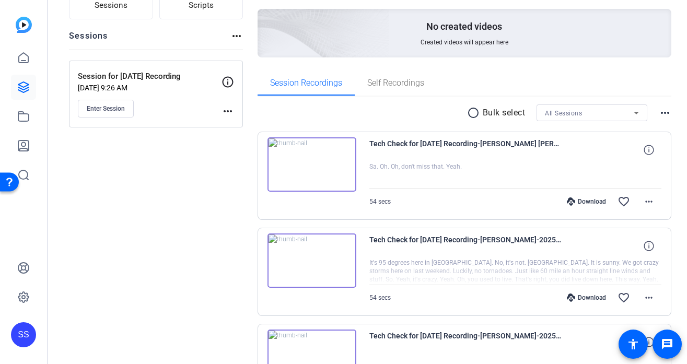
click at [659, 117] on mat-icon "more_horiz" at bounding box center [664, 113] width 13 height 13
click at [637, 126] on span "View Archived Clips" at bounding box center [633, 126] width 59 height 13
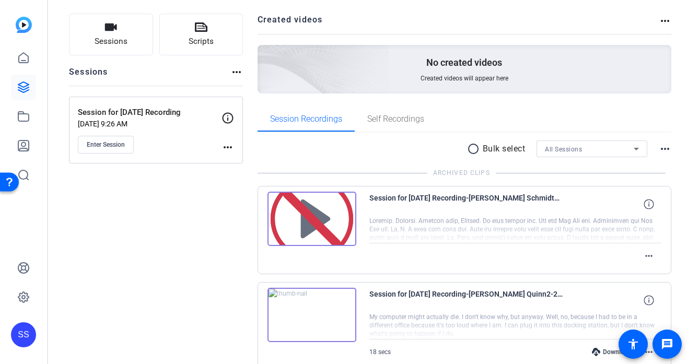
scroll to position [90, 0]
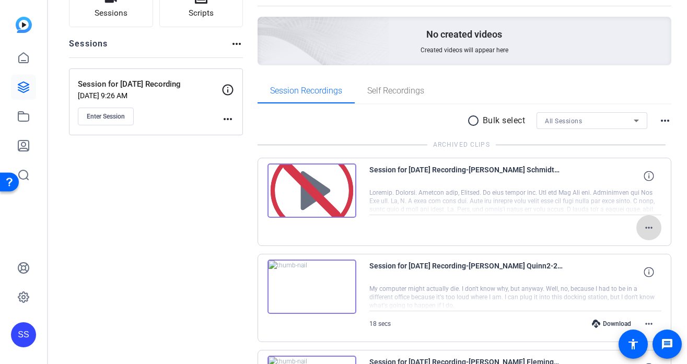
click at [655, 223] on span at bounding box center [648, 227] width 25 height 25
click at [630, 248] on span "Restore clip" at bounding box center [632, 249] width 42 height 13
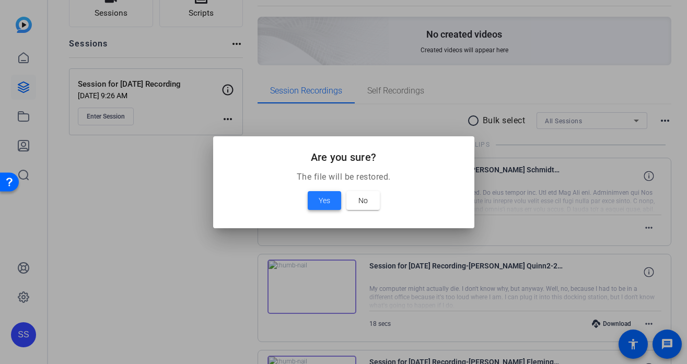
click at [335, 202] on span at bounding box center [324, 200] width 33 height 25
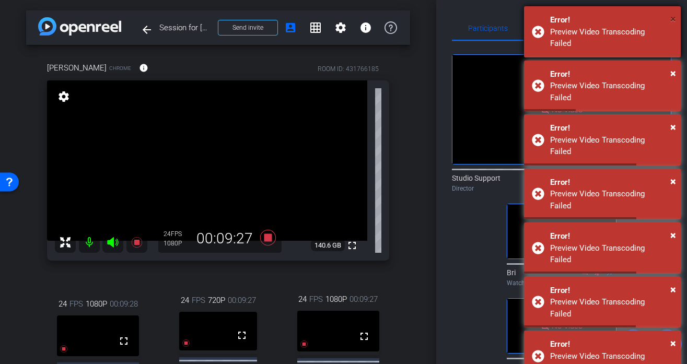
click at [675, 17] on span "×" at bounding box center [673, 19] width 6 height 13
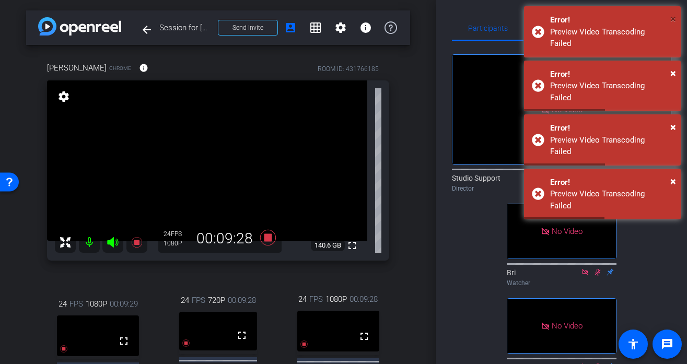
click at [675, 17] on span "×" at bounding box center [673, 19] width 6 height 13
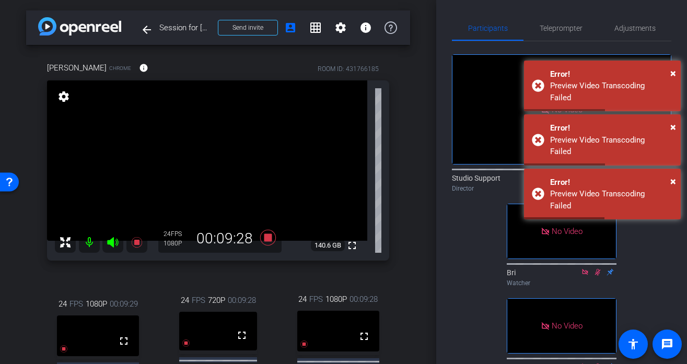
click at [675, 17] on span "×" at bounding box center [673, 19] width 6 height 13
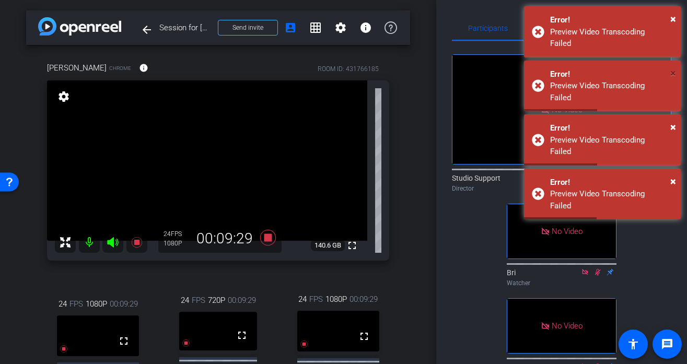
click at [675, 67] on span "×" at bounding box center [673, 73] width 6 height 13
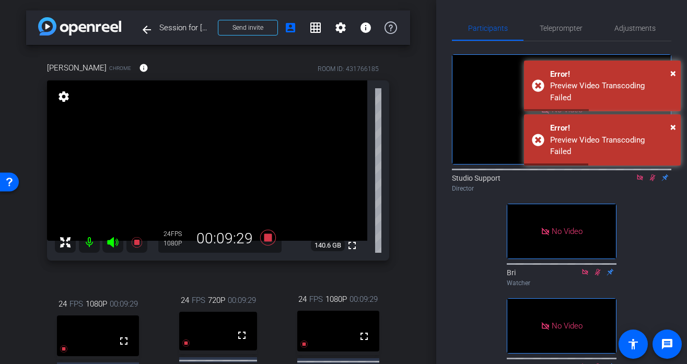
click at [675, 17] on div "× Error! Preview Video Transcoding Failed × Error! Preview Video Transcoding Fa…" at bounding box center [602, 87] width 157 height 162
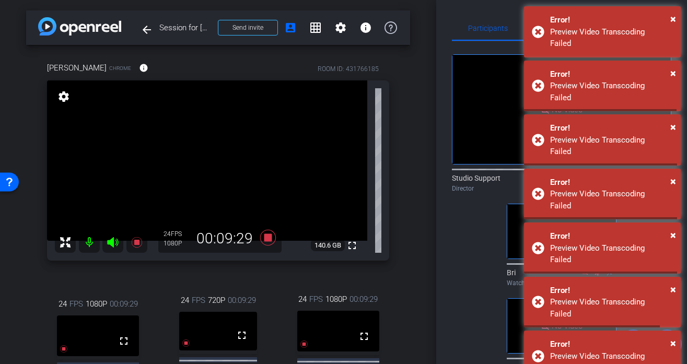
click at [675, 17] on span "×" at bounding box center [673, 19] width 6 height 13
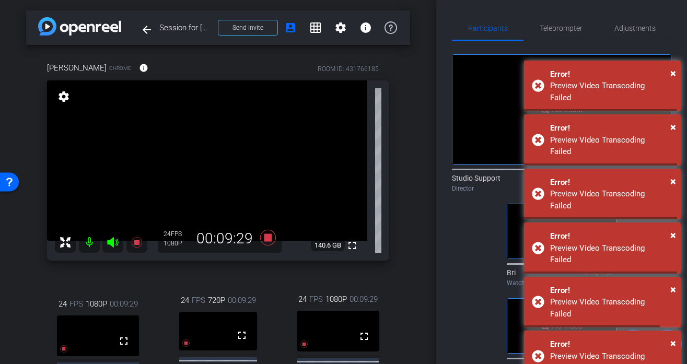
click at [675, 17] on span "×" at bounding box center [673, 19] width 6 height 13
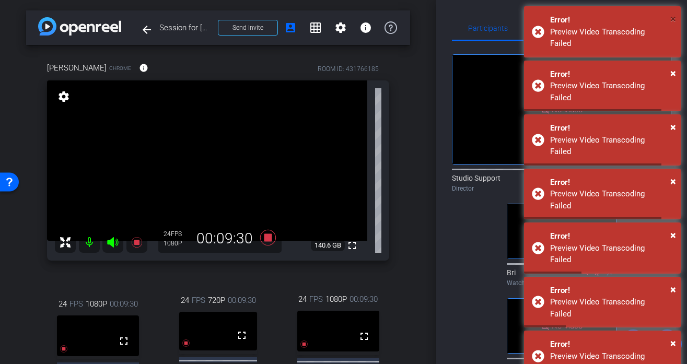
click at [675, 17] on span "×" at bounding box center [673, 19] width 6 height 13
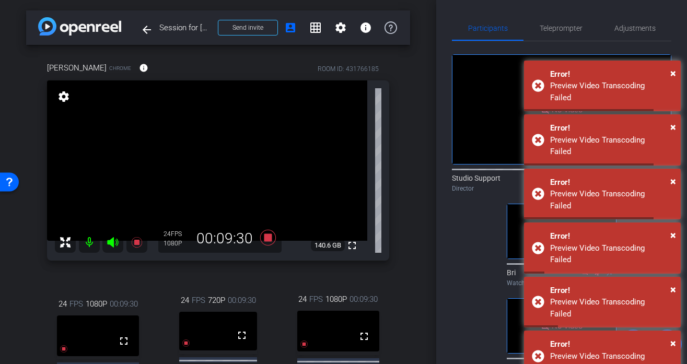
click at [675, 17] on span "×" at bounding box center [673, 19] width 6 height 13
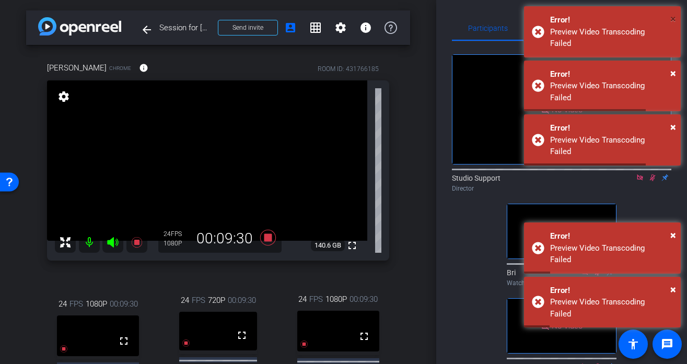
click at [675, 17] on span "×" at bounding box center [673, 19] width 6 height 13
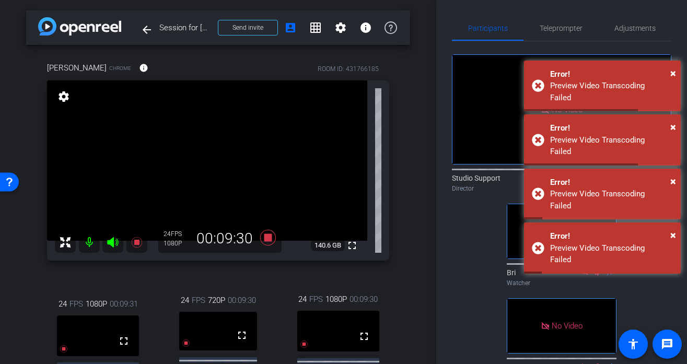
click at [675, 17] on span "×" at bounding box center [673, 19] width 6 height 13
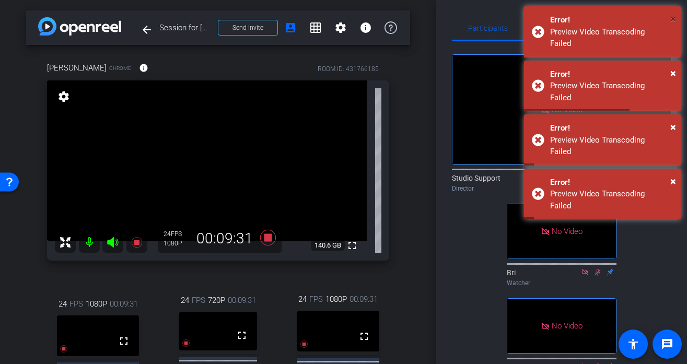
click at [675, 17] on span "×" at bounding box center [673, 19] width 6 height 13
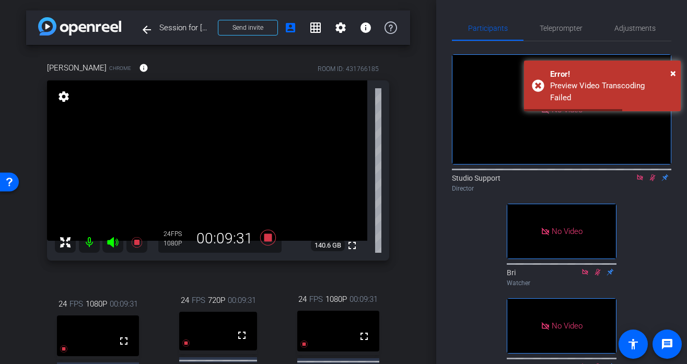
click at [675, 17] on span "×" at bounding box center [673, 19] width 6 height 13
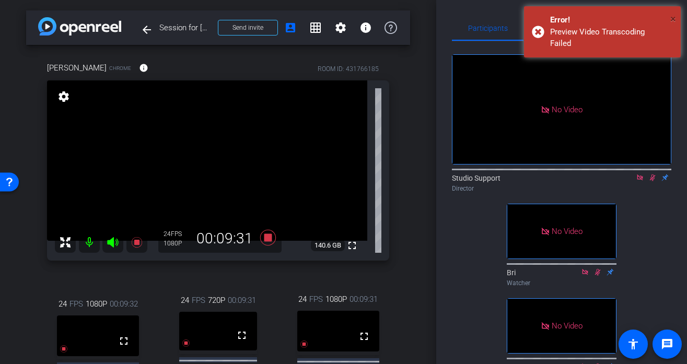
click at [675, 17] on span "×" at bounding box center [673, 19] width 6 height 13
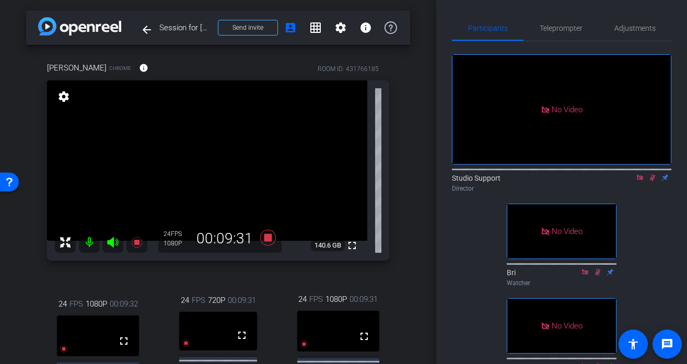
click at [675, 17] on span "×" at bounding box center [673, 19] width 6 height 13
click at [675, 17] on div "Participants Teleprompter Adjustments No Video Studio Support Director No Video…" at bounding box center [561, 182] width 251 height 364
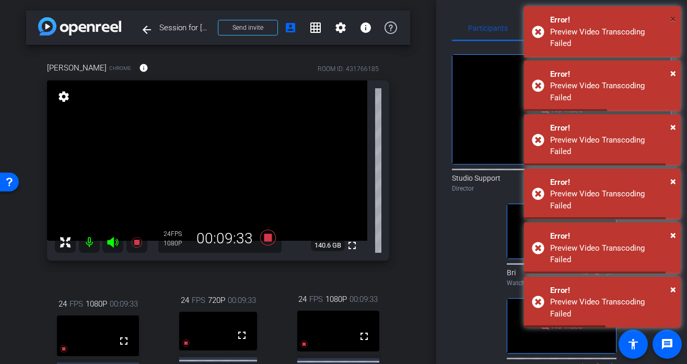
click at [675, 17] on span "×" at bounding box center [673, 19] width 6 height 13
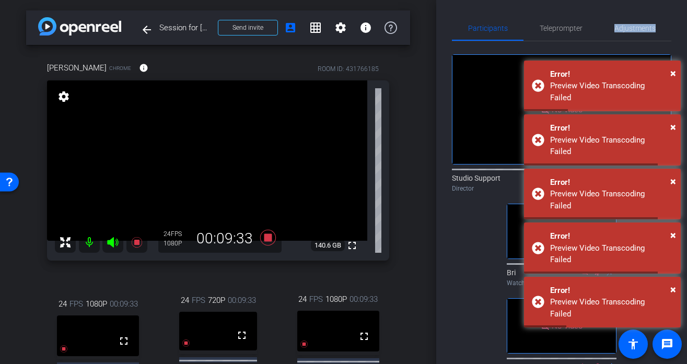
click at [675, 17] on span "×" at bounding box center [673, 19] width 6 height 13
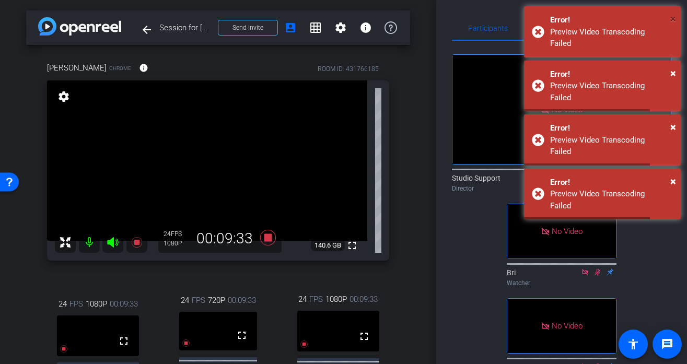
click at [675, 17] on span "×" at bounding box center [673, 19] width 6 height 13
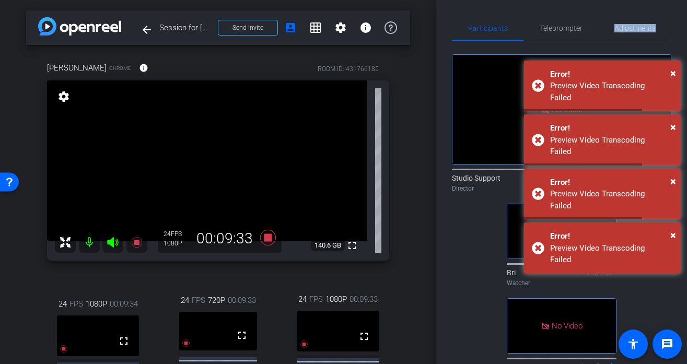
click at [675, 17] on span "×" at bounding box center [673, 19] width 6 height 13
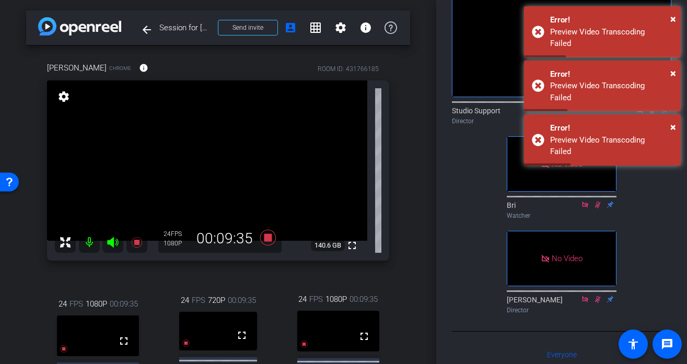
scroll to position [126, 0]
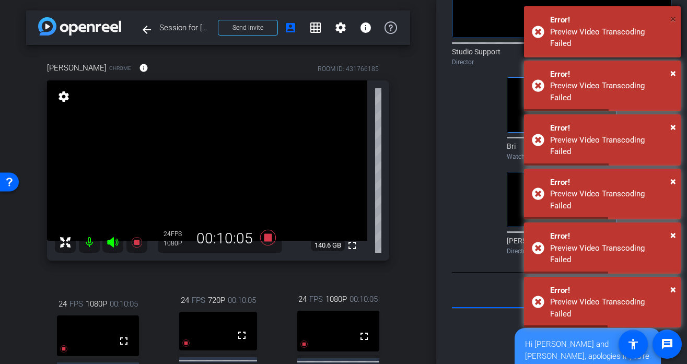
click at [673, 18] on span "×" at bounding box center [673, 19] width 6 height 13
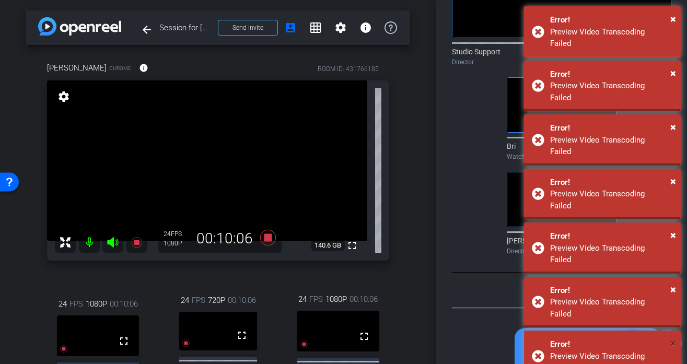
click at [673, 18] on div "× Error! Preview Video Transcoding Failed × Error! Preview Video Transcoding Fa…" at bounding box center [602, 303] width 157 height 595
click at [673, 18] on span "×" at bounding box center [673, 19] width 6 height 13
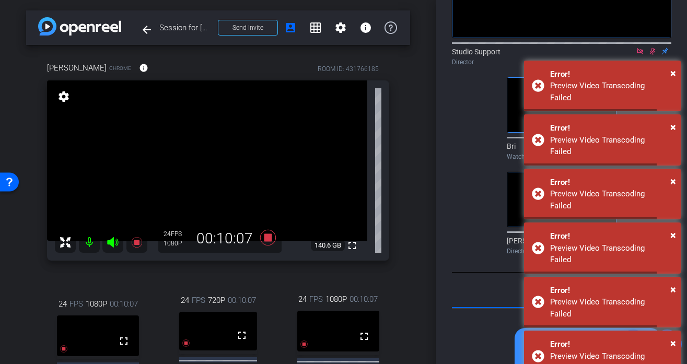
click at [673, 18] on span "×" at bounding box center [673, 19] width 6 height 13
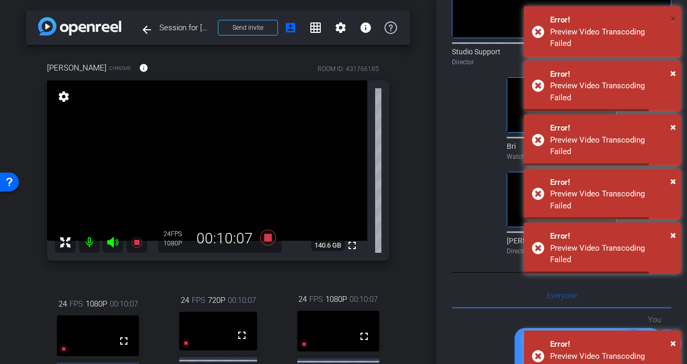
click at [673, 18] on span "×" at bounding box center [673, 19] width 6 height 13
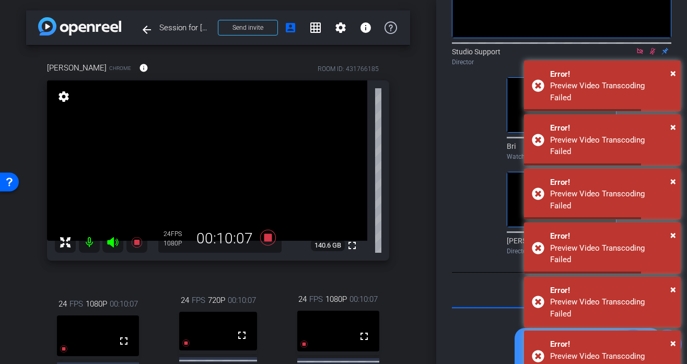
click at [673, 18] on span "×" at bounding box center [673, 19] width 6 height 13
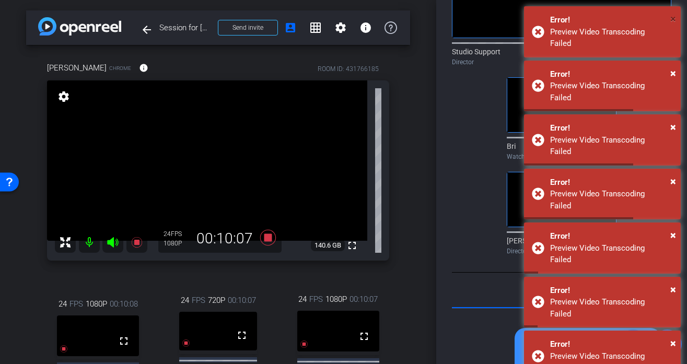
click at [673, 18] on span "×" at bounding box center [673, 19] width 6 height 13
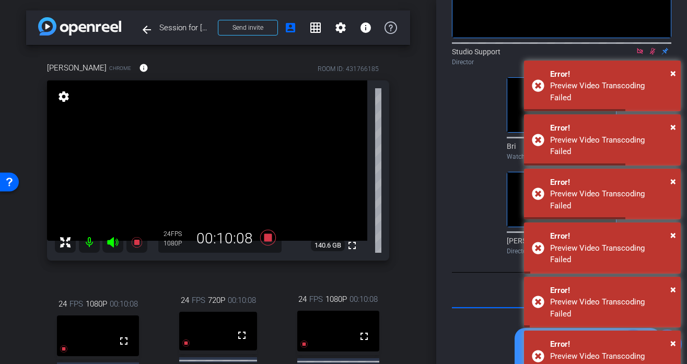
click at [673, 18] on span "×" at bounding box center [673, 19] width 6 height 13
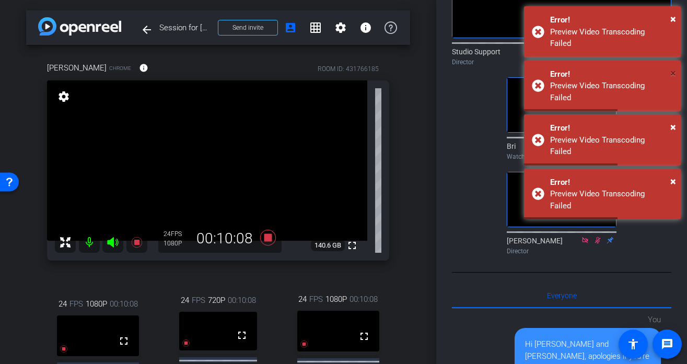
click at [673, 67] on span "×" at bounding box center [673, 73] width 6 height 13
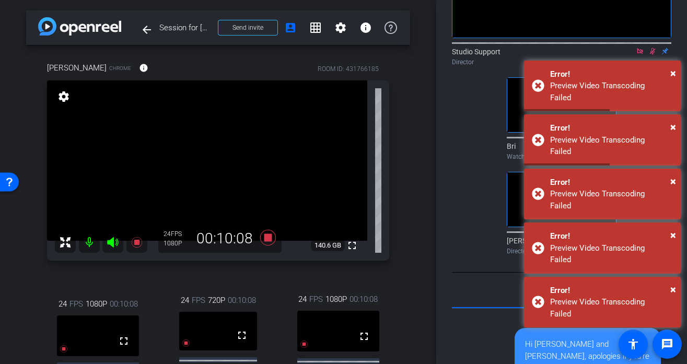
click at [673, 18] on span "×" at bounding box center [673, 19] width 6 height 13
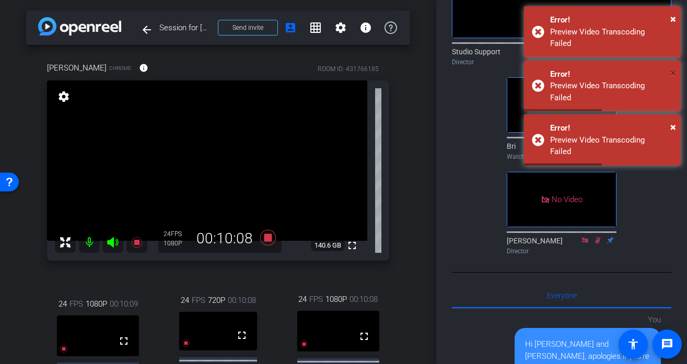
click at [673, 67] on span "×" at bounding box center [673, 73] width 6 height 13
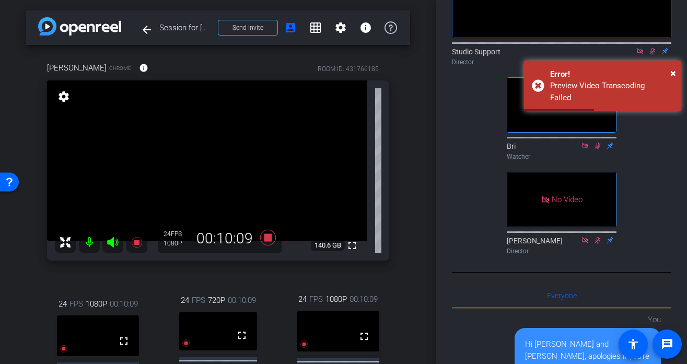
click at [673, 18] on span "×" at bounding box center [673, 19] width 6 height 13
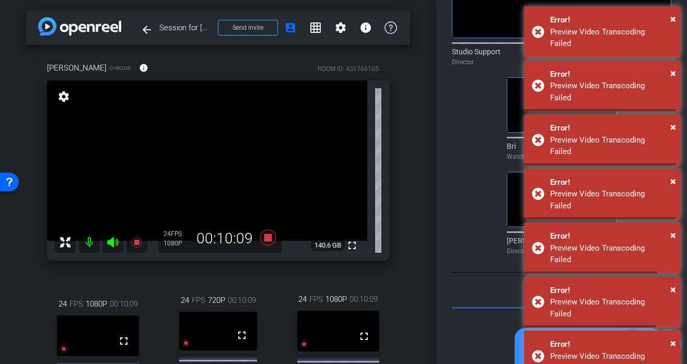
click at [673, 18] on span "×" at bounding box center [673, 19] width 6 height 13
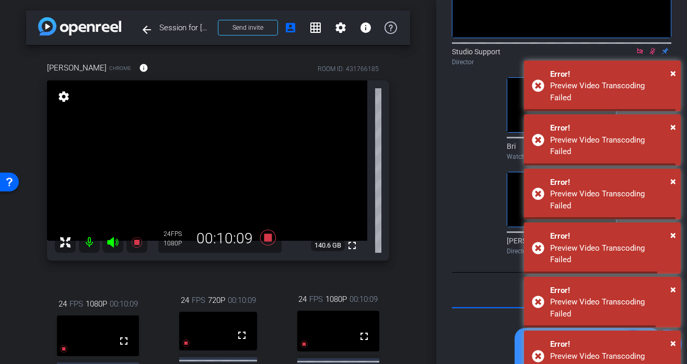
click at [673, 18] on span "×" at bounding box center [673, 19] width 6 height 13
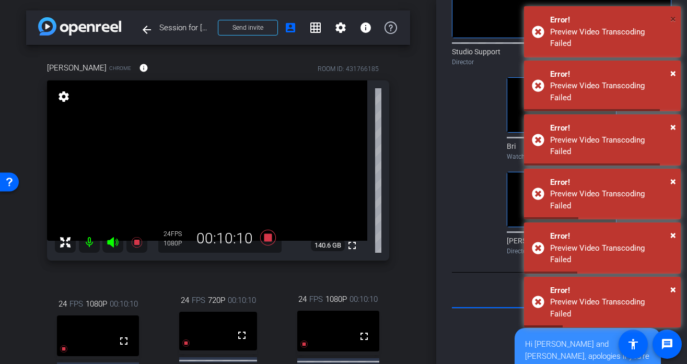
click at [673, 18] on span "×" at bounding box center [673, 19] width 6 height 13
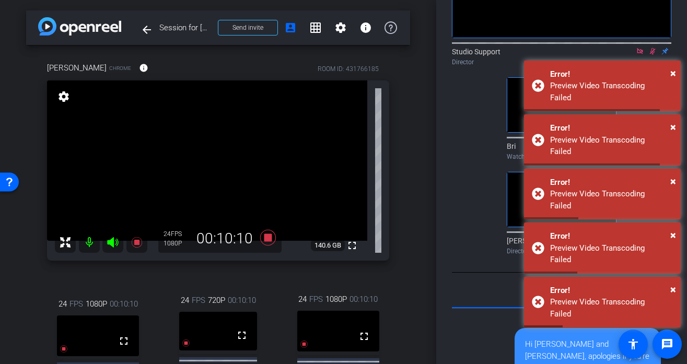
click at [673, 18] on span "×" at bounding box center [673, 19] width 6 height 13
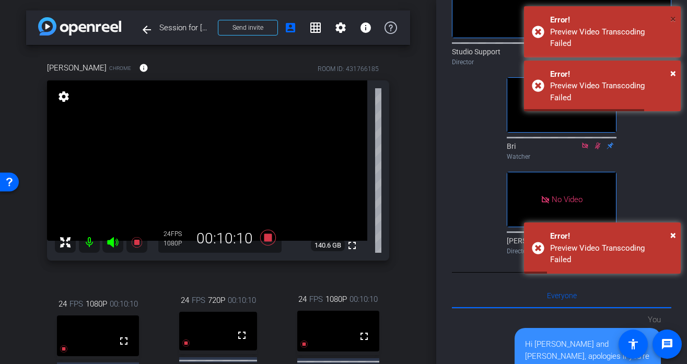
click at [673, 18] on span "×" at bounding box center [673, 19] width 6 height 13
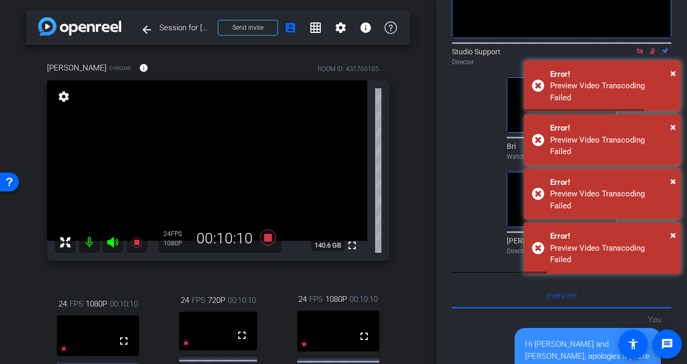
click at [673, 18] on span "×" at bounding box center [673, 19] width 6 height 13
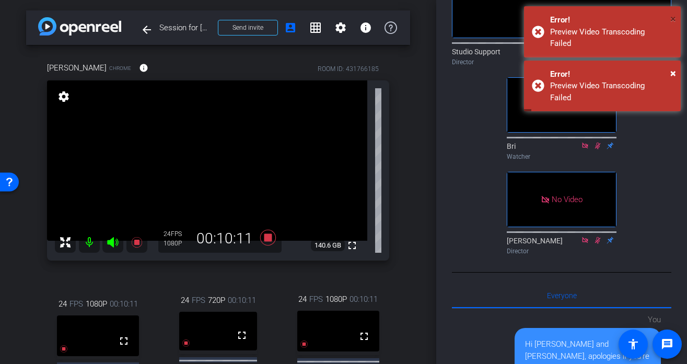
click at [673, 18] on span "×" at bounding box center [673, 19] width 6 height 13
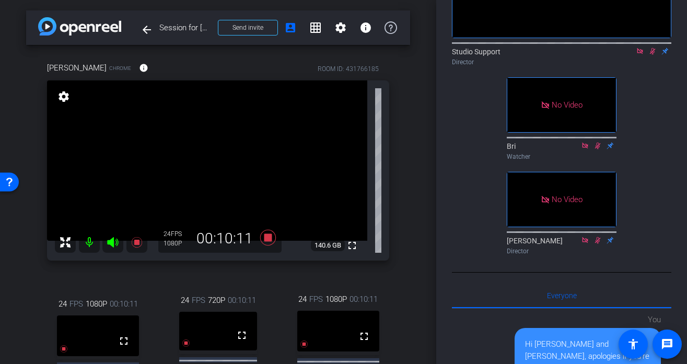
click at [673, 18] on span "×" at bounding box center [673, 19] width 6 height 13
click at [673, 18] on div "Participants Teleprompter Adjustments No Video Studio Support Director No Video…" at bounding box center [561, 182] width 251 height 364
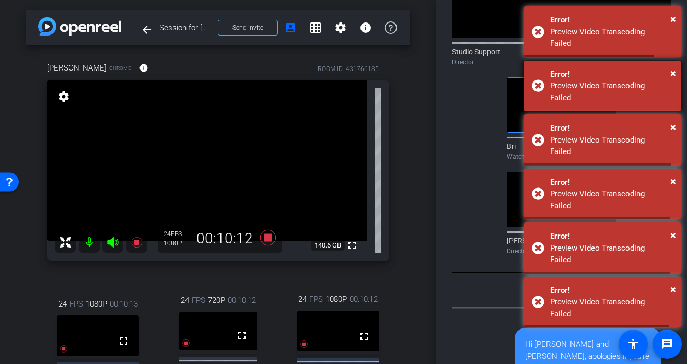
click at [655, 86] on div "× Error! Preview Video Transcoding Failed" at bounding box center [602, 86] width 157 height 51
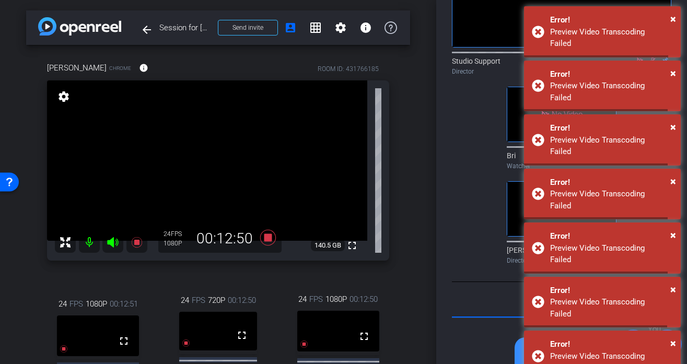
scroll to position [119, 0]
click at [336, 28] on mat-icon "settings" at bounding box center [340, 27] width 13 height 13
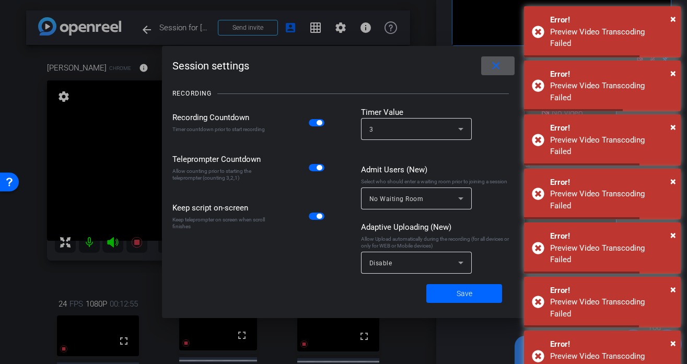
click at [499, 64] on mat-icon "close" at bounding box center [495, 66] width 13 height 13
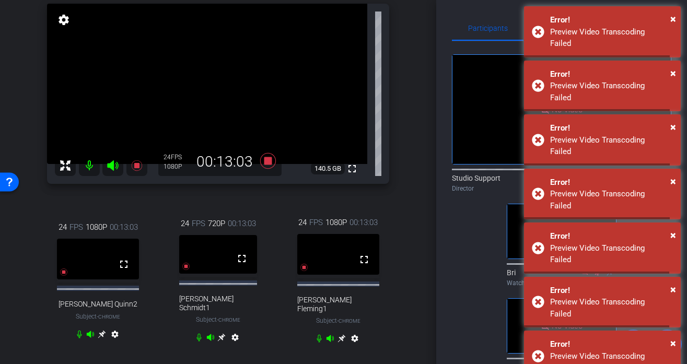
scroll to position [120, 0]
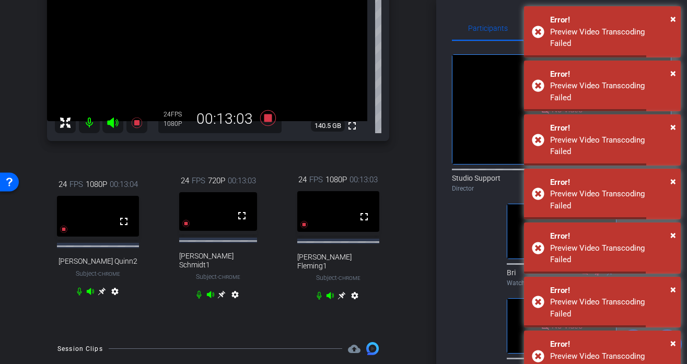
click at [236, 292] on mat-icon "settings" at bounding box center [235, 296] width 13 height 13
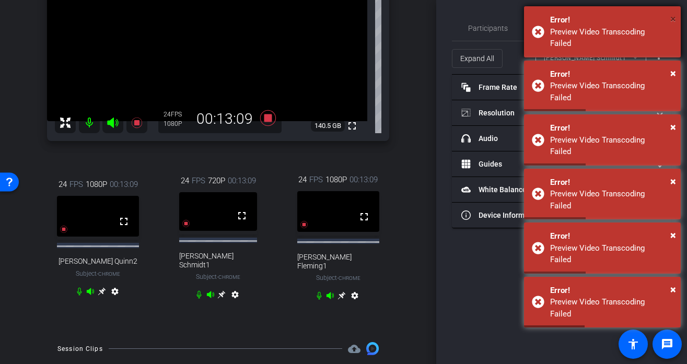
click at [670, 18] on span "×" at bounding box center [673, 19] width 6 height 13
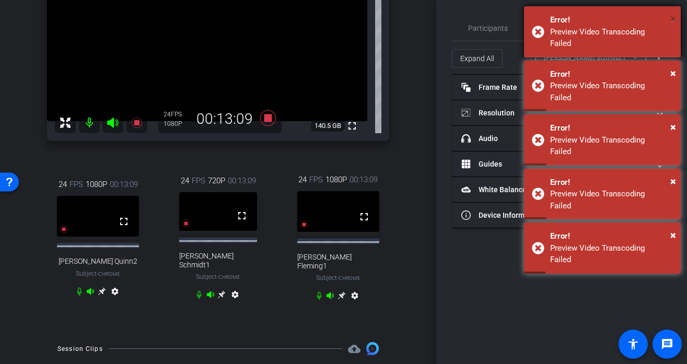
click at [672, 17] on span "×" at bounding box center [673, 19] width 6 height 13
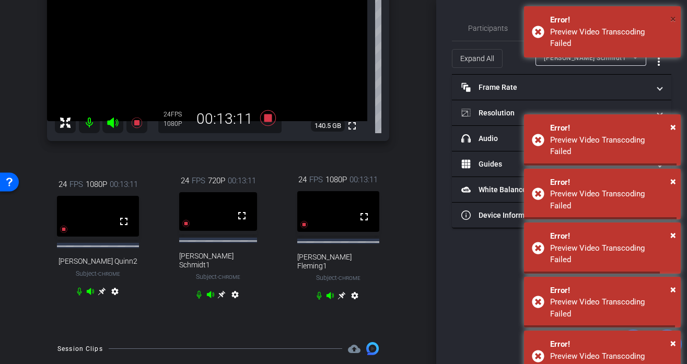
click at [672, 17] on span "×" at bounding box center [673, 19] width 6 height 13
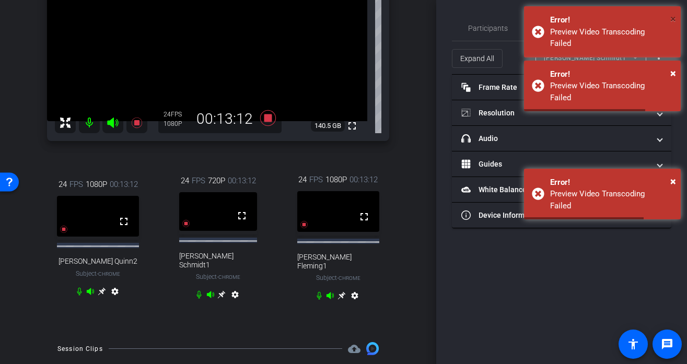
click at [672, 17] on span "×" at bounding box center [673, 19] width 6 height 13
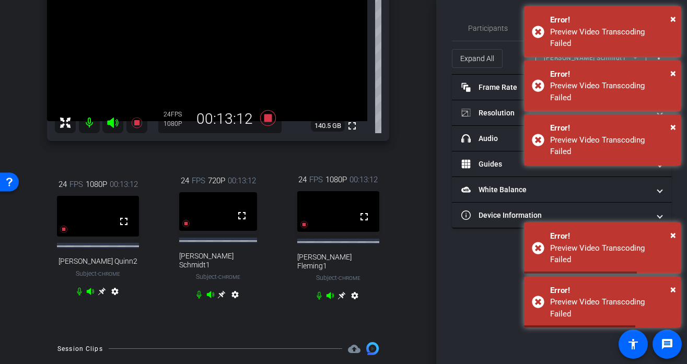
click at [672, 17] on div "× Error! Preview Video Transcoding Failed × Error! Preview Video Transcoding Fa…" at bounding box center [602, 168] width 157 height 324
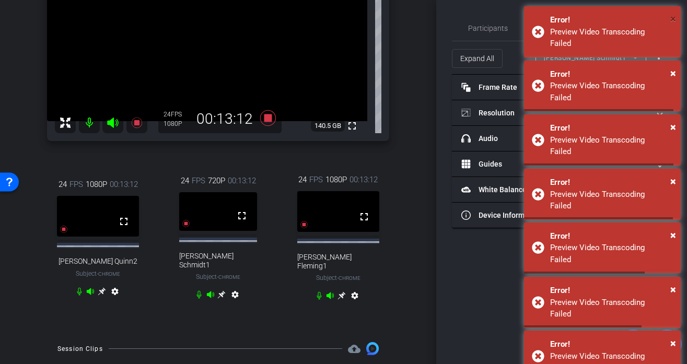
click at [672, 17] on span "×" at bounding box center [673, 19] width 6 height 13
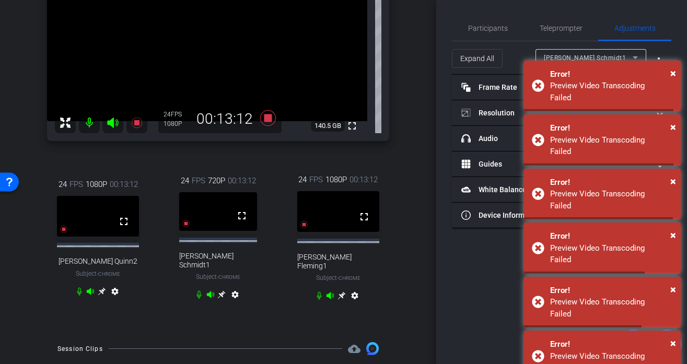
click at [672, 17] on span "×" at bounding box center [673, 19] width 6 height 13
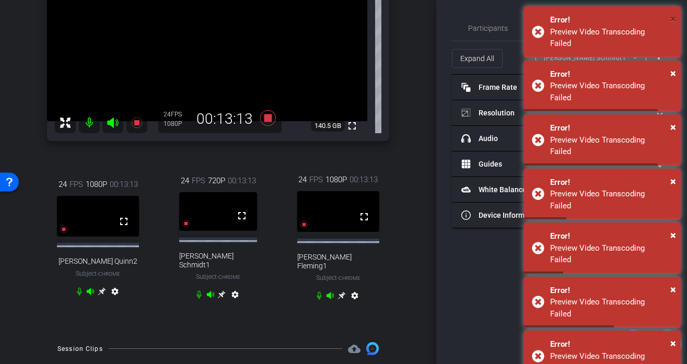
click at [672, 17] on span "×" at bounding box center [673, 19] width 6 height 13
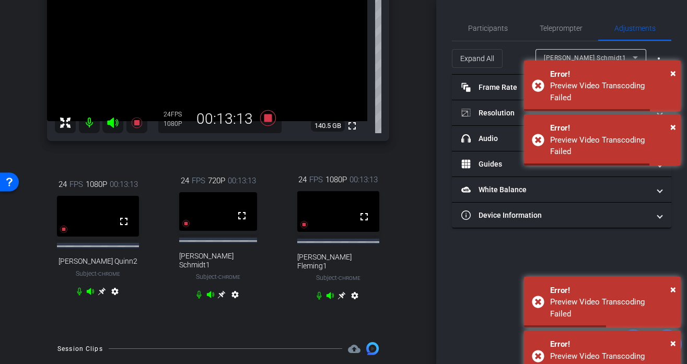
click at [672, 17] on span "×" at bounding box center [673, 19] width 6 height 13
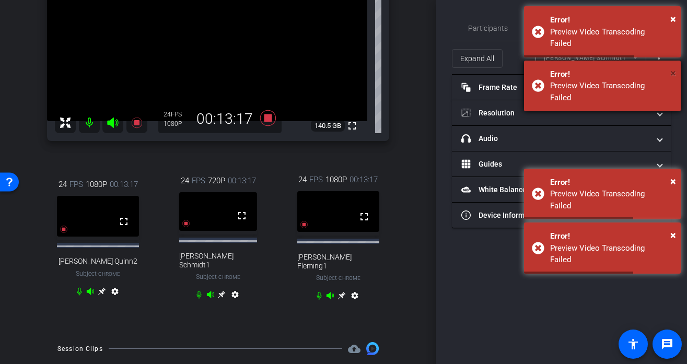
click at [675, 67] on span "×" at bounding box center [673, 73] width 6 height 13
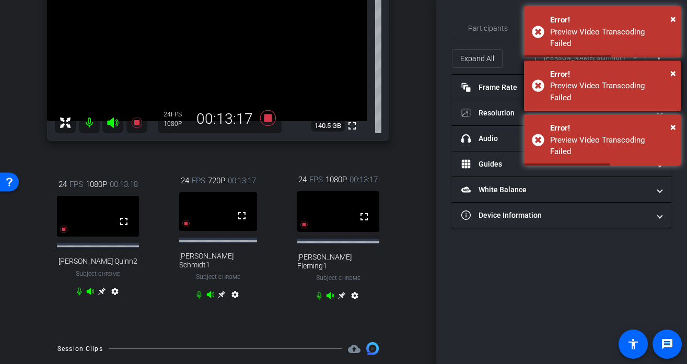
click at [659, 68] on div "Error!" at bounding box center [611, 74] width 123 height 12
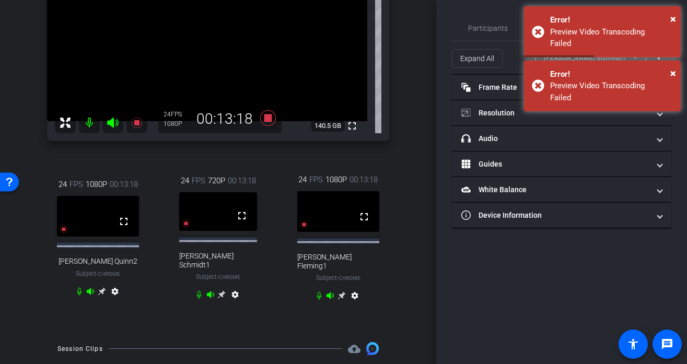
click at [659, 68] on div "Error!" at bounding box center [611, 74] width 123 height 12
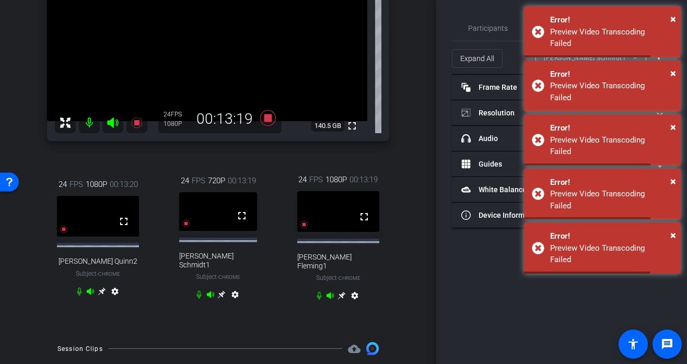
click at [659, 68] on div "Error!" at bounding box center [611, 74] width 123 height 12
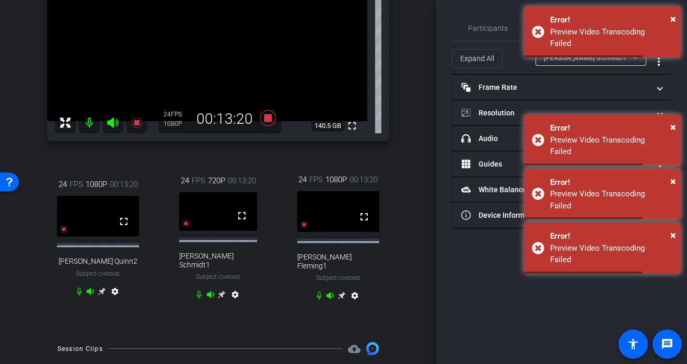
click at [658, 68] on div "Error!" at bounding box center [611, 74] width 123 height 12
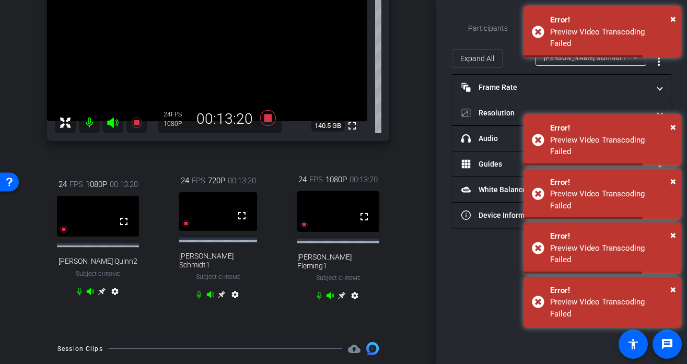
click at [658, 68] on div "Error!" at bounding box center [611, 74] width 123 height 12
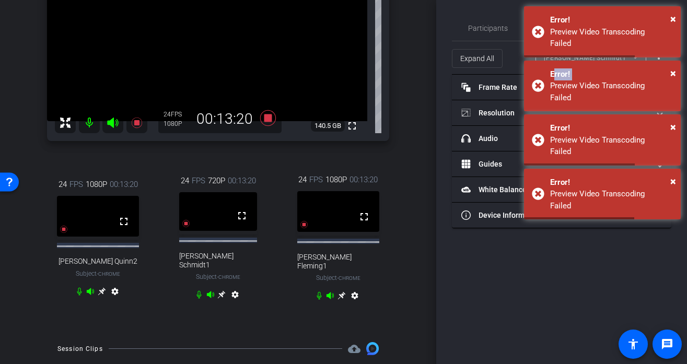
click at [658, 68] on div "Error!" at bounding box center [611, 74] width 123 height 12
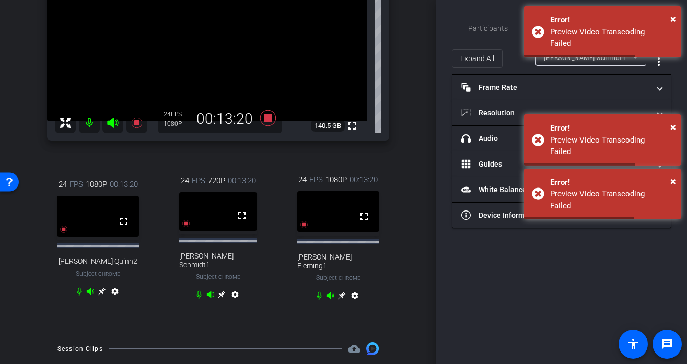
click at [658, 68] on div "Error!" at bounding box center [611, 74] width 123 height 12
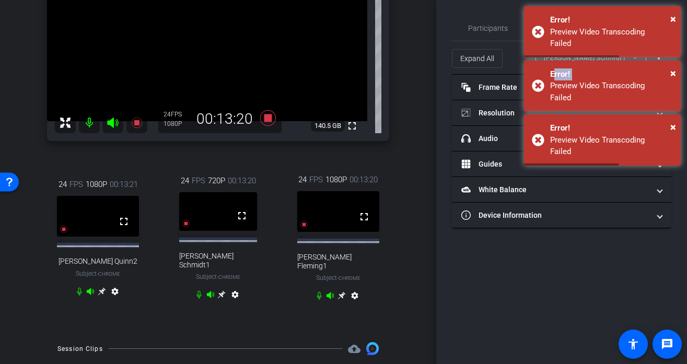
click at [658, 68] on div "Error!" at bounding box center [611, 74] width 123 height 12
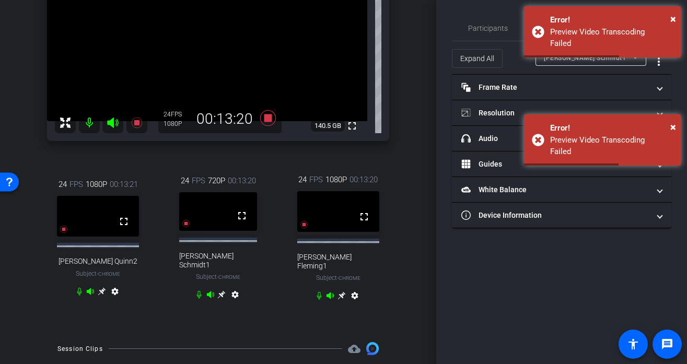
click at [658, 68] on div "Error!" at bounding box center [611, 74] width 123 height 12
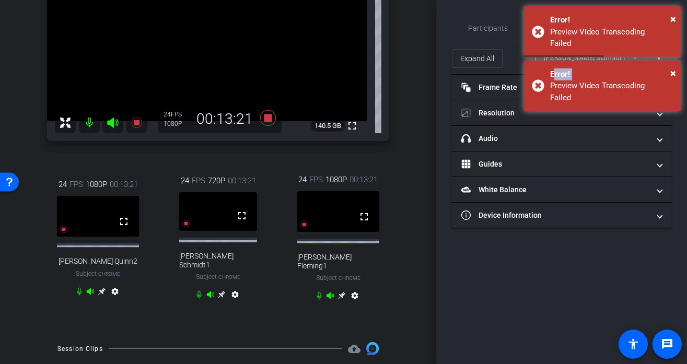
click at [658, 68] on div "Error!" at bounding box center [611, 74] width 123 height 12
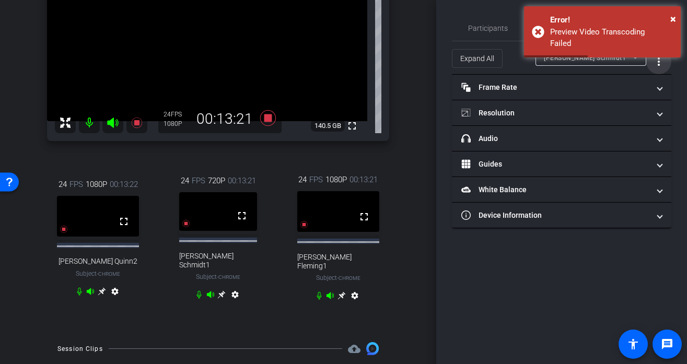
click at [658, 60] on mat-icon "more_vert" at bounding box center [658, 61] width 13 height 13
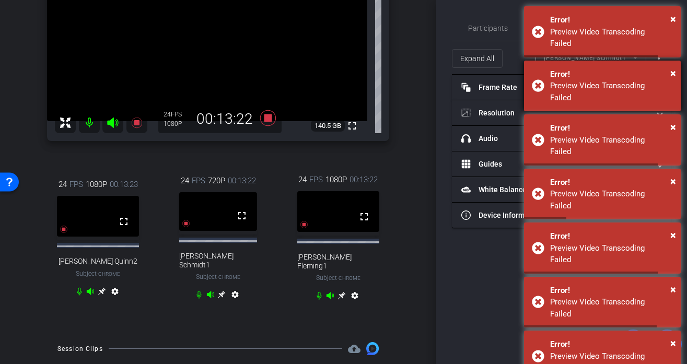
click at [649, 80] on div "Preview Video Transcoding Failed" at bounding box center [611, 91] width 123 height 23
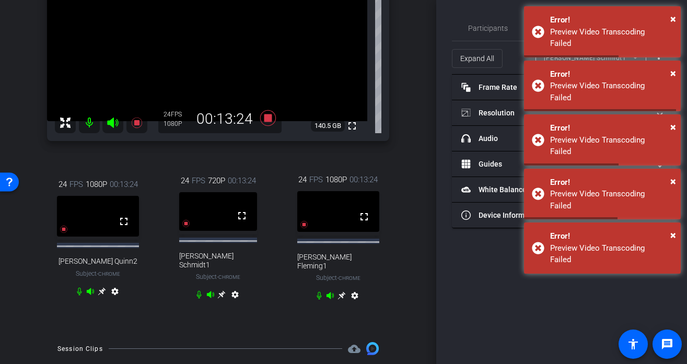
click at [643, 88] on span "Open Floating Panel" at bounding box center [632, 83] width 61 height 13
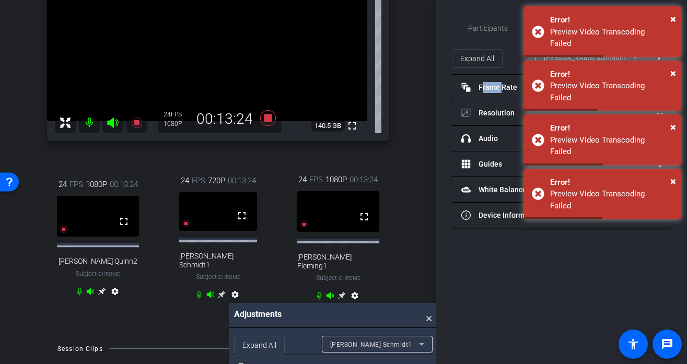
click at [643, 88] on mat-panel-title "Frame Rate Frame Rate" at bounding box center [555, 87] width 188 height 11
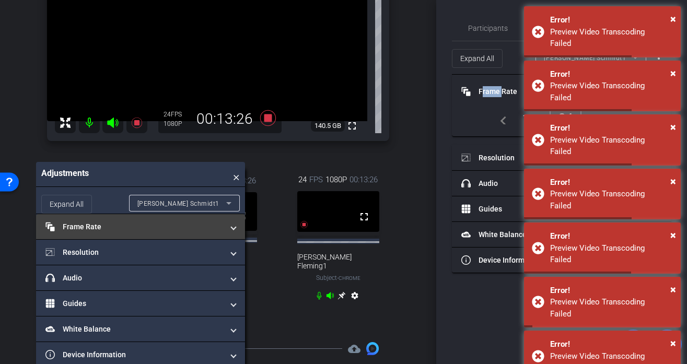
drag, startPoint x: 372, startPoint y: 315, endPoint x: 179, endPoint y: 225, distance: 212.6
click at [179, 225] on div "Adjustments × Expand All [PERSON_NAME] Schmidt1 Frame Rate Frame Rate navigate_…" at bounding box center [140, 265] width 209 height 206
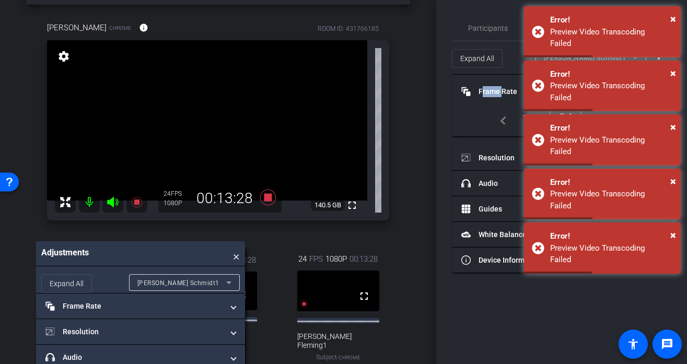
scroll to position [0, 0]
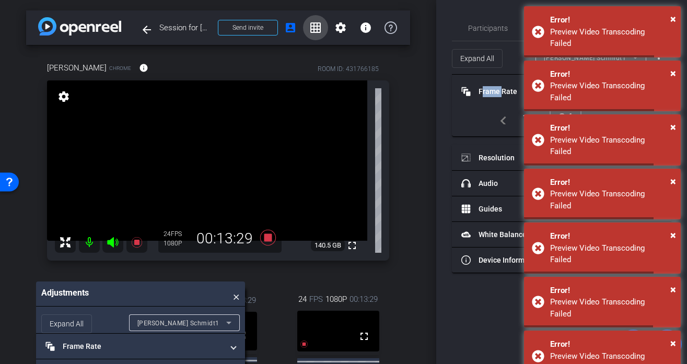
click at [308, 33] on span at bounding box center [315, 27] width 25 height 25
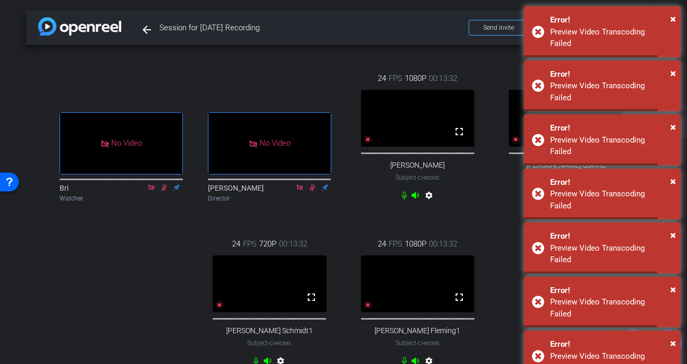
click at [429, 204] on mat-icon "settings" at bounding box center [428, 197] width 13 height 13
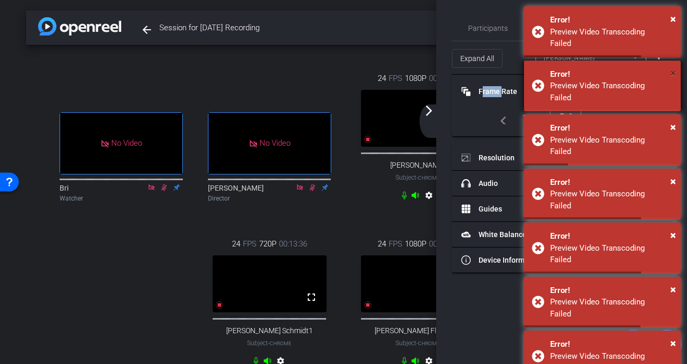
click at [670, 67] on span "×" at bounding box center [673, 73] width 6 height 13
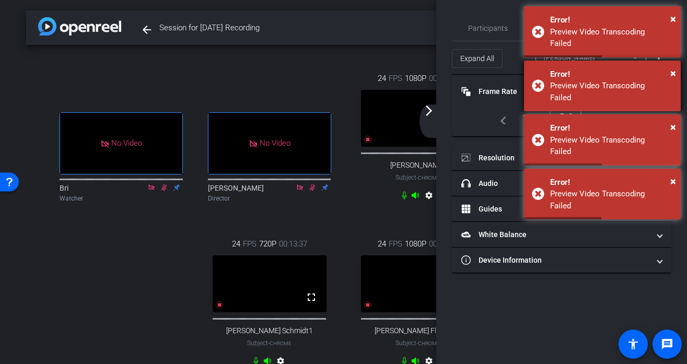
click at [658, 68] on div "Error!" at bounding box center [611, 74] width 123 height 12
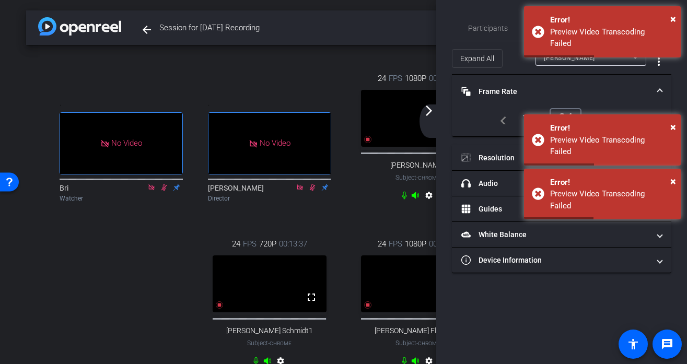
click at [658, 68] on div "Error!" at bounding box center [611, 74] width 123 height 12
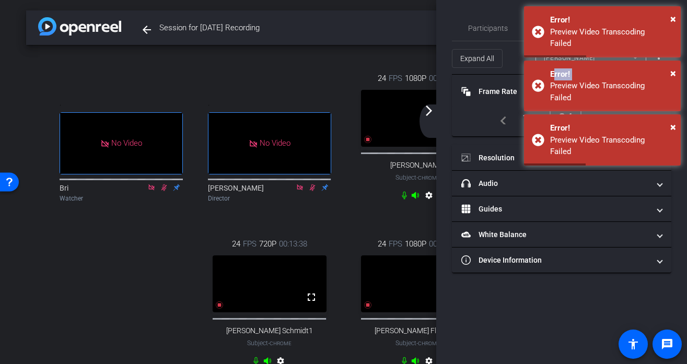
click at [658, 63] on div "× Error! Preview Video Transcoding Failed × Error! Preview Video Transcoding Fa…" at bounding box center [602, 87] width 157 height 162
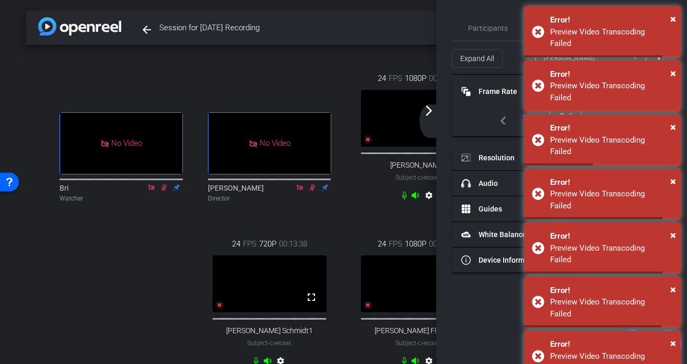
click at [658, 68] on div "Error!" at bounding box center [611, 74] width 123 height 12
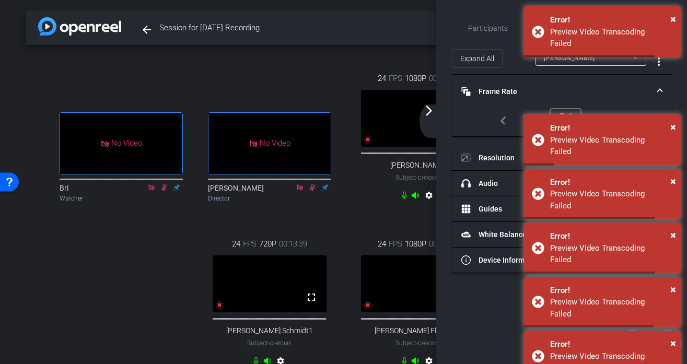
click at [658, 68] on div "Error!" at bounding box center [611, 74] width 123 height 12
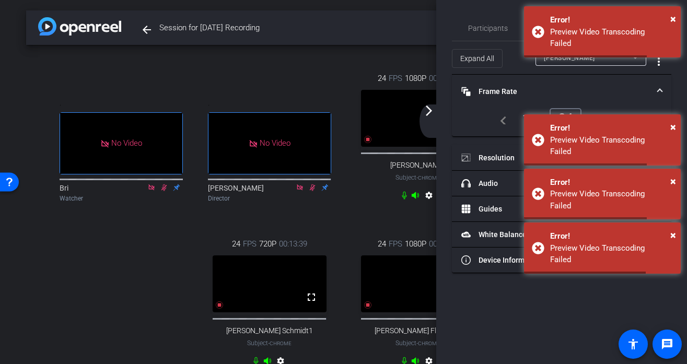
click at [658, 68] on div "Error!" at bounding box center [611, 74] width 123 height 12
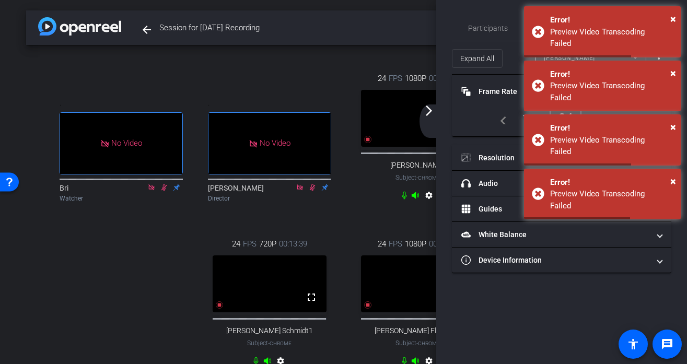
click at [658, 68] on div "Error!" at bounding box center [611, 74] width 123 height 12
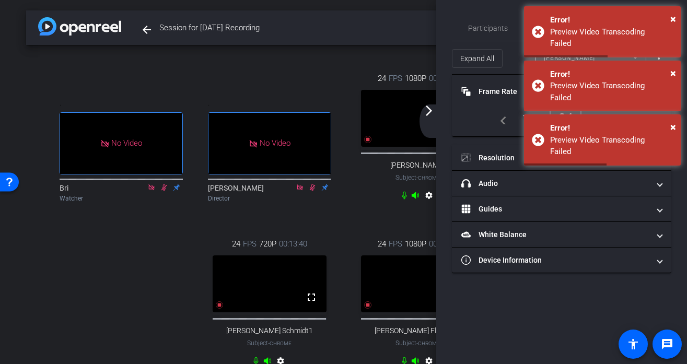
click at [658, 68] on div "Error!" at bounding box center [611, 74] width 123 height 12
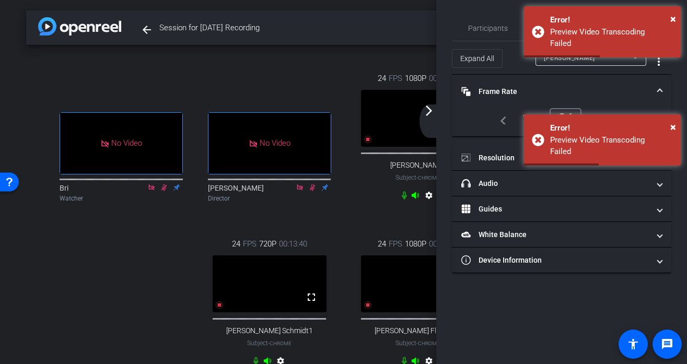
click at [658, 68] on div "Error!" at bounding box center [611, 74] width 123 height 12
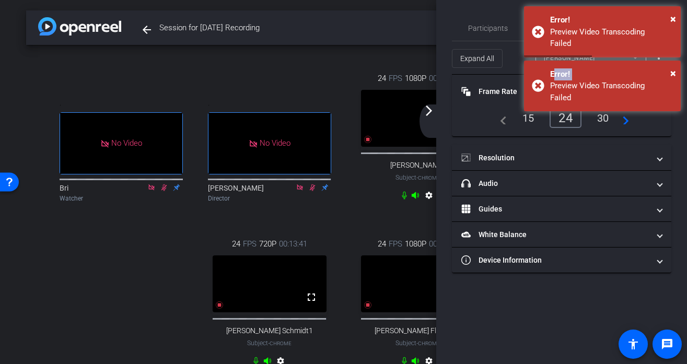
click at [658, 68] on div "Error!" at bounding box center [611, 74] width 123 height 12
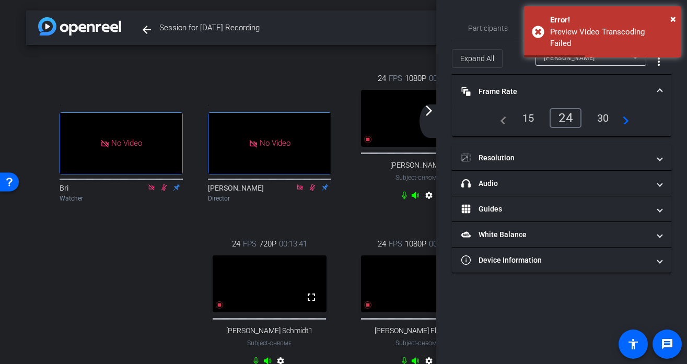
click at [658, 68] on div "Error!" at bounding box center [611, 74] width 123 height 12
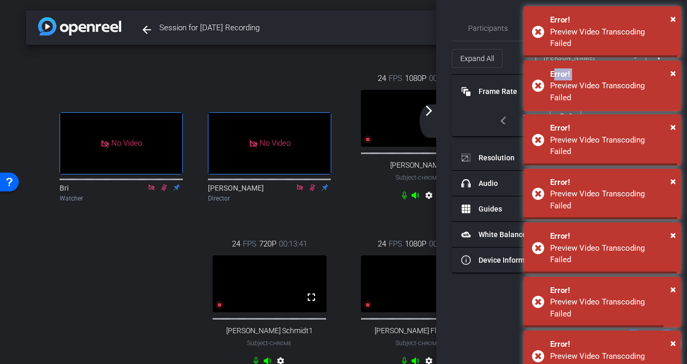
click at [658, 68] on div "Error!" at bounding box center [611, 74] width 123 height 12
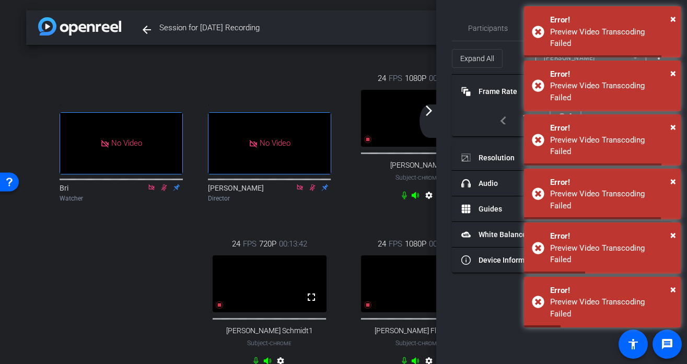
click at [658, 68] on div "Error!" at bounding box center [611, 74] width 123 height 12
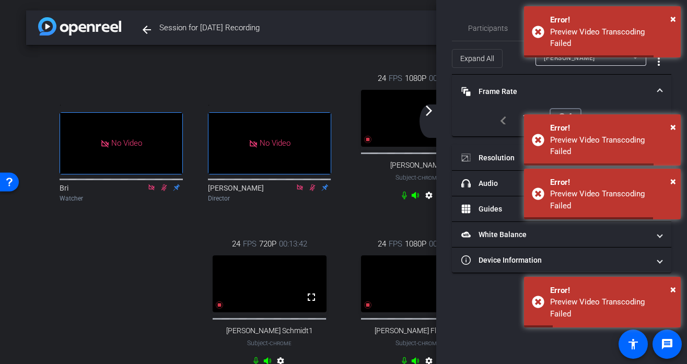
click at [658, 68] on div "Error!" at bounding box center [611, 74] width 123 height 12
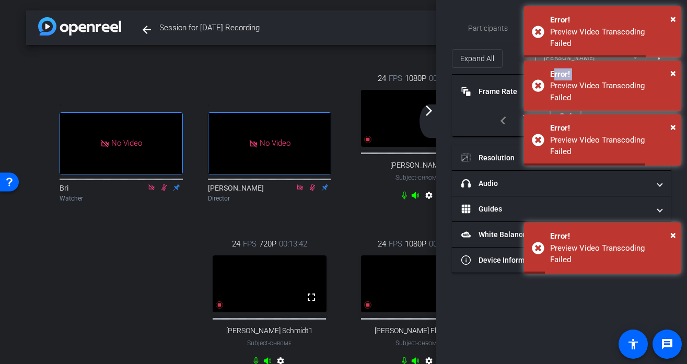
click at [658, 68] on div "Error!" at bounding box center [611, 74] width 123 height 12
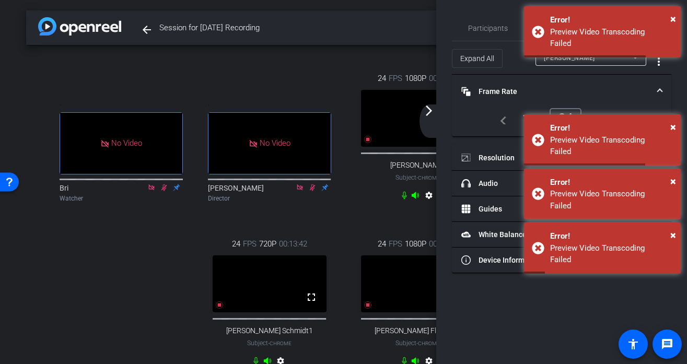
click at [658, 68] on div "Error!" at bounding box center [611, 74] width 123 height 12
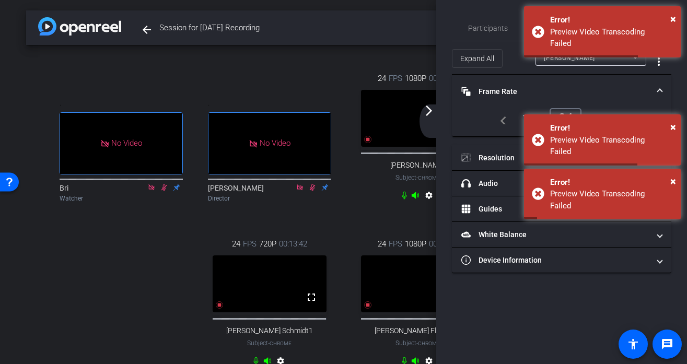
click at [658, 68] on div "Error!" at bounding box center [611, 74] width 123 height 12
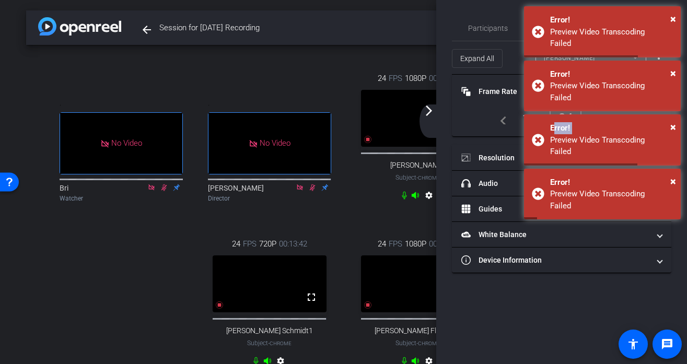
click at [658, 122] on div "Error!" at bounding box center [611, 128] width 123 height 12
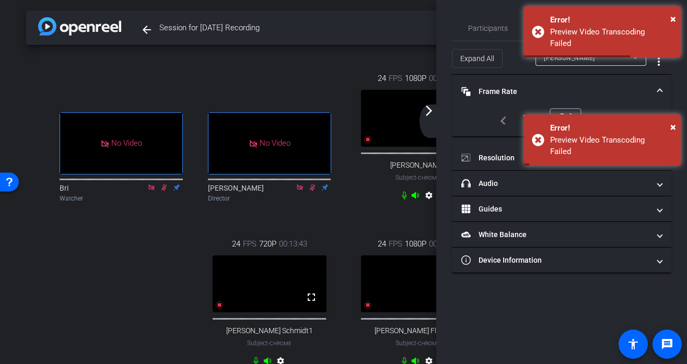
click at [658, 68] on div "Error!" at bounding box center [611, 74] width 123 height 12
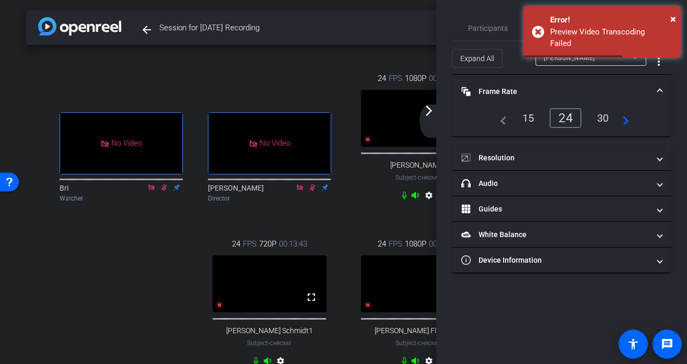
click at [658, 68] on div "Error!" at bounding box center [611, 74] width 123 height 12
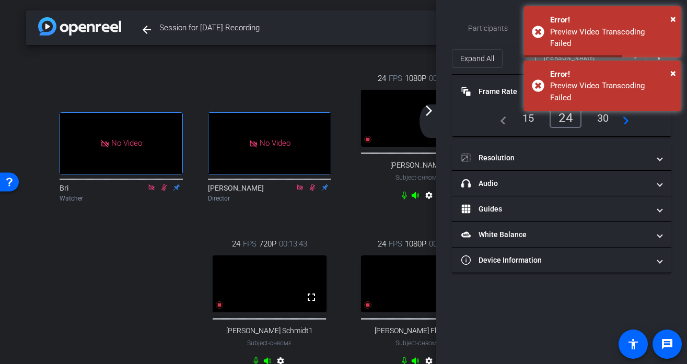
click at [658, 122] on div "Error!" at bounding box center [611, 128] width 123 height 12
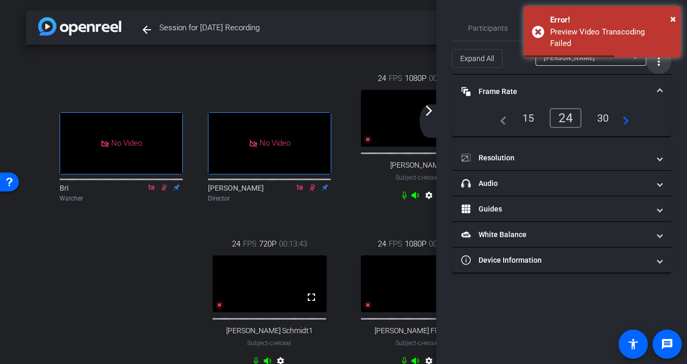
click at [658, 63] on mat-icon "more_vert" at bounding box center [658, 61] width 13 height 13
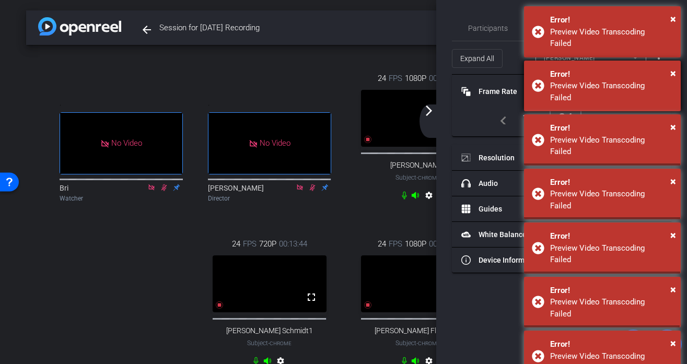
click at [639, 86] on div "× Error! Preview Video Transcoding Failed" at bounding box center [602, 86] width 157 height 51
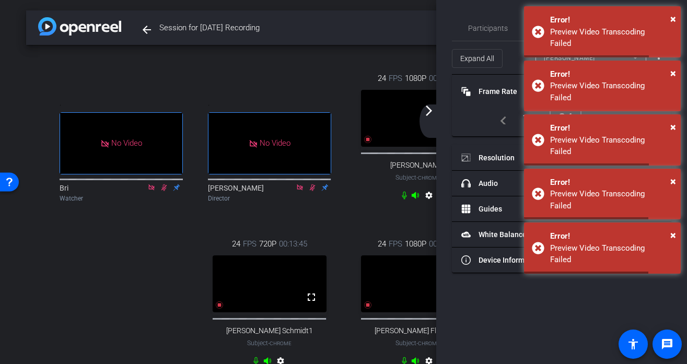
click at [639, 86] on div "× Error! Preview Video Transcoding Failed" at bounding box center [602, 86] width 157 height 51
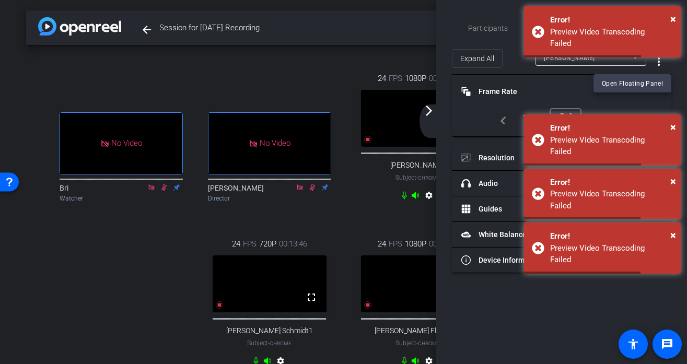
click at [639, 86] on div "× Error! Preview Video Transcoding Failed" at bounding box center [602, 86] width 157 height 51
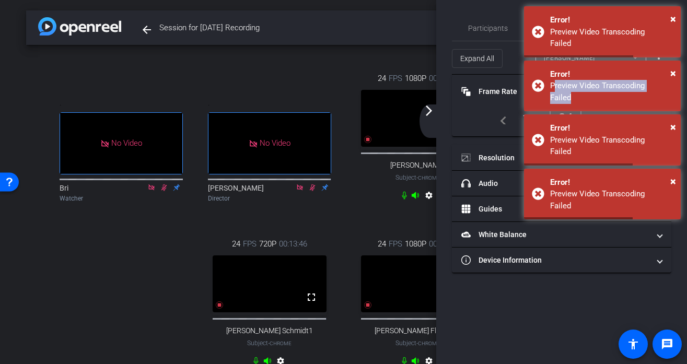
click at [639, 86] on div "× Error! Preview Video Transcoding Failed" at bounding box center [602, 86] width 157 height 51
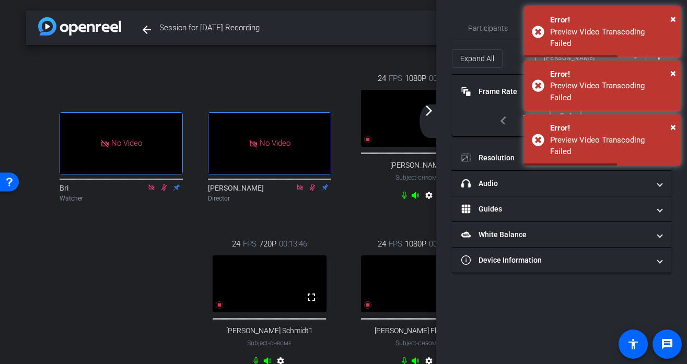
click at [639, 86] on div "× Error! Preview Video Transcoding Failed" at bounding box center [602, 86] width 157 height 51
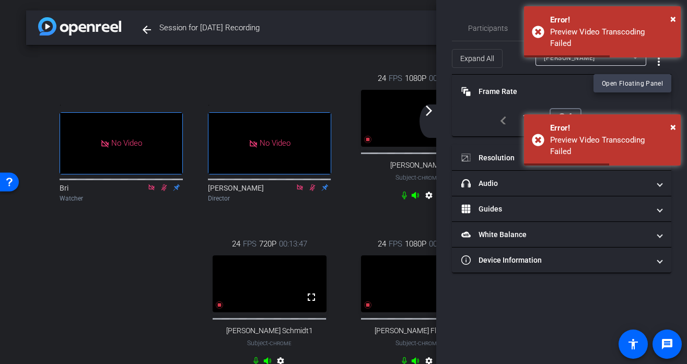
click at [639, 86] on div "× Error! Preview Video Transcoding Failed" at bounding box center [602, 86] width 157 height 51
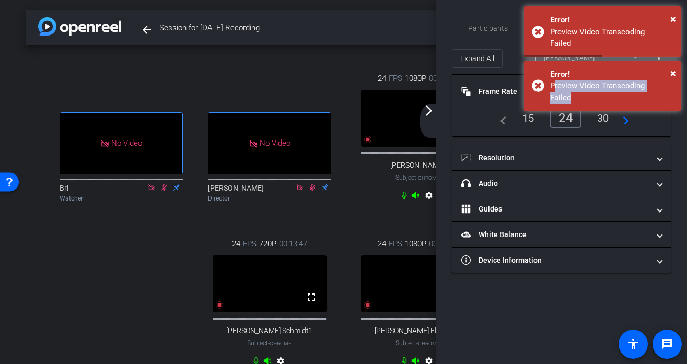
click at [639, 86] on div "× Error! Preview Video Transcoding Failed" at bounding box center [602, 86] width 157 height 51
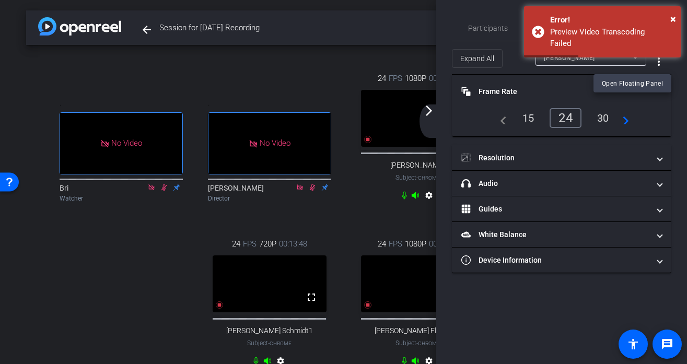
click at [639, 86] on span "Open Floating Panel" at bounding box center [632, 83] width 61 height 7
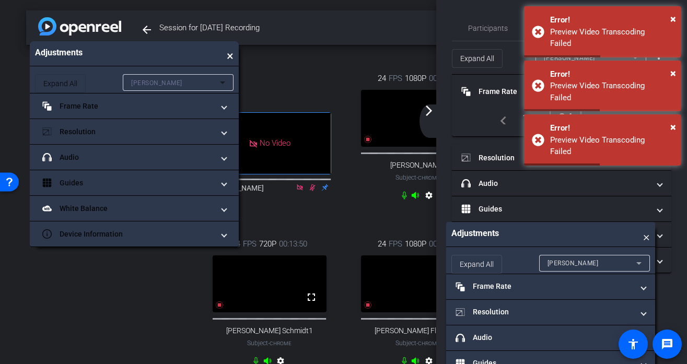
drag, startPoint x: 493, startPoint y: 235, endPoint x: 78, endPoint y: 55, distance: 453.0
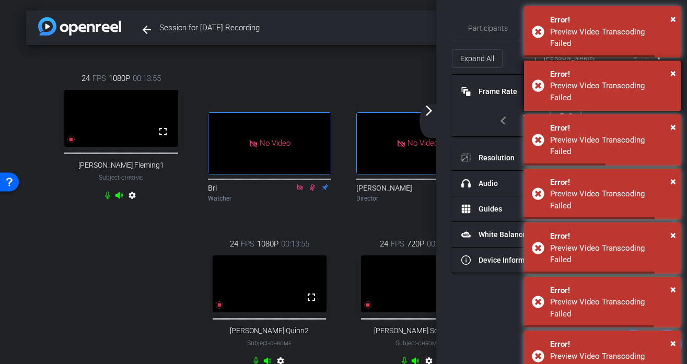
click at [652, 68] on div "Error!" at bounding box center [611, 74] width 123 height 12
click at [658, 68] on div "Error!" at bounding box center [611, 74] width 123 height 12
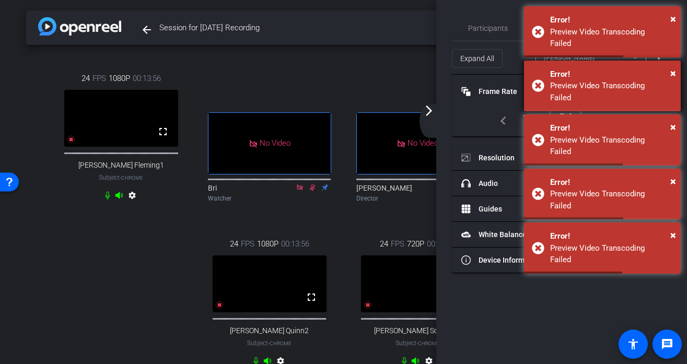
click at [658, 122] on div "Error!" at bounding box center [611, 128] width 123 height 12
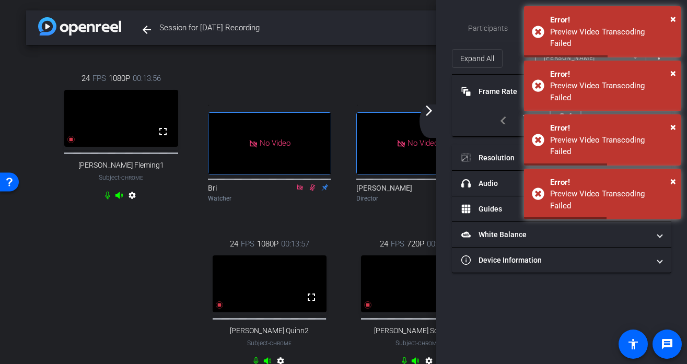
click at [658, 122] on div "Error!" at bounding box center [611, 128] width 123 height 12
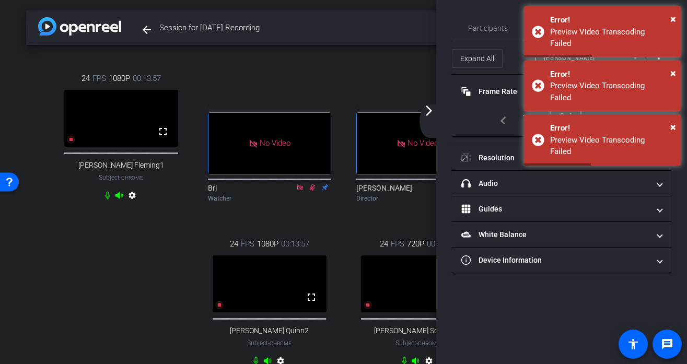
click at [658, 122] on div "Error!" at bounding box center [611, 128] width 123 height 12
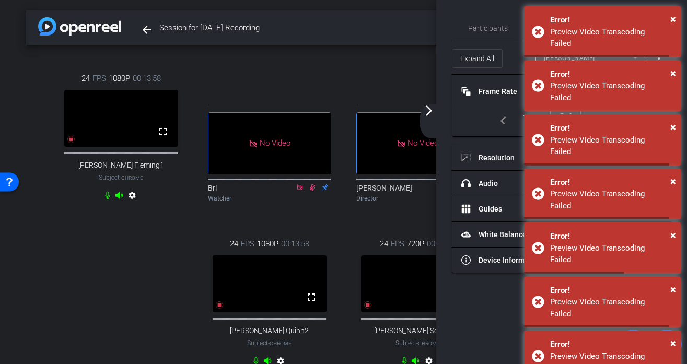
click at [658, 68] on div "Error!" at bounding box center [611, 74] width 123 height 12
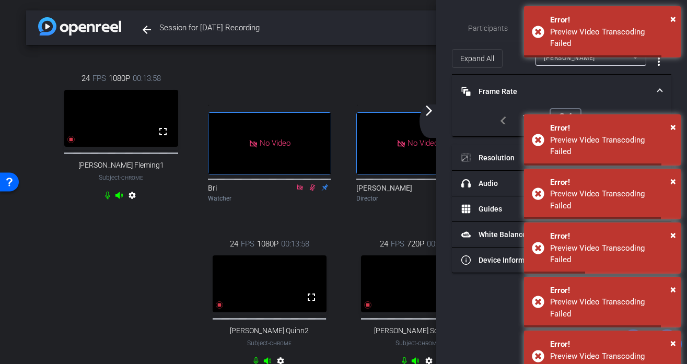
click at [658, 68] on div "Error!" at bounding box center [611, 74] width 123 height 12
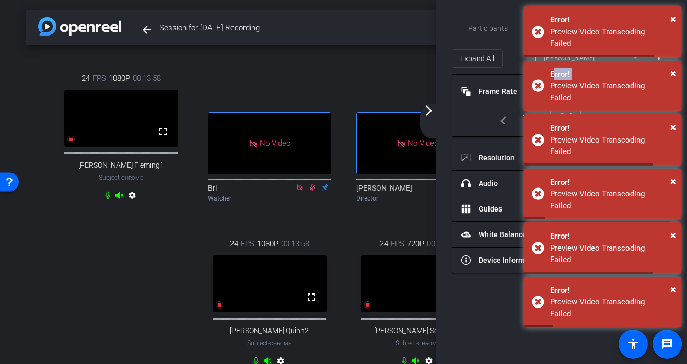
click at [658, 68] on div "Error!" at bounding box center [611, 74] width 123 height 12
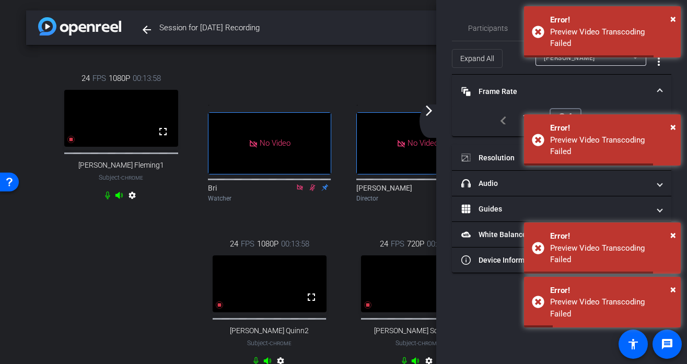
click at [658, 68] on div "Error!" at bounding box center [611, 74] width 123 height 12
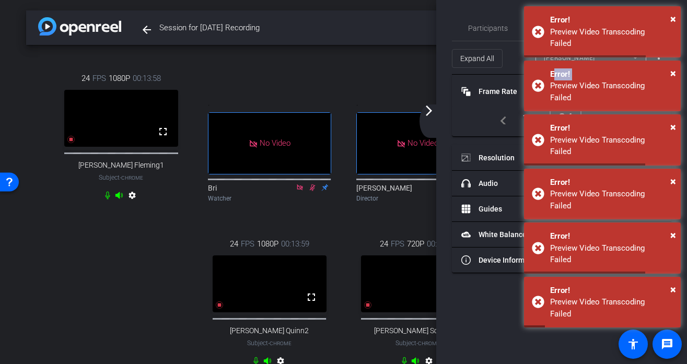
click at [658, 122] on div "Error!" at bounding box center [611, 128] width 123 height 12
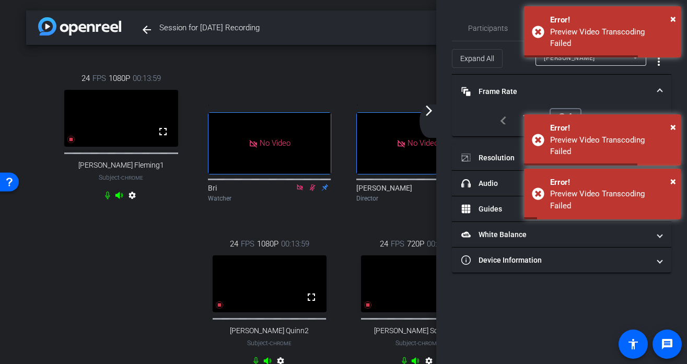
click at [658, 68] on div "Error!" at bounding box center [611, 74] width 123 height 12
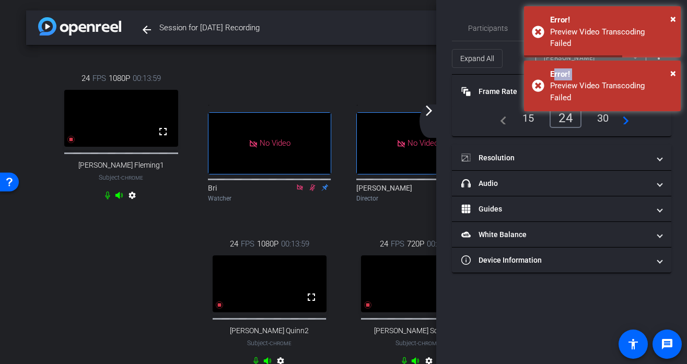
click at [658, 68] on div "Error!" at bounding box center [611, 74] width 123 height 12
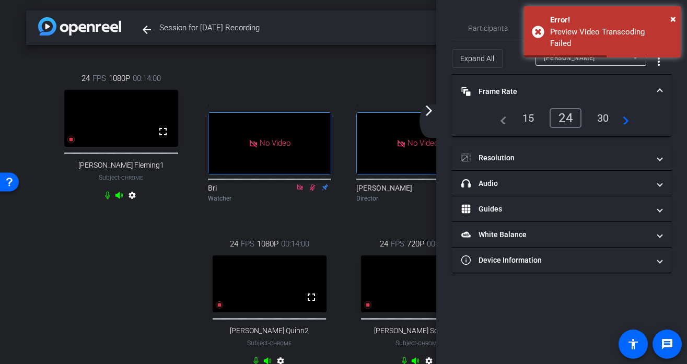
click at [658, 64] on mat-icon "more_vert" at bounding box center [658, 61] width 13 height 13
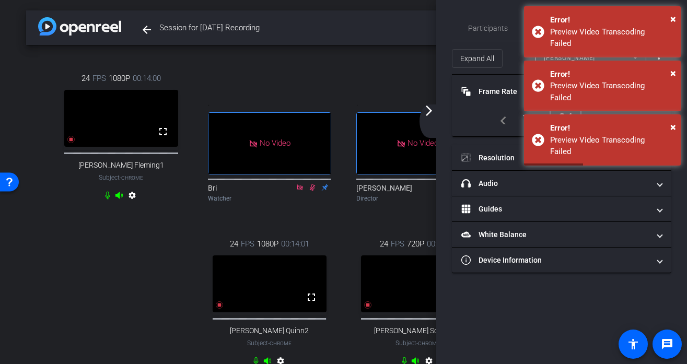
click at [0, 0] on div "Preview Video Transcoding Failed" at bounding box center [0, 0] width 0 height 0
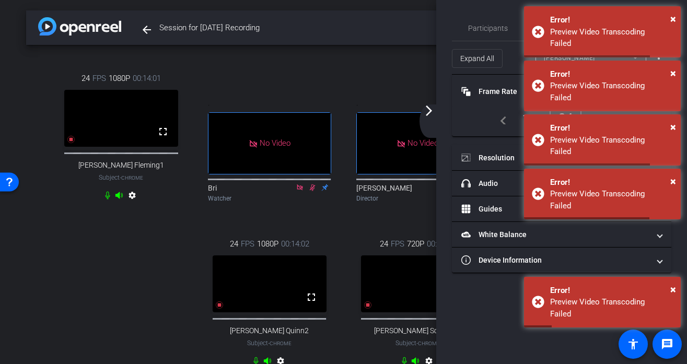
click at [651, 80] on div "Preview Video Transcoding Failed" at bounding box center [611, 91] width 123 height 23
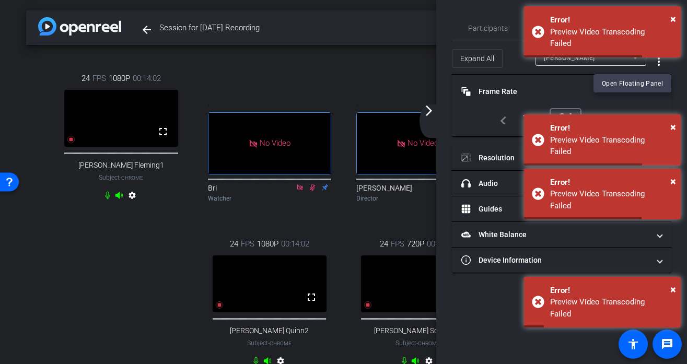
click at [651, 80] on div "Preview Video Transcoding Failed" at bounding box center [611, 91] width 123 height 23
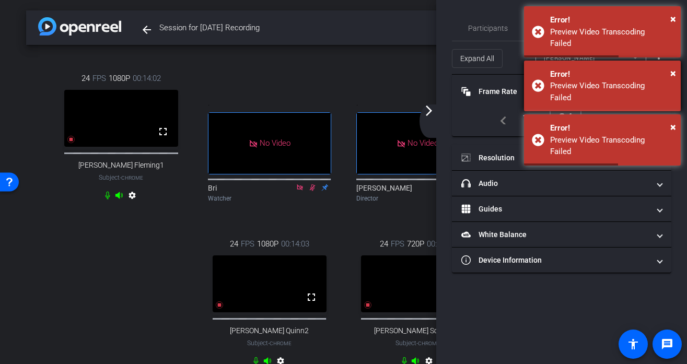
click at [649, 85] on div "× Error! Preview Video Transcoding Failed" at bounding box center [602, 86] width 157 height 51
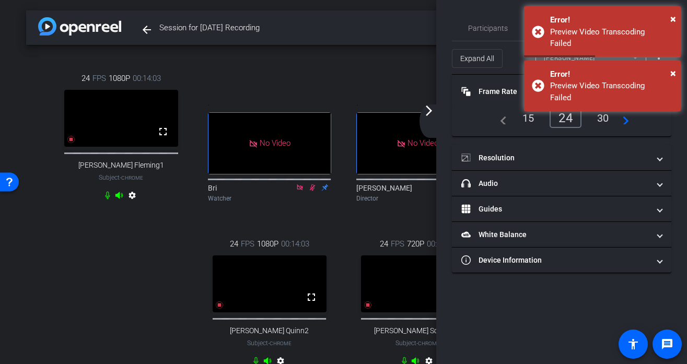
click at [649, 85] on div "× Error! Preview Video Transcoding Failed" at bounding box center [602, 86] width 157 height 51
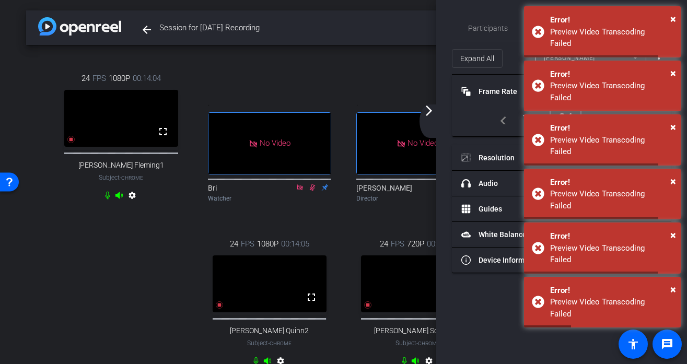
click at [649, 85] on div "× Error! Preview Video Transcoding Failed" at bounding box center [602, 86] width 157 height 51
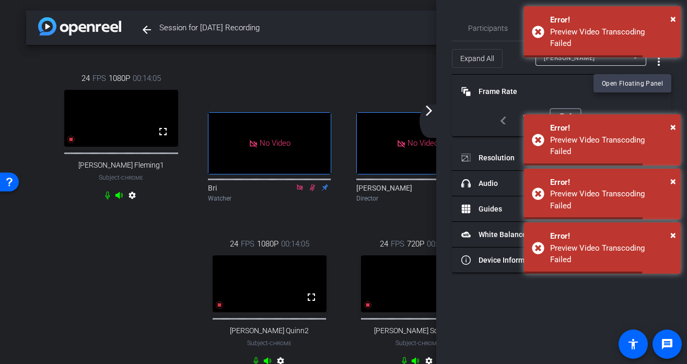
click at [649, 85] on div "× Error! Preview Video Transcoding Failed" at bounding box center [602, 86] width 157 height 51
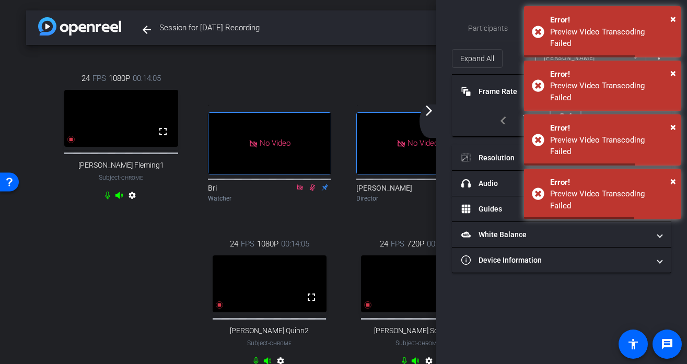
click at [649, 85] on div "× Error! Preview Video Transcoding Failed" at bounding box center [602, 86] width 157 height 51
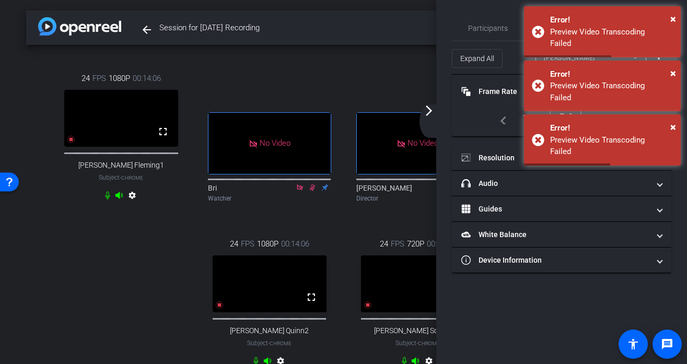
click at [649, 85] on div "× Error! Preview Video Transcoding Failed" at bounding box center [602, 86] width 157 height 51
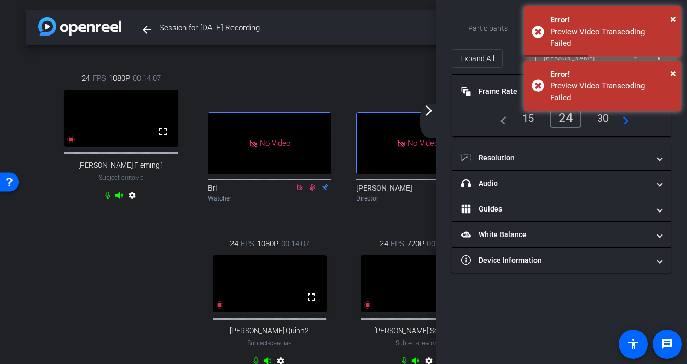
click at [649, 85] on div "× Error! Preview Video Transcoding Failed" at bounding box center [602, 86] width 157 height 51
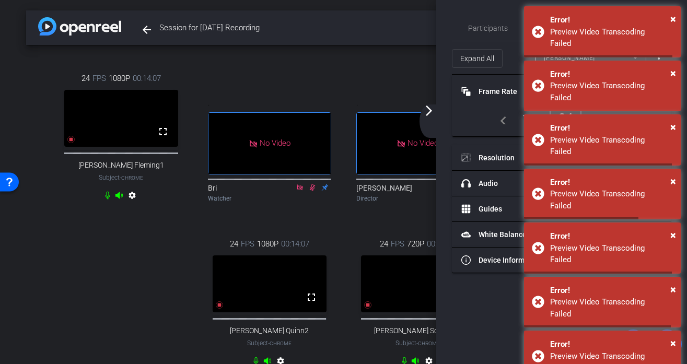
click at [649, 85] on div "× Error! Preview Video Transcoding Failed" at bounding box center [602, 86] width 157 height 51
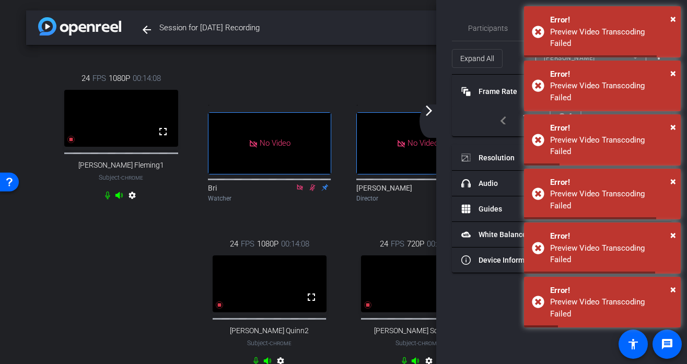
click at [649, 85] on div "× Error! Preview Video Transcoding Failed" at bounding box center [602, 86] width 157 height 51
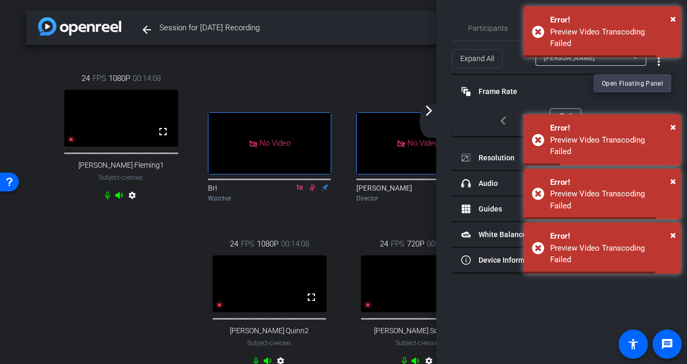
click at [649, 85] on div "× Error! Preview Video Transcoding Failed" at bounding box center [602, 86] width 157 height 51
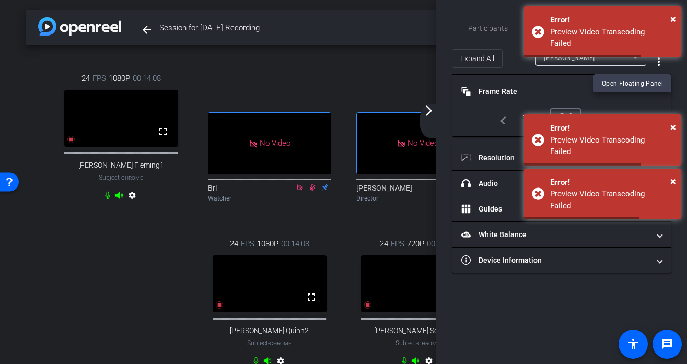
click at [649, 85] on div "× Error! Preview Video Transcoding Failed" at bounding box center [602, 86] width 157 height 51
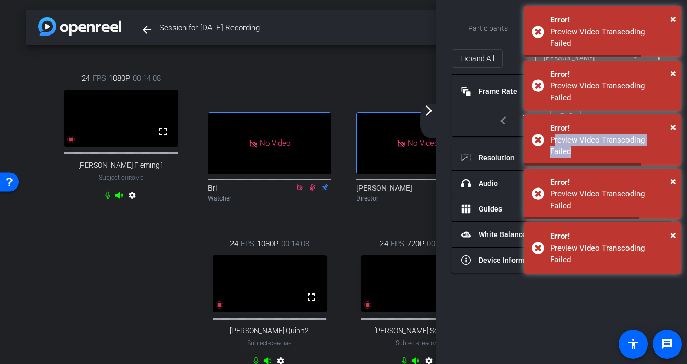
click at [649, 114] on div "× Error! Preview Video Transcoding Failed" at bounding box center [602, 139] width 157 height 51
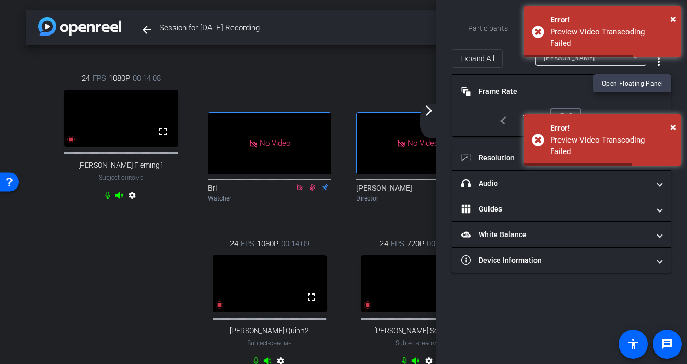
click at [649, 85] on div "× Error! Preview Video Transcoding Failed" at bounding box center [602, 86] width 157 height 51
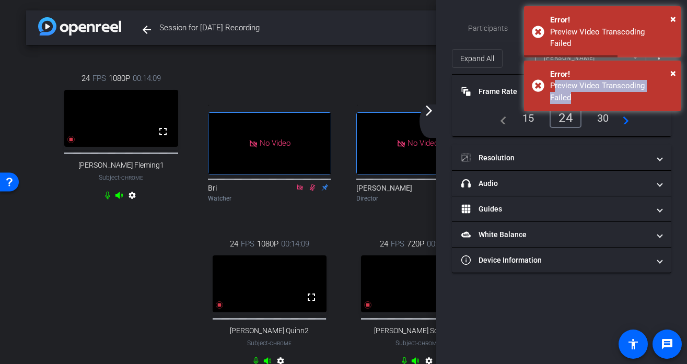
click at [649, 85] on div "× Error! Preview Video Transcoding Failed" at bounding box center [602, 86] width 157 height 51
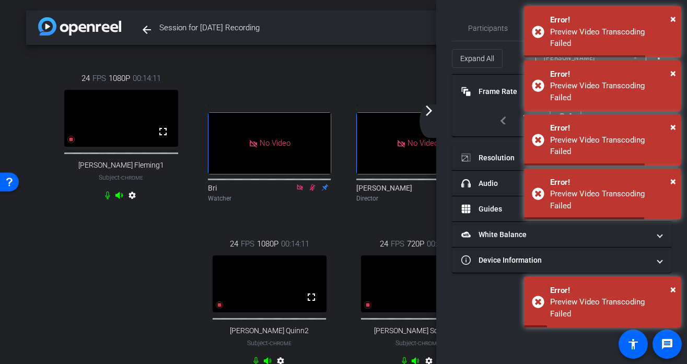
click at [649, 85] on div "× Error! Preview Video Transcoding Failed" at bounding box center [602, 86] width 157 height 51
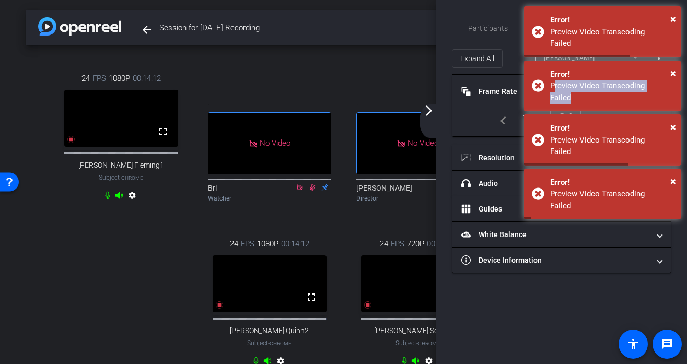
click at [649, 85] on div "× Error! Preview Video Transcoding Failed" at bounding box center [602, 86] width 157 height 51
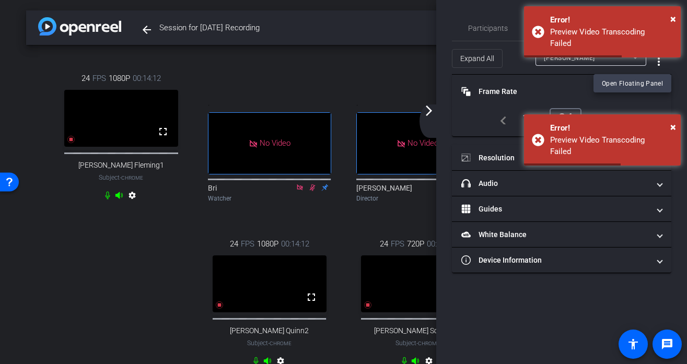
click at [649, 85] on div "× Error! Preview Video Transcoding Failed" at bounding box center [602, 86] width 157 height 51
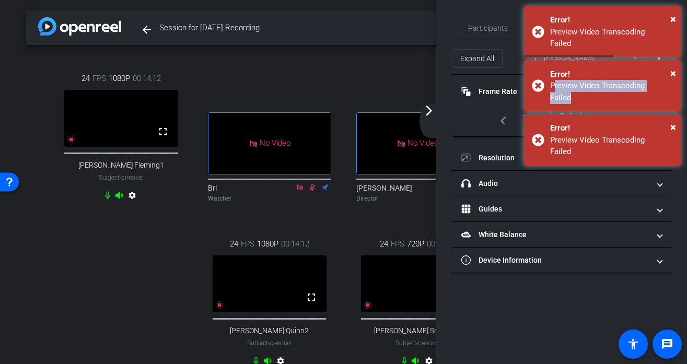
click at [649, 85] on div "× Error! Preview Video Transcoding Failed" at bounding box center [602, 86] width 157 height 51
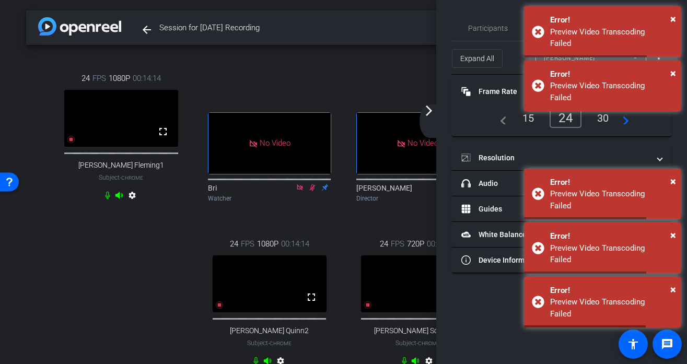
click at [649, 85] on div "× Error! Preview Video Transcoding Failed" at bounding box center [602, 86] width 157 height 51
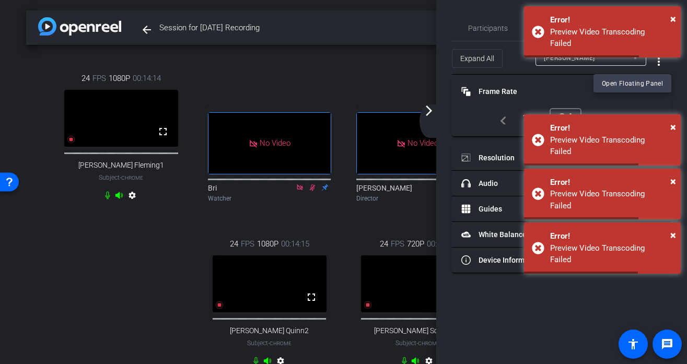
click at [649, 85] on div "× Error! Preview Video Transcoding Failed" at bounding box center [602, 86] width 157 height 51
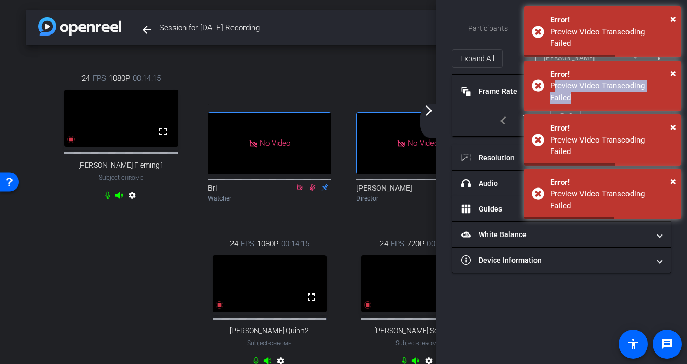
click at [649, 85] on div "× Error! Preview Video Transcoding Failed" at bounding box center [602, 86] width 157 height 51
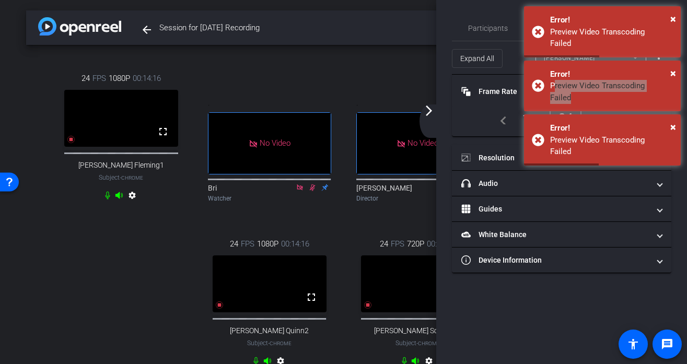
click at [649, 85] on div "× Error! Preview Video Transcoding Failed" at bounding box center [602, 86] width 157 height 51
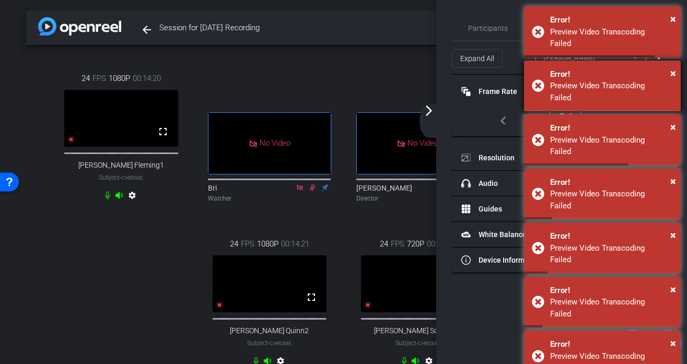
click at [659, 81] on div "× Error! Preview Video Transcoding Failed" at bounding box center [602, 86] width 157 height 51
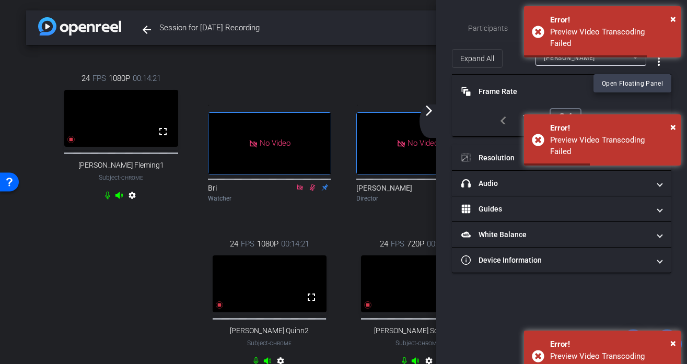
click at [659, 81] on div "× Error! Preview Video Transcoding Failed" at bounding box center [602, 86] width 157 height 51
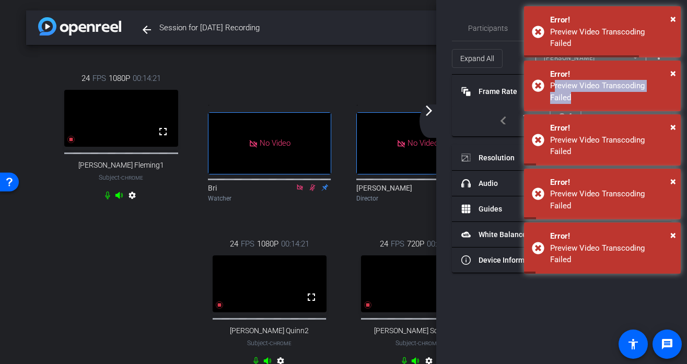
click at [659, 81] on div "× Error! Preview Video Transcoding Failed" at bounding box center [602, 86] width 157 height 51
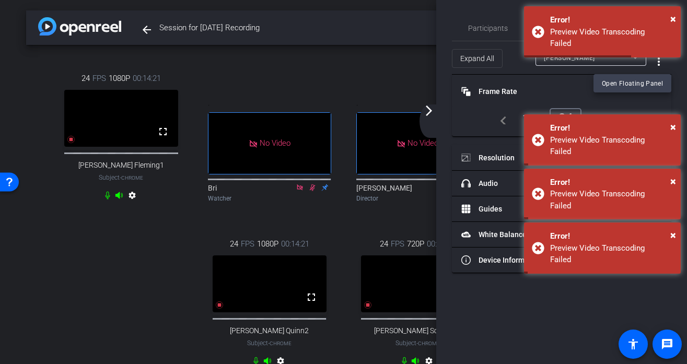
click at [659, 81] on div "× Error! Preview Video Transcoding Failed" at bounding box center [602, 86] width 157 height 51
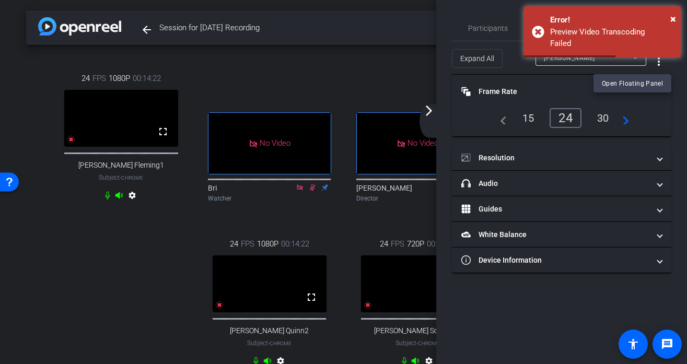
click at [659, 81] on span "Open Floating Panel" at bounding box center [632, 83] width 61 height 7
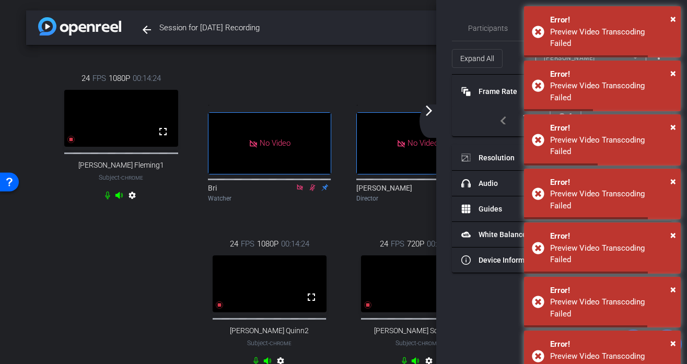
click at [434, 113] on mat-icon "arrow_forward_ios" at bounding box center [428, 110] width 13 height 13
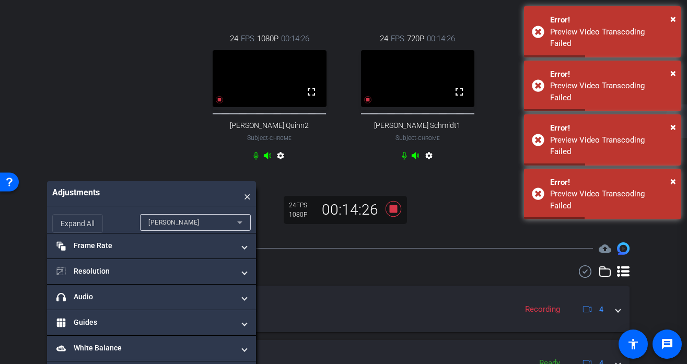
scroll to position [190, 0]
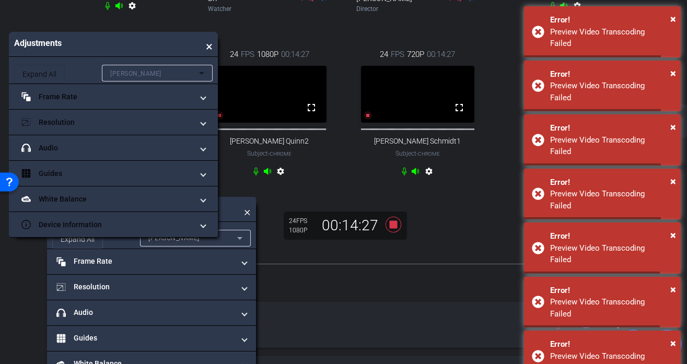
drag, startPoint x: 144, startPoint y: 220, endPoint x: 105, endPoint y: 41, distance: 183.1
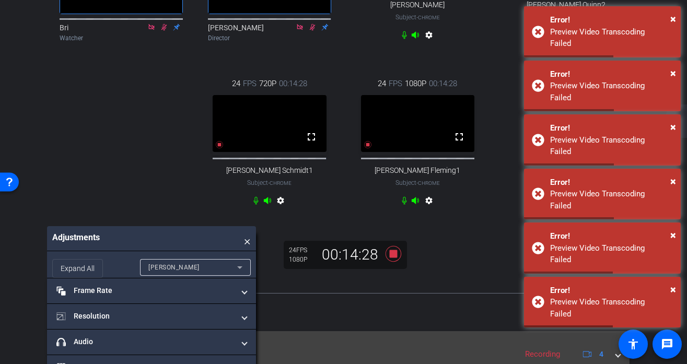
scroll to position [155, 0]
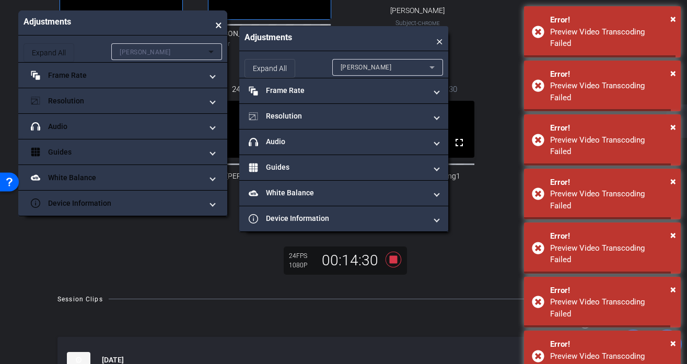
drag, startPoint x: 155, startPoint y: 254, endPoint x: 126, endPoint y: 19, distance: 237.2
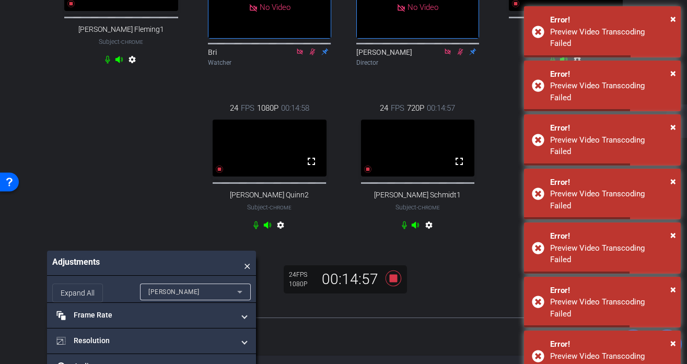
scroll to position [0, 0]
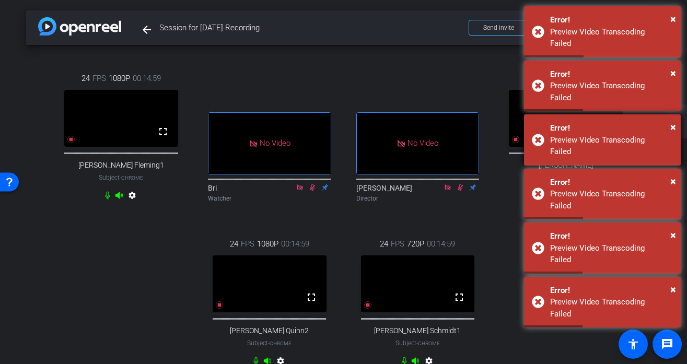
click at [665, 134] on div "Preview Video Transcoding Failed" at bounding box center [611, 145] width 123 height 23
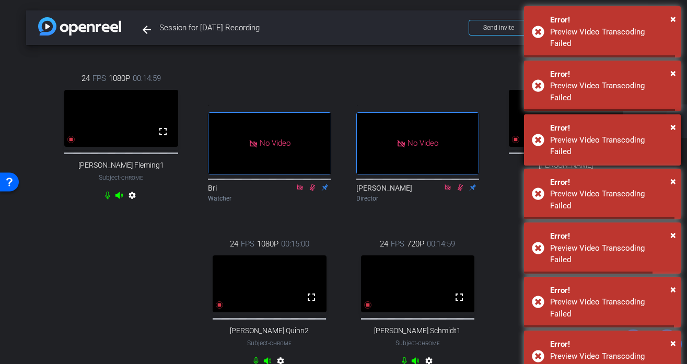
click at [673, 117] on div "× Error! Preview Video Transcoding Failed" at bounding box center [602, 139] width 157 height 51
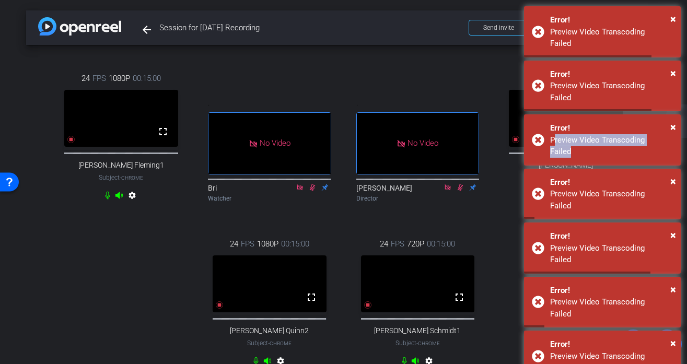
click at [673, 117] on div "× Error! Preview Video Transcoding Failed" at bounding box center [602, 139] width 157 height 51
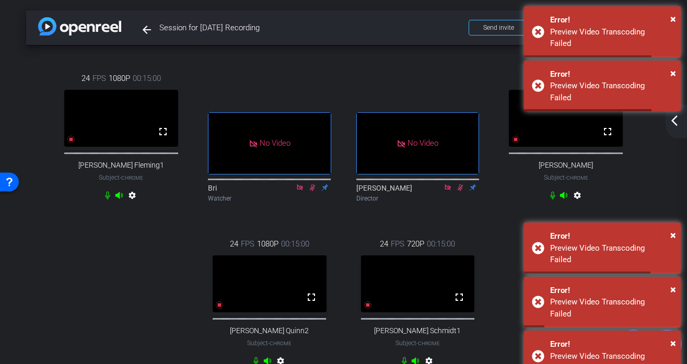
click at [673, 117] on div "× Error! Preview Video Transcoding Failed" at bounding box center [602, 139] width 157 height 51
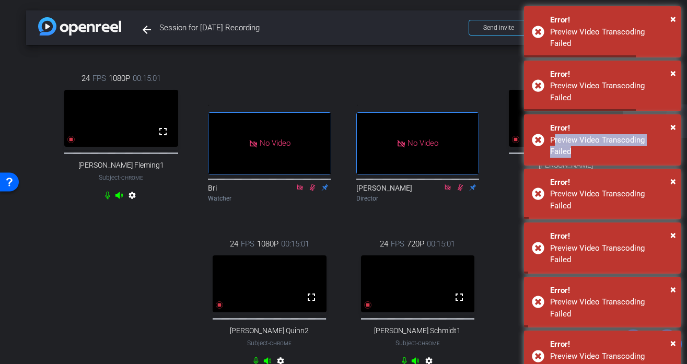
click at [673, 117] on div "× Error! Preview Video Transcoding Failed" at bounding box center [602, 139] width 157 height 51
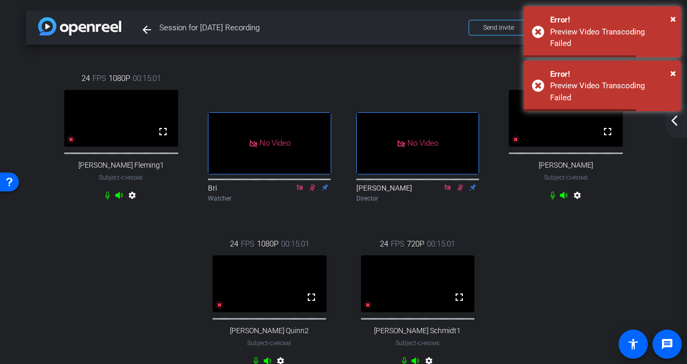
click at [673, 117] on div "× Error! Preview Video Transcoding Failed" at bounding box center [602, 139] width 157 height 51
click at [673, 117] on mat-icon "arrow_back_ios_new" at bounding box center [674, 120] width 13 height 13
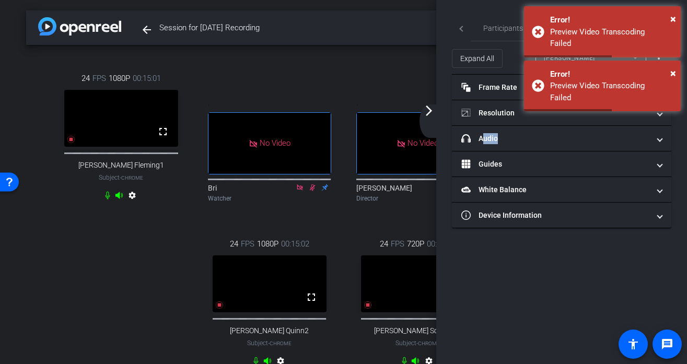
click at [671, 117] on mat-accordion "Frame Rate Frame Rate navigate_before 15 24 30 navigate_next Resolution navigat…" at bounding box center [561, 152] width 219 height 154
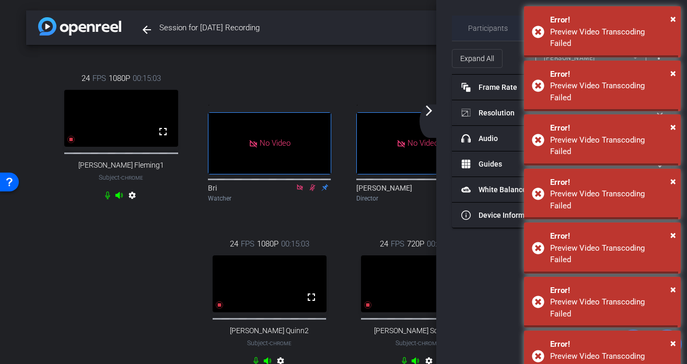
click at [484, 28] on span "Participants" at bounding box center [488, 28] width 40 height 7
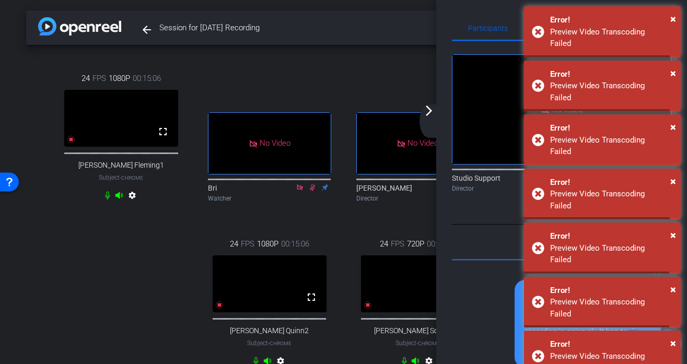
click at [676, 114] on div "× Error! Preview Video Transcoding Failed" at bounding box center [602, 139] width 157 height 51
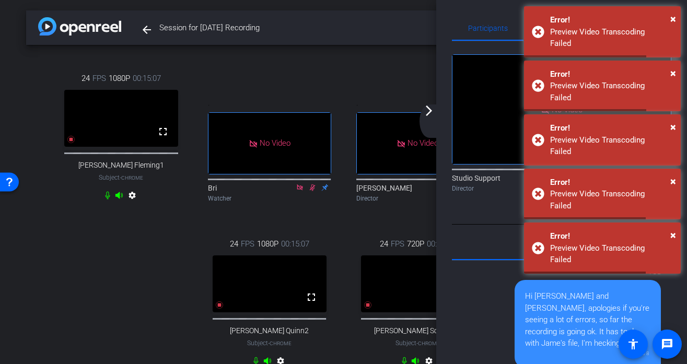
click at [676, 114] on div "× Error! Preview Video Transcoding Failed" at bounding box center [602, 139] width 157 height 51
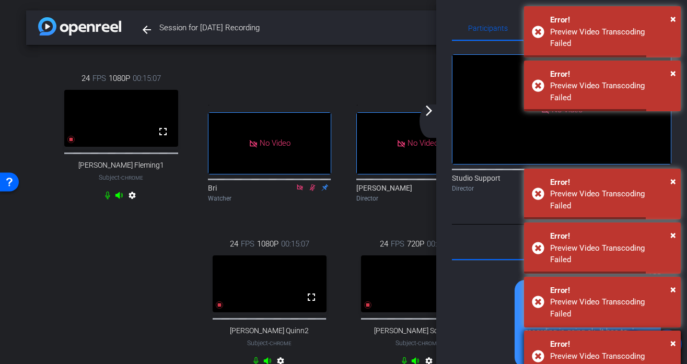
click at [676, 114] on div "× Error! Preview Video Transcoding Failed" at bounding box center [602, 139] width 157 height 51
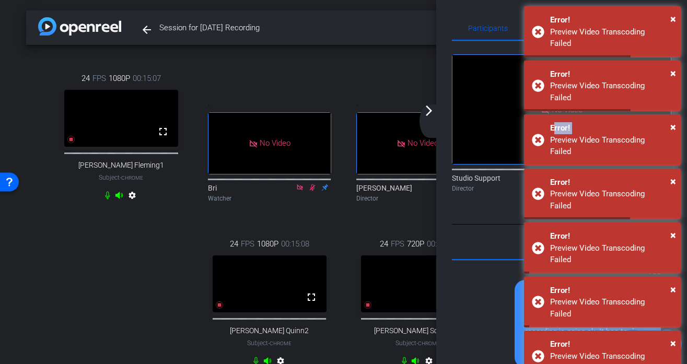
click at [676, 114] on div "× Error! Preview Video Transcoding Failed" at bounding box center [602, 139] width 157 height 51
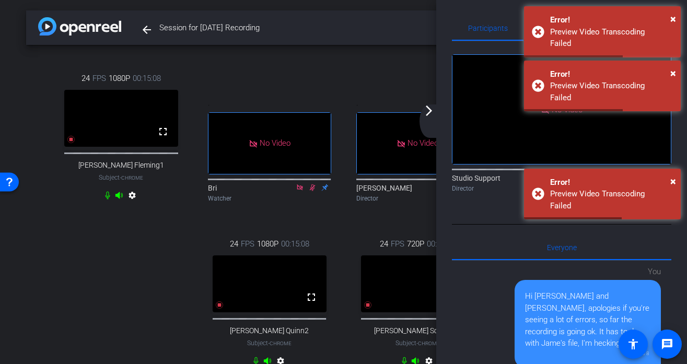
click at [676, 114] on div "× Error! Preview Video Transcoding Failed" at bounding box center [602, 139] width 157 height 51
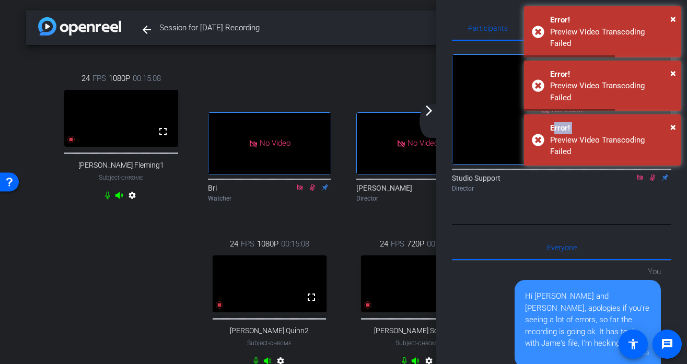
click at [676, 114] on div "× Error! Preview Video Transcoding Failed" at bounding box center [602, 139] width 157 height 51
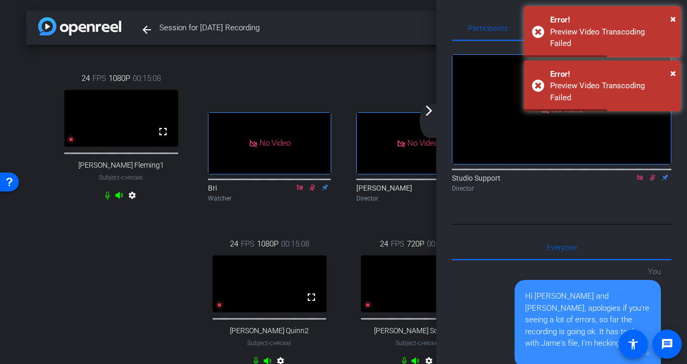
click at [676, 114] on div "× Error! Preview Video Transcoding Failed" at bounding box center [602, 139] width 157 height 51
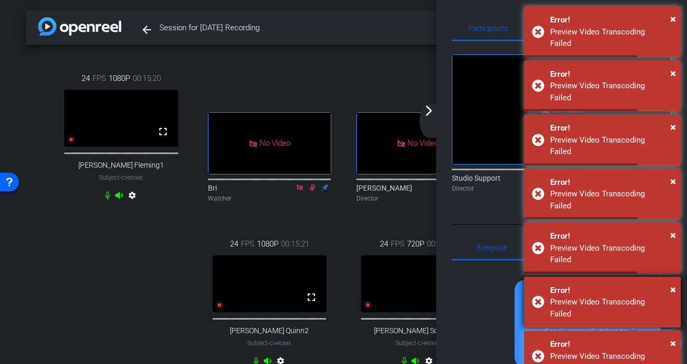
click at [572, 296] on div "Preview Video Transcoding Failed" at bounding box center [611, 307] width 123 height 23
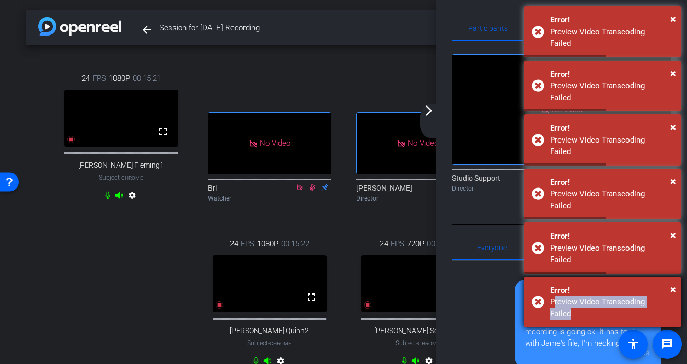
click at [570, 296] on div "Preview Video Transcoding Failed" at bounding box center [611, 307] width 123 height 23
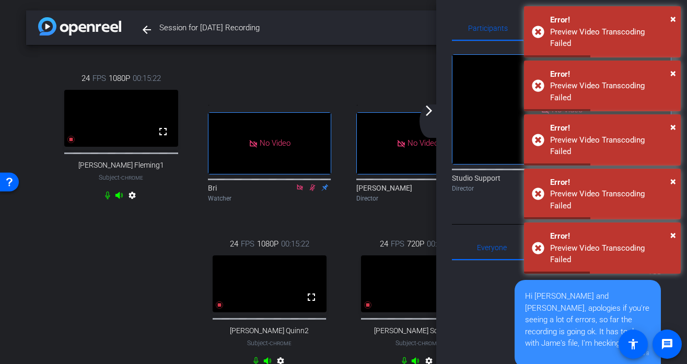
click at [573, 266] on div "You" at bounding box center [587, 272] width 146 height 12
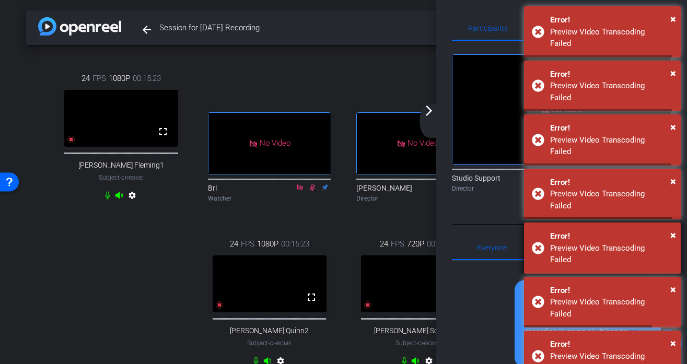
click at [613, 222] on div "× Error! Preview Video Transcoding Failed" at bounding box center [602, 247] width 157 height 51
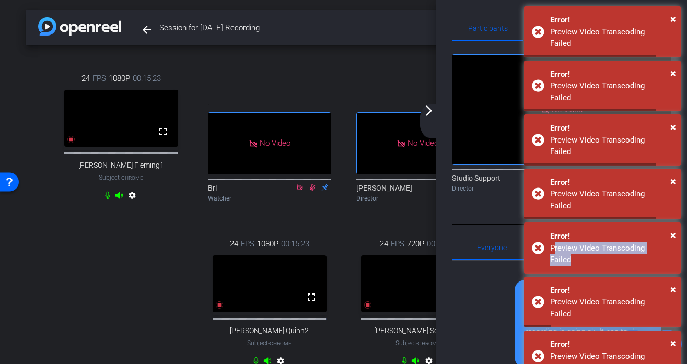
click at [613, 222] on div "× Error! Preview Video Transcoding Failed" at bounding box center [602, 247] width 157 height 51
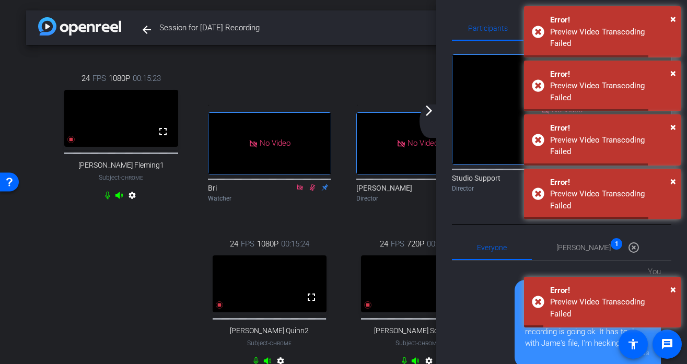
click at [613, 222] on div "× Error! Preview Video Transcoding Failed" at bounding box center [602, 247] width 157 height 51
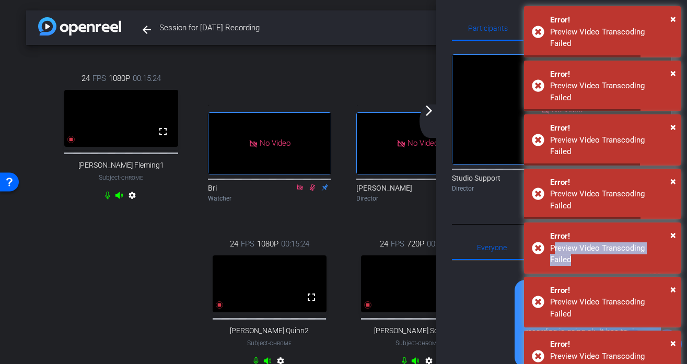
click at [613, 222] on div "× Error! Preview Video Transcoding Failed" at bounding box center [602, 247] width 157 height 51
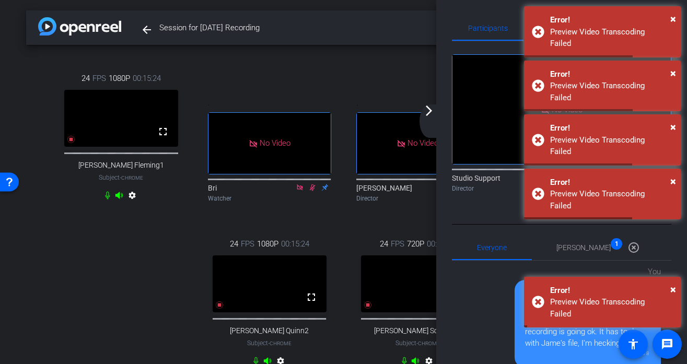
click at [613, 222] on div "× Error! Preview Video Transcoding Failed" at bounding box center [602, 247] width 157 height 51
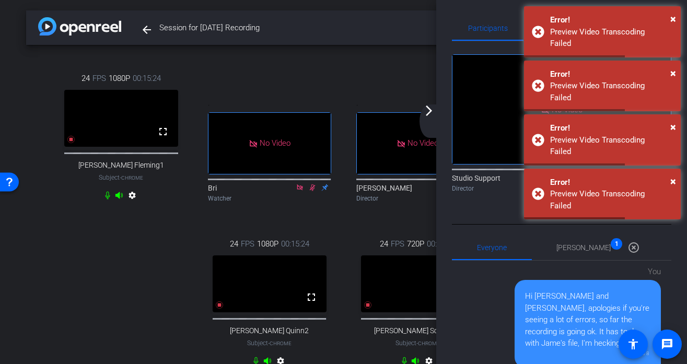
click at [613, 222] on div "× Error! Preview Video Transcoding Failed" at bounding box center [602, 247] width 157 height 51
click at [613, 235] on div "[PERSON_NAME] 1 highlight_off" at bounding box center [601, 247] width 90 height 25
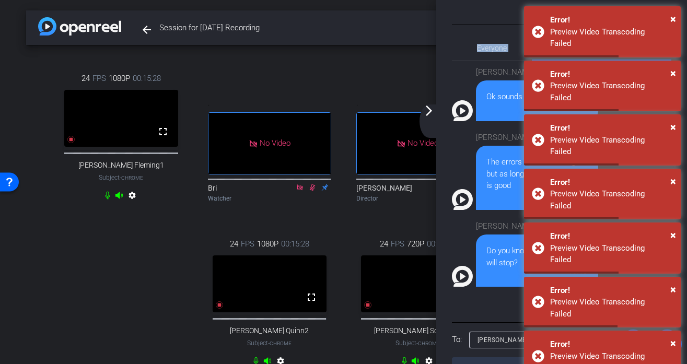
scroll to position [201, 0]
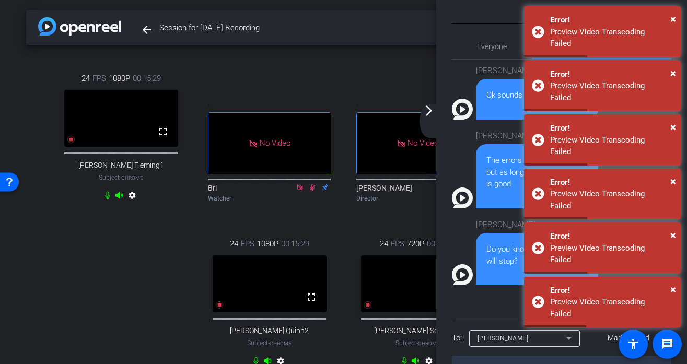
click at [475, 356] on textarea at bounding box center [561, 368] width 219 height 24
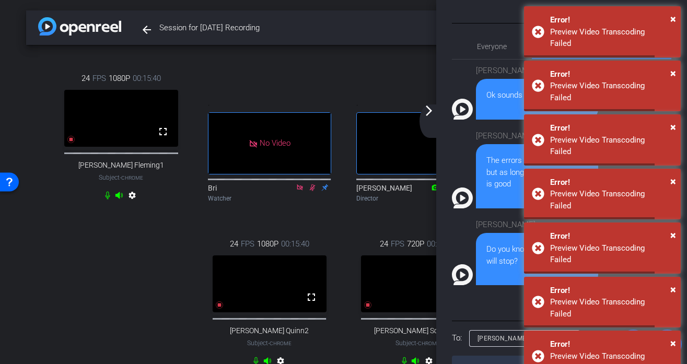
type textarea "I believe they are stuck in a loop, but I'm happy to say the recording is fine"
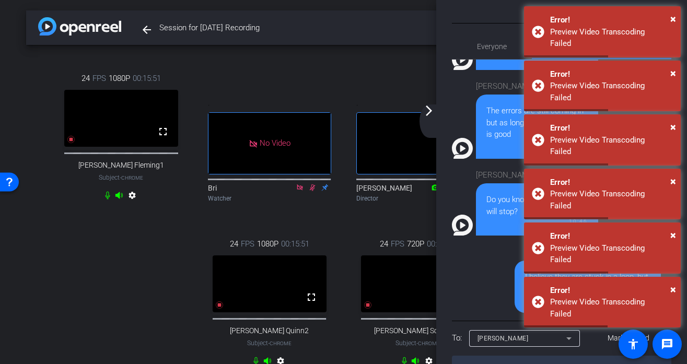
type textarea "U"
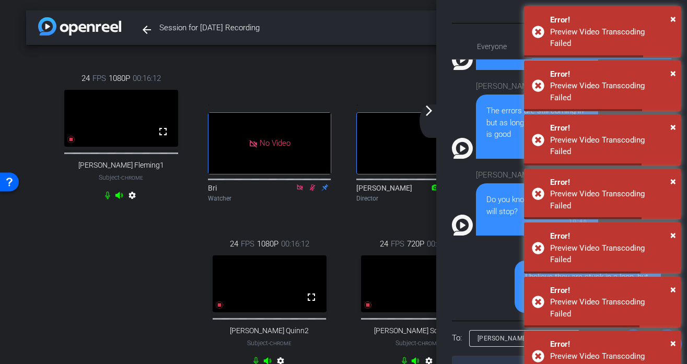
type textarea "I've reported it to the dev team so that they are aware. If you prefer, you an …"
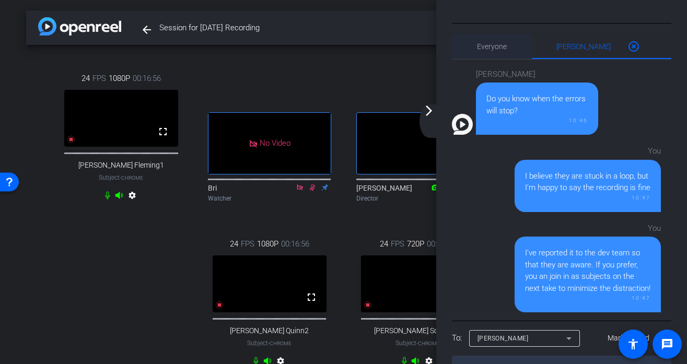
scroll to position [162, 0]
click at [433, 107] on mat-icon "arrow_forward_ios" at bounding box center [428, 110] width 13 height 13
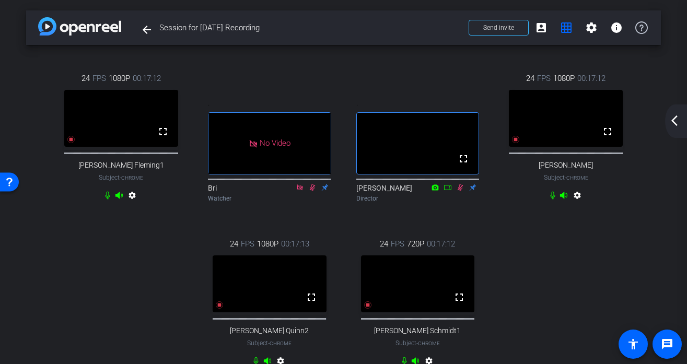
scroll to position [0, 0]
click at [541, 36] on span at bounding box center [540, 27] width 25 height 25
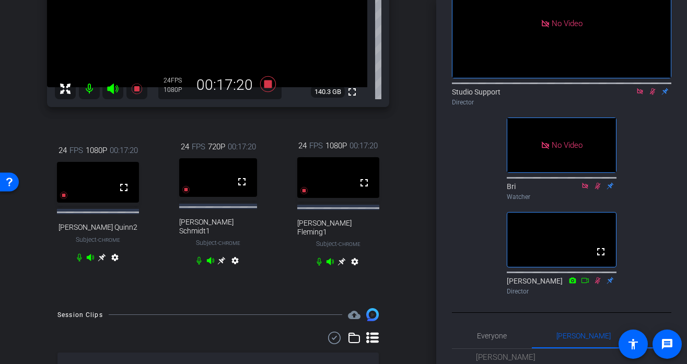
scroll to position [90, 0]
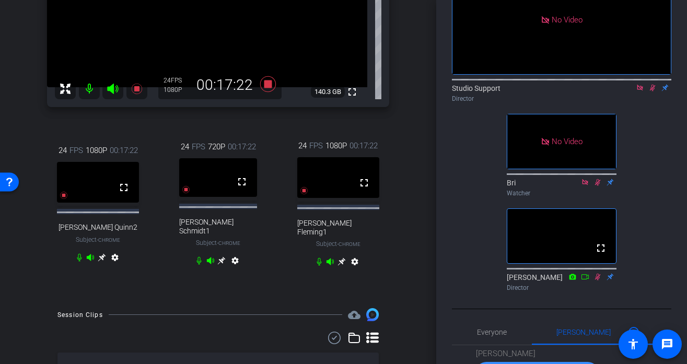
click at [654, 84] on icon at bounding box center [652, 87] width 8 height 7
click at [640, 85] on icon at bounding box center [640, 88] width 6 height 6
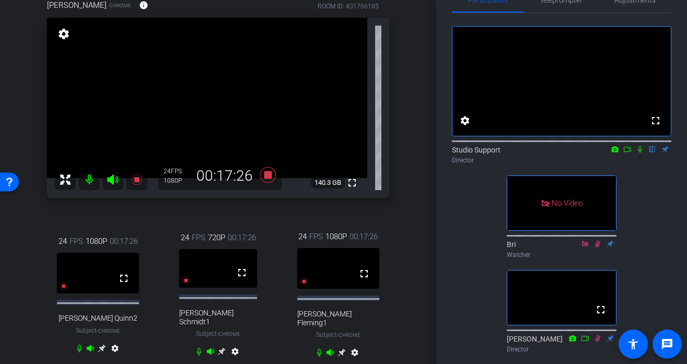
scroll to position [25, 0]
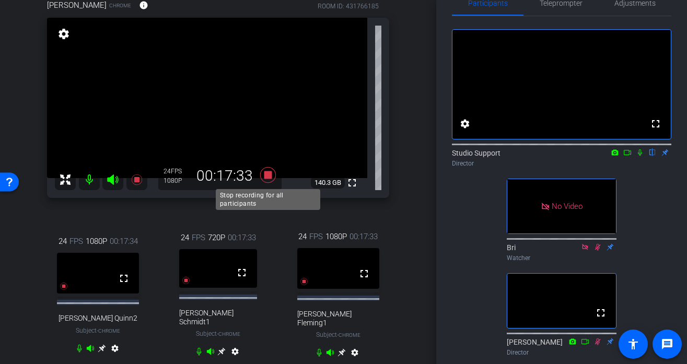
click at [267, 172] on icon at bounding box center [268, 175] width 16 height 16
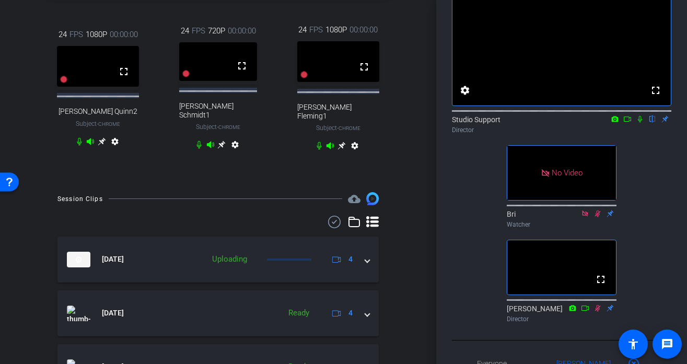
scroll to position [285, 0]
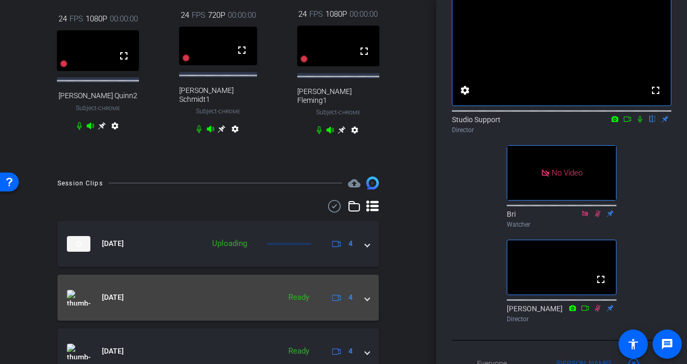
click at [248, 279] on mat-expansion-panel-header "[DATE] Ready 4" at bounding box center [217, 298] width 321 height 46
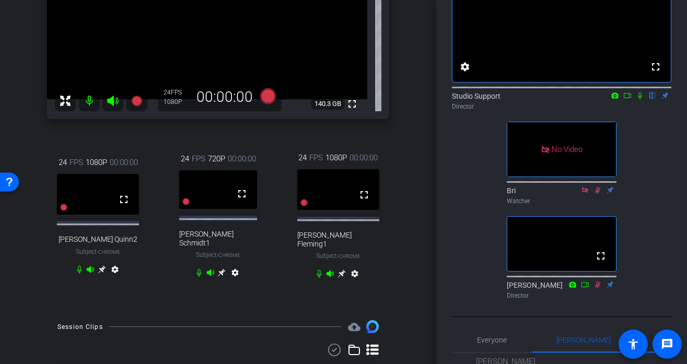
scroll to position [91, 0]
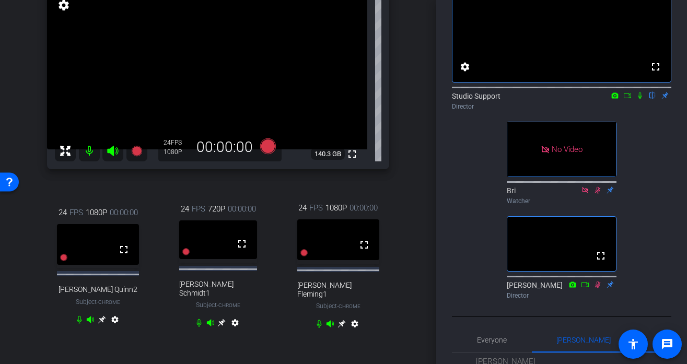
click at [262, 136] on div "24 FPS 1080P 00:00:00" at bounding box center [219, 147] width 123 height 28
click at [266, 142] on icon at bounding box center [268, 146] width 16 height 16
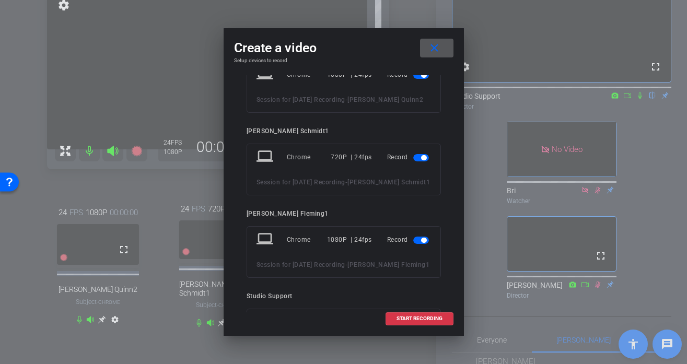
scroll to position [155, 0]
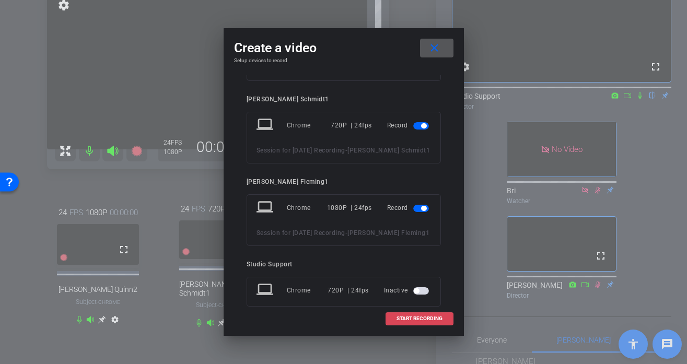
click at [402, 316] on span "START RECORDING" at bounding box center [419, 318] width 46 height 5
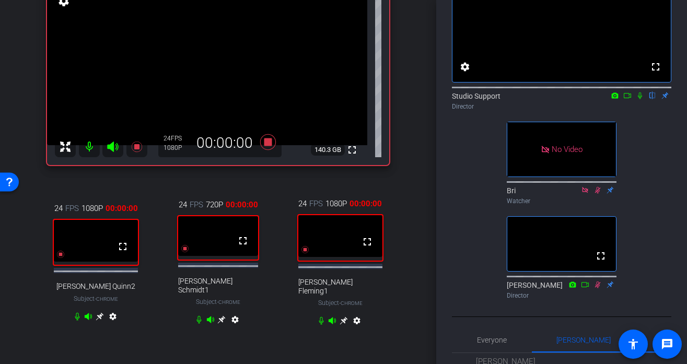
scroll to position [95, 0]
click at [640, 99] on icon at bounding box center [639, 95] width 8 height 7
click at [628, 98] on icon at bounding box center [626, 95] width 7 height 5
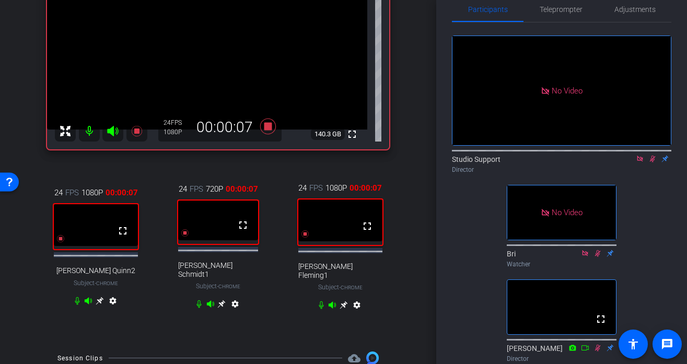
scroll to position [0, 0]
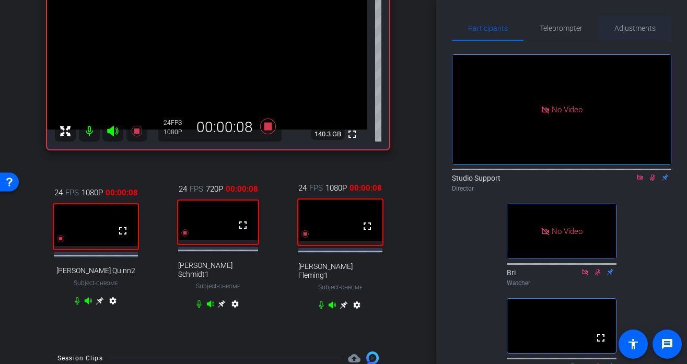
click at [649, 31] on span "Adjustments" at bounding box center [634, 28] width 41 height 7
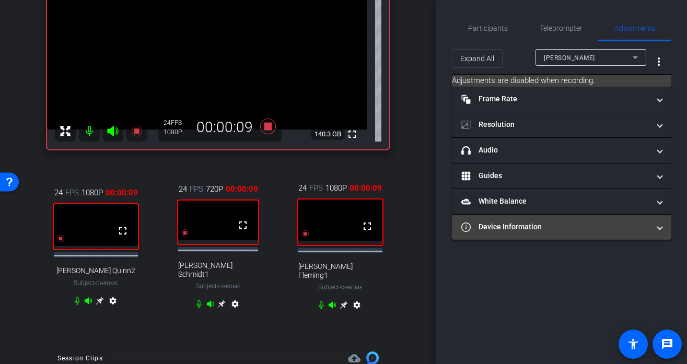
click at [540, 238] on mat-expansion-panel-header "Device Information" at bounding box center [561, 227] width 219 height 25
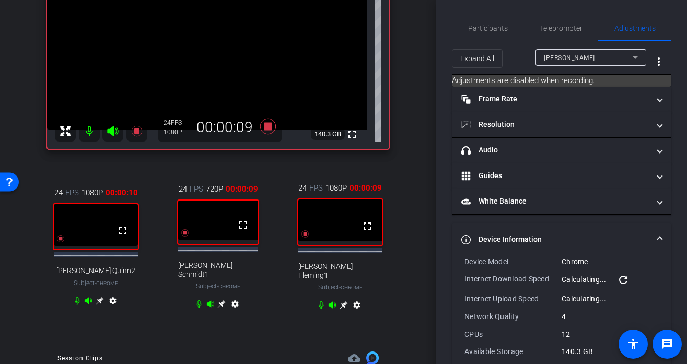
scroll to position [53, 0]
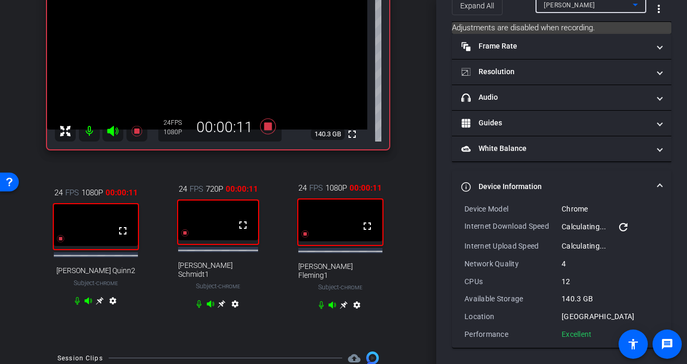
click at [593, 11] on div "[PERSON_NAME]" at bounding box center [588, 4] width 89 height 13
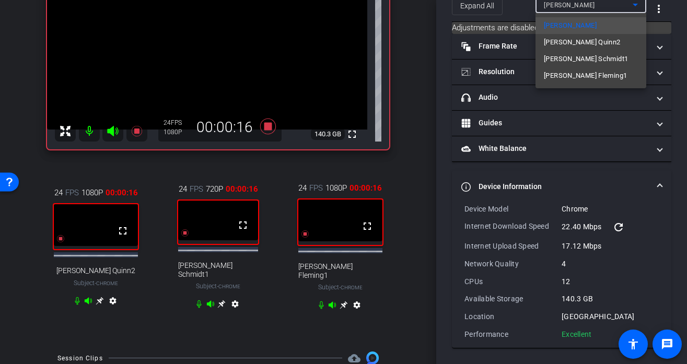
click at [585, 41] on span "[PERSON_NAME] Quinn2" at bounding box center [582, 42] width 77 height 13
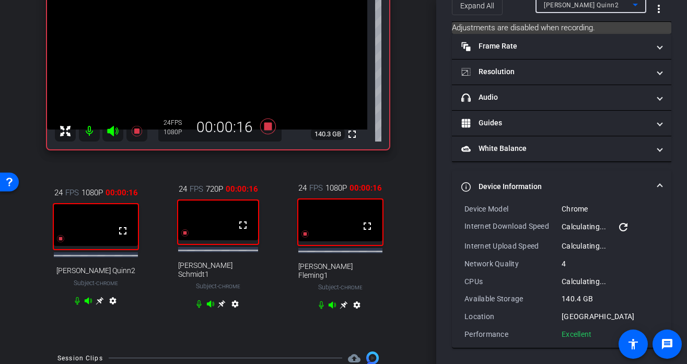
scroll to position [51, 0]
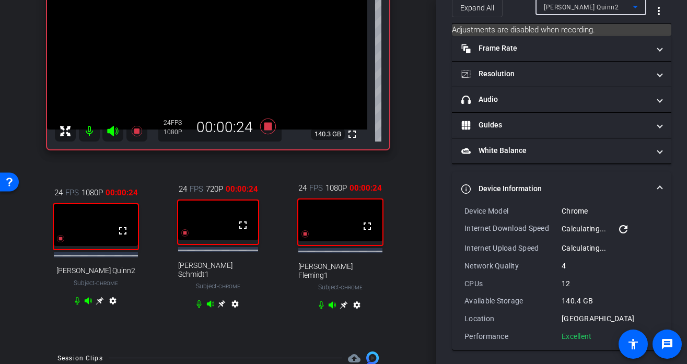
click at [588, 7] on span "[PERSON_NAME] Quinn2" at bounding box center [581, 7] width 75 height 7
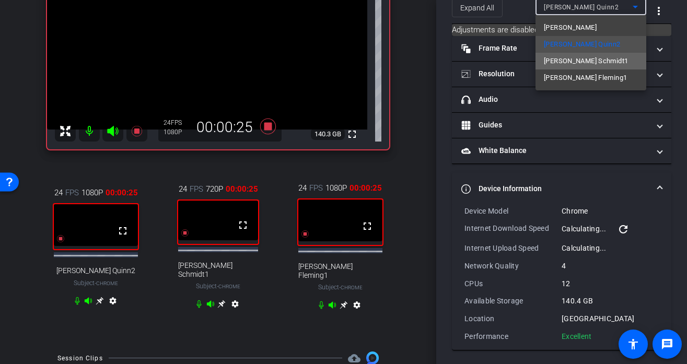
click at [576, 55] on span "[PERSON_NAME] Schmidt1" at bounding box center [586, 61] width 84 height 13
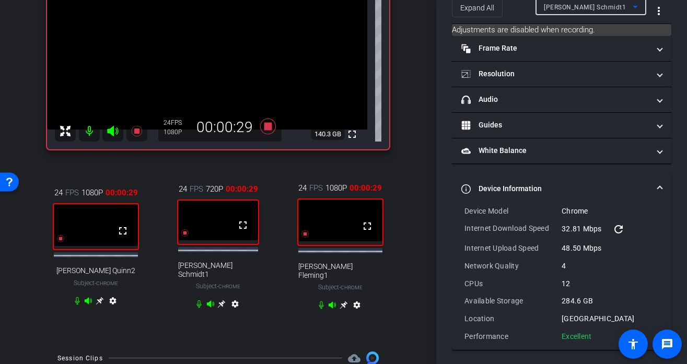
click at [588, 12] on div "[PERSON_NAME] Schmidt1" at bounding box center [588, 7] width 89 height 13
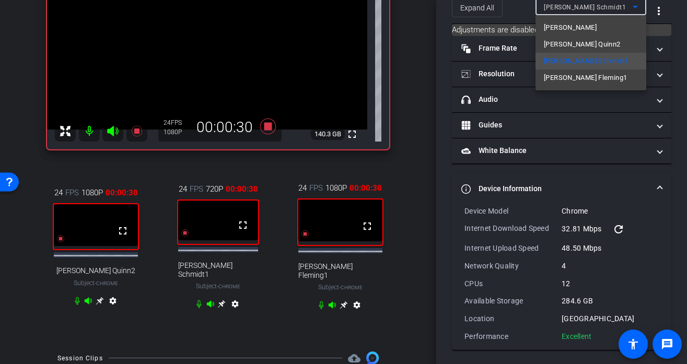
click at [574, 75] on span "[PERSON_NAME] Fleming1" at bounding box center [585, 78] width 83 height 13
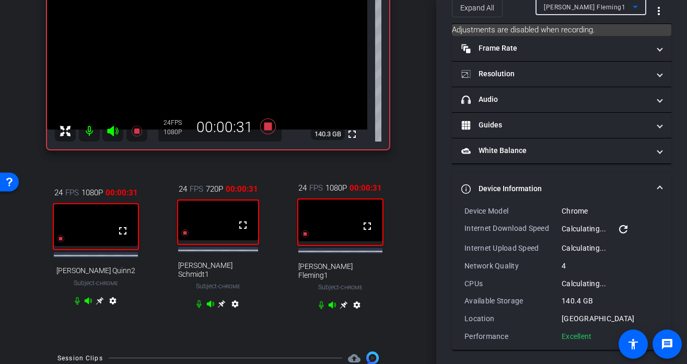
scroll to position [0, 0]
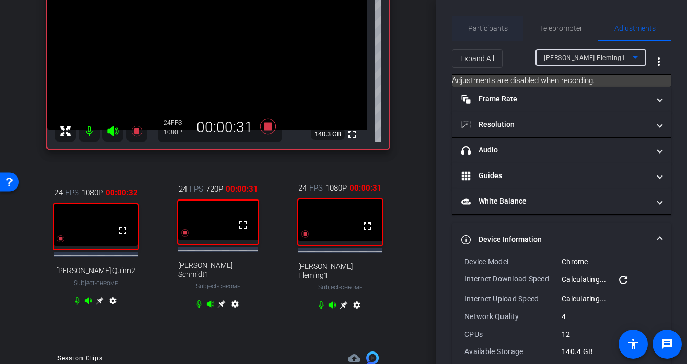
click at [490, 28] on span "Participants" at bounding box center [488, 28] width 40 height 7
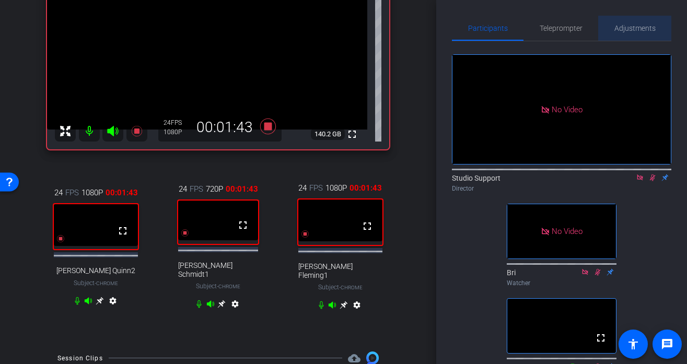
click at [616, 26] on span "Adjustments" at bounding box center [634, 28] width 41 height 7
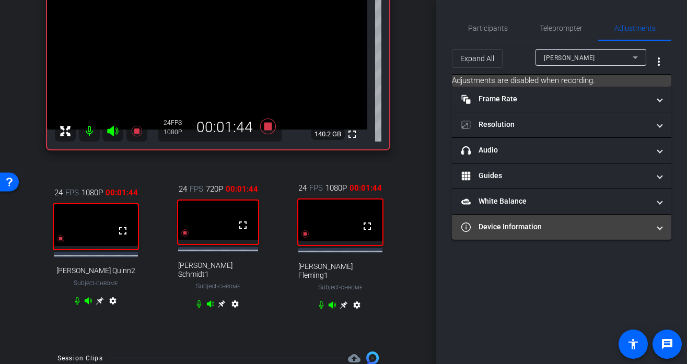
click at [524, 238] on mat-expansion-panel-header "Device Information" at bounding box center [561, 227] width 219 height 25
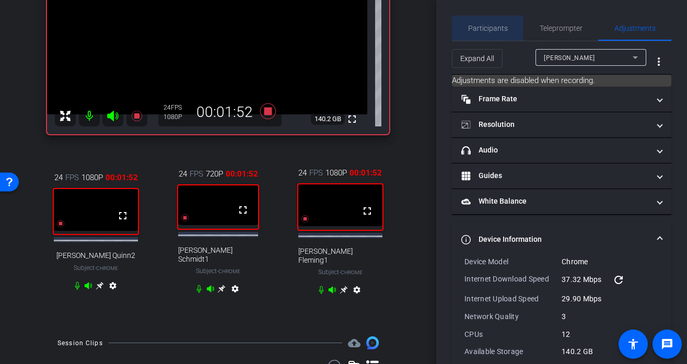
click at [490, 29] on span "Participants" at bounding box center [488, 28] width 40 height 7
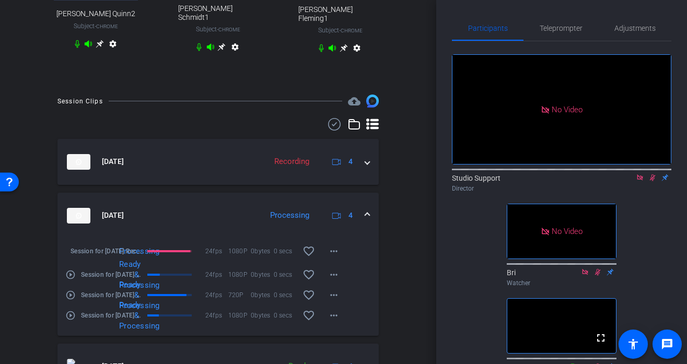
scroll to position [370, 0]
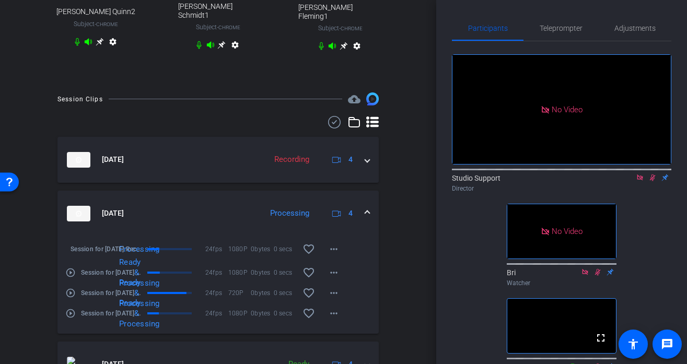
click at [73, 267] on mat-icon "play_circle_outline" at bounding box center [70, 272] width 10 height 10
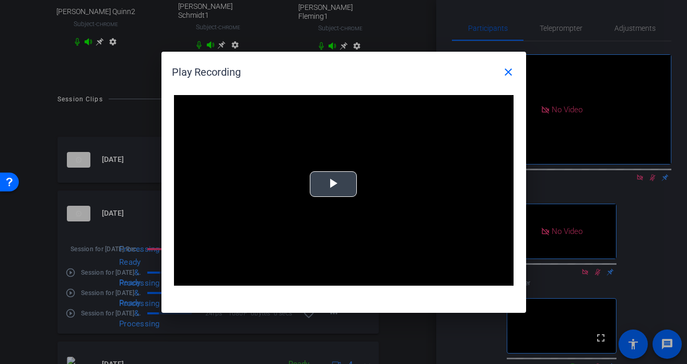
click at [314, 210] on video "Video Player" at bounding box center [343, 190] width 339 height 191
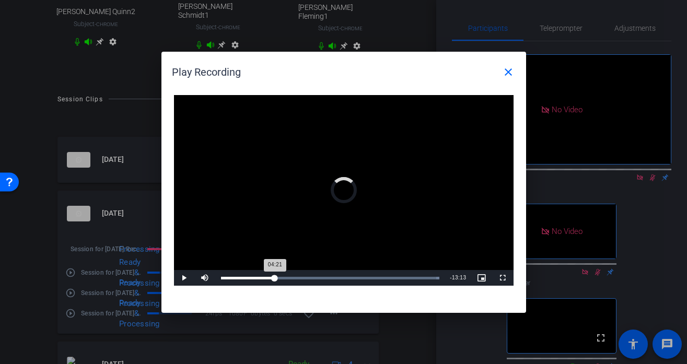
click at [275, 271] on div "Loaded : 100.00% 04:21 04:21" at bounding box center [330, 278] width 229 height 16
click at [347, 273] on div "Loaded : 100.00% 10:09 04:22" at bounding box center [330, 278] width 229 height 16
click at [378, 273] on div "Loaded : 100.00% 12:29 10:09" at bounding box center [332, 278] width 232 height 16
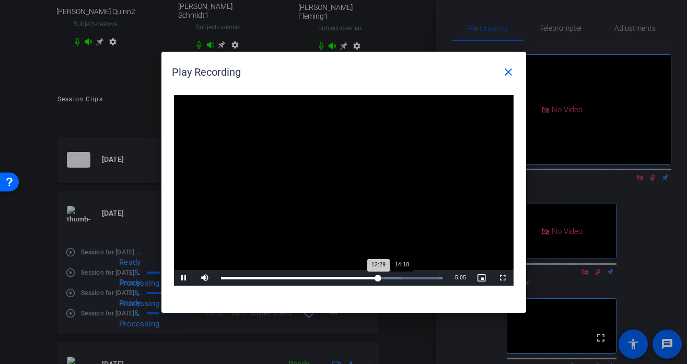
click at [402, 273] on div "Loaded : 100.00% 14:18 12:29" at bounding box center [332, 278] width 232 height 16
click at [412, 273] on div "Loaded : 100.00% 15:10 14:21" at bounding box center [332, 278] width 232 height 16
click at [426, 274] on div "Loaded : 100.00% 16:17 15:11" at bounding box center [332, 278] width 232 height 16
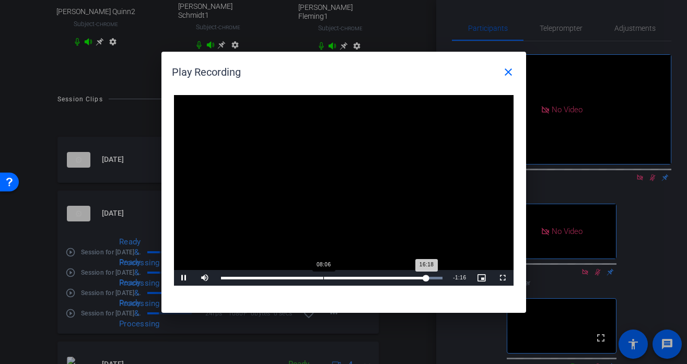
click at [323, 280] on div "Loaded : 100.00% 08:06 16:18" at bounding box center [332, 278] width 232 height 16
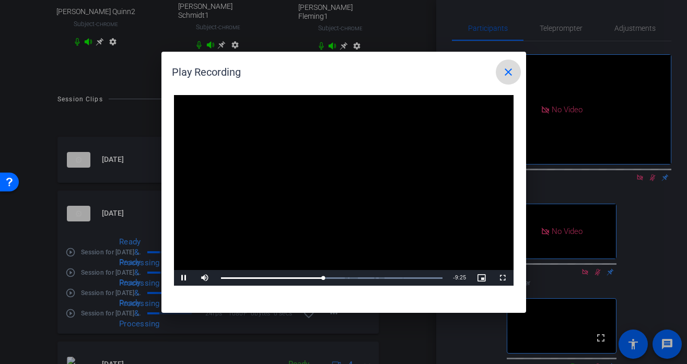
click at [509, 68] on mat-icon "close" at bounding box center [508, 72] width 13 height 13
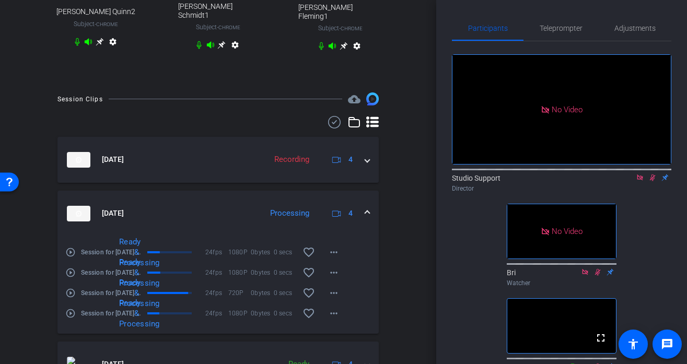
click at [73, 248] on mat-icon "play_circle_outline" at bounding box center [70, 252] width 10 height 10
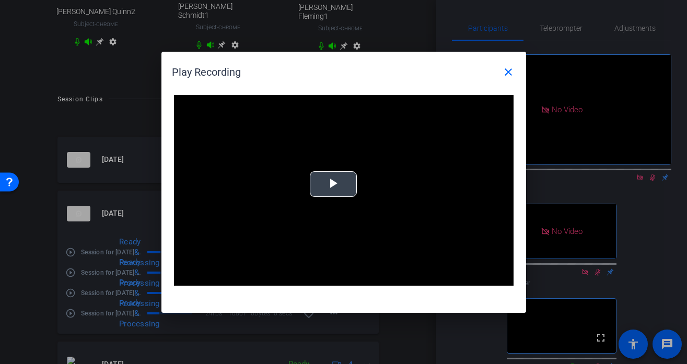
click at [305, 214] on video "Video Player" at bounding box center [343, 190] width 339 height 191
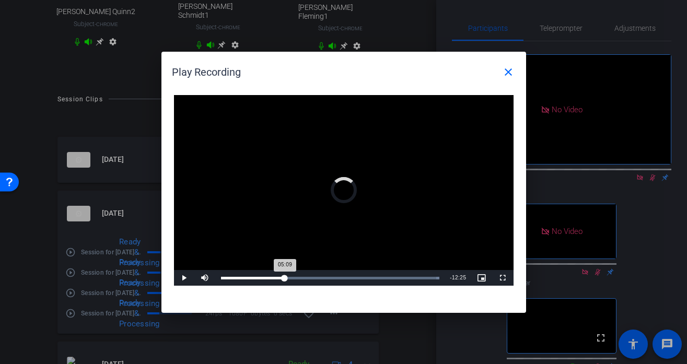
click at [285, 277] on div "Loaded : 100.00% -:- 05:09" at bounding box center [330, 278] width 219 height 3
click at [501, 73] on span at bounding box center [508, 72] width 25 height 25
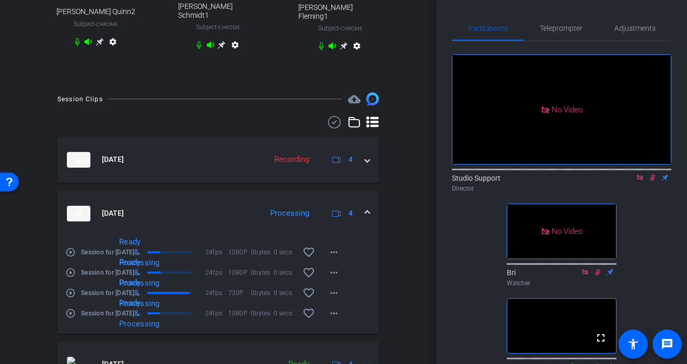
click at [67, 290] on mat-icon "play_circle_outline" at bounding box center [70, 293] width 10 height 10
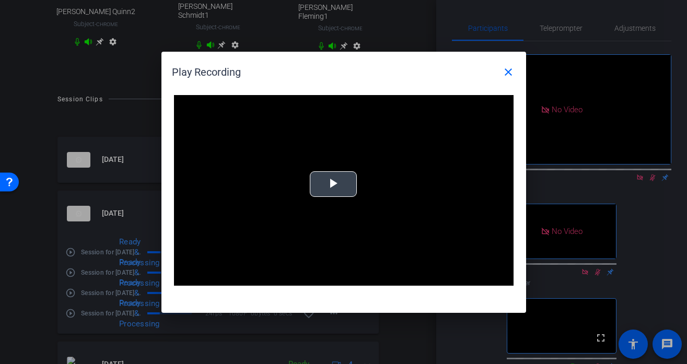
click at [362, 192] on video "Video Player" at bounding box center [343, 190] width 339 height 191
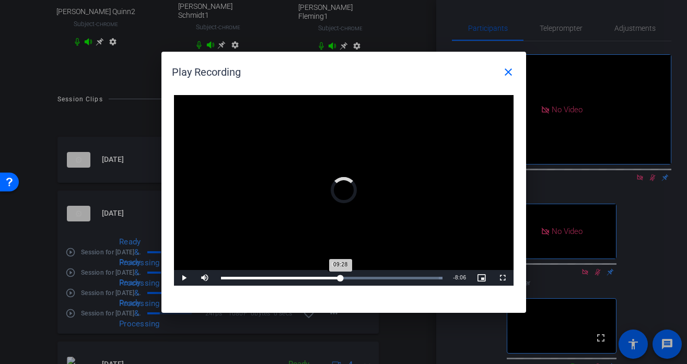
click at [338, 281] on div "Loaded : 100.00% 09:28 09:28" at bounding box center [332, 278] width 232 height 16
click at [373, 280] on div "Loaded : 100.00% 12:07 12:07" at bounding box center [332, 278] width 232 height 16
click at [392, 281] on div "Loaded : 100.00% 13:34 12:07" at bounding box center [332, 278] width 232 height 16
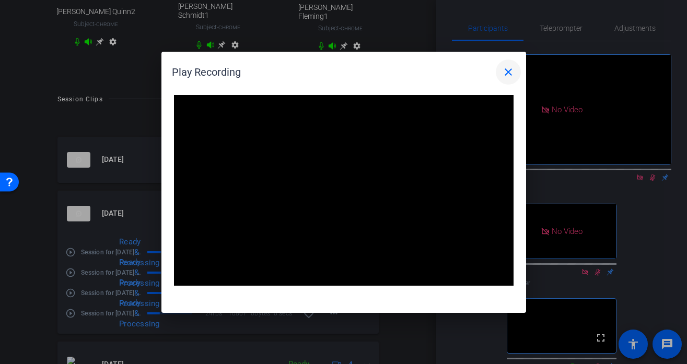
click at [506, 73] on mat-icon "close" at bounding box center [508, 72] width 13 height 13
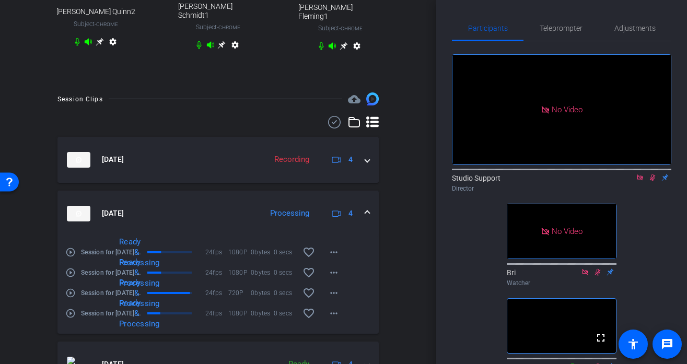
click at [69, 310] on mat-icon "play_circle_outline" at bounding box center [70, 313] width 10 height 10
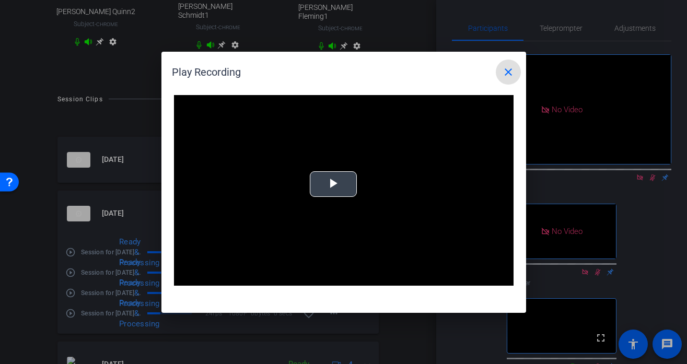
click at [363, 195] on video "Video Player" at bounding box center [343, 190] width 339 height 191
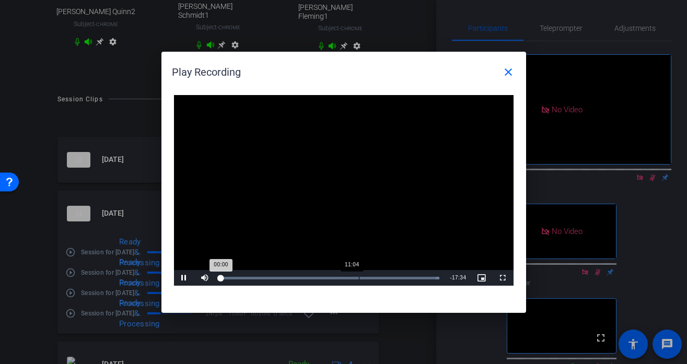
click at [359, 273] on div "Loaded : 100.00% 11:04 00:00" at bounding box center [330, 278] width 229 height 16
click at [390, 278] on div "13:24" at bounding box center [390, 278] width 1 height 3
click at [347, 280] on div "Loaded : 100.00% 10:00 10:00" at bounding box center [332, 278] width 232 height 16
click at [398, 280] on div "Loaded : 100.00% 14:06 10:01" at bounding box center [332, 278] width 232 height 16
click at [505, 75] on mat-icon "close" at bounding box center [508, 72] width 13 height 13
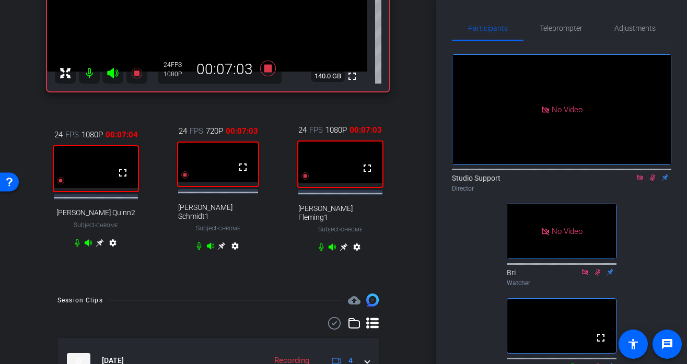
scroll to position [166, 0]
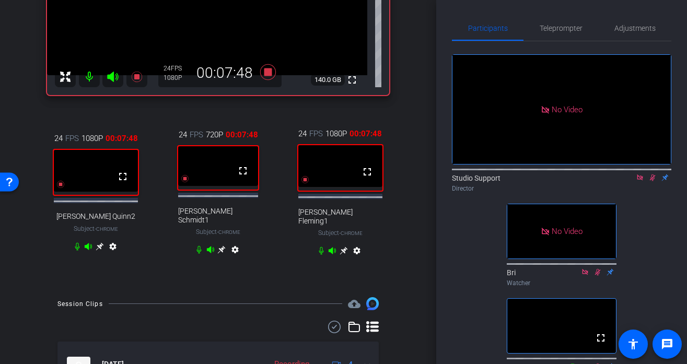
click at [100, 247] on icon at bounding box center [100, 247] width 8 height 8
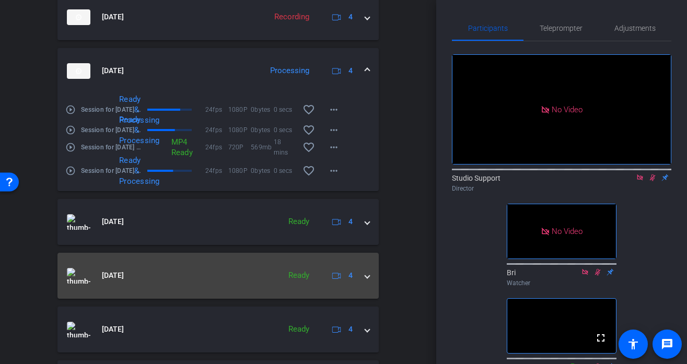
scroll to position [527, 0]
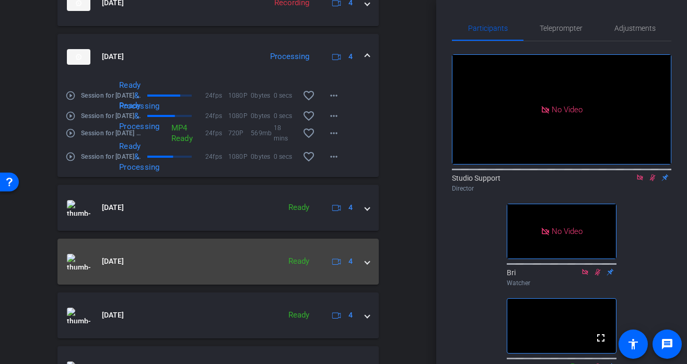
click at [246, 266] on mat-expansion-panel-header "[DATE] Ready 4" at bounding box center [217, 262] width 321 height 46
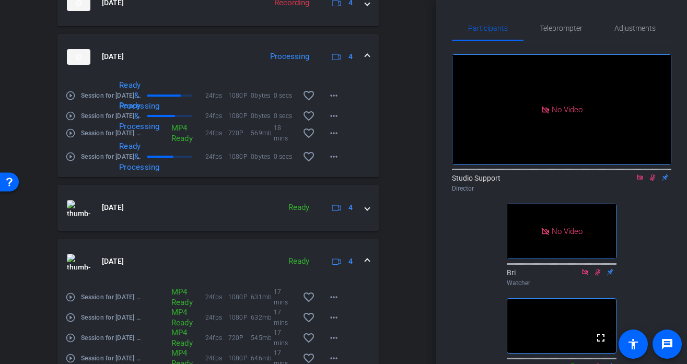
click at [235, 254] on mat-panel-title "[DATE]" at bounding box center [171, 262] width 208 height 16
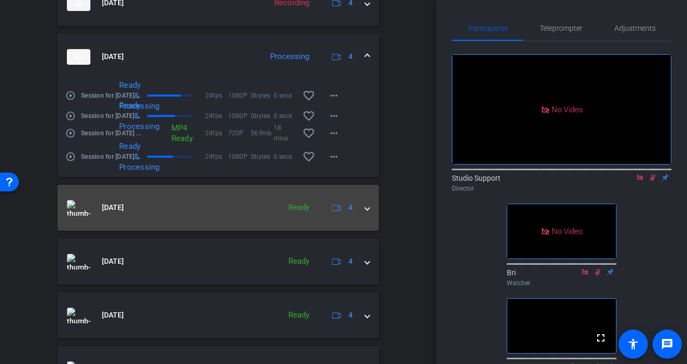
click at [238, 215] on mat-expansion-panel-header "[DATE] Ready 4" at bounding box center [217, 208] width 321 height 46
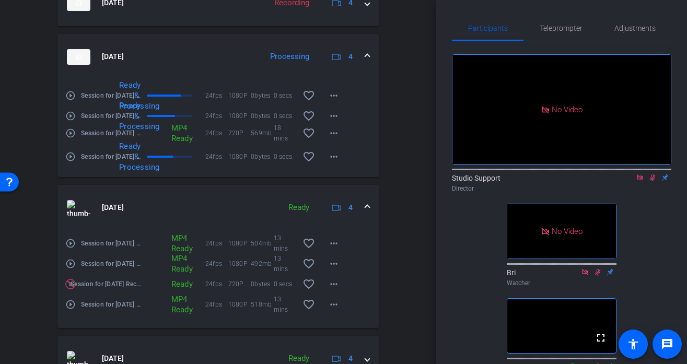
click at [238, 215] on mat-expansion-panel-header "[DATE] Ready 4" at bounding box center [217, 208] width 321 height 46
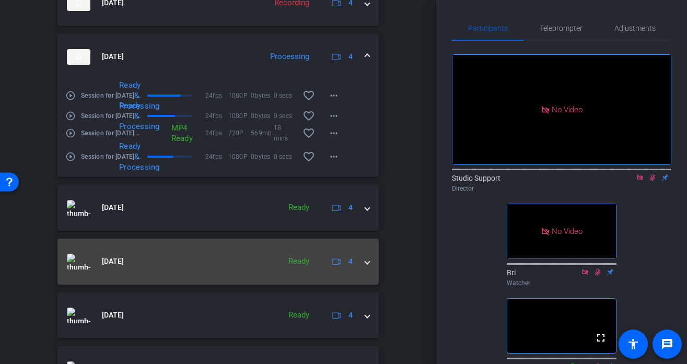
click at [224, 254] on mat-panel-title "[DATE]" at bounding box center [171, 262] width 208 height 16
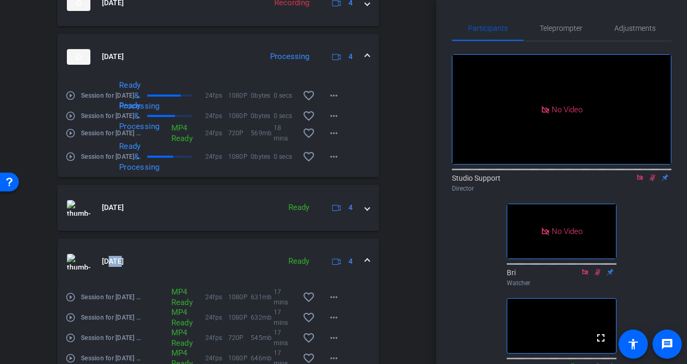
click at [224, 254] on mat-panel-title "[DATE]" at bounding box center [171, 262] width 208 height 16
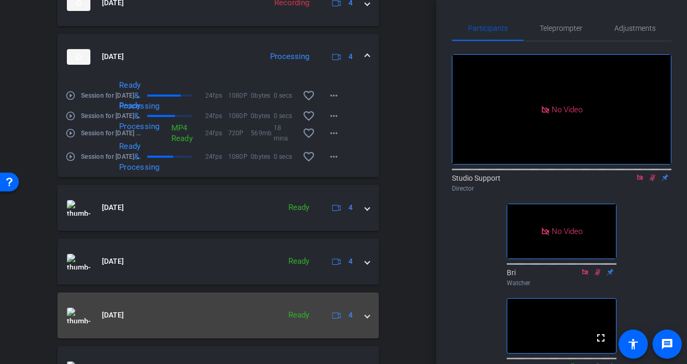
click at [226, 312] on mat-panel-title "[DATE]" at bounding box center [171, 316] width 208 height 16
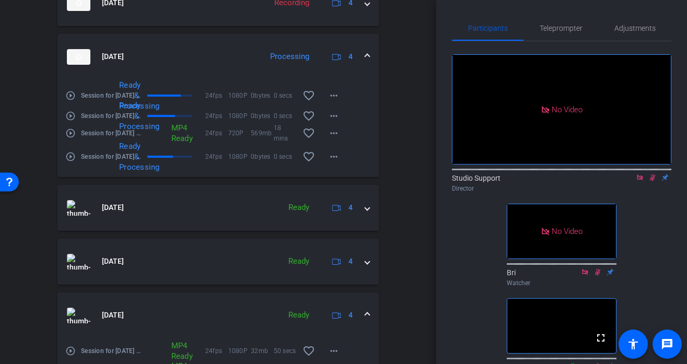
click at [226, 312] on mat-panel-title "[DATE]" at bounding box center [171, 316] width 208 height 16
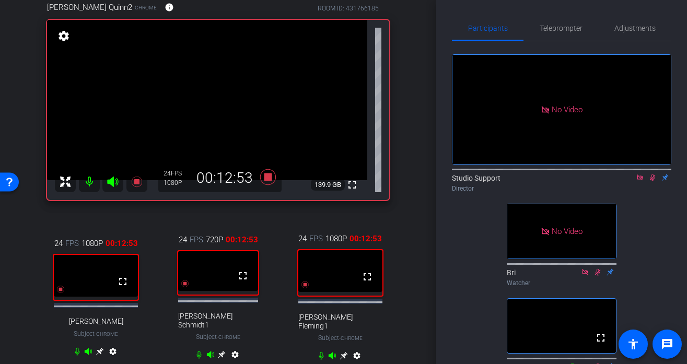
scroll to position [112, 0]
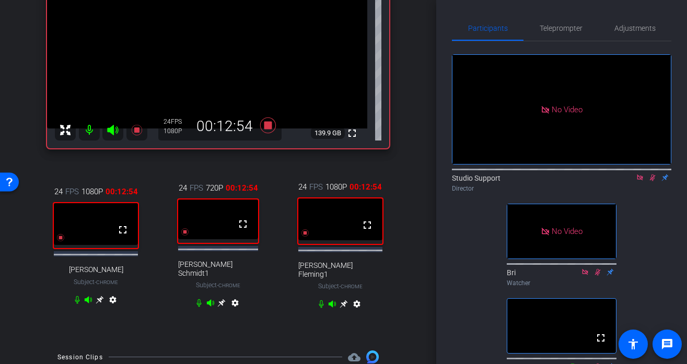
click at [221, 299] on icon at bounding box center [221, 303] width 8 height 8
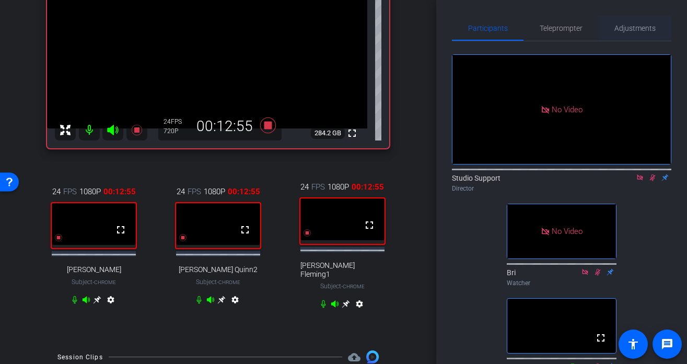
click at [640, 25] on span "Adjustments" at bounding box center [634, 28] width 41 height 7
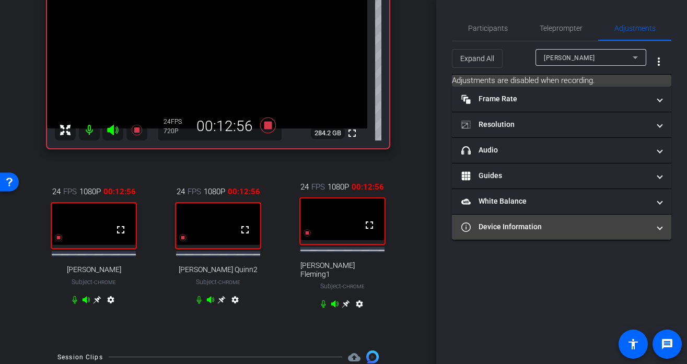
click at [551, 219] on mat-expansion-panel-header "Device Information" at bounding box center [561, 227] width 219 height 25
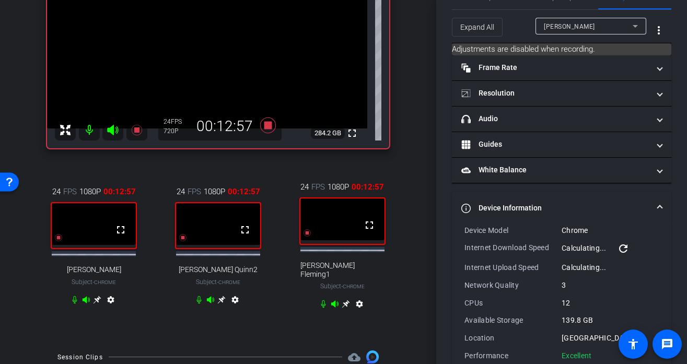
scroll to position [53, 0]
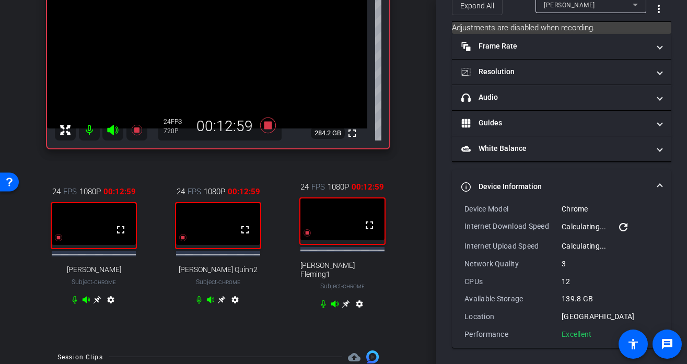
click at [605, 9] on div "[PERSON_NAME]" at bounding box center [588, 4] width 89 height 13
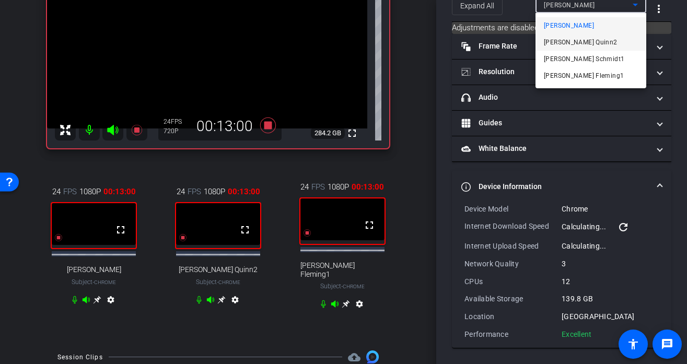
click at [596, 36] on mat-option "[PERSON_NAME] Quinn2" at bounding box center [590, 42] width 111 height 17
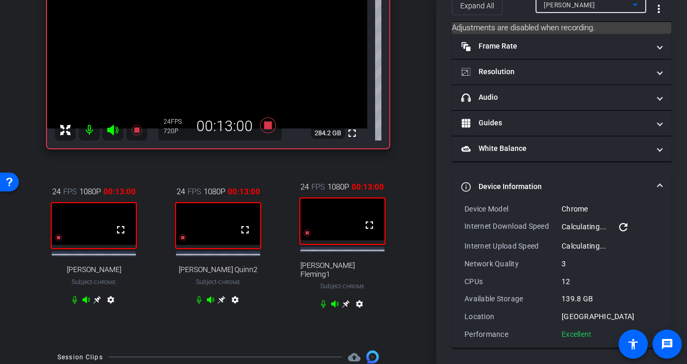
scroll to position [51, 0]
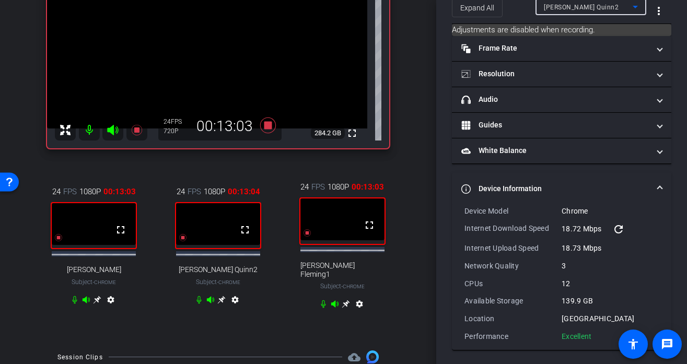
click at [605, 11] on div "[PERSON_NAME] Quinn2" at bounding box center [588, 7] width 89 height 13
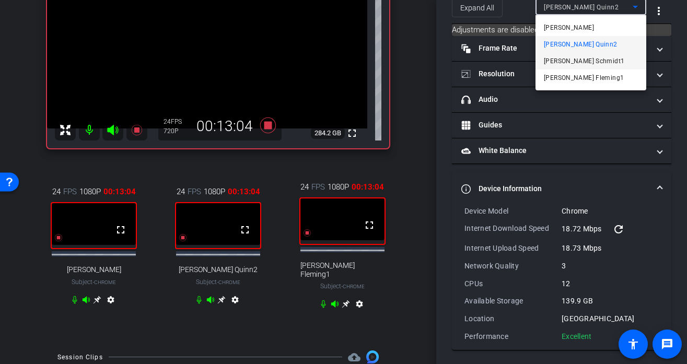
click at [578, 63] on span "[PERSON_NAME] Schmidt1" at bounding box center [584, 61] width 80 height 13
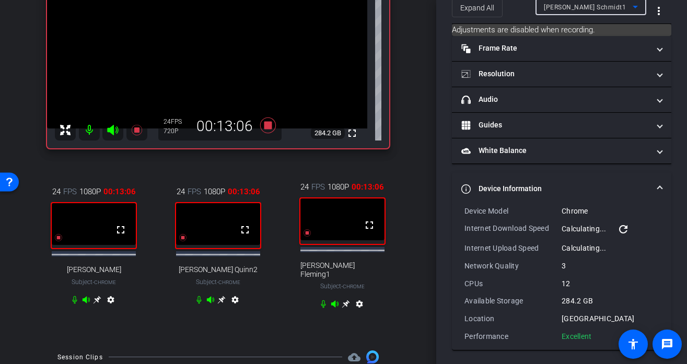
click at [581, 10] on span "[PERSON_NAME] Schmidt1" at bounding box center [585, 7] width 82 height 7
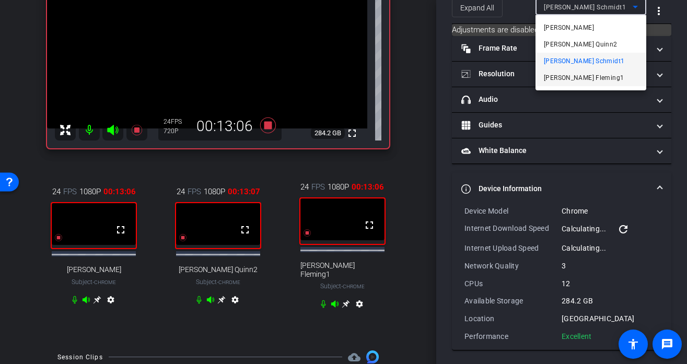
click at [565, 75] on span "[PERSON_NAME] Fleming1" at bounding box center [584, 78] width 80 height 13
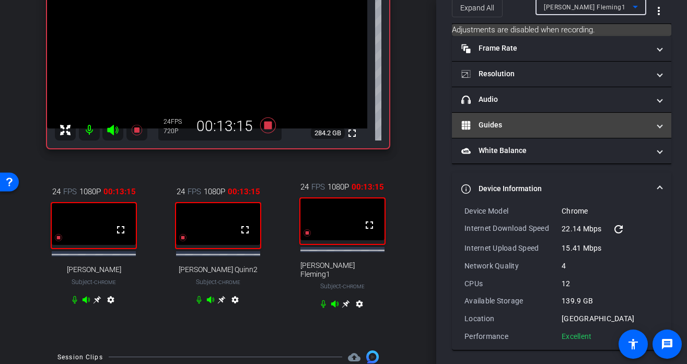
scroll to position [0, 0]
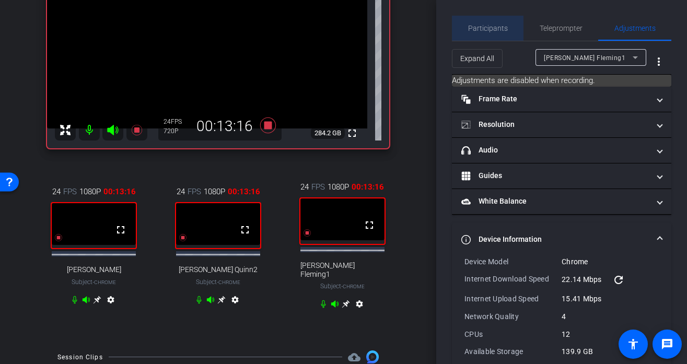
click at [491, 25] on span "Participants" at bounding box center [488, 28] width 40 height 7
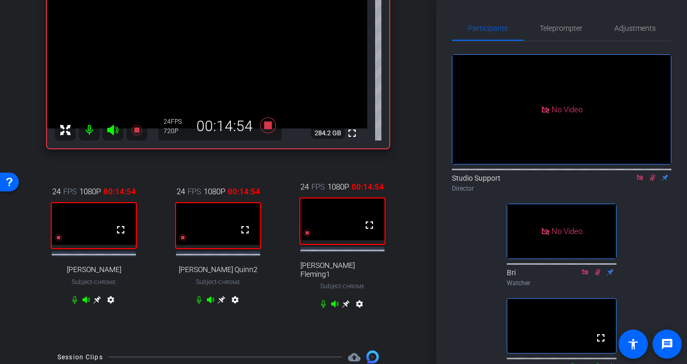
click at [654, 174] on icon at bounding box center [652, 177] width 8 height 7
click at [655, 174] on icon at bounding box center [652, 177] width 8 height 7
click at [640, 174] on icon at bounding box center [639, 177] width 8 height 7
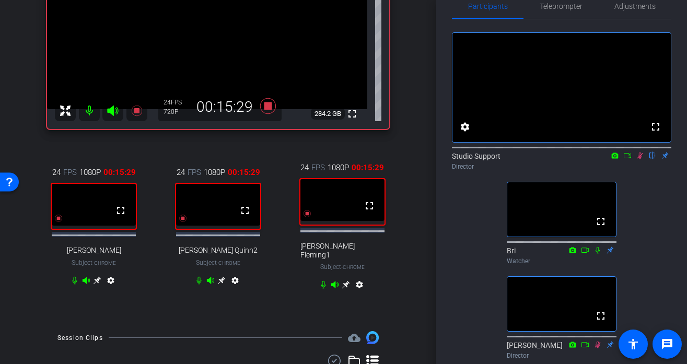
scroll to position [20, 0]
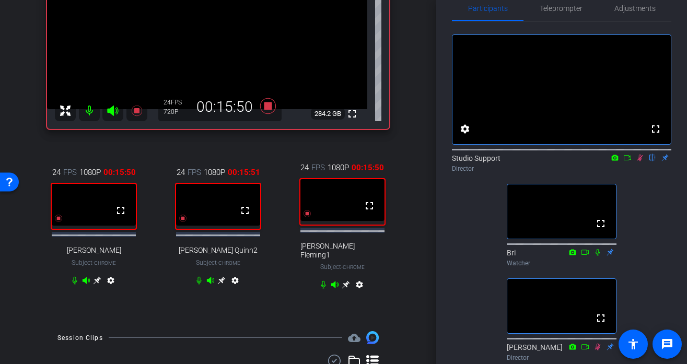
click at [642, 161] on icon at bounding box center [639, 157] width 8 height 7
click at [640, 161] on icon at bounding box center [639, 157] width 8 height 7
click at [641, 161] on icon at bounding box center [639, 157] width 8 height 7
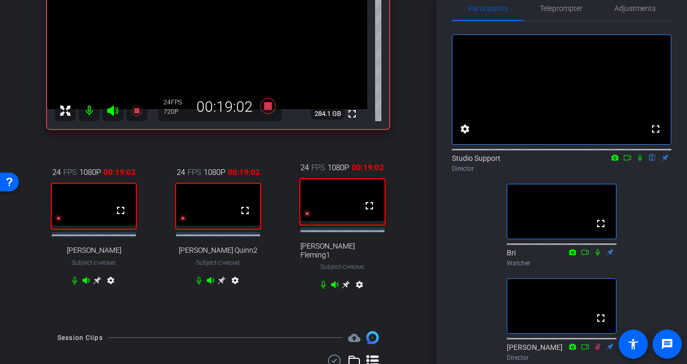
click at [641, 161] on icon at bounding box center [639, 157] width 8 height 7
click at [627, 161] on icon at bounding box center [627, 157] width 8 height 7
click at [626, 18] on span "Adjustments" at bounding box center [634, 8] width 41 height 25
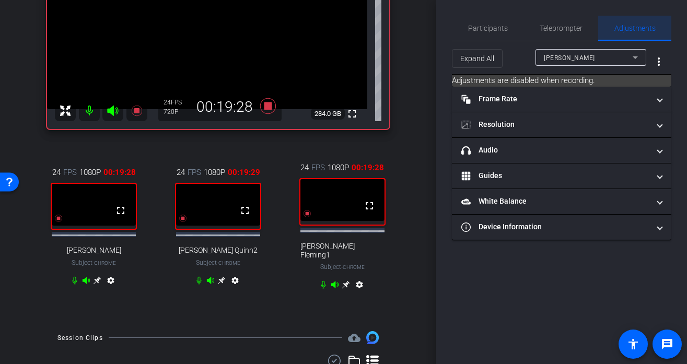
scroll to position [0, 0]
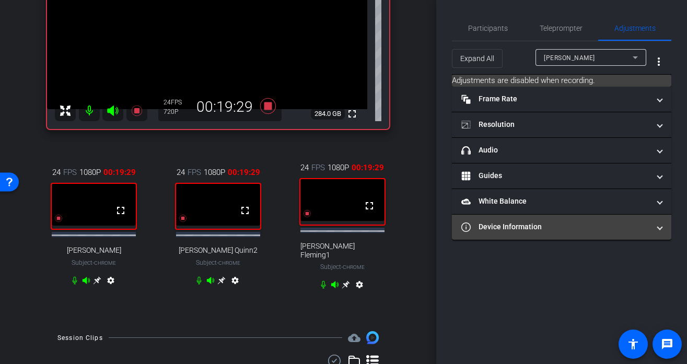
click at [531, 228] on mat-panel-title "Device Information" at bounding box center [555, 226] width 188 height 11
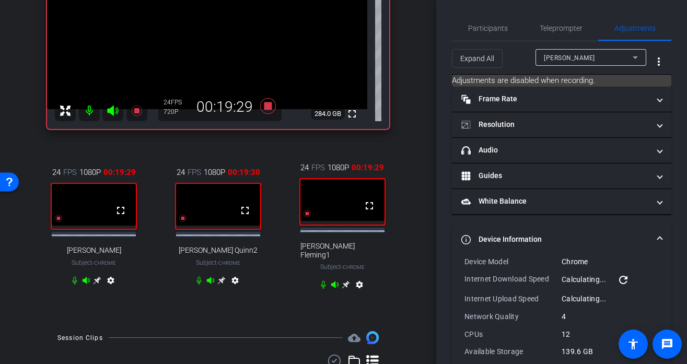
scroll to position [53, 0]
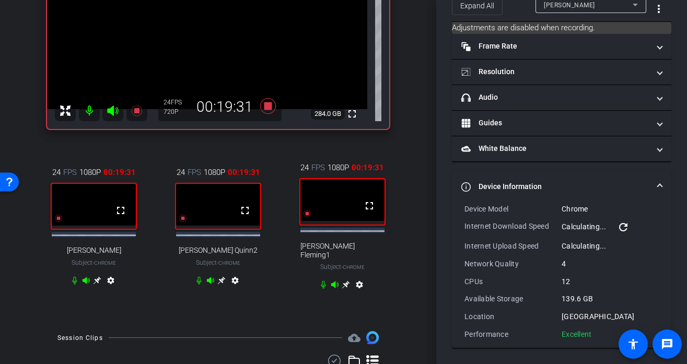
click at [575, 15] on div at bounding box center [590, 18] width 111 height 11
click at [567, 12] on div "[PERSON_NAME]" at bounding box center [591, 4] width 94 height 17
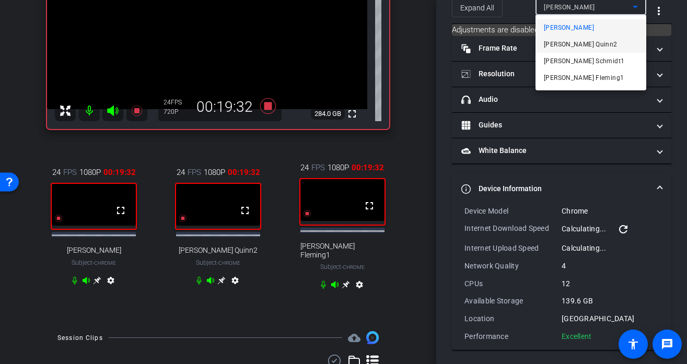
click at [555, 38] on span "[PERSON_NAME] Quinn2" at bounding box center [581, 44] width 74 height 13
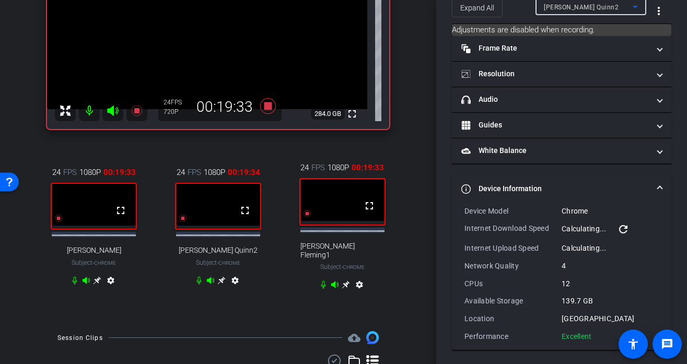
click at [564, 6] on span "[PERSON_NAME] Quinn2" at bounding box center [581, 7] width 75 height 7
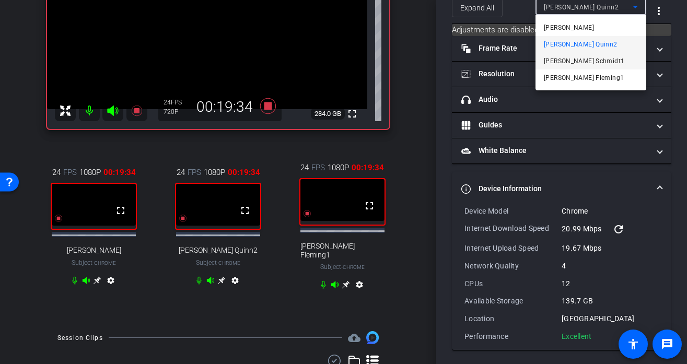
click at [560, 56] on span "[PERSON_NAME] Schmidt1" at bounding box center [584, 61] width 80 height 13
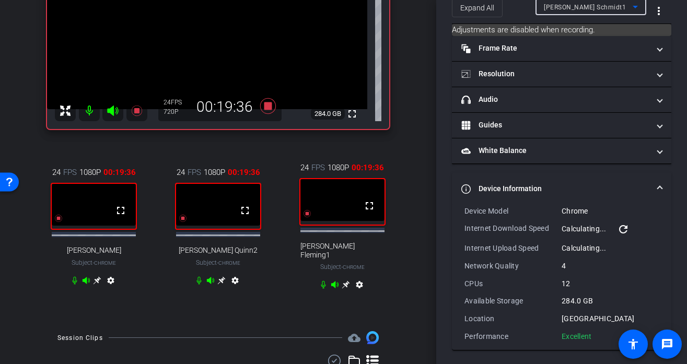
click at [577, 11] on div "[PERSON_NAME] Schmidt1" at bounding box center [588, 7] width 89 height 13
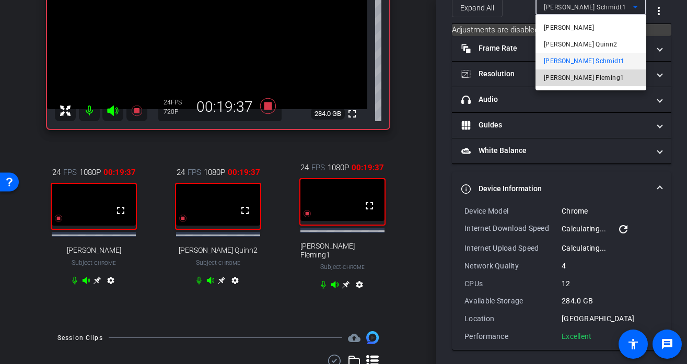
click at [563, 79] on span "[PERSON_NAME] Fleming1" at bounding box center [584, 78] width 80 height 13
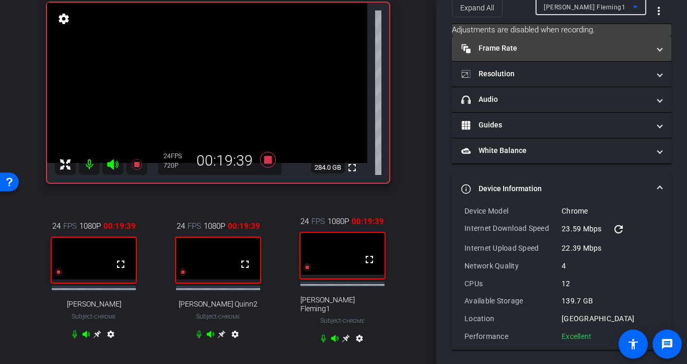
scroll to position [0, 0]
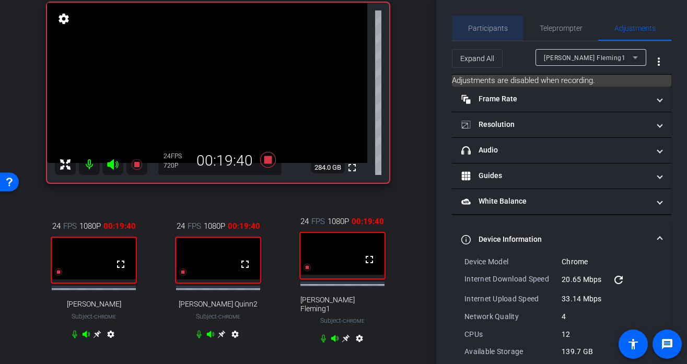
click at [483, 28] on span "Participants" at bounding box center [488, 28] width 40 height 7
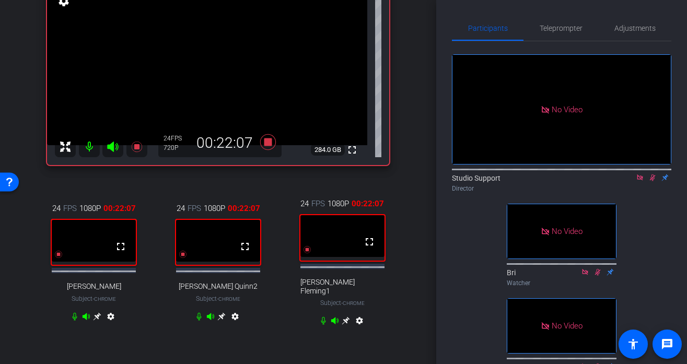
scroll to position [101, 0]
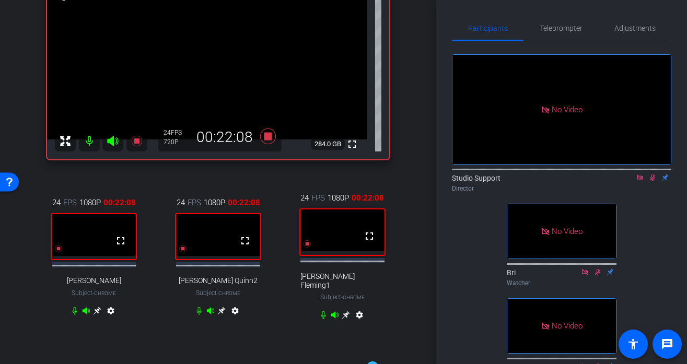
click at [223, 308] on icon at bounding box center [221, 311] width 8 height 8
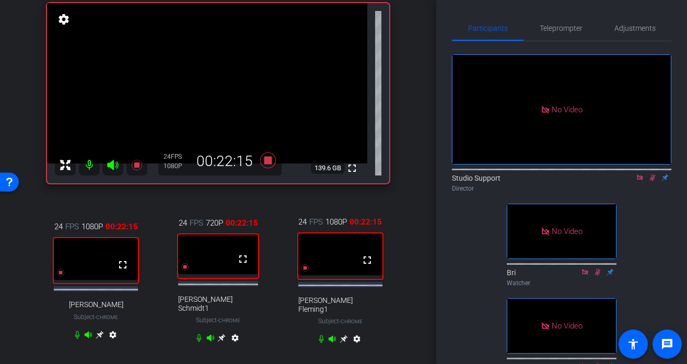
scroll to position [75, 0]
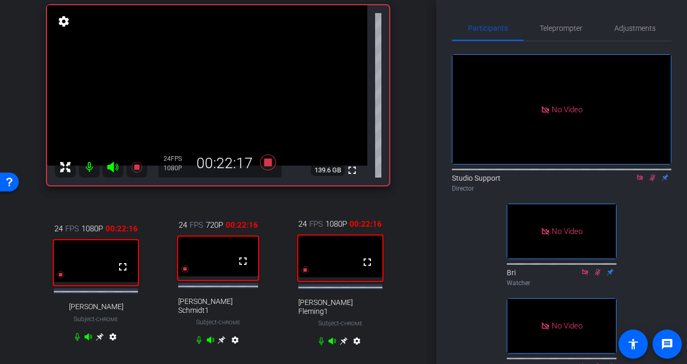
click at [221, 336] on icon at bounding box center [221, 340] width 8 height 8
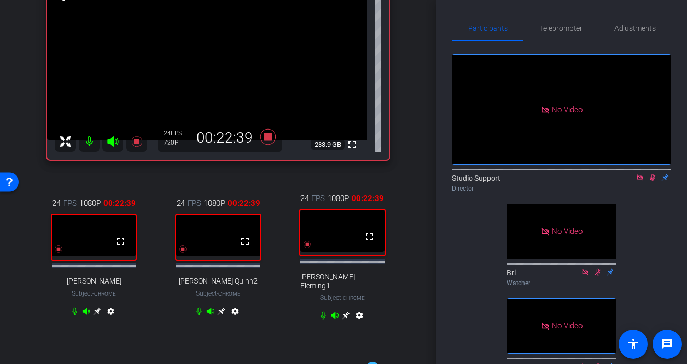
scroll to position [113, 0]
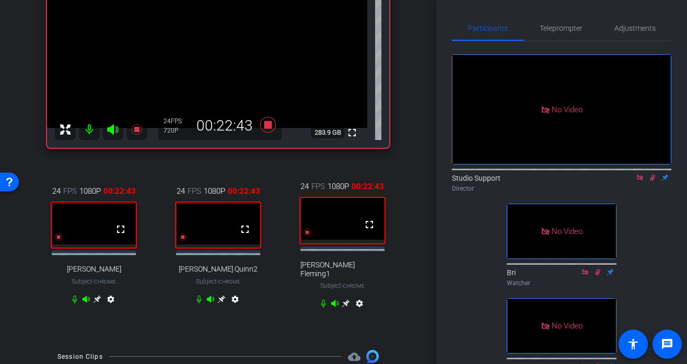
click at [97, 302] on icon at bounding box center [97, 299] width 8 height 8
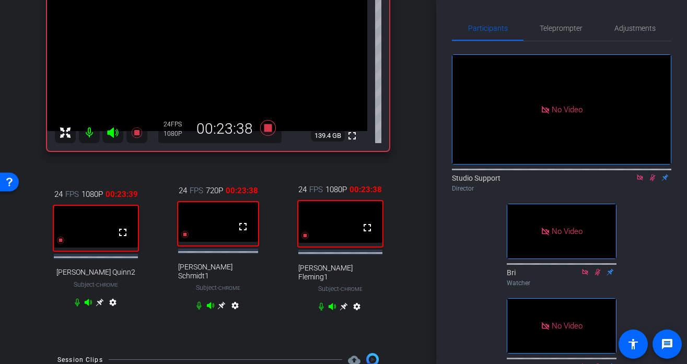
scroll to position [124, 0]
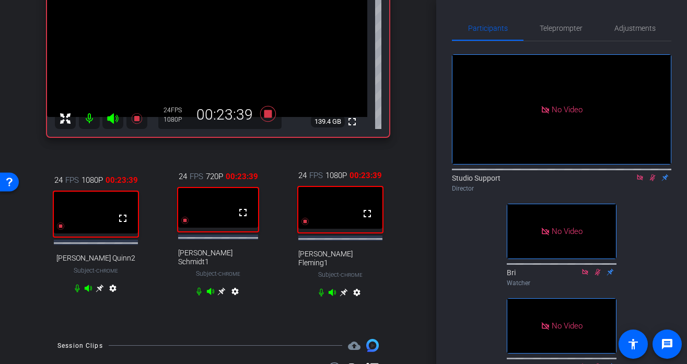
click at [343, 288] on icon at bounding box center [343, 292] width 8 height 8
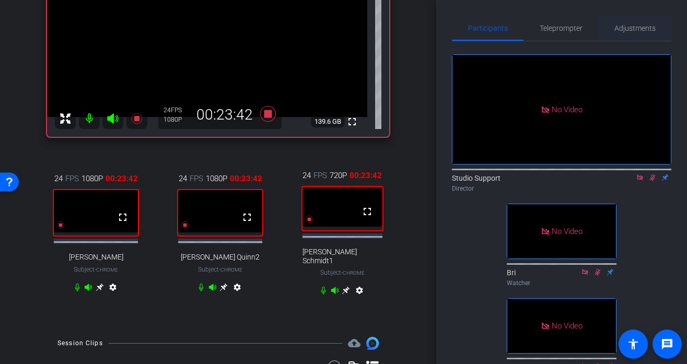
click at [626, 32] on span "Adjustments" at bounding box center [634, 28] width 41 height 7
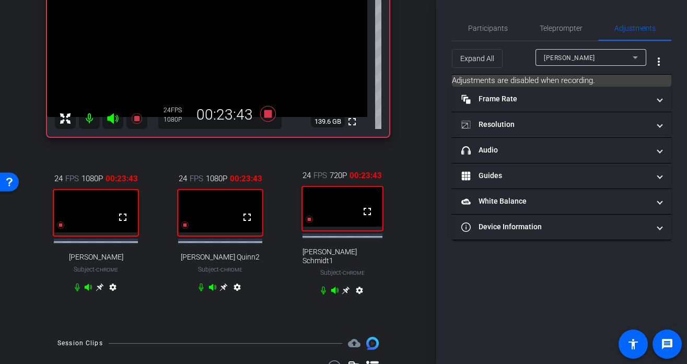
click at [603, 56] on div "[PERSON_NAME]" at bounding box center [588, 57] width 89 height 13
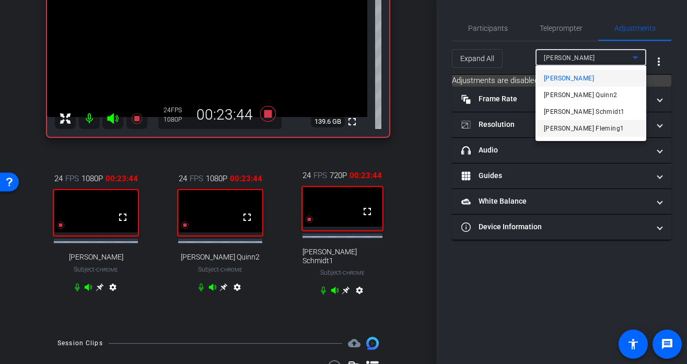
click at [572, 126] on span "[PERSON_NAME] Fleming1" at bounding box center [584, 128] width 80 height 13
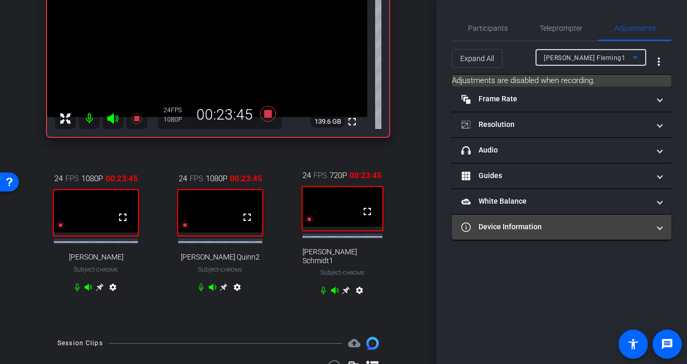
click at [537, 226] on mat-panel-title "Device Information" at bounding box center [555, 226] width 188 height 11
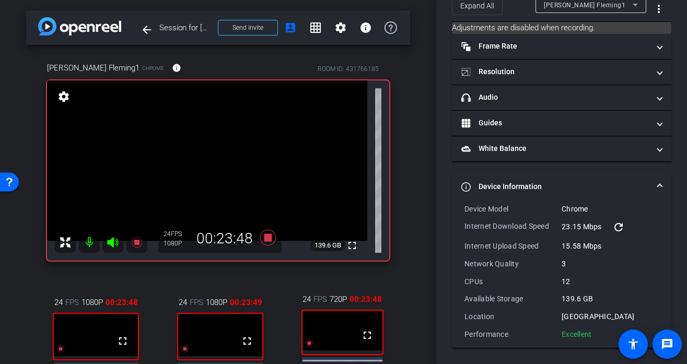
scroll to position [0, 0]
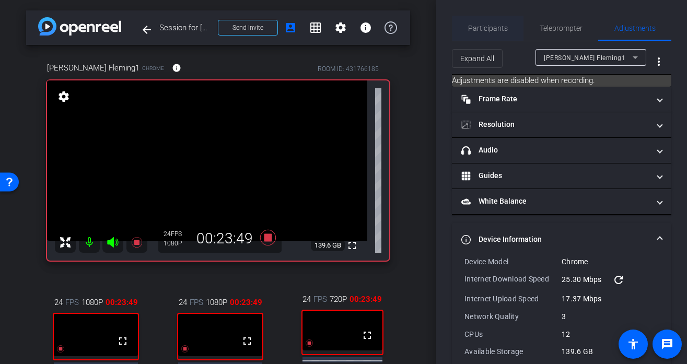
click at [482, 25] on span "Participants" at bounding box center [488, 28] width 40 height 7
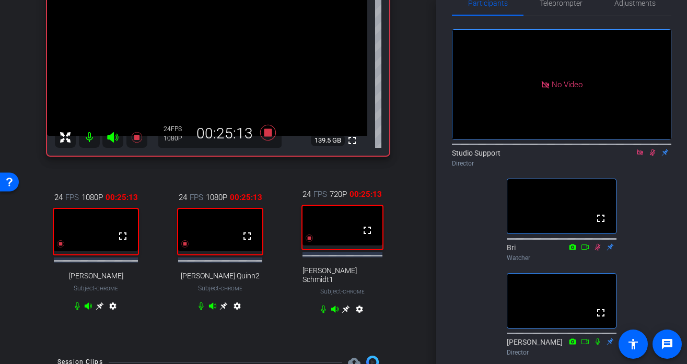
scroll to position [25, 0]
click at [652, 149] on icon at bounding box center [652, 152] width 8 height 7
click at [639, 150] on icon at bounding box center [640, 153] width 6 height 6
click at [641, 157] on icon at bounding box center [639, 152] width 8 height 7
click at [627, 157] on icon at bounding box center [627, 152] width 8 height 7
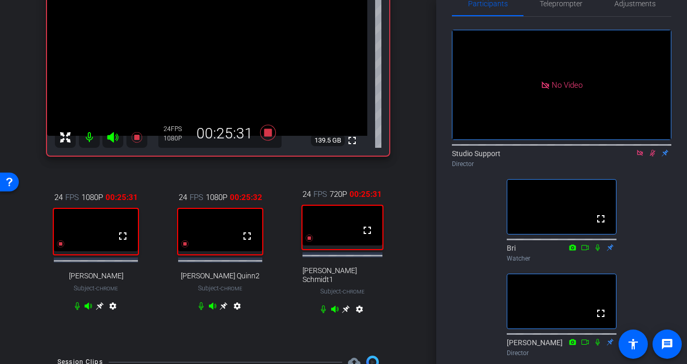
click at [653, 157] on icon at bounding box center [652, 152] width 8 height 7
click at [641, 157] on icon at bounding box center [639, 152] width 8 height 7
click at [639, 157] on icon at bounding box center [639, 152] width 8 height 7
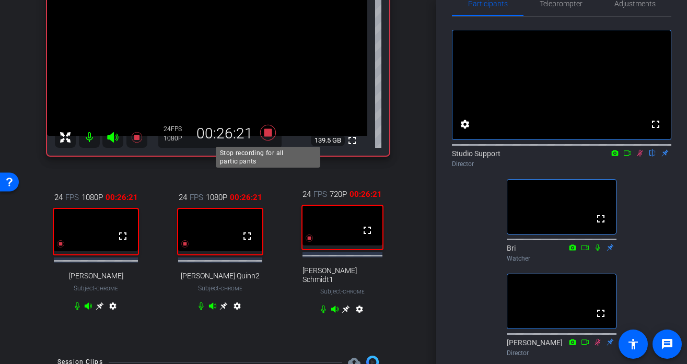
click at [269, 135] on icon at bounding box center [268, 133] width 16 height 16
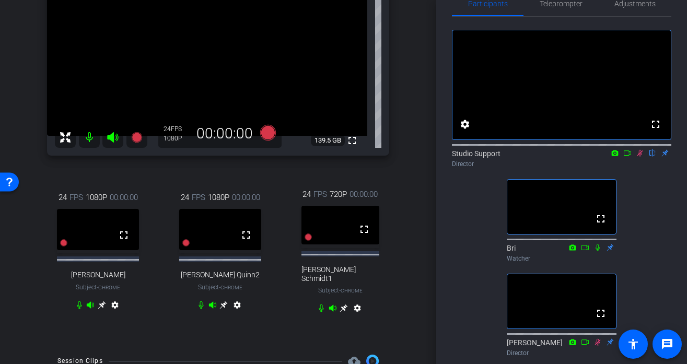
click at [641, 157] on icon at bounding box center [639, 152] width 8 height 7
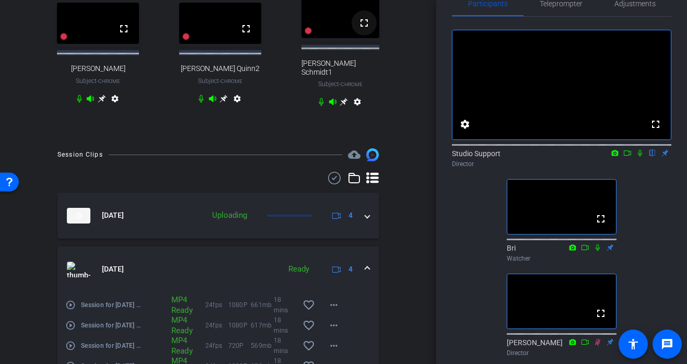
scroll to position [338, 0]
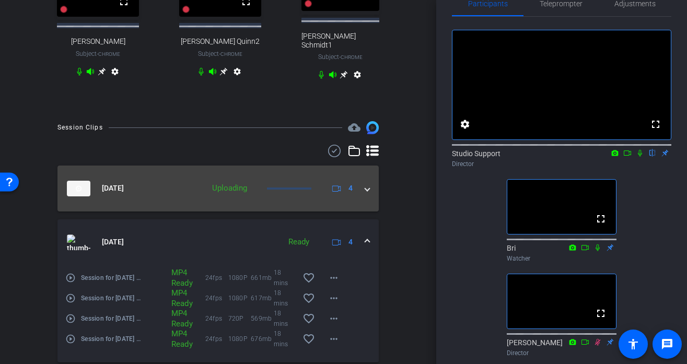
click at [267, 181] on mat-panel-description "Uploading 4" at bounding box center [282, 189] width 150 height 16
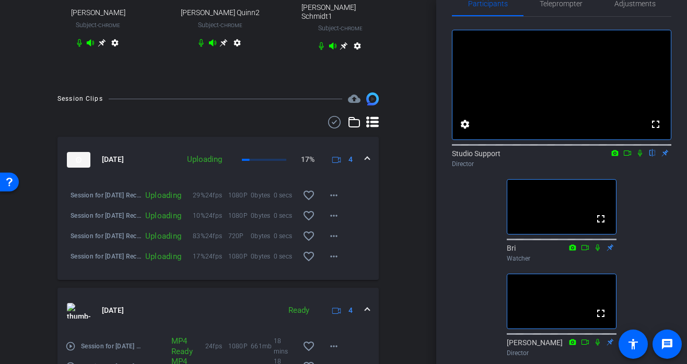
scroll to position [373, 0]
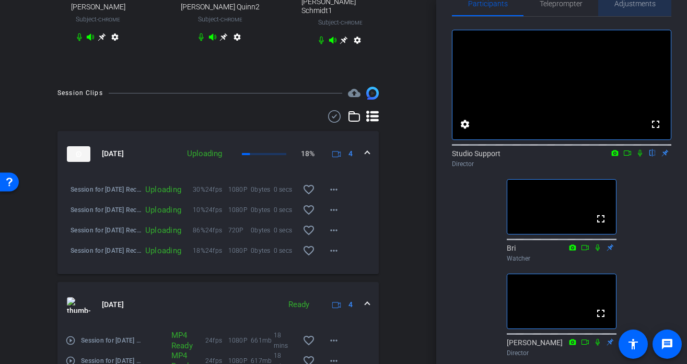
click at [627, 5] on span "Adjustments" at bounding box center [634, 3] width 41 height 7
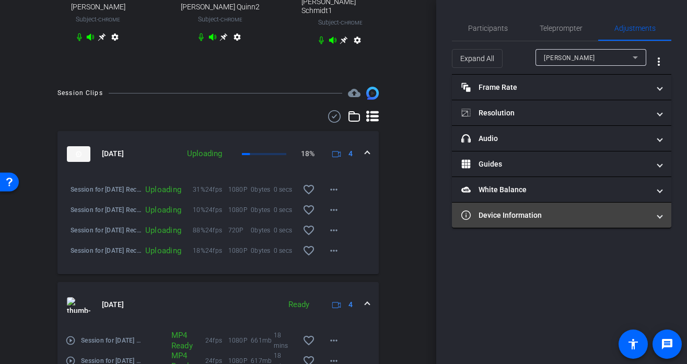
click at [545, 209] on mat-expansion-panel-header "Device Information" at bounding box center [561, 215] width 219 height 25
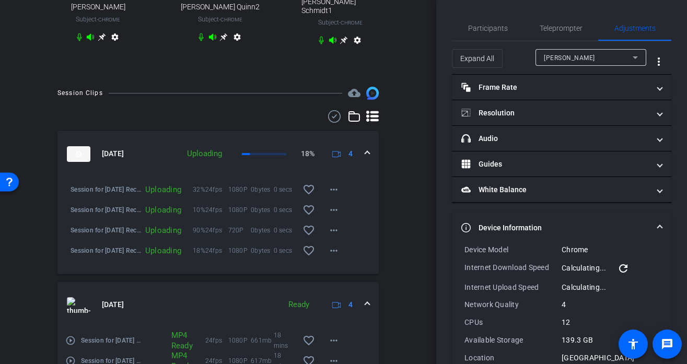
scroll to position [41, 0]
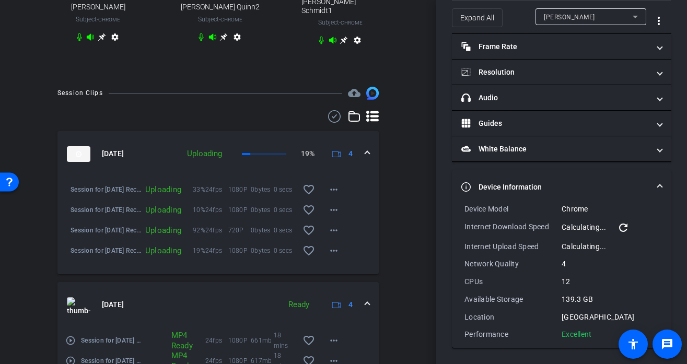
click at [585, 17] on div "[PERSON_NAME]" at bounding box center [588, 16] width 89 height 13
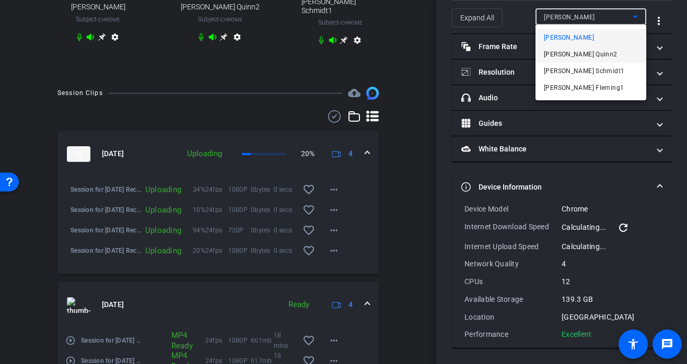
click at [561, 57] on span "[PERSON_NAME] Quinn2" at bounding box center [581, 54] width 74 height 13
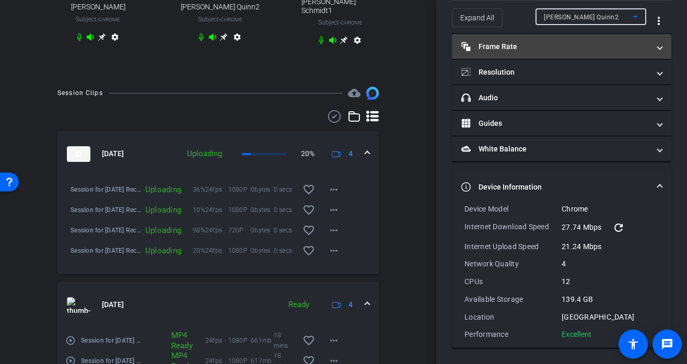
scroll to position [0, 0]
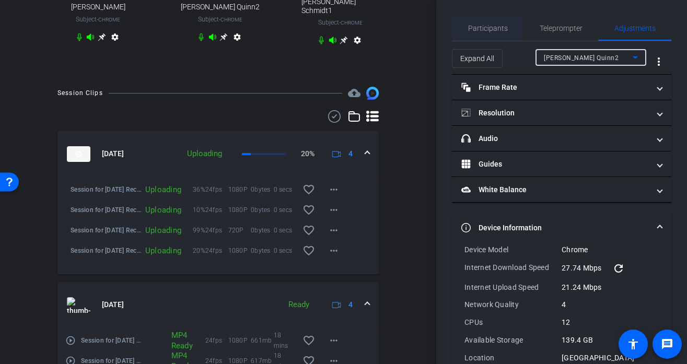
click at [495, 25] on span "Participants" at bounding box center [488, 28] width 40 height 7
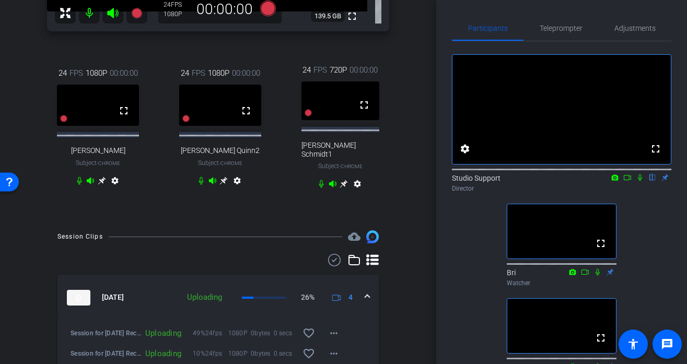
scroll to position [233, 0]
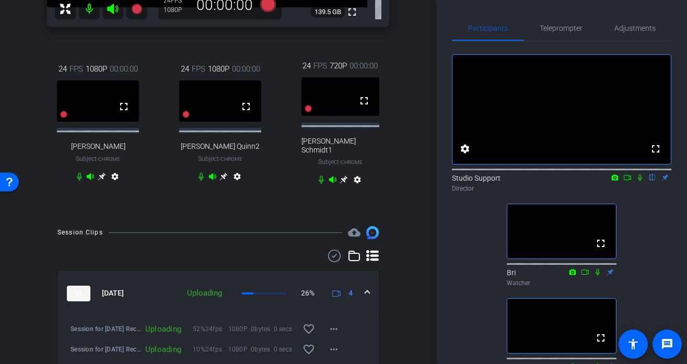
click at [102, 177] on icon at bounding box center [102, 177] width 8 height 8
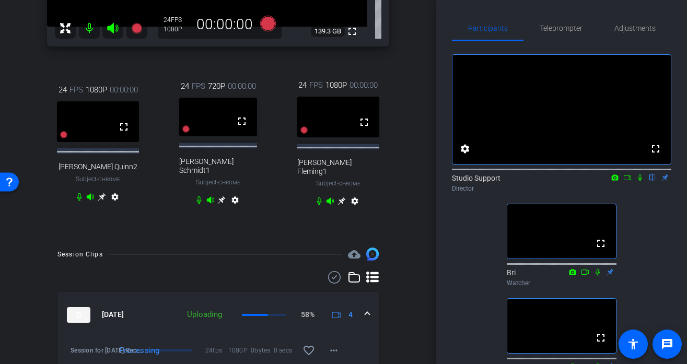
scroll to position [210, 0]
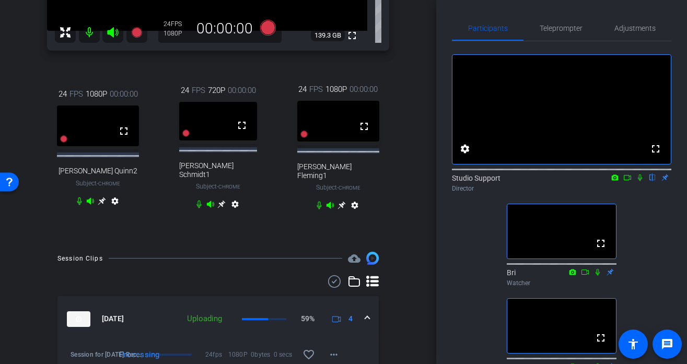
click at [103, 201] on icon at bounding box center [102, 201] width 8 height 8
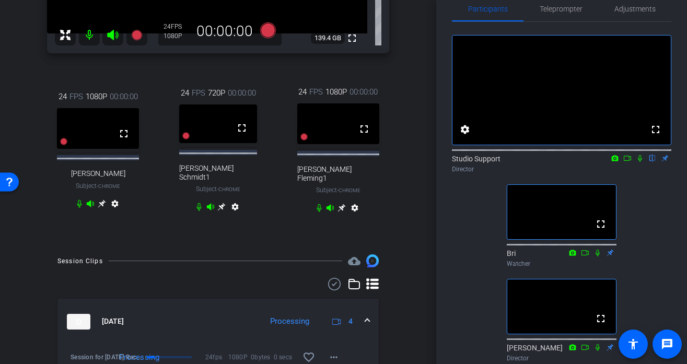
scroll to position [0, 0]
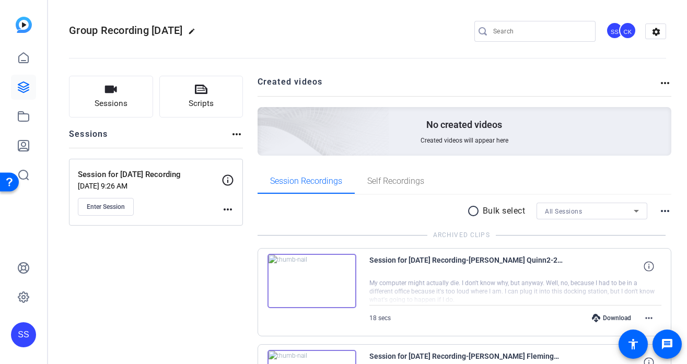
scroll to position [90, 0]
